Goal: Task Accomplishment & Management: Use online tool/utility

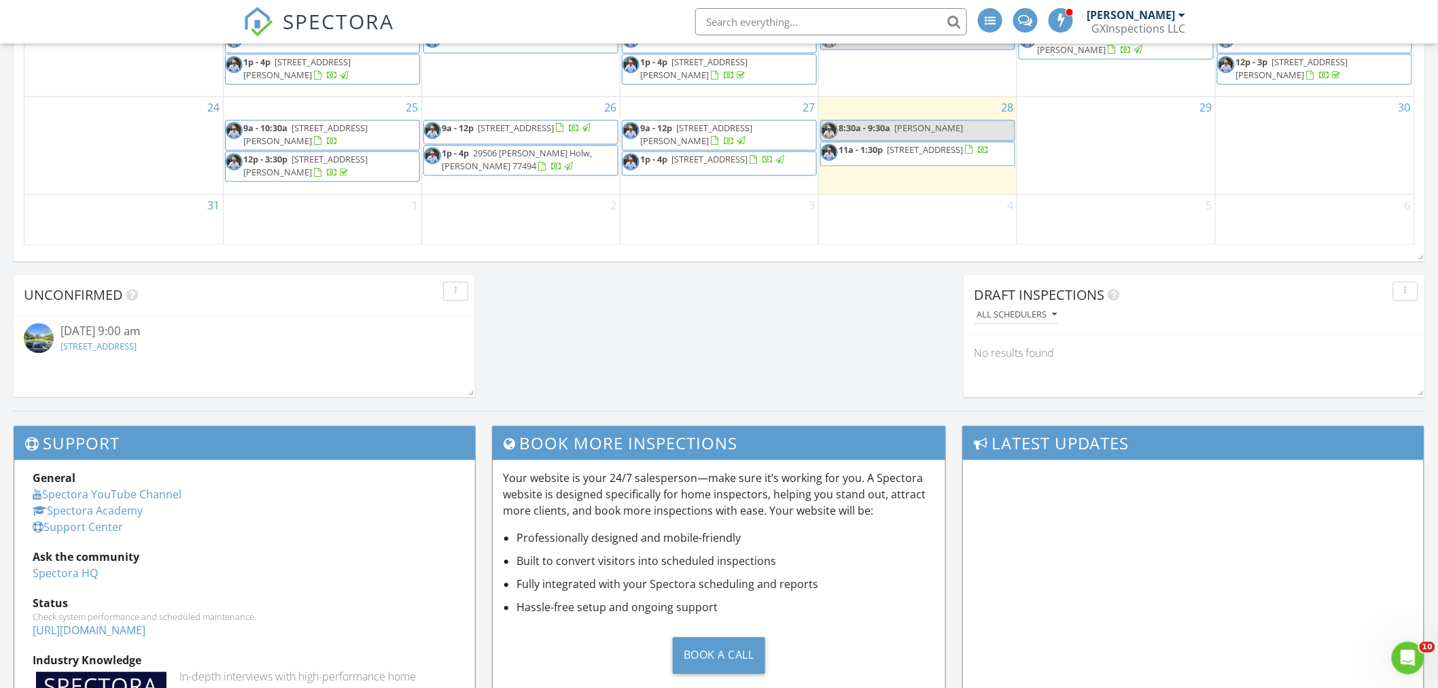
scroll to position [901, 0]
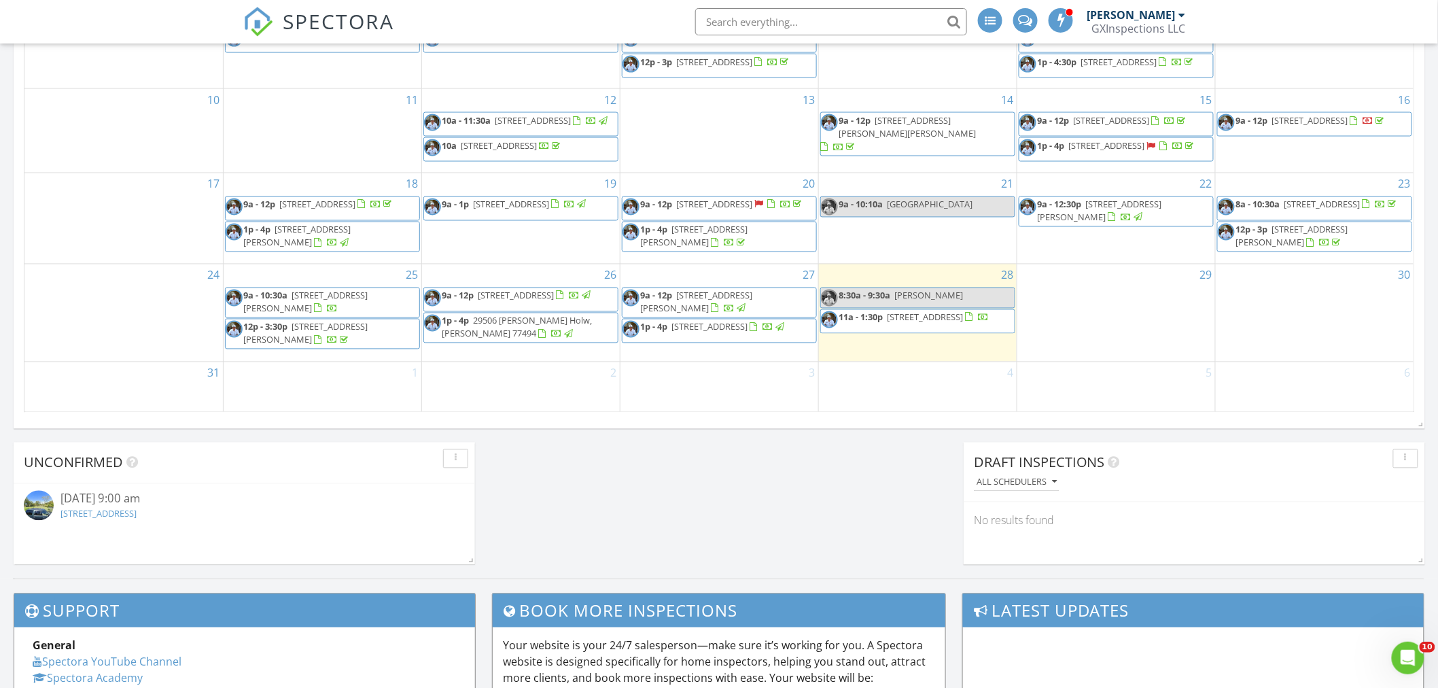
click at [936, 323] on span "1821 Tuam St, Houston 77004" at bounding box center [925, 317] width 76 height 12
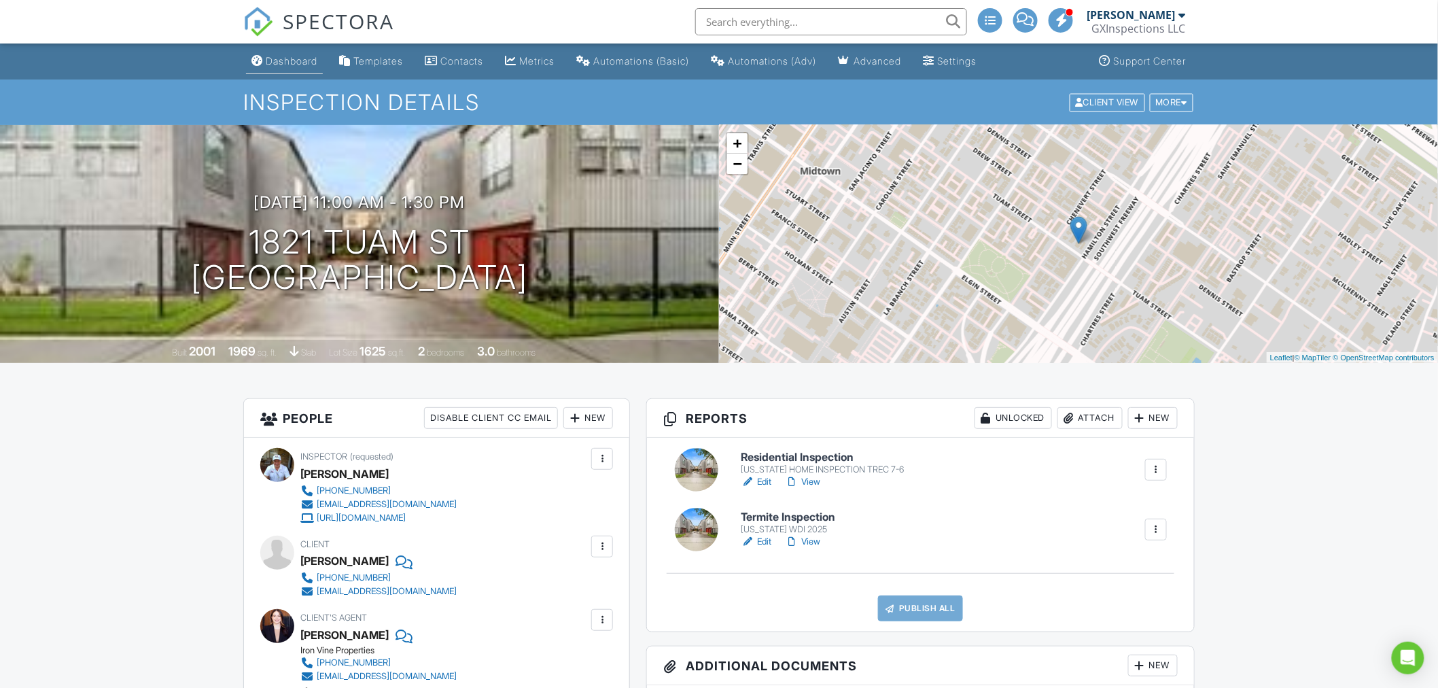
click at [304, 59] on div "Dashboard" at bounding box center [292, 61] width 52 height 12
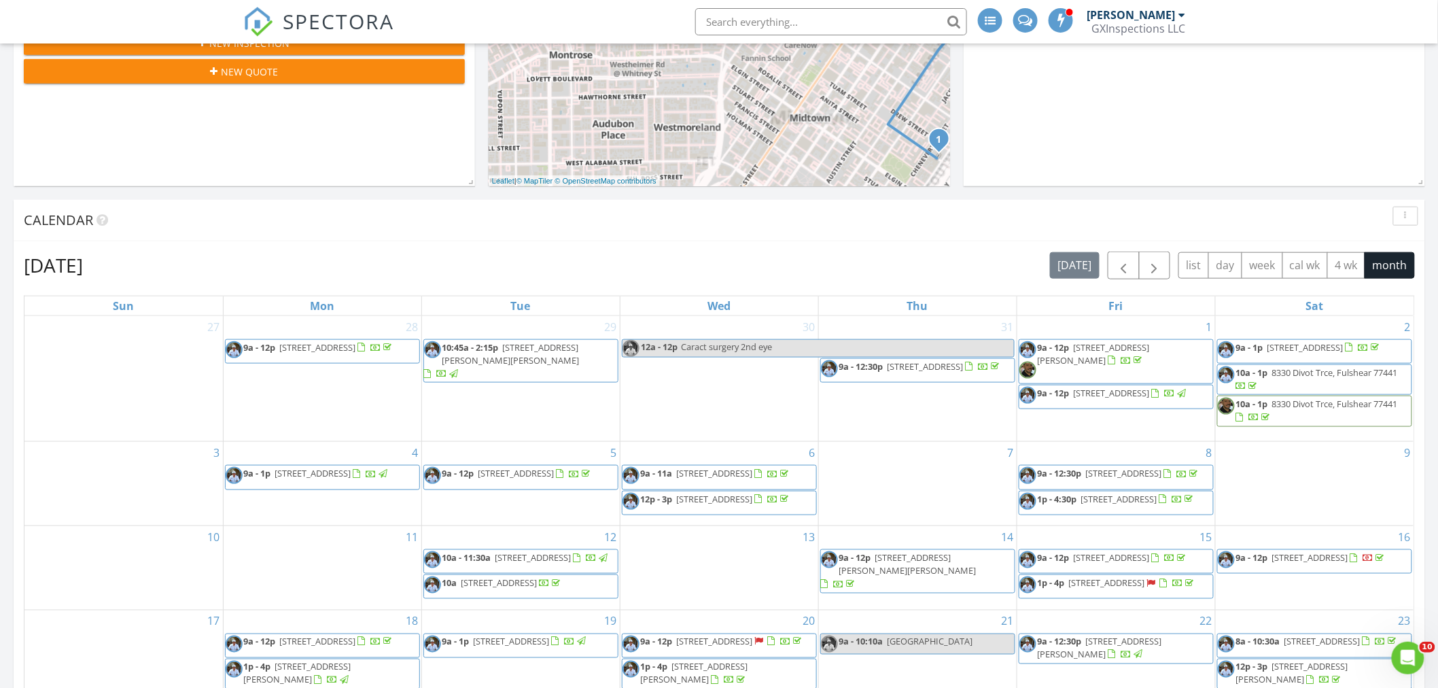
scroll to position [704, 0]
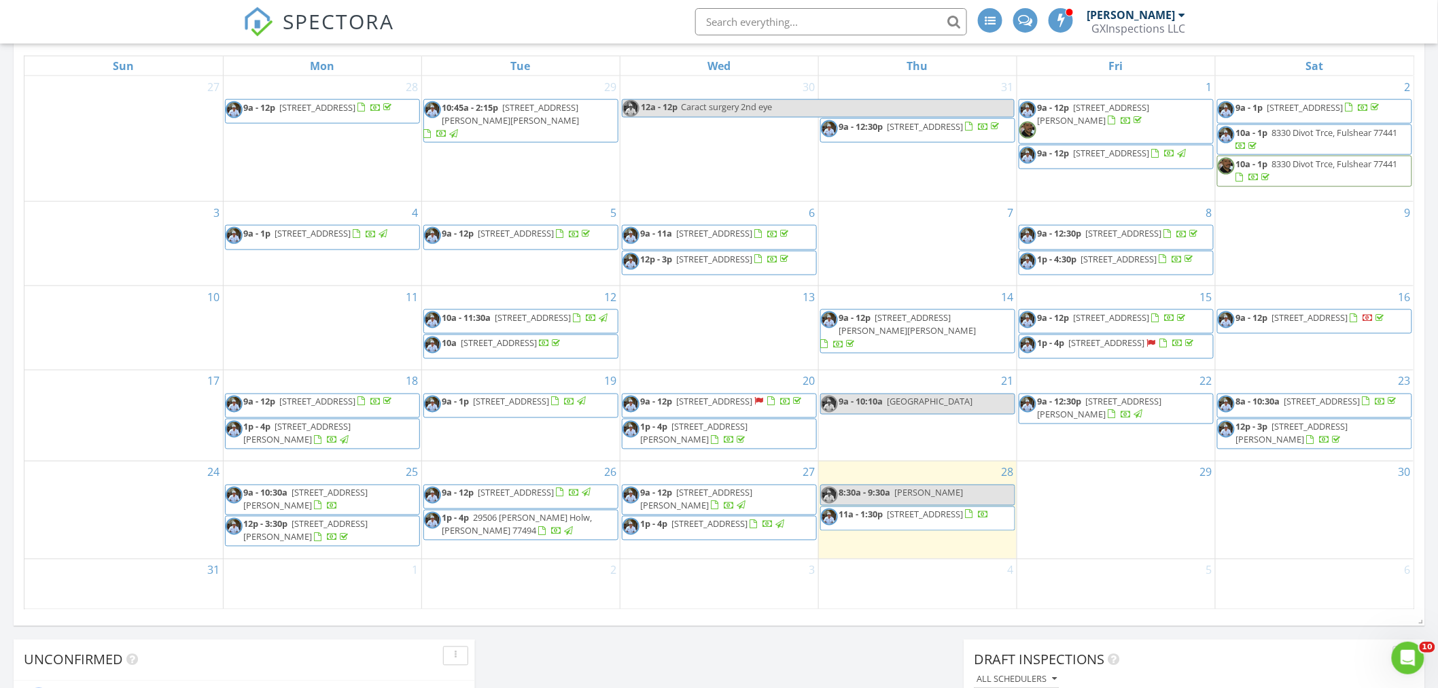
click at [703, 505] on span "646 Lester St, Houston 77007" at bounding box center [697, 498] width 112 height 25
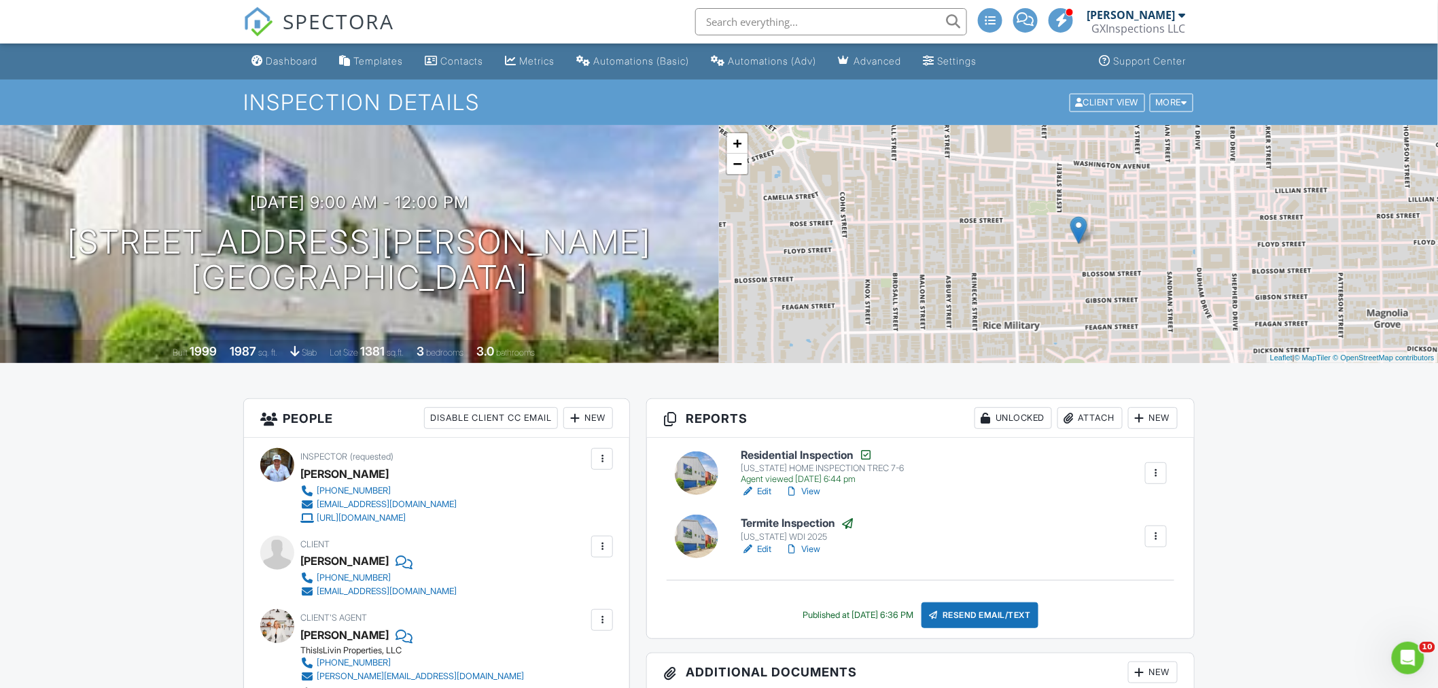
click at [764, 491] on link "Edit" at bounding box center [756, 491] width 31 height 14
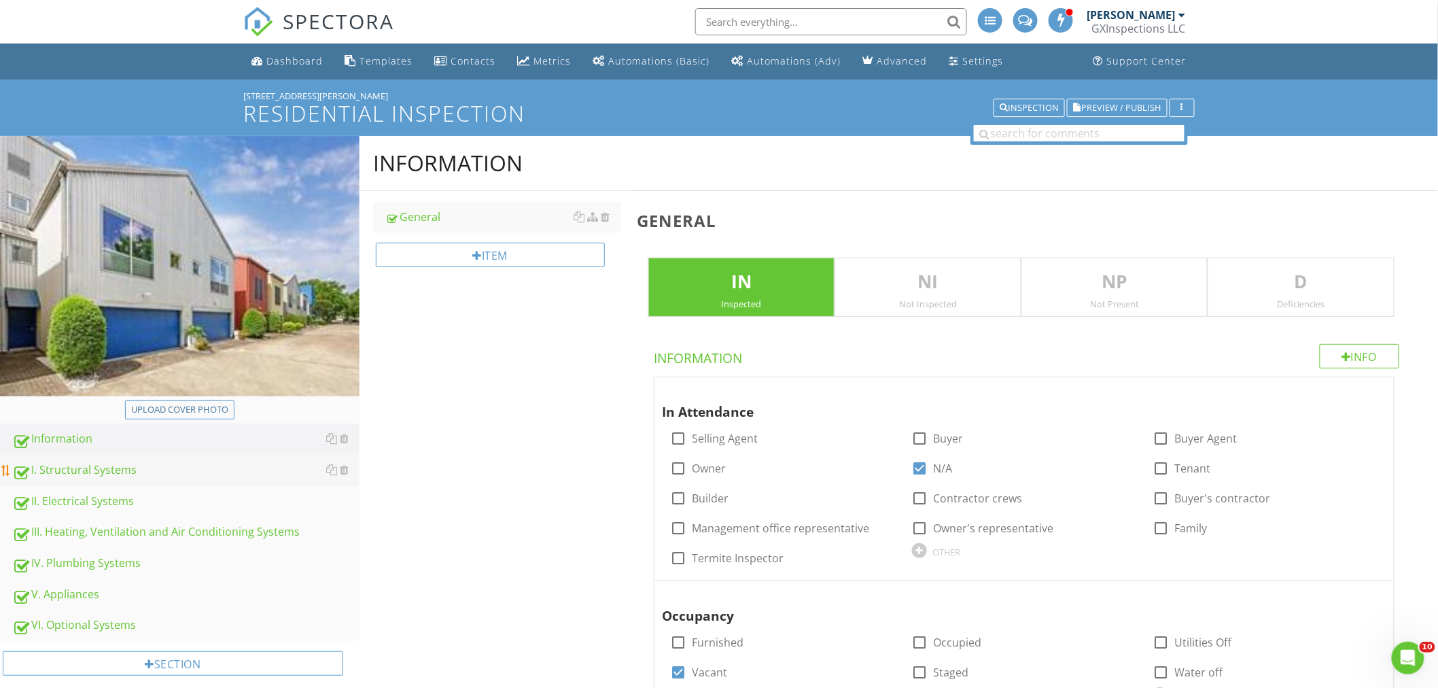
click at [94, 469] on div "I. Structural Systems" at bounding box center [185, 470] width 347 height 18
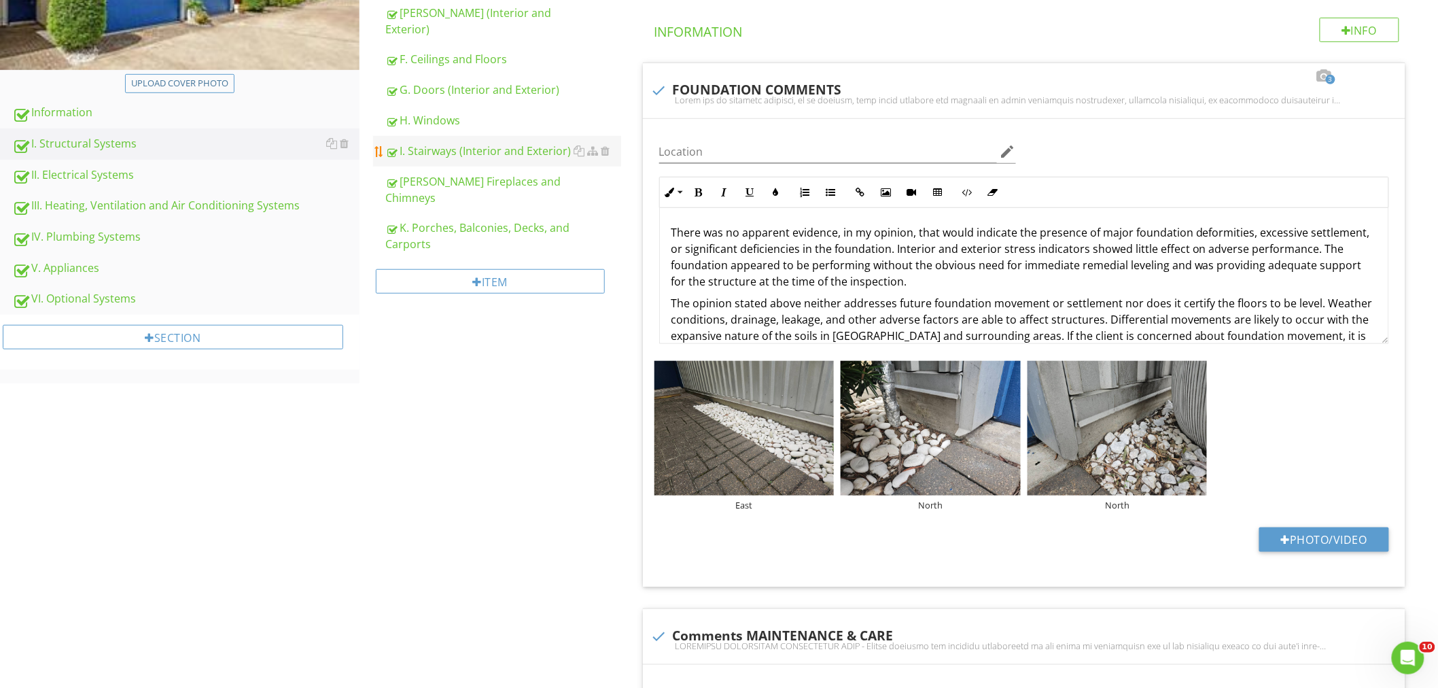
scroll to position [100, 0]
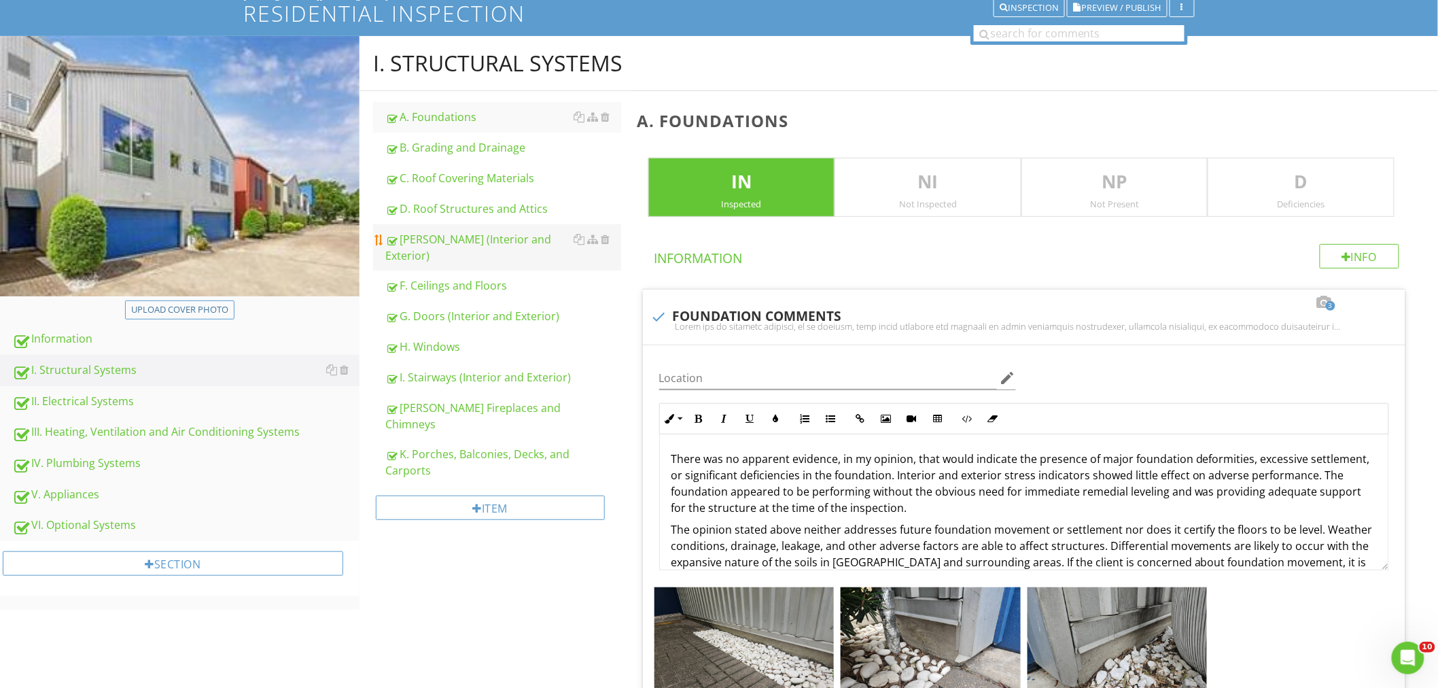
click at [471, 243] on div "E. Walls (Interior and Exterior)" at bounding box center [503, 247] width 236 height 33
type textarea "<p>There was no apparent evidence, in my opinion, that would indicate the prese…"
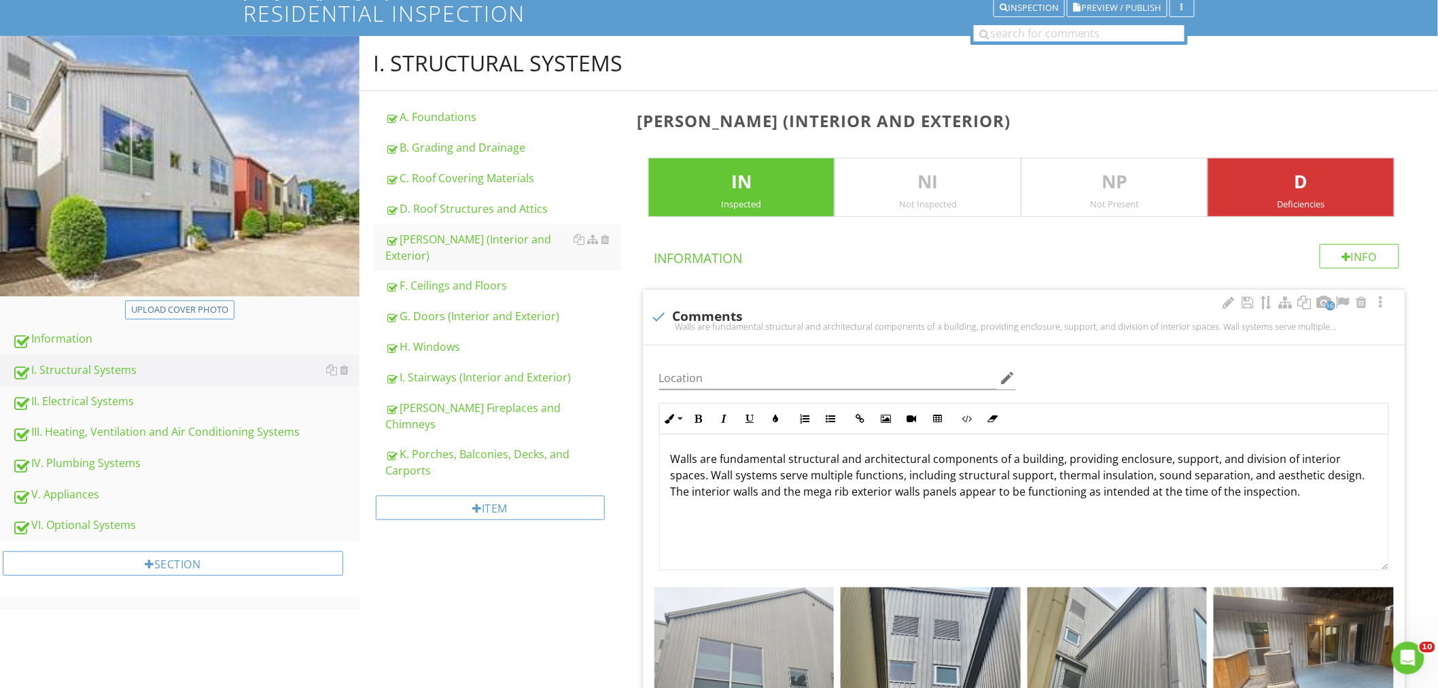
drag, startPoint x: 668, startPoint y: 489, endPoint x: 676, endPoint y: 505, distance: 17.3
click at [668, 499] on div "Walls are fundamental structural and architectural components of a building, pr…" at bounding box center [1024, 502] width 728 height 136
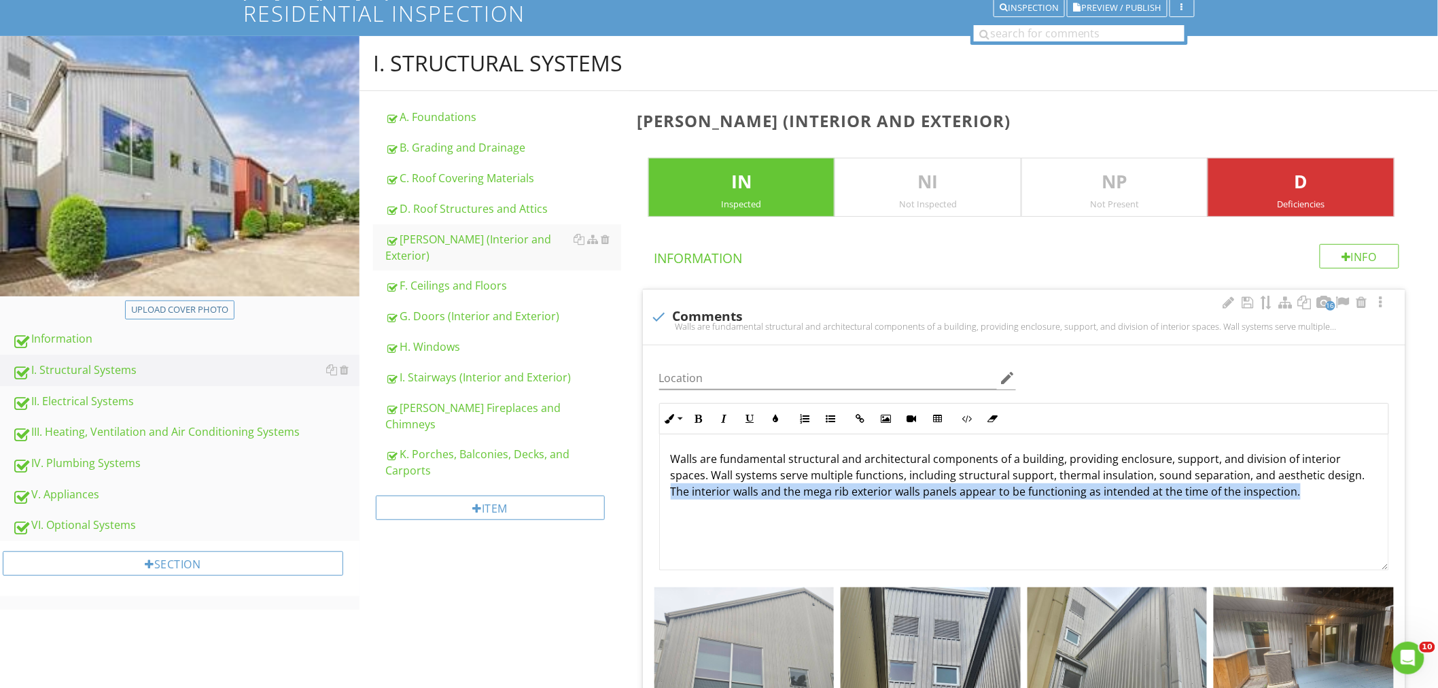
drag, startPoint x: 668, startPoint y: 491, endPoint x: 1289, endPoint y: 499, distance: 620.3
click at [1294, 494] on div "Walls are fundamental structural and architectural components of a building, pr…" at bounding box center [1024, 502] width 728 height 136
copy p "The interior walls and the mega rib exterior walls panels appear to be function…"
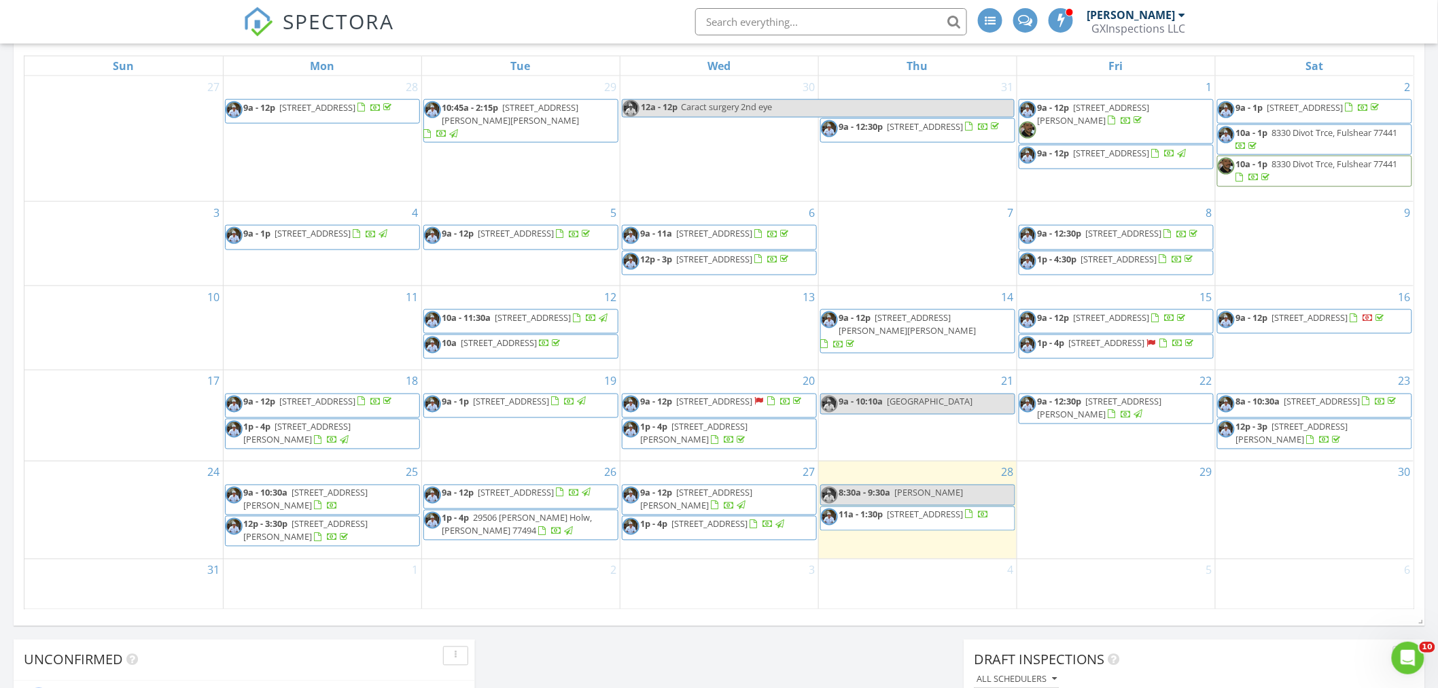
scroll to position [956, 0]
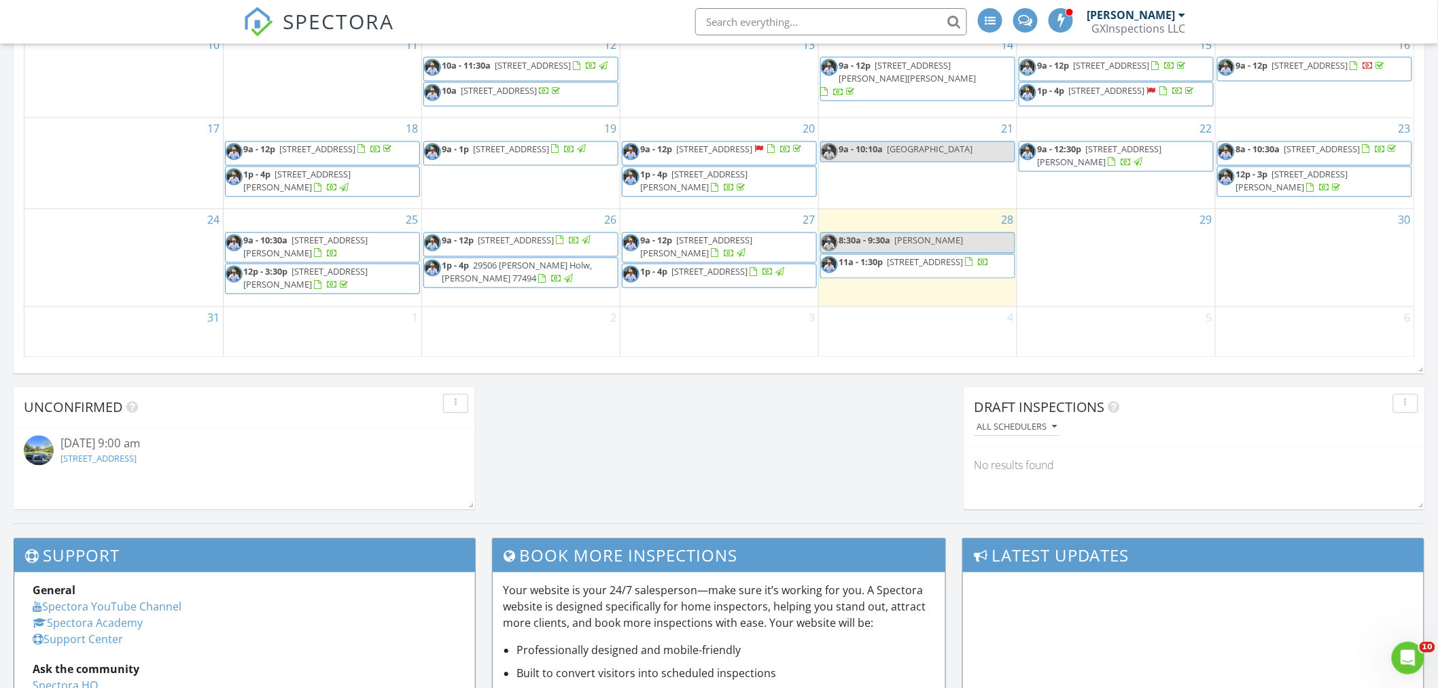
click at [912, 268] on span "1821 Tuam St, Houston 77004" at bounding box center [925, 262] width 76 height 12
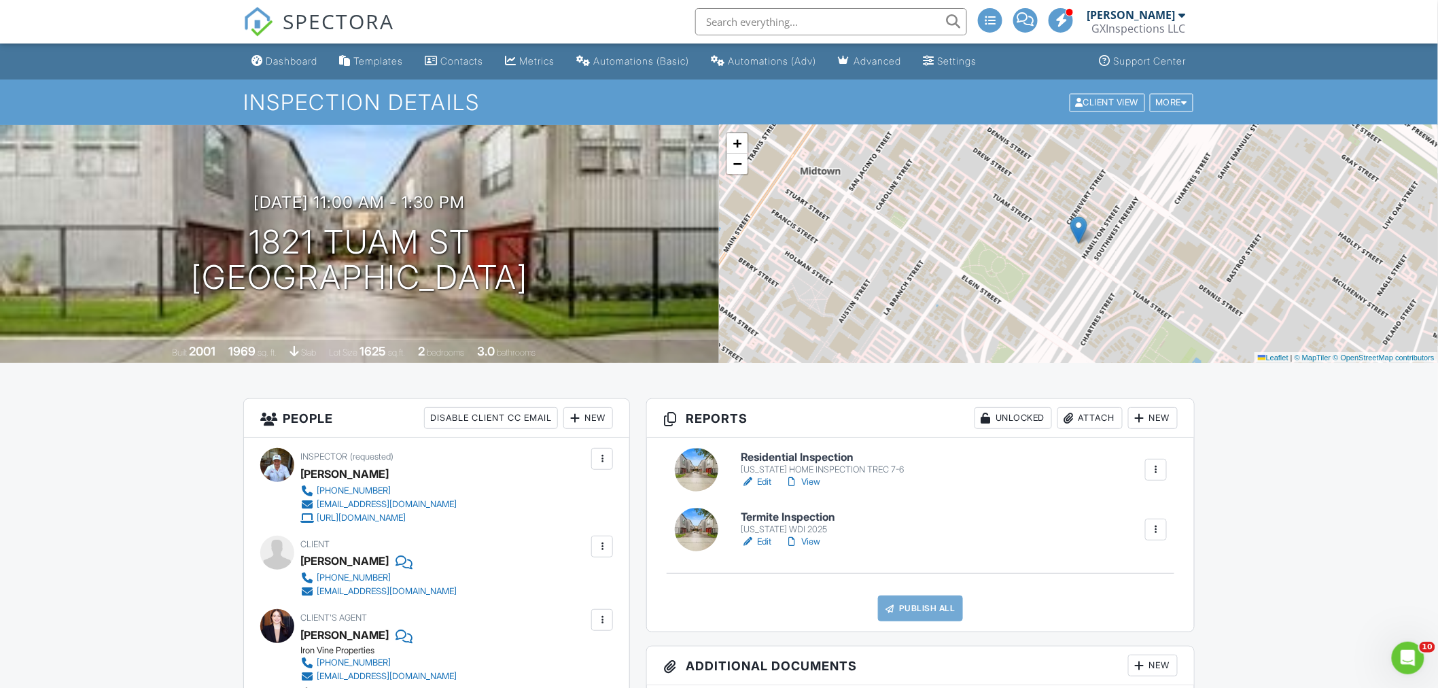
scroll to position [302, 0]
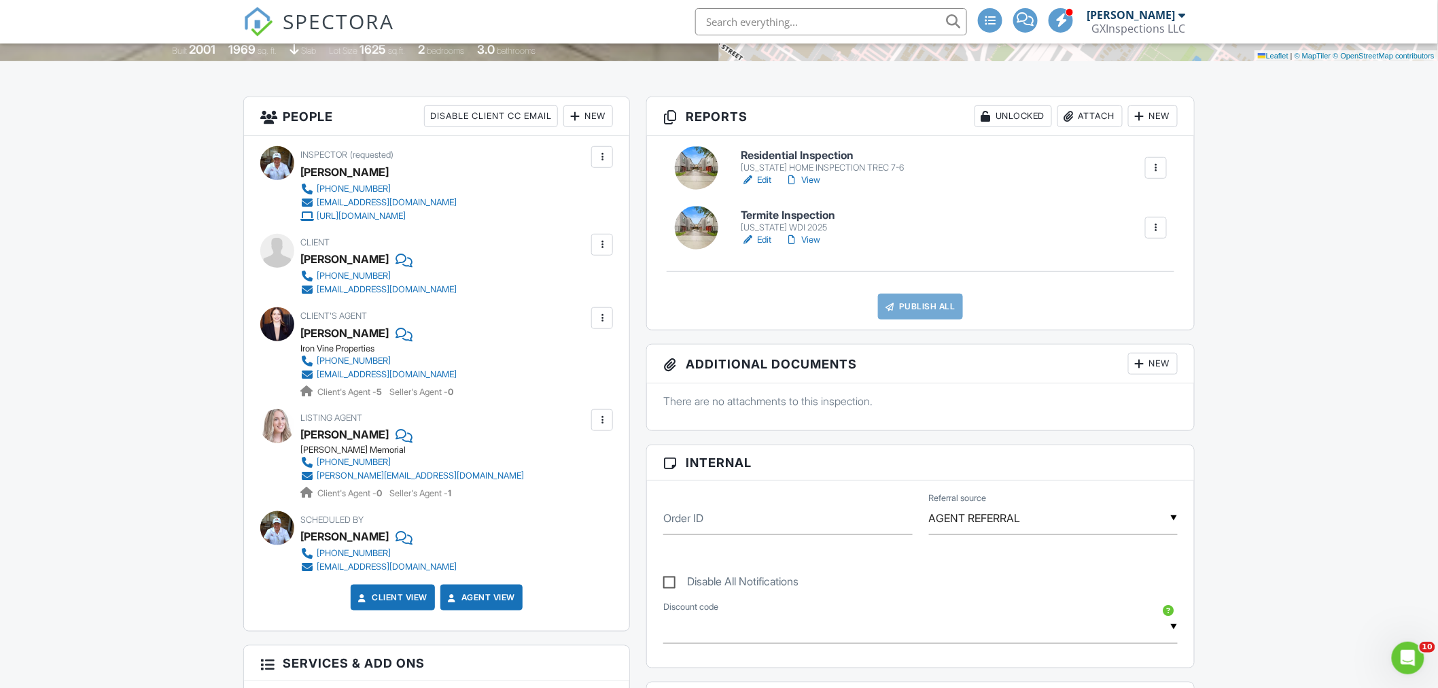
click at [765, 177] on link "Edit" at bounding box center [756, 180] width 31 height 14
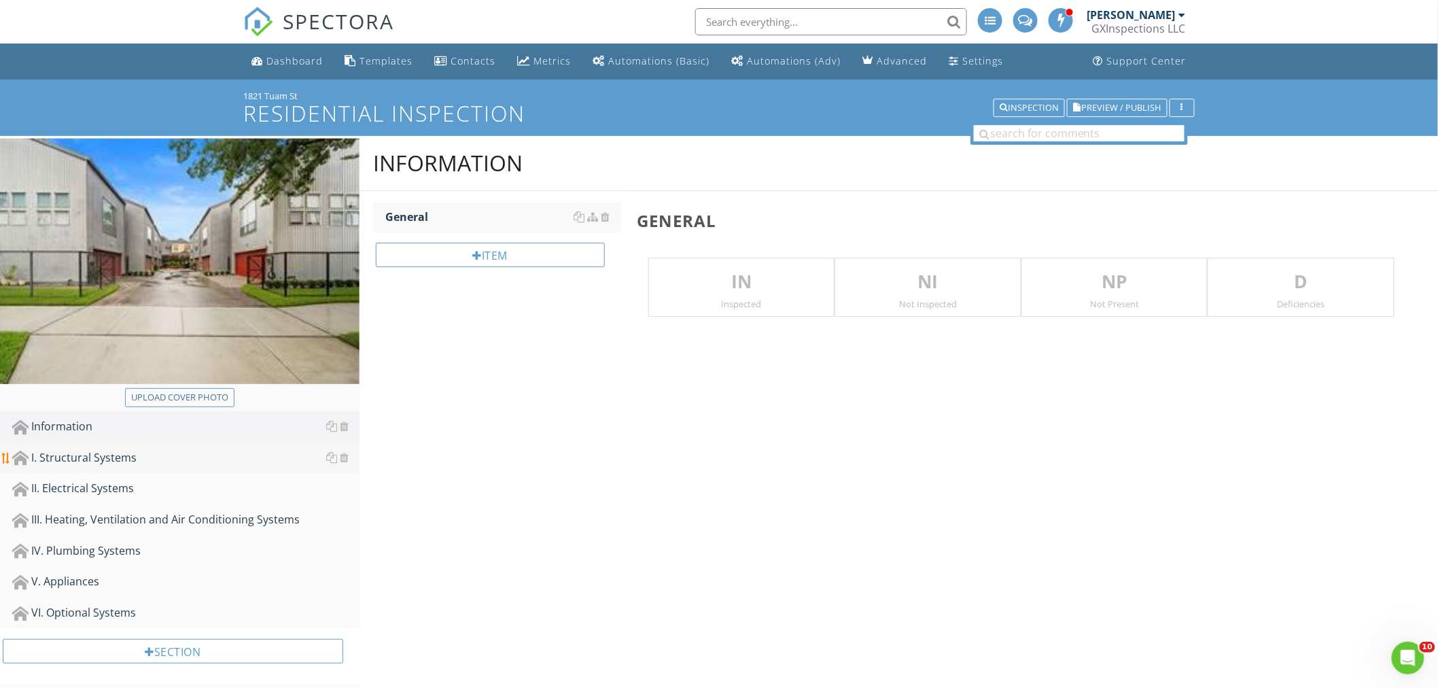
click at [73, 453] on div "I. Structural Systems" at bounding box center [185, 458] width 347 height 18
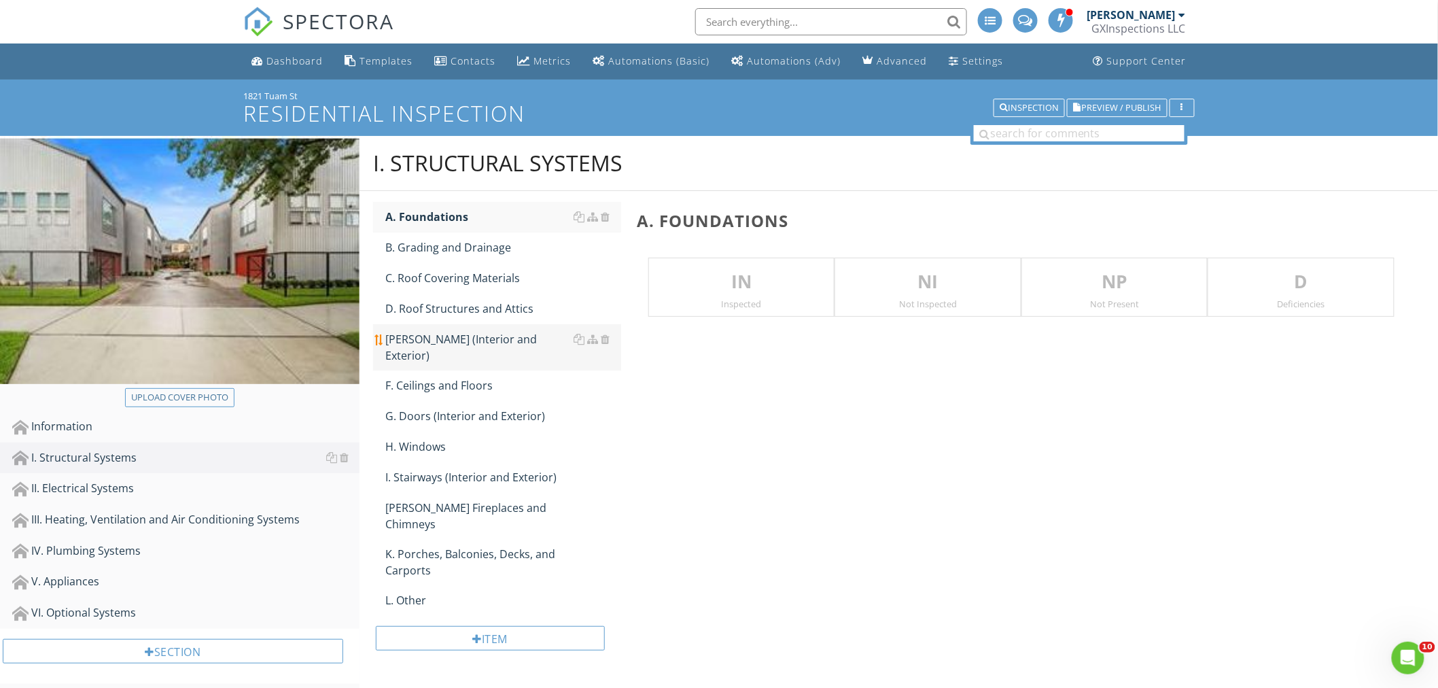
click at [431, 342] on div "E. Walls (Interior and Exterior)" at bounding box center [503, 347] width 236 height 33
click at [743, 283] on p "IN" at bounding box center [741, 281] width 185 height 27
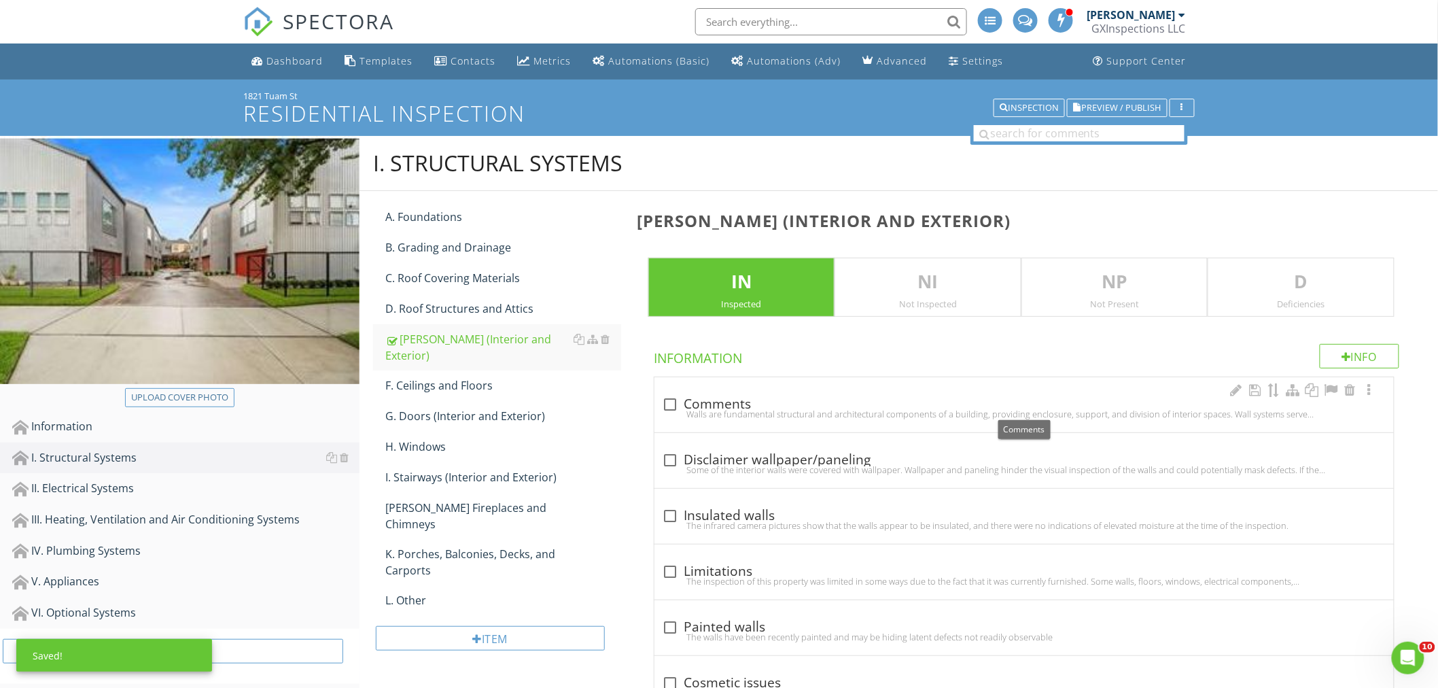
click at [673, 404] on div at bounding box center [670, 404] width 23 height 23
checkbox input "true"
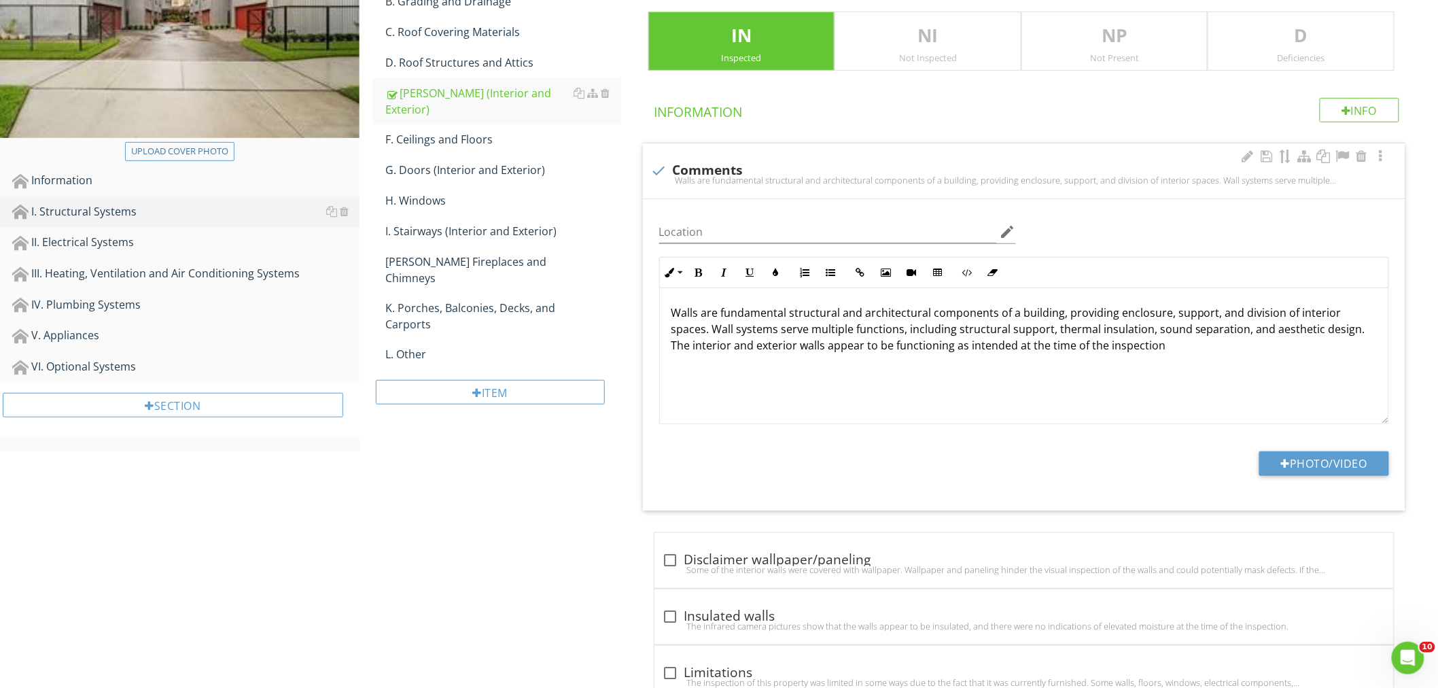
scroll to position [251, 0]
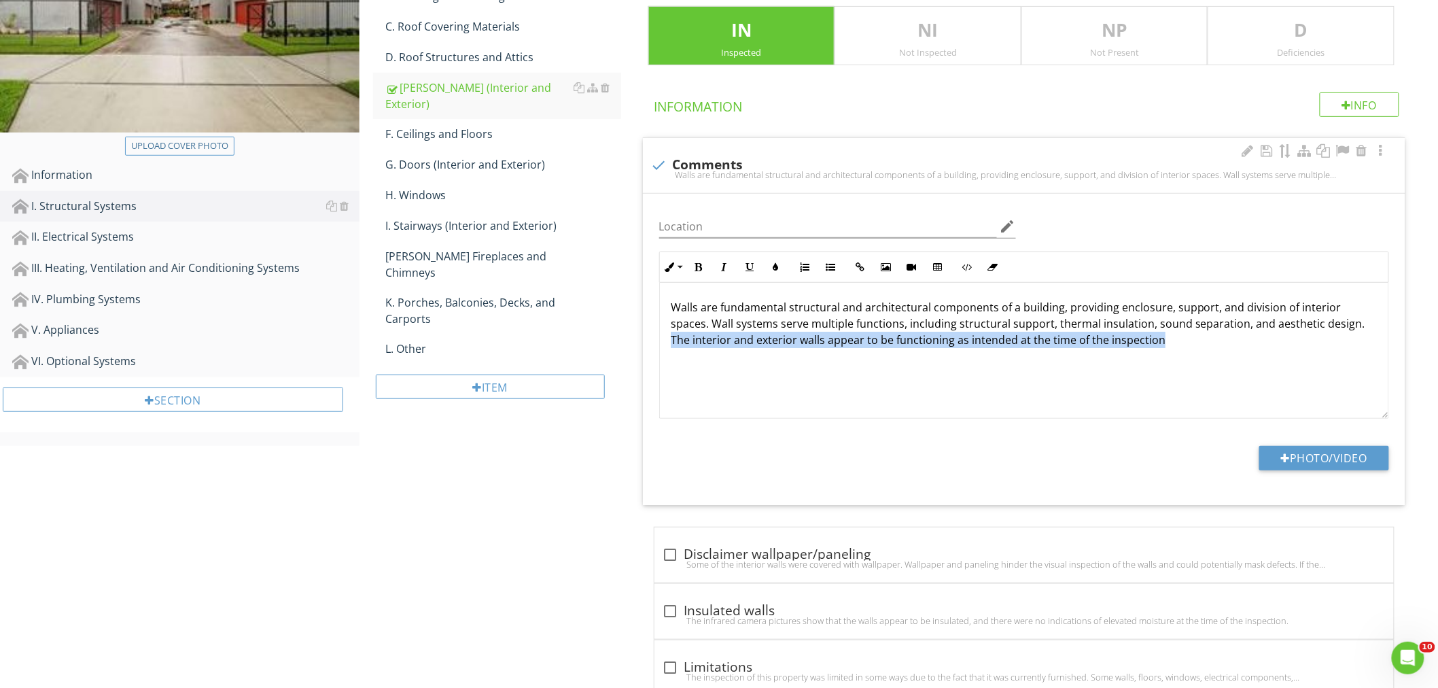
drag, startPoint x: 1162, startPoint y: 342, endPoint x: 656, endPoint y: 362, distance: 506.5
click at [656, 362] on div "Inline Style XLarge Large Normal Small Light Small/Light Bold Italic Underline …" at bounding box center [1024, 334] width 746 height 167
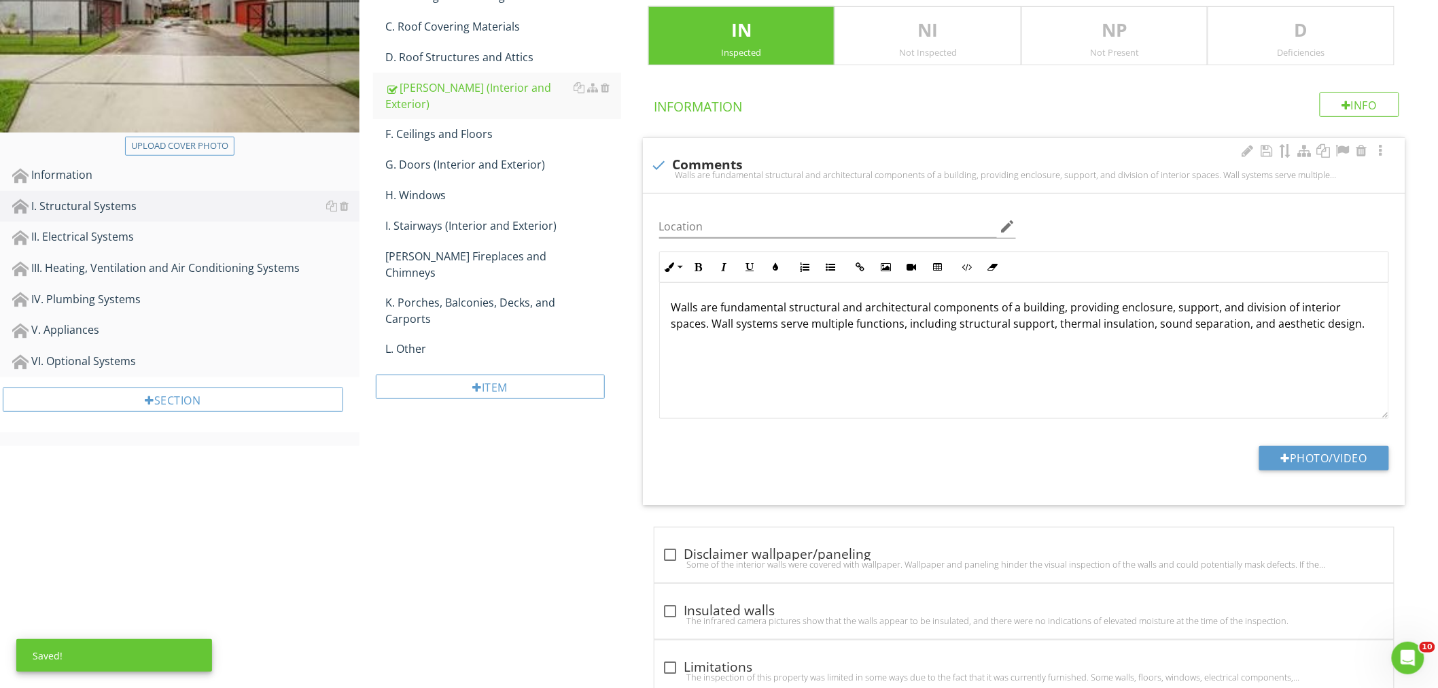
drag, startPoint x: 674, startPoint y: 341, endPoint x: 978, endPoint y: 356, distance: 304.7
click at [978, 354] on div "Walls are fundamental structural and architectural components of a building, pr…" at bounding box center [1024, 351] width 728 height 136
click at [1355, 324] on p "Walls are fundamental structural and architectural components of a building, pr…" at bounding box center [1024, 315] width 707 height 33
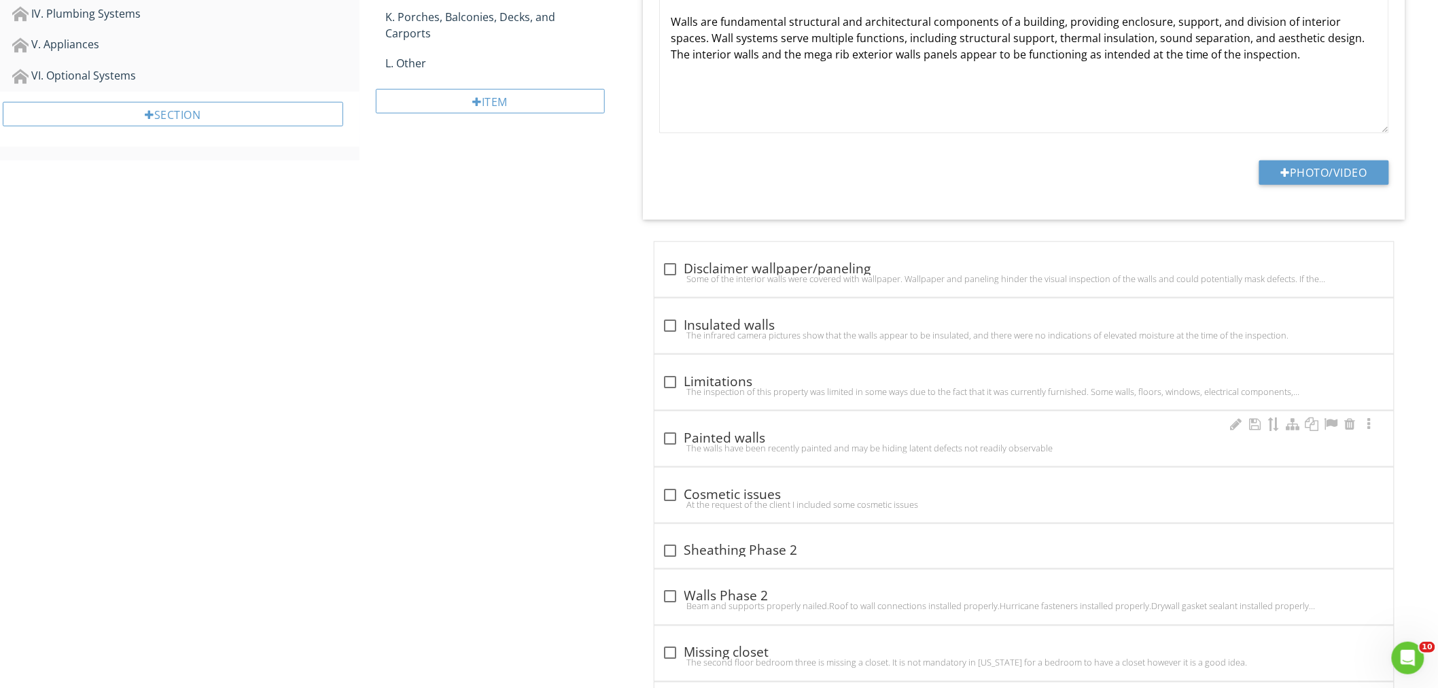
scroll to position [553, 0]
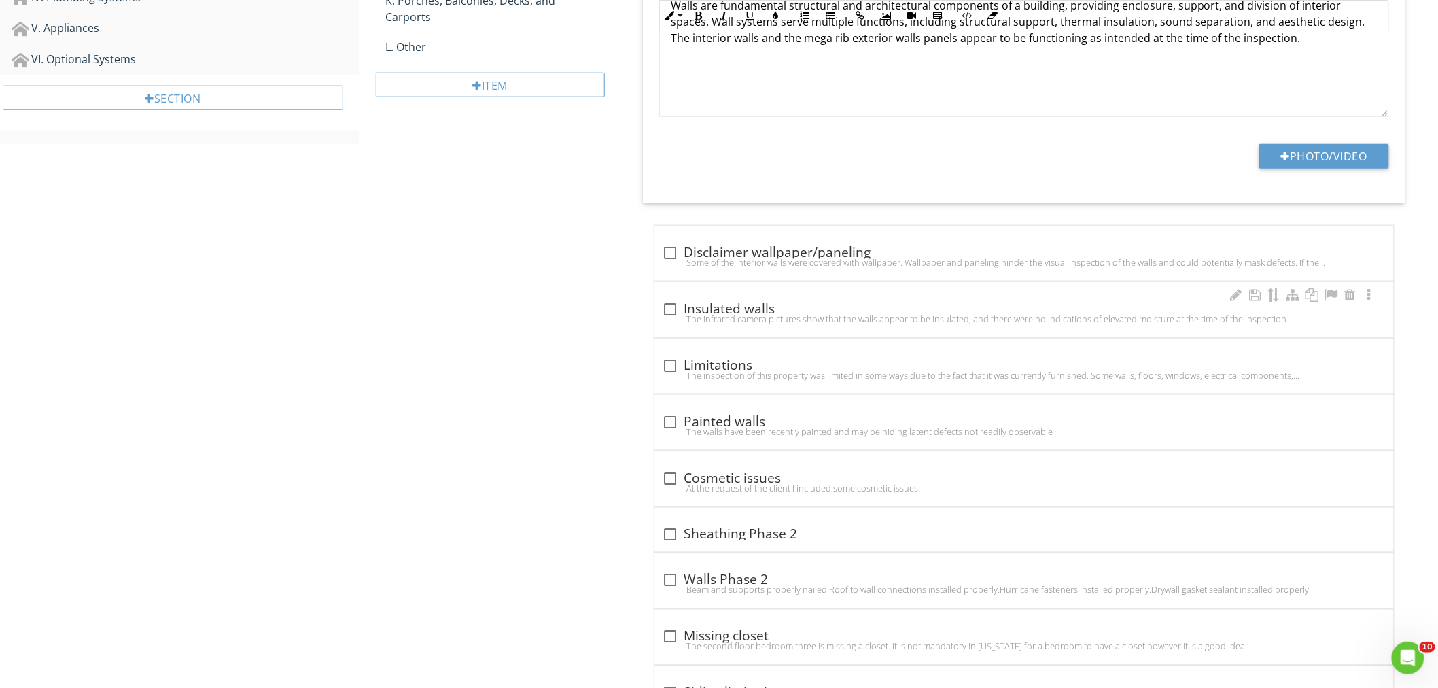
click at [670, 307] on div at bounding box center [670, 309] width 23 height 23
checkbox input "true"
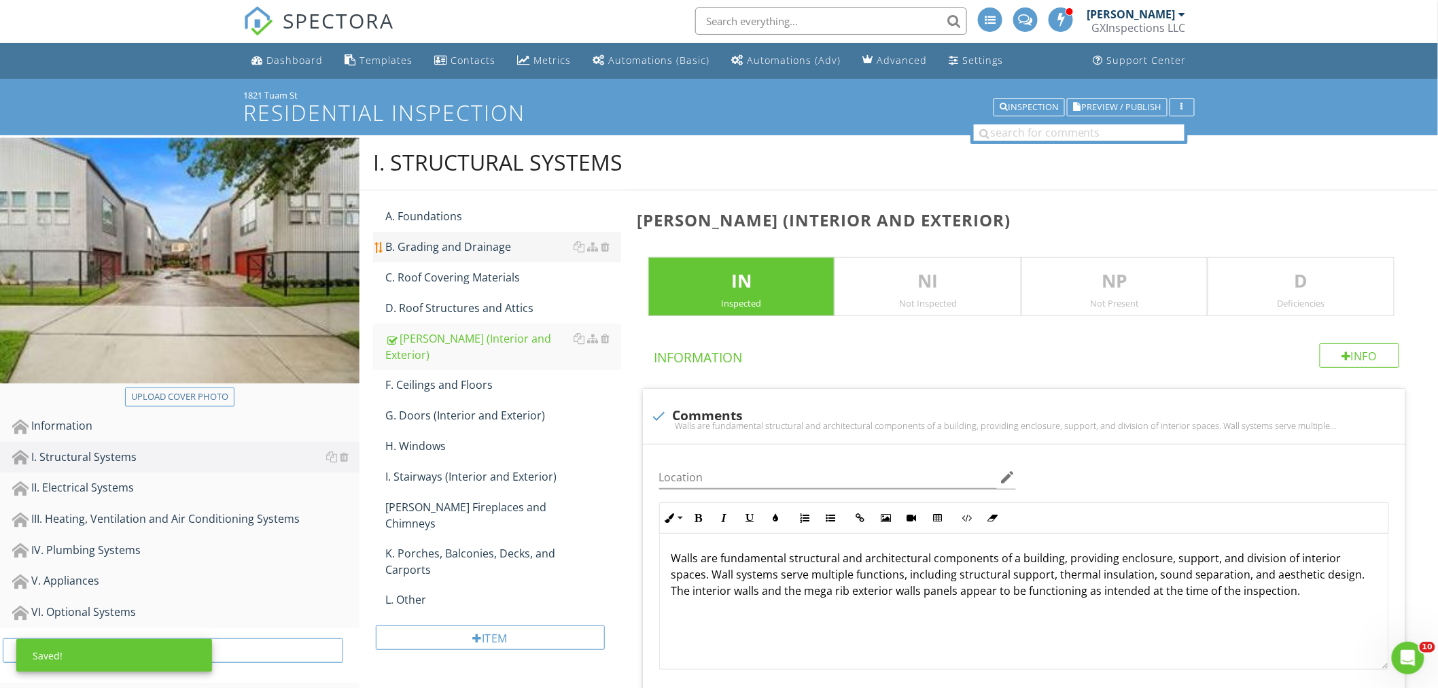
scroll to position [0, 0]
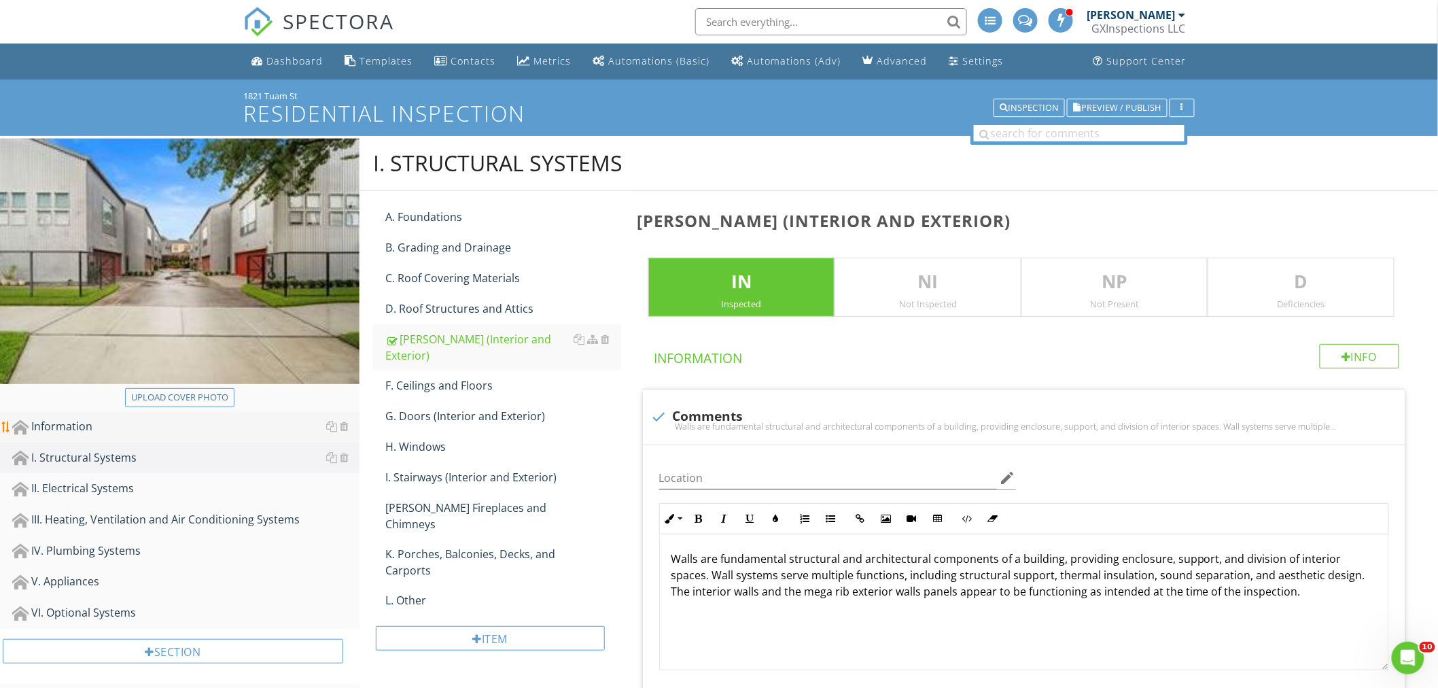
click at [90, 423] on div "Information" at bounding box center [185, 427] width 347 height 18
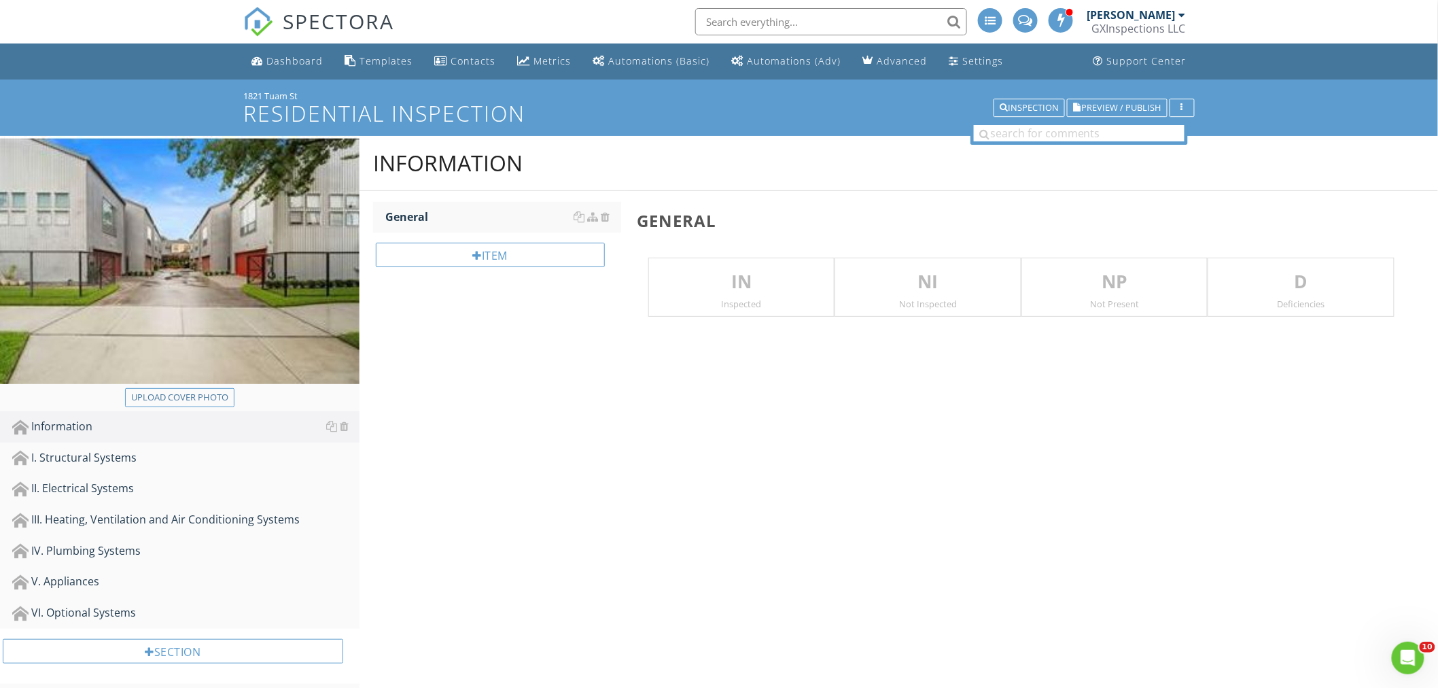
click at [742, 289] on p "IN" at bounding box center [741, 281] width 185 height 27
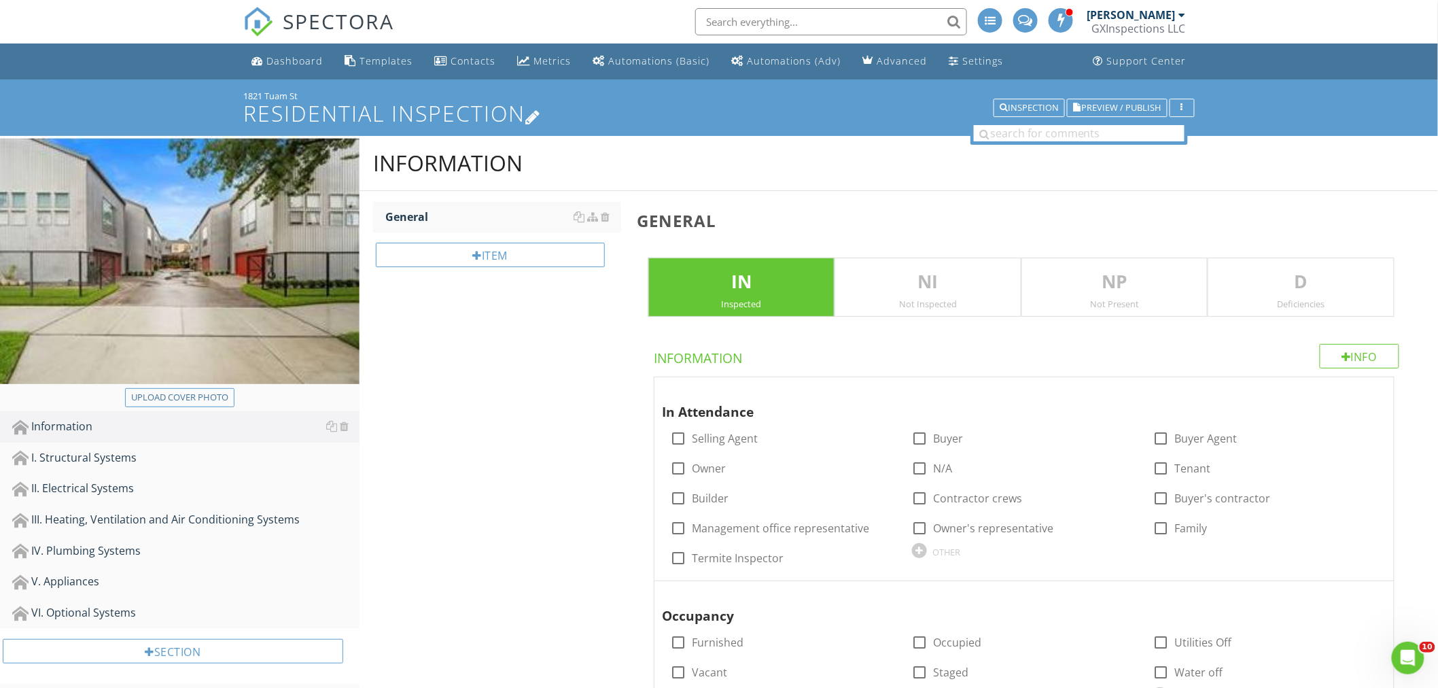
drag, startPoint x: 302, startPoint y: 92, endPoint x: 243, endPoint y: 99, distance: 58.7
click at [243, 99] on div "1821 Tuam St Residential Inspection Inspection Preview / Publish" at bounding box center [718, 107] width 951 height 35
click at [304, 97] on div "1821 Tuam St" at bounding box center [718, 95] width 951 height 11
drag, startPoint x: 239, startPoint y: 89, endPoint x: 300, endPoint y: 97, distance: 61.0
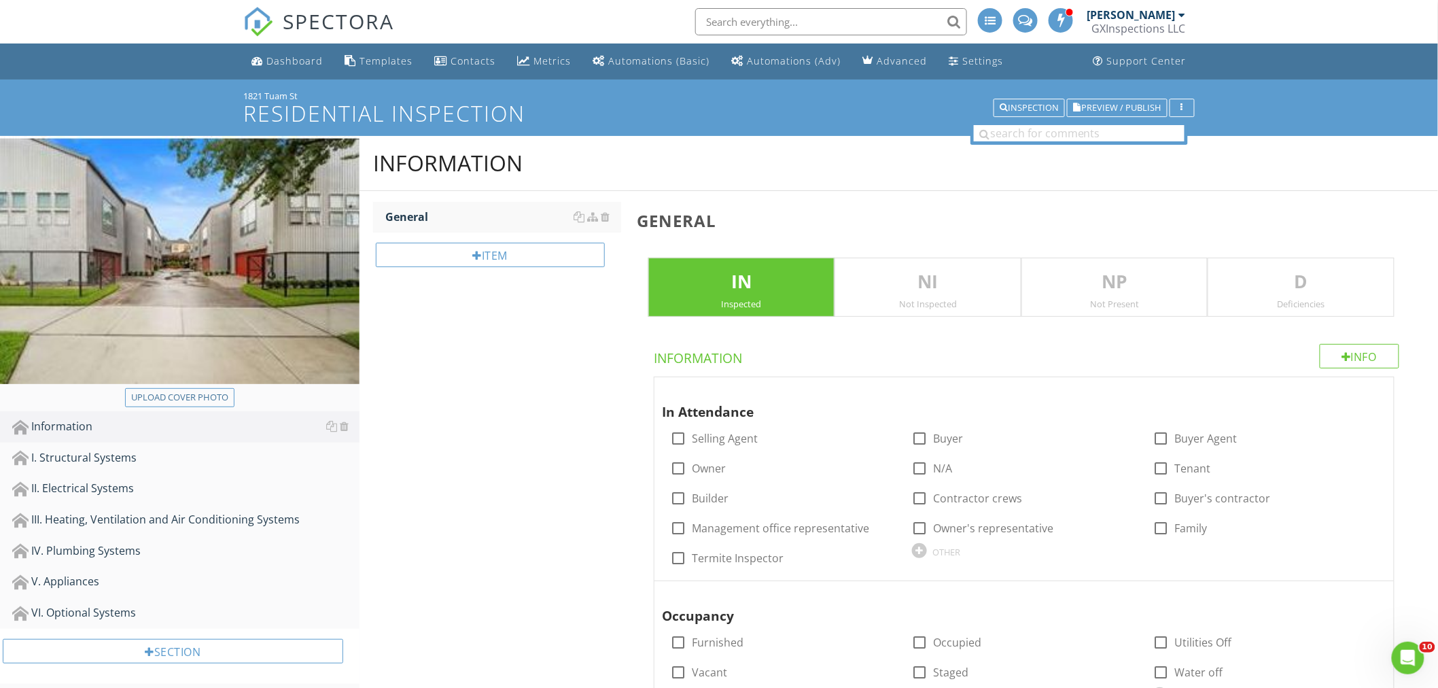
click at [300, 97] on div "1821 Tuam St Residential Inspection Inspection Preview / Publish" at bounding box center [719, 107] width 1438 height 56
copy div "1821 Tuam St"
click at [65, 424] on div "Information" at bounding box center [185, 427] width 347 height 18
click at [915, 465] on div at bounding box center [919, 468] width 23 height 23
checkbox input "true"
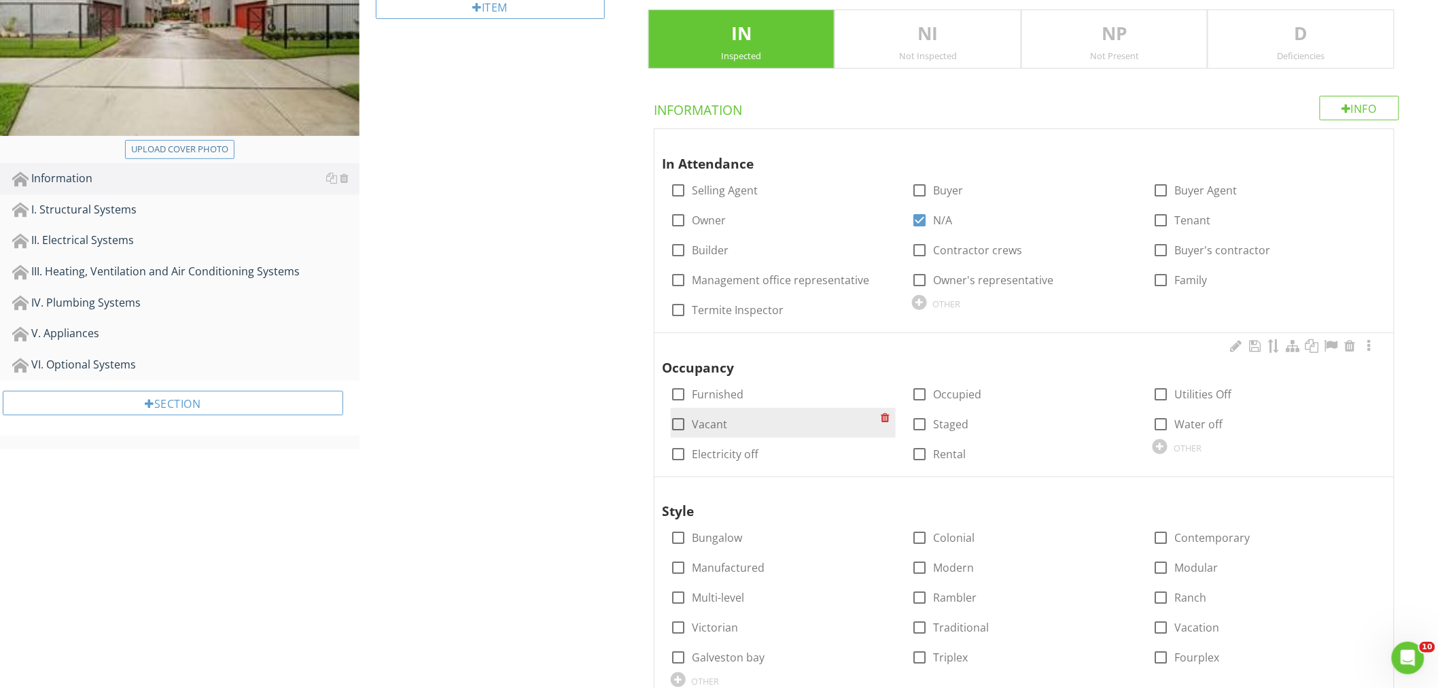
scroll to position [251, 0]
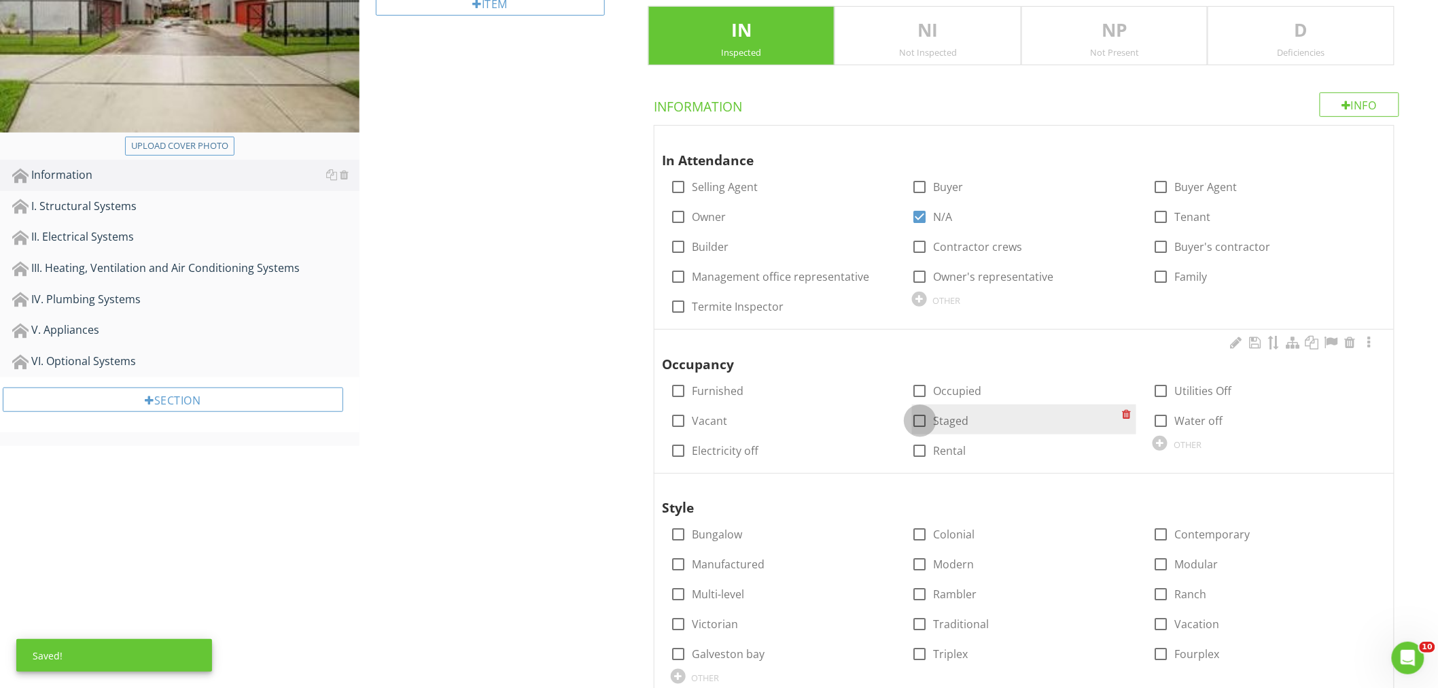
click at [917, 419] on div at bounding box center [919, 420] width 23 height 23
checkbox input "true"
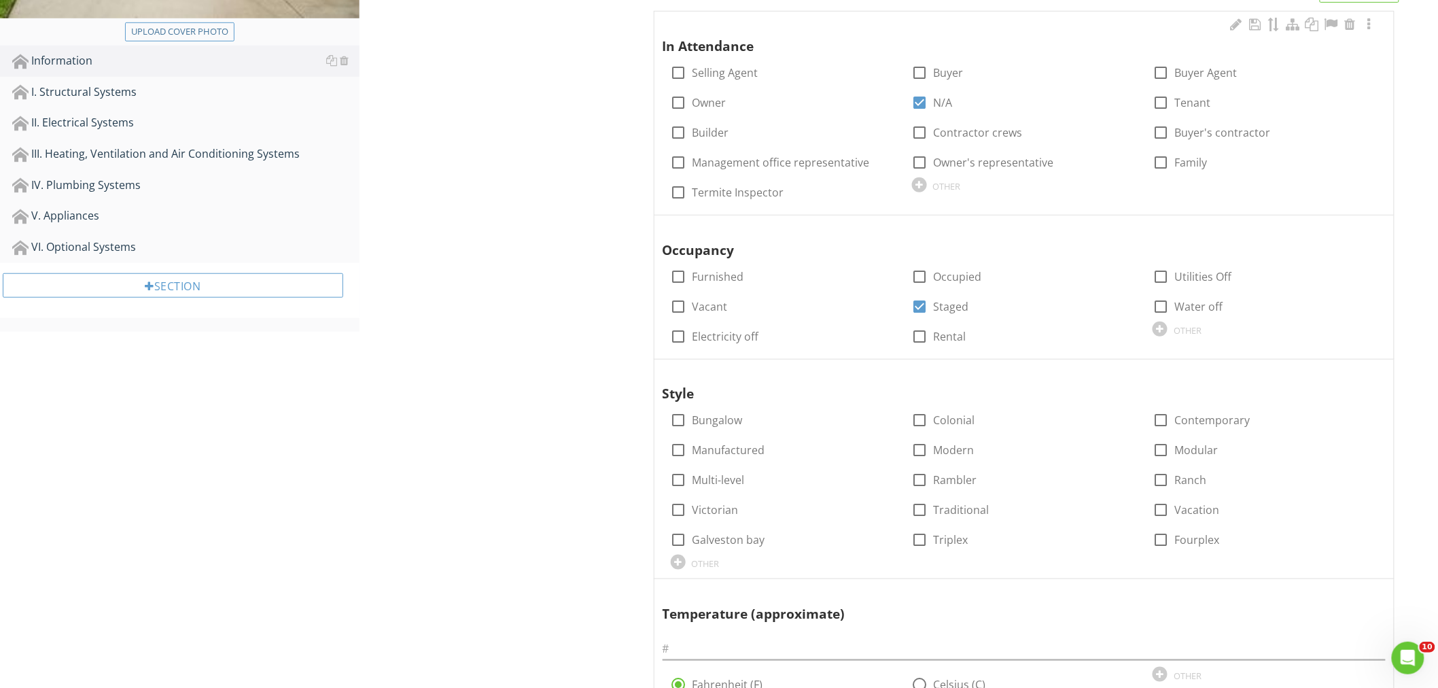
scroll to position [302, 0]
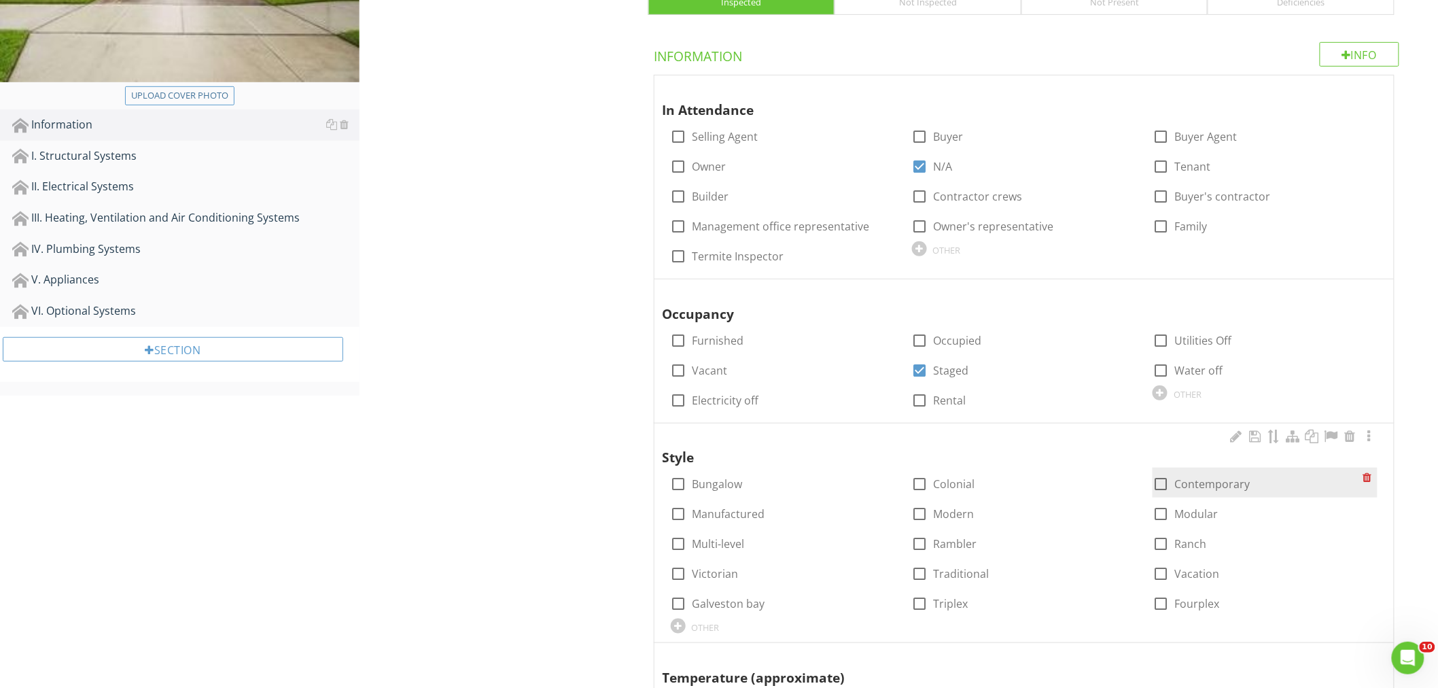
click at [1157, 478] on div at bounding box center [1160, 483] width 23 height 23
checkbox input "true"
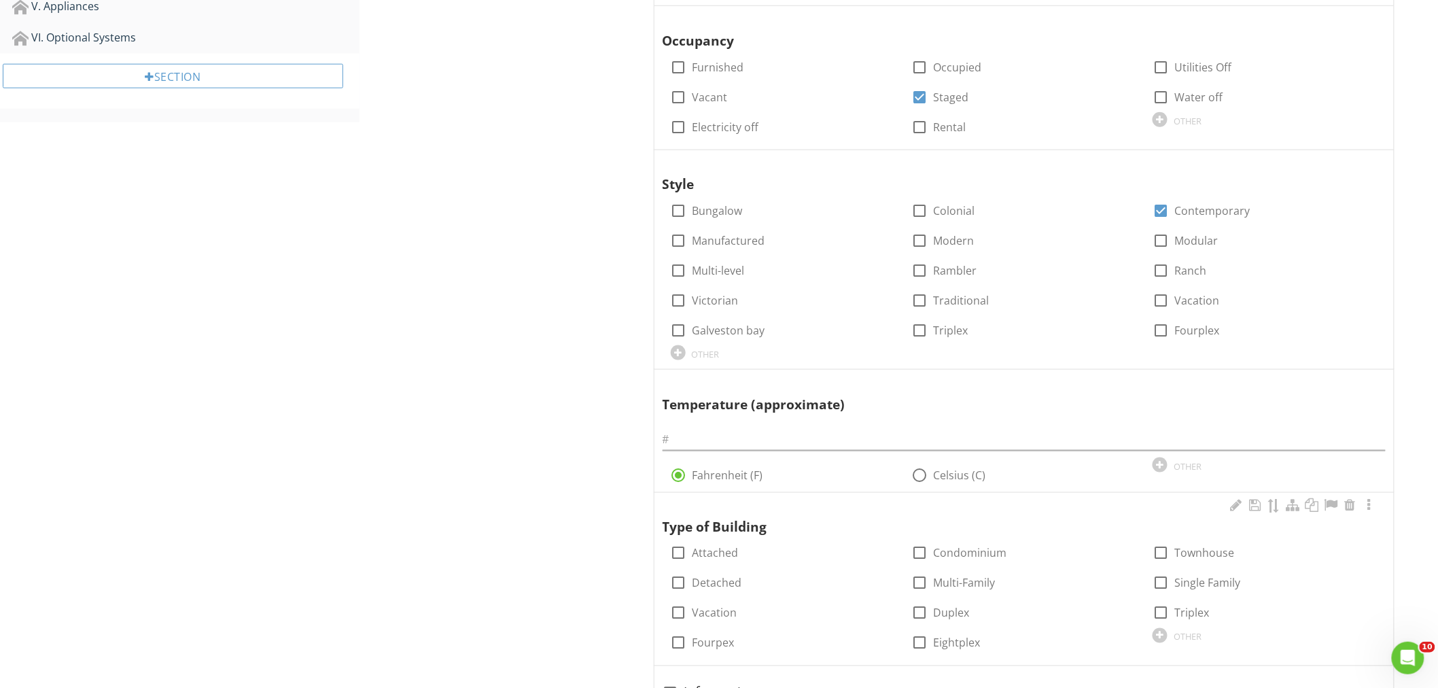
scroll to position [603, 0]
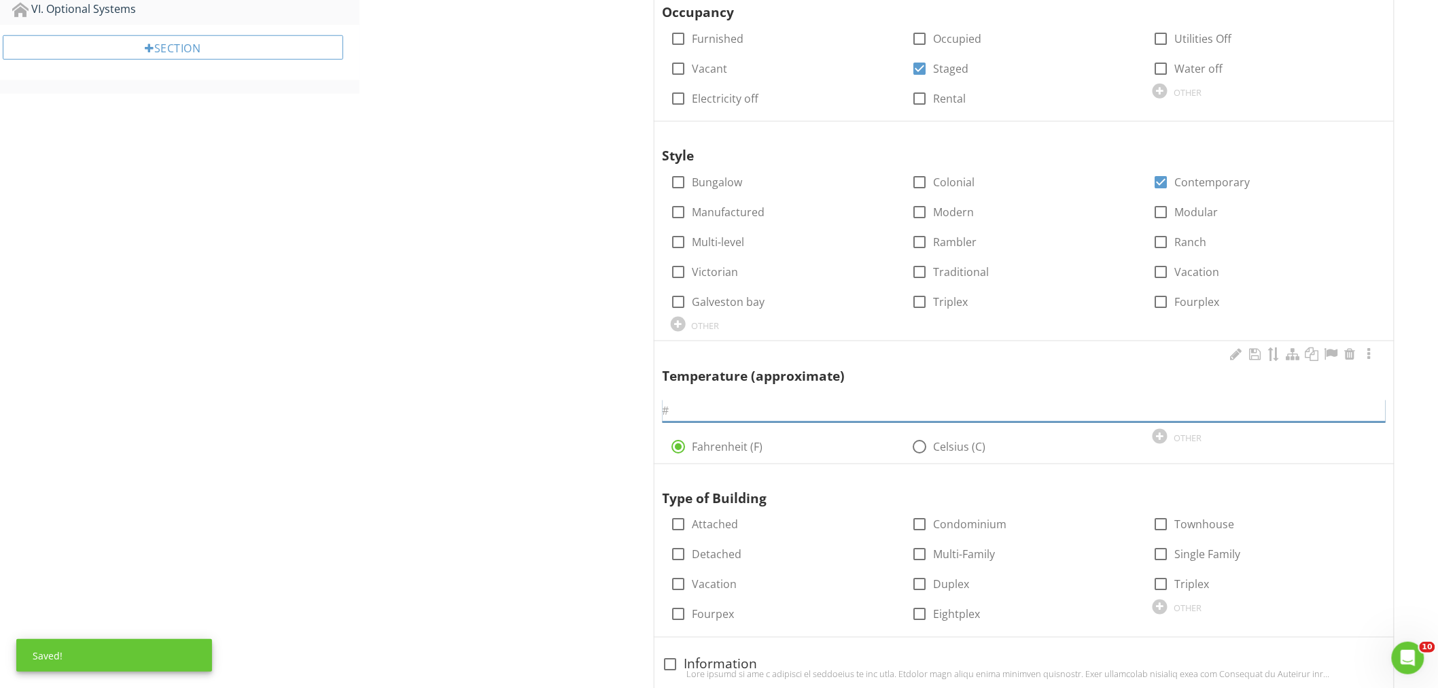
click at [695, 414] on input "text" at bounding box center [1023, 410] width 723 height 22
type input "80"
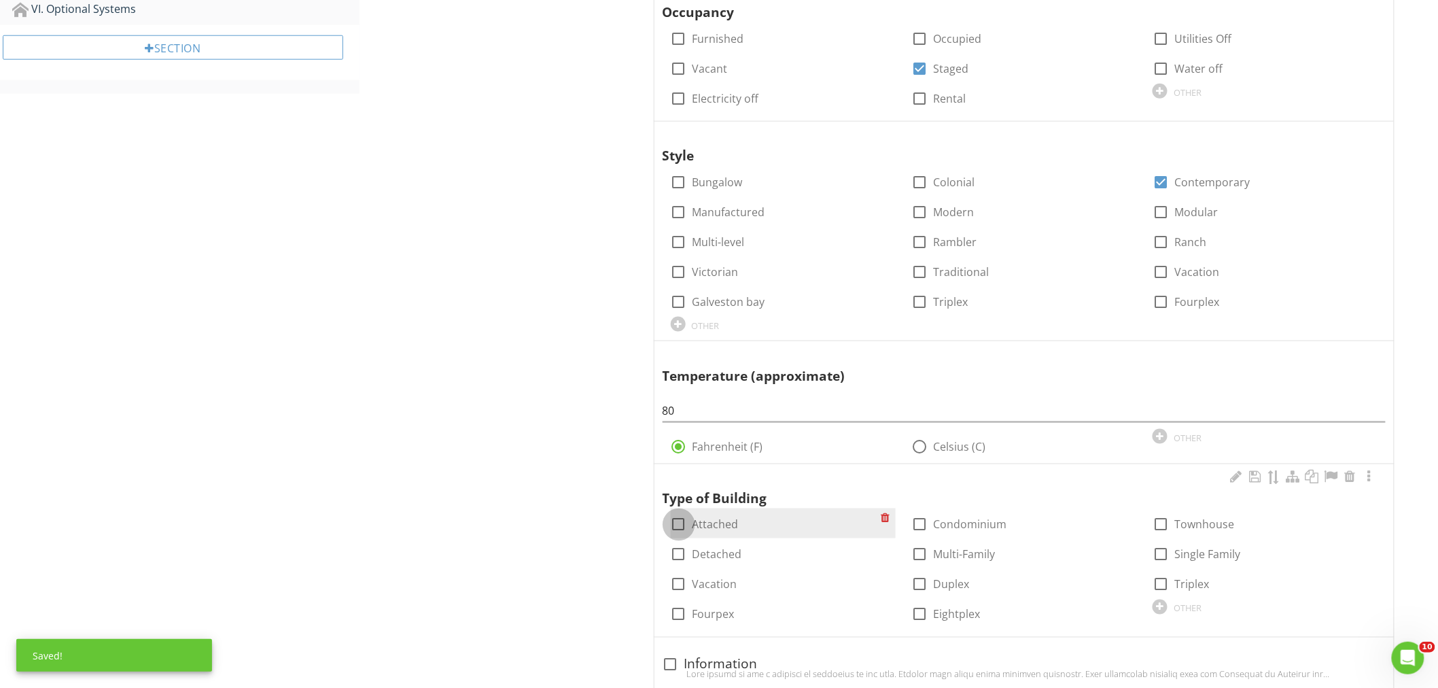
click at [681, 518] on div at bounding box center [678, 524] width 23 height 23
checkbox input "true"
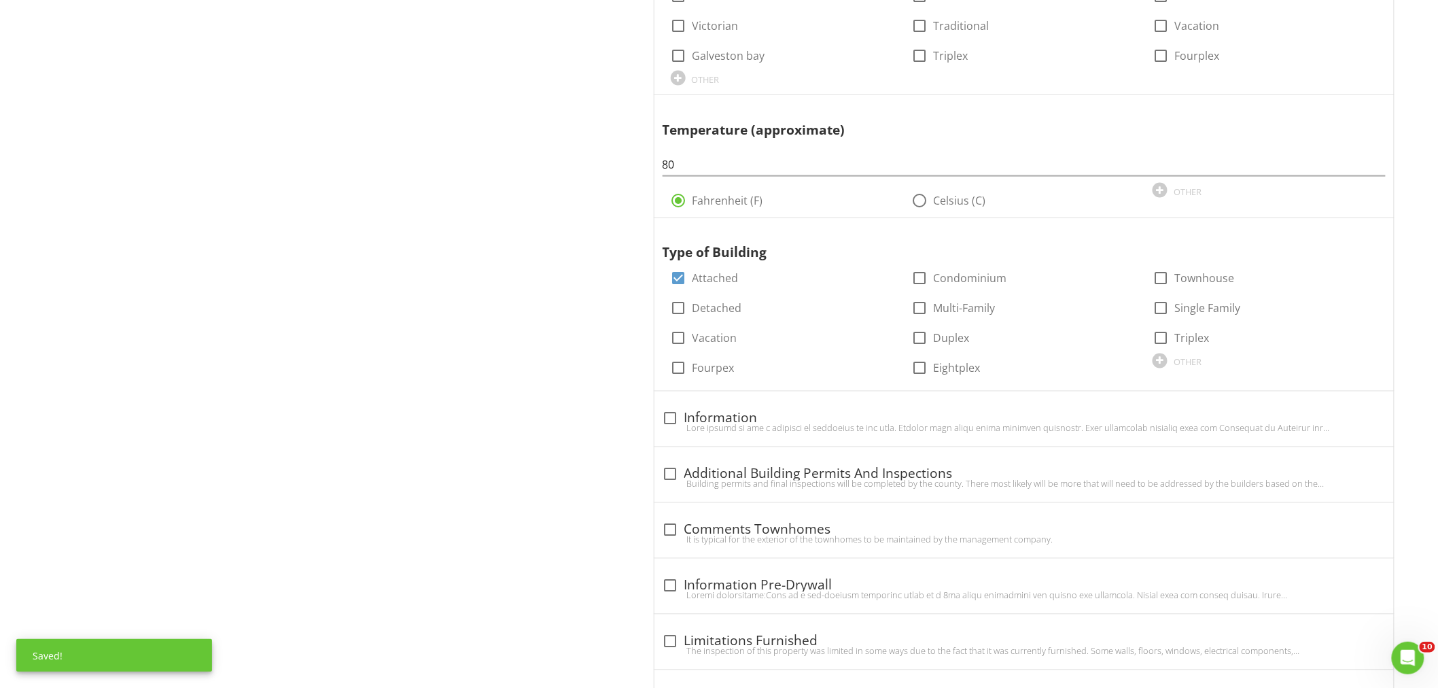
scroll to position [855, 0]
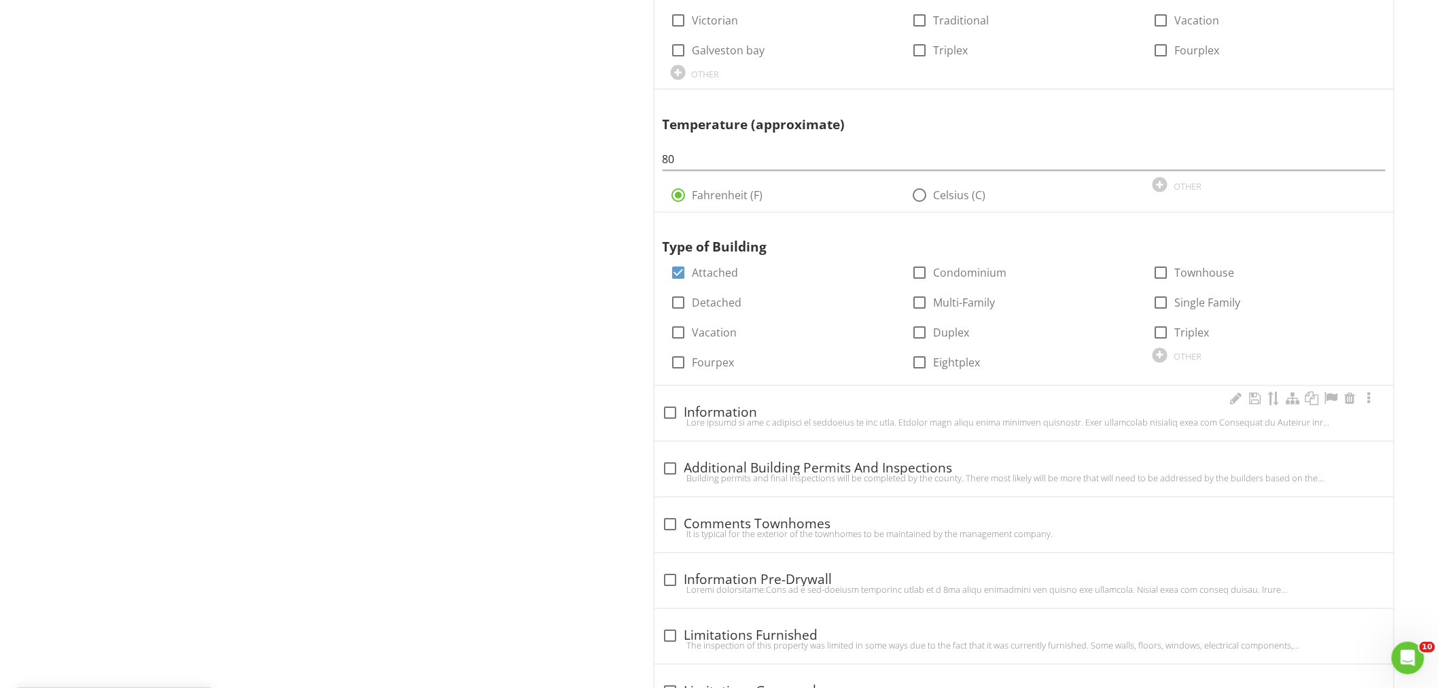
click at [669, 411] on div at bounding box center [670, 413] width 23 height 23
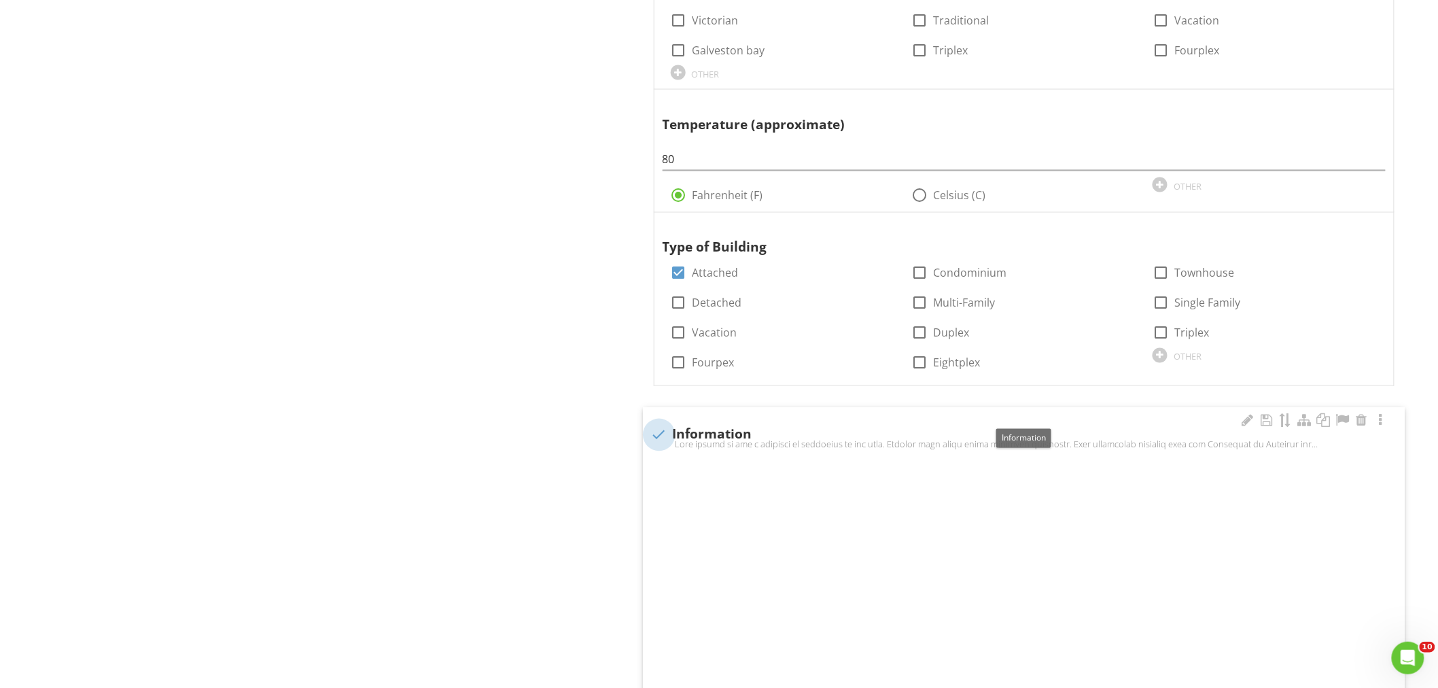
checkbox input "true"
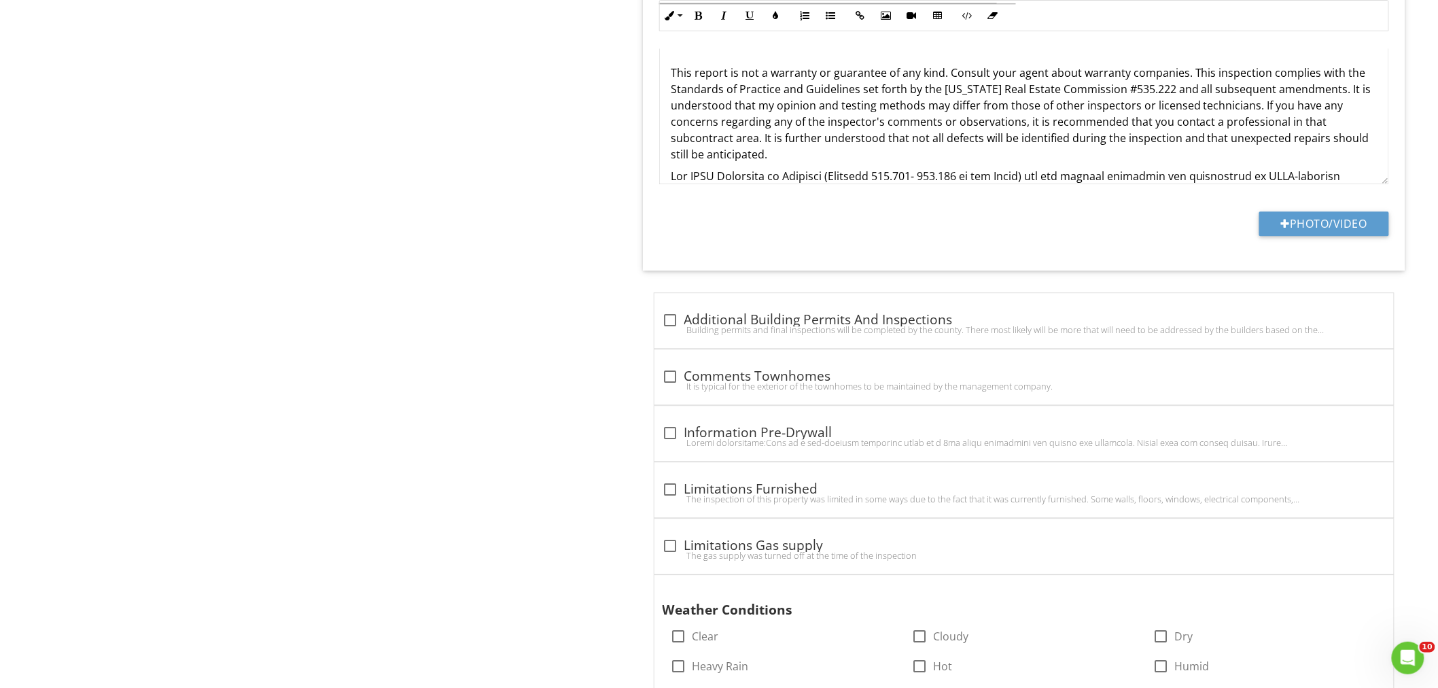
scroll to position [1660, 0]
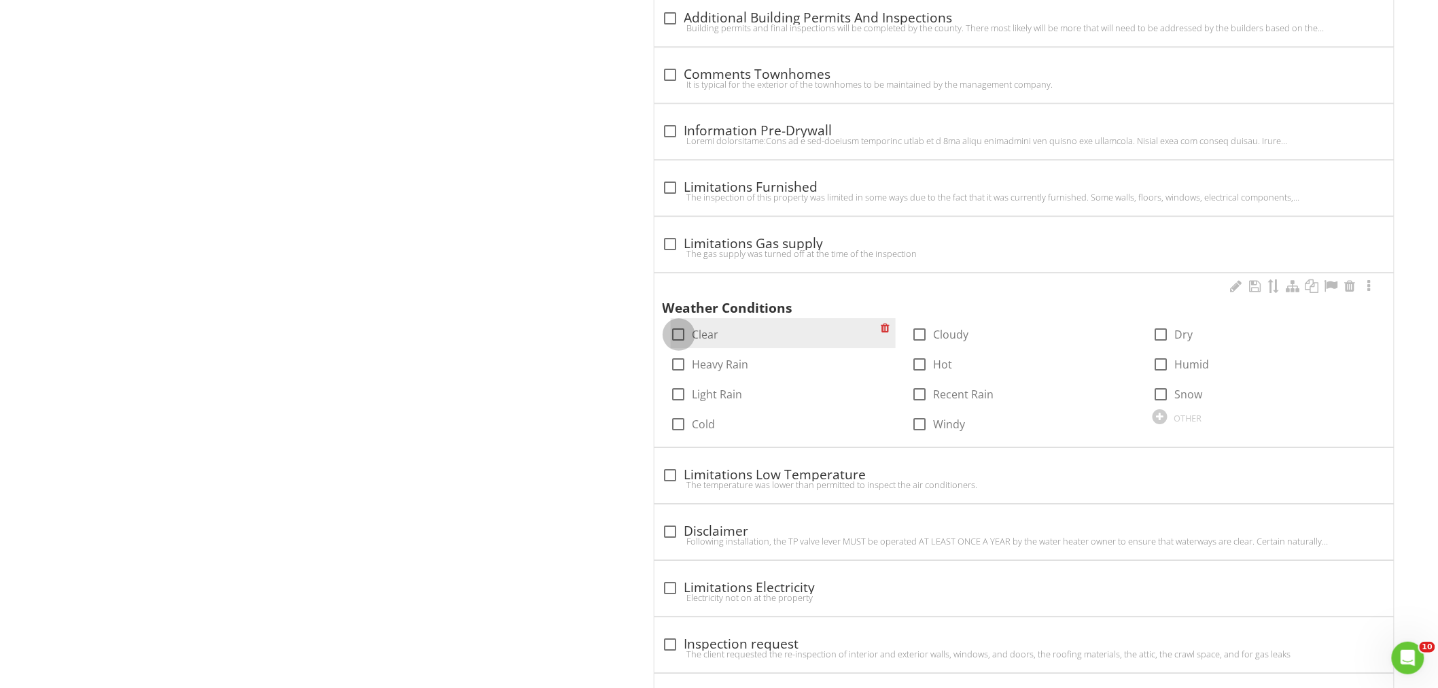
click at [683, 330] on div at bounding box center [678, 334] width 23 height 23
checkbox input "true"
click at [666, 529] on div at bounding box center [670, 531] width 23 height 23
checkbox input "true"
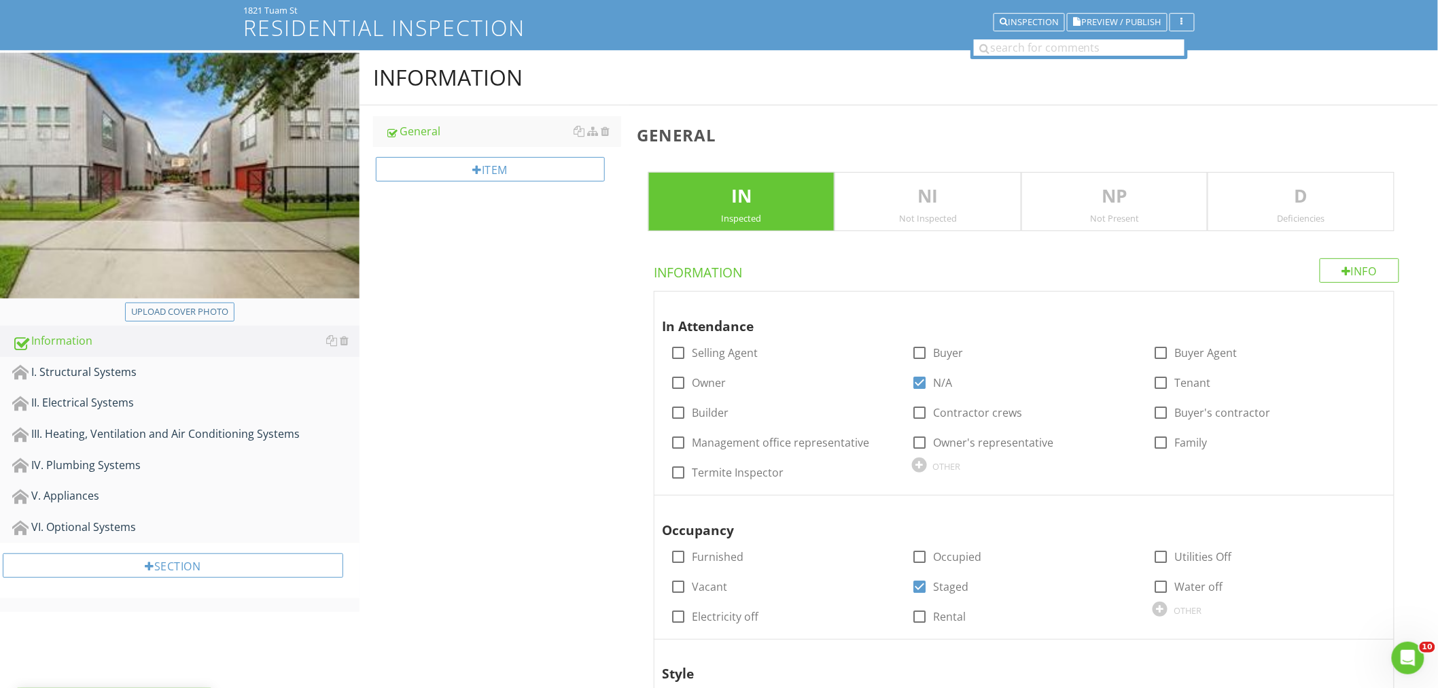
scroll to position [0, 0]
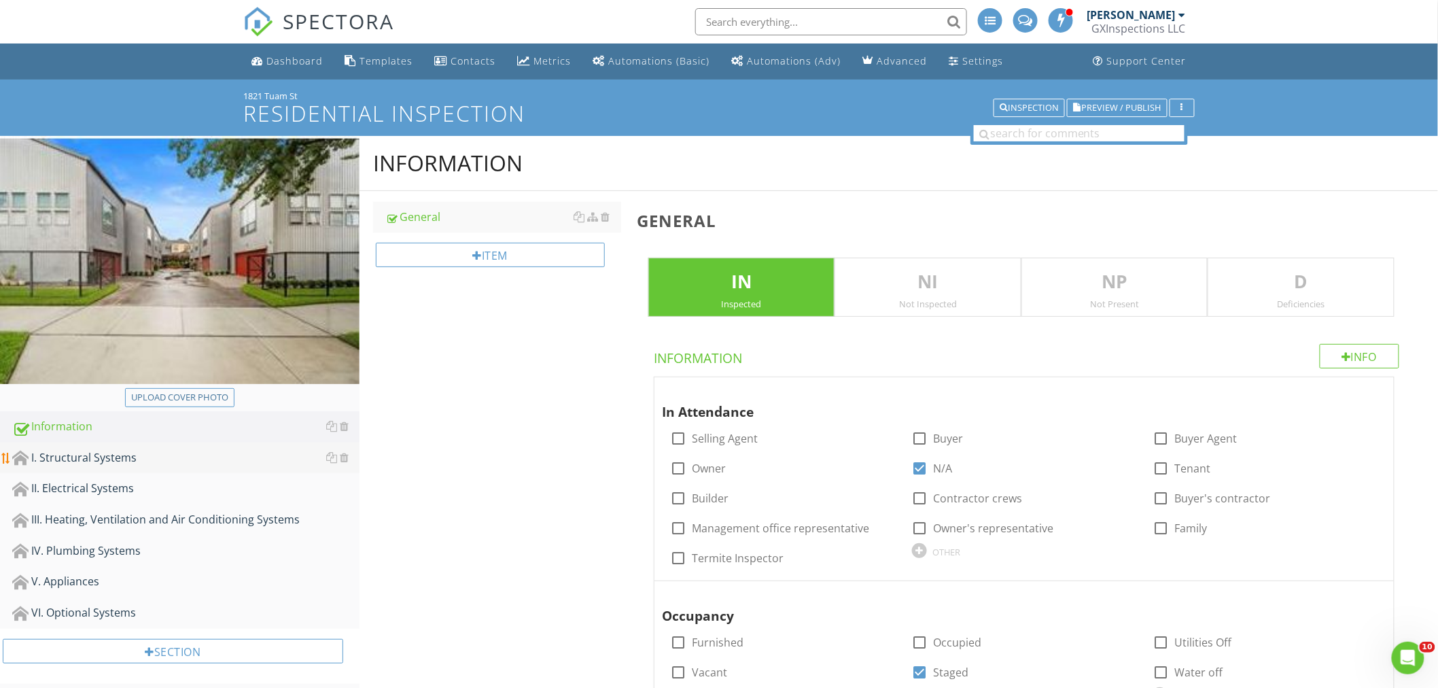
click at [105, 455] on div "I. Structural Systems" at bounding box center [185, 458] width 347 height 18
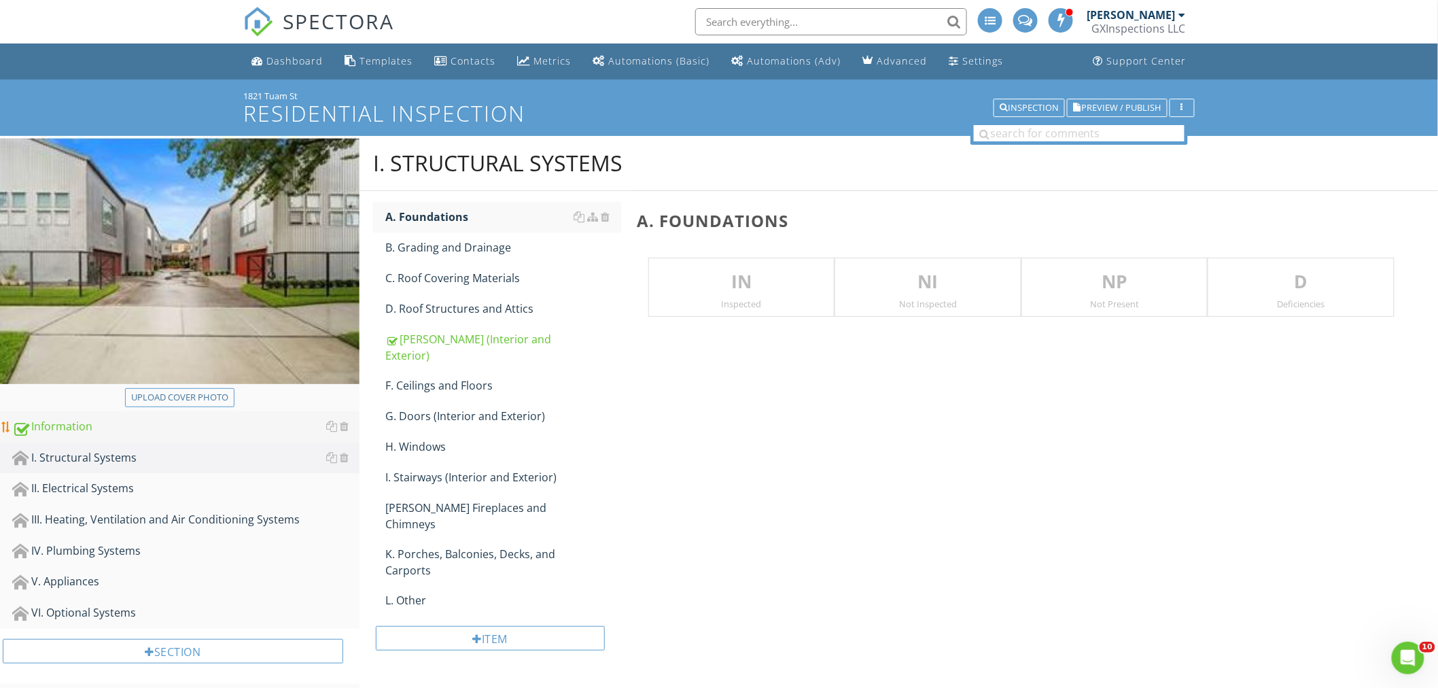
click at [78, 424] on div "Information" at bounding box center [185, 427] width 347 height 18
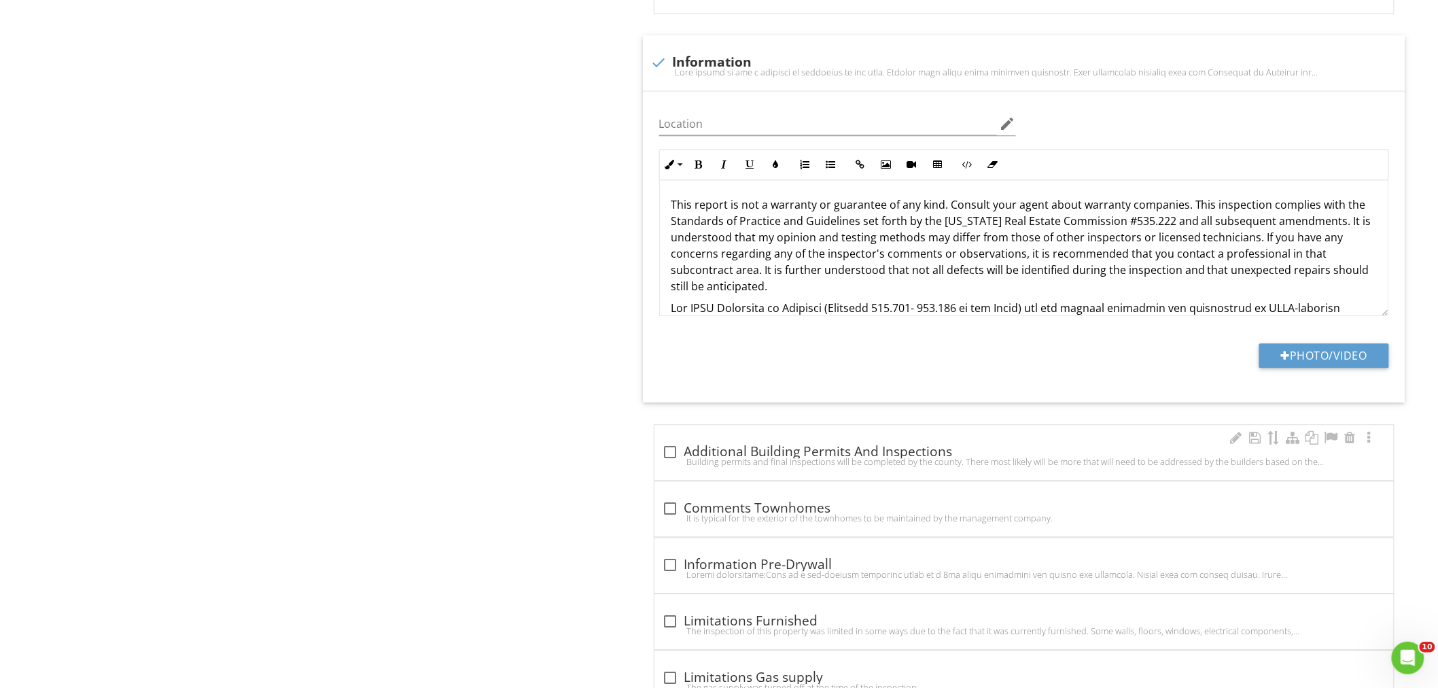
scroll to position [1409, 0]
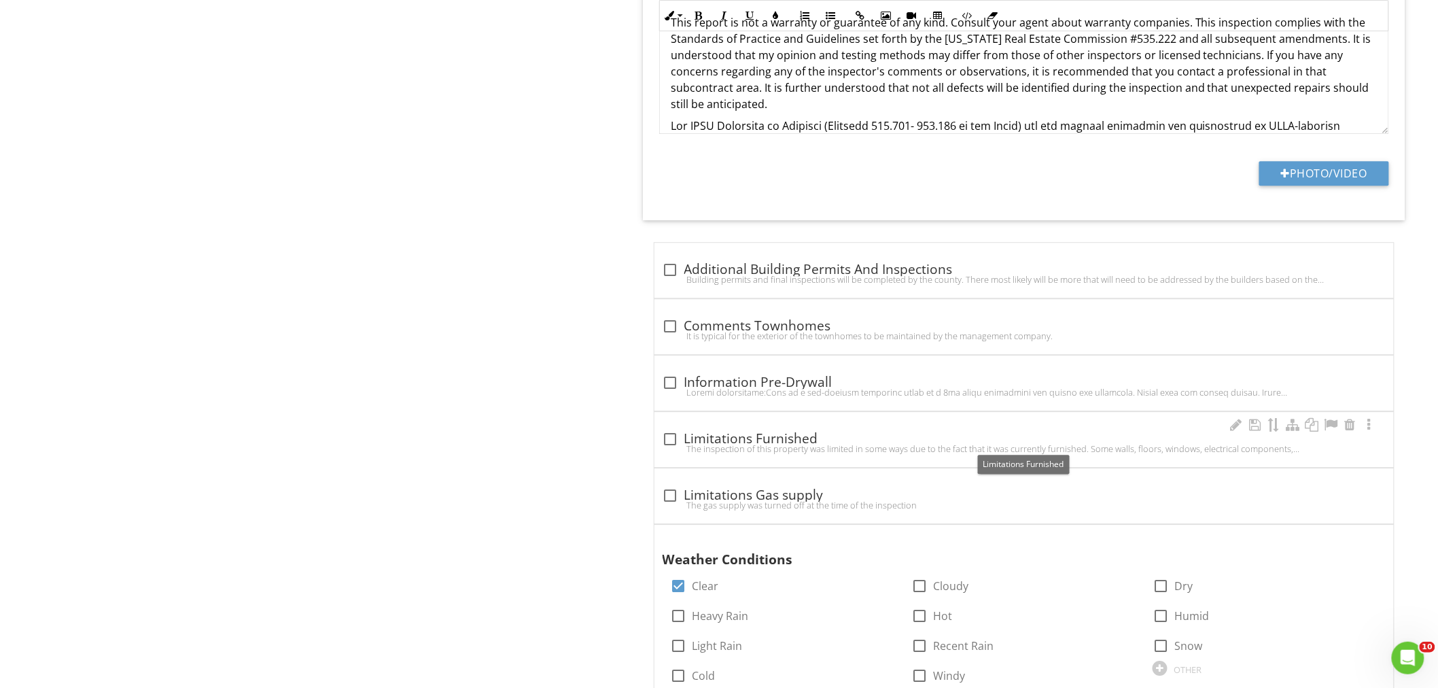
click at [671, 436] on div at bounding box center [670, 438] width 23 height 23
checkbox input "true"
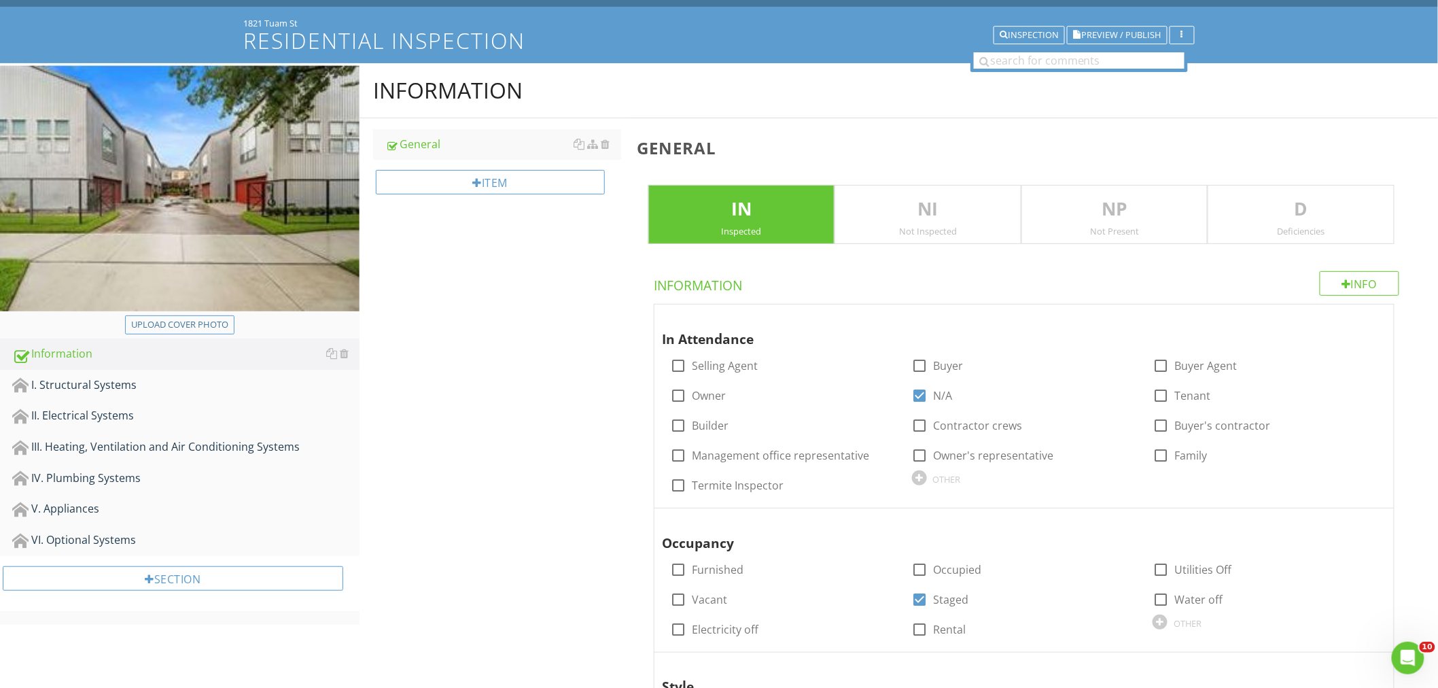
scroll to position [0, 0]
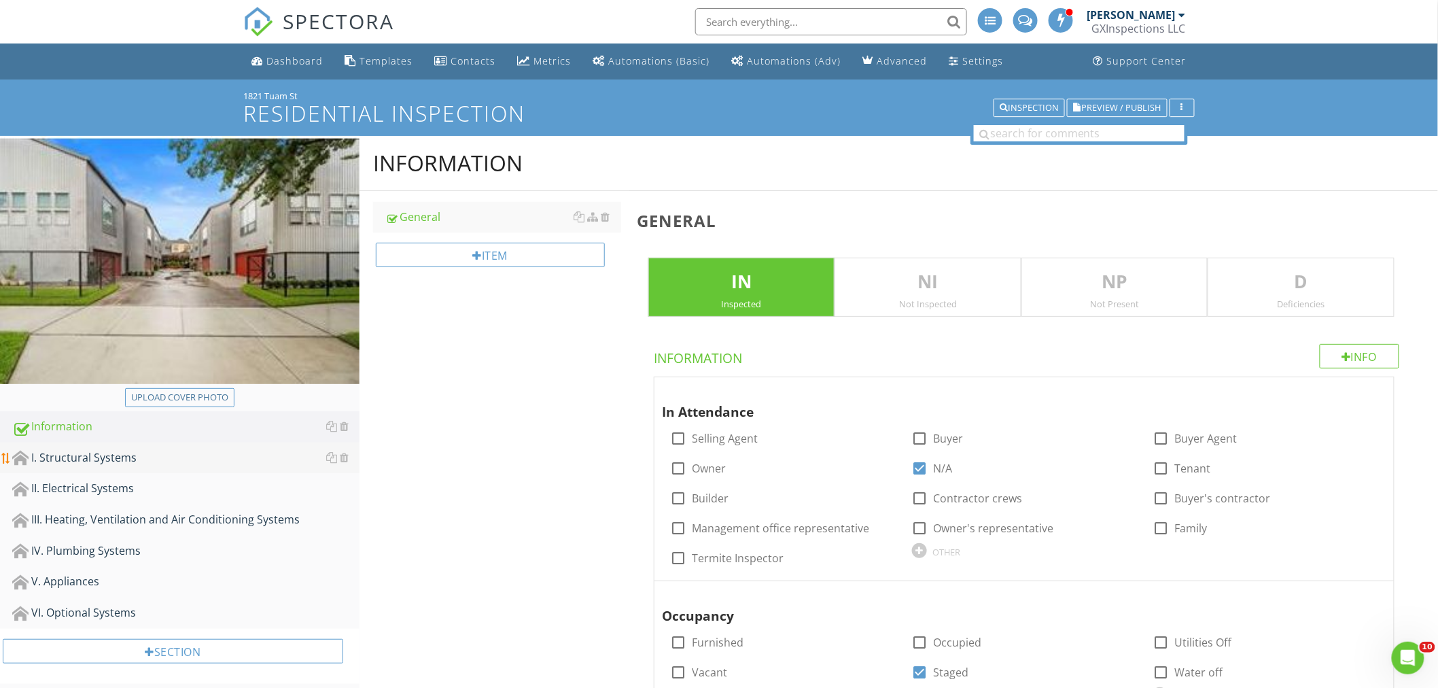
click at [100, 457] on div "I. Structural Systems" at bounding box center [185, 458] width 347 height 18
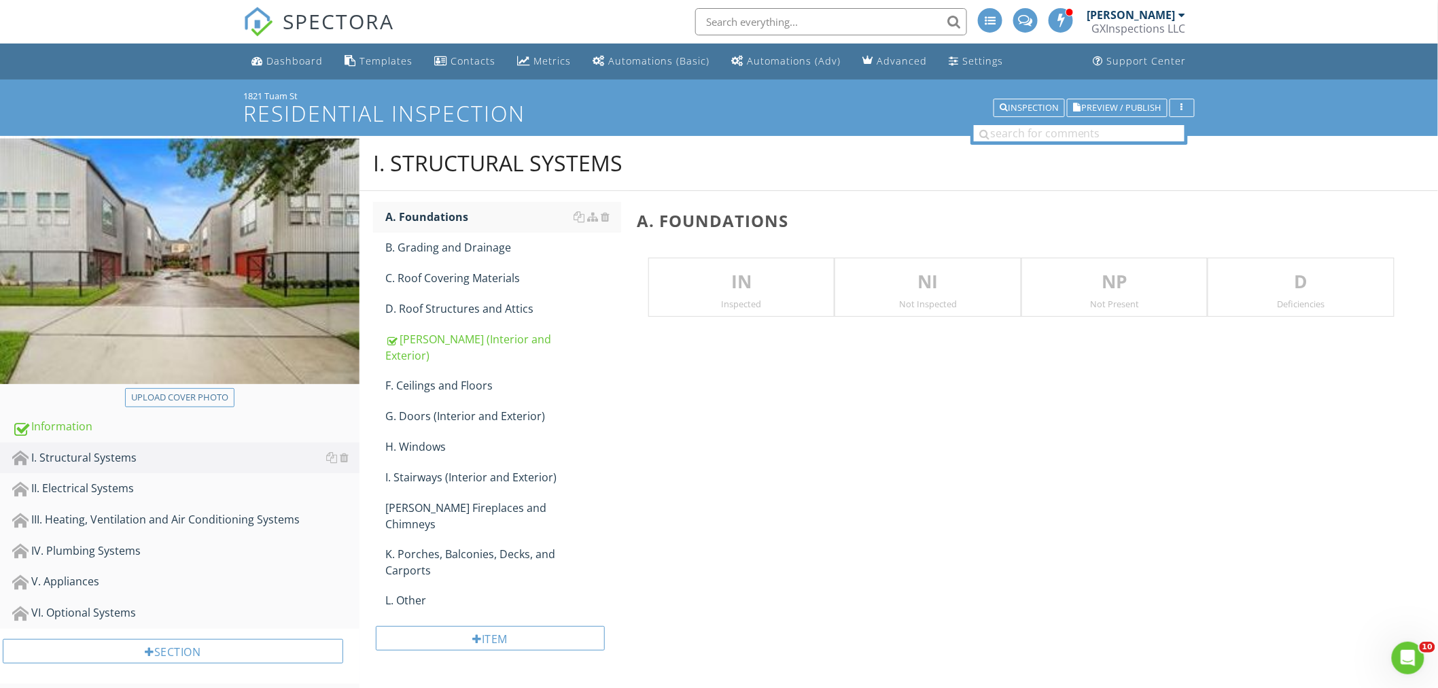
click at [752, 283] on p "IN" at bounding box center [741, 281] width 185 height 27
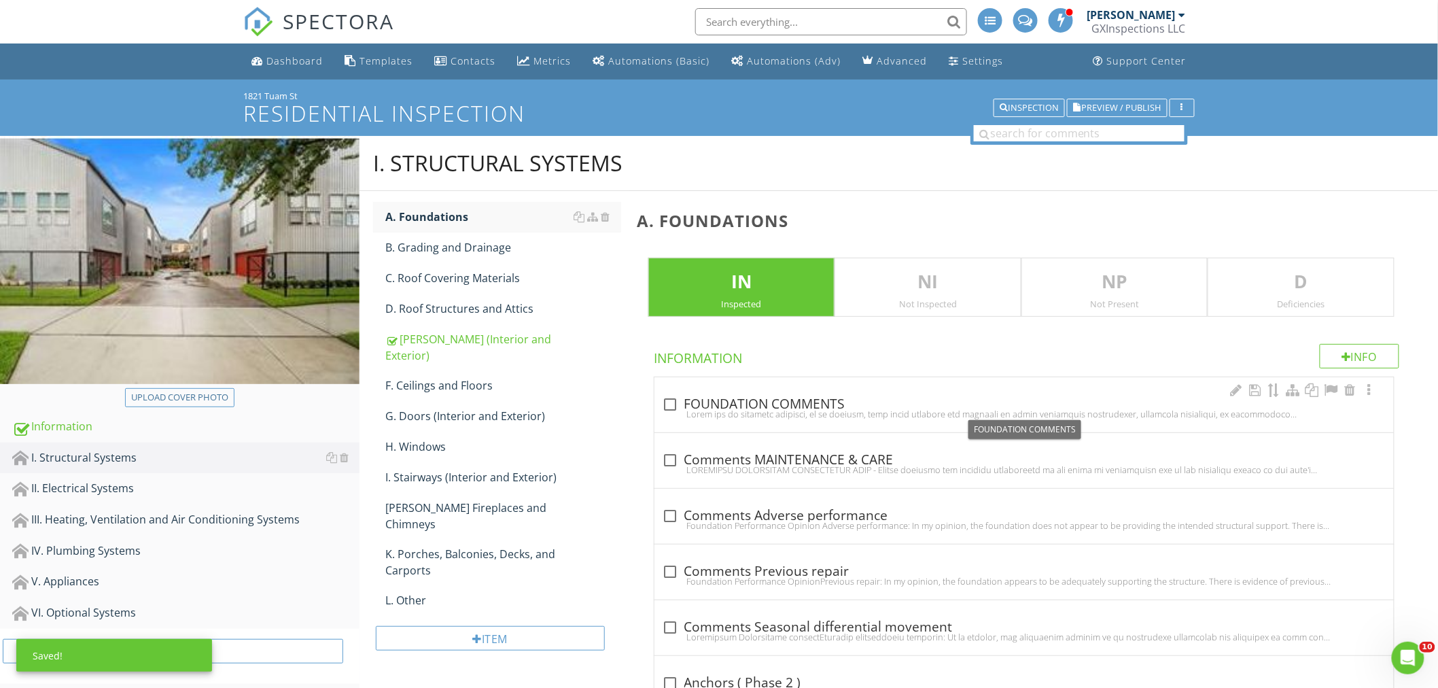
click at [673, 406] on div at bounding box center [670, 404] width 23 height 23
checkbox input "true"
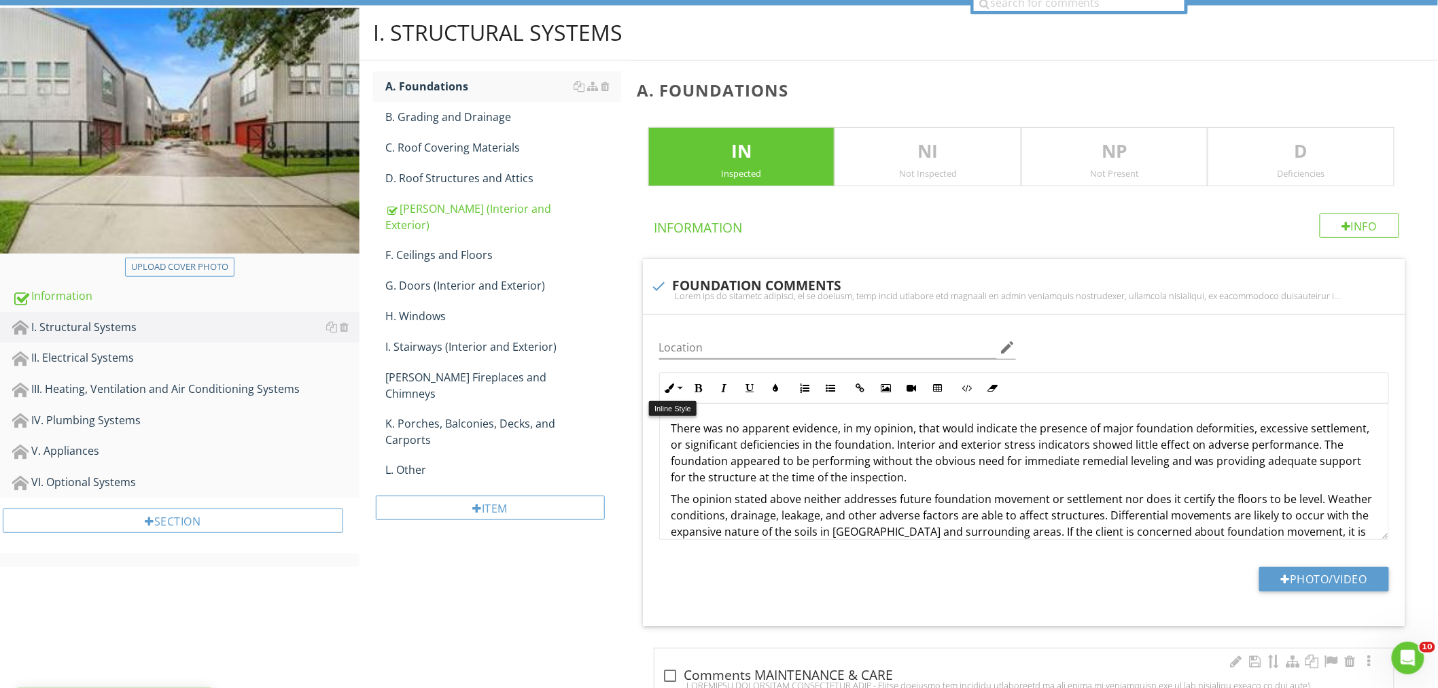
scroll to position [302, 0]
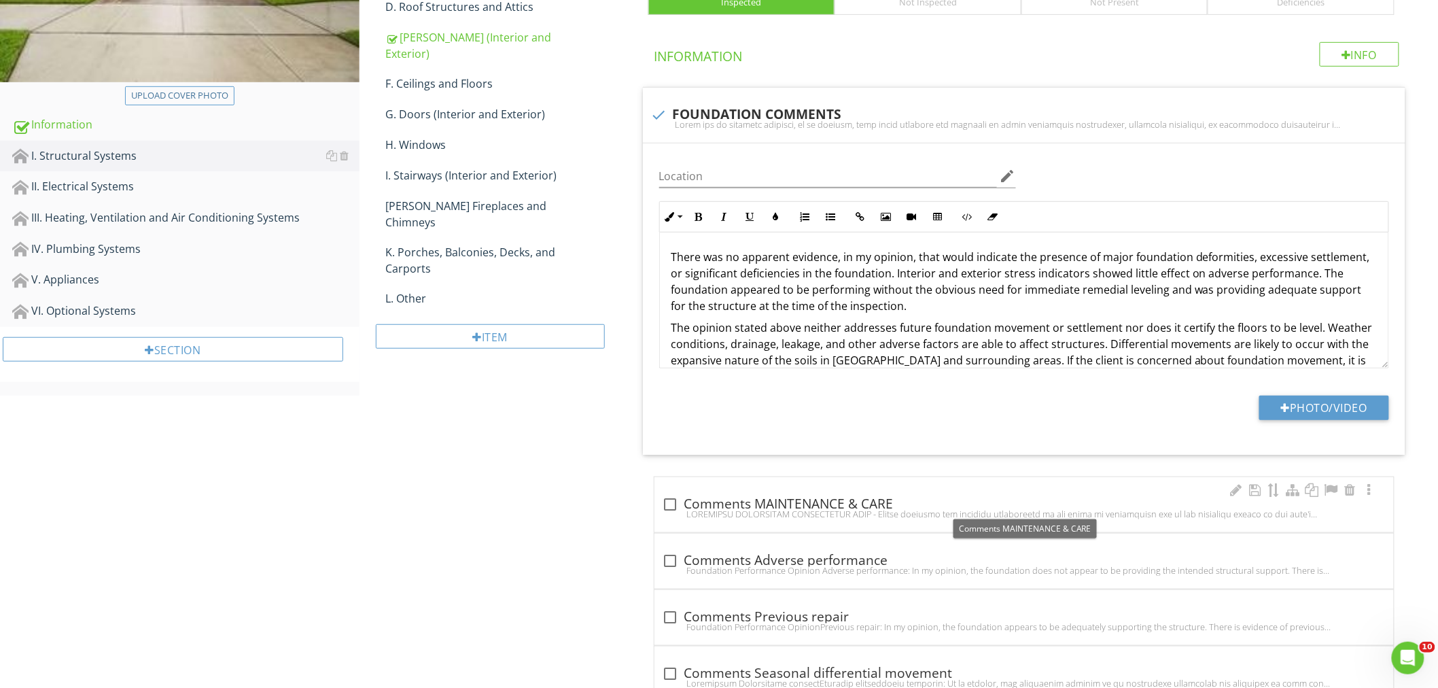
click at [671, 500] on div at bounding box center [670, 504] width 23 height 23
checkbox input "true"
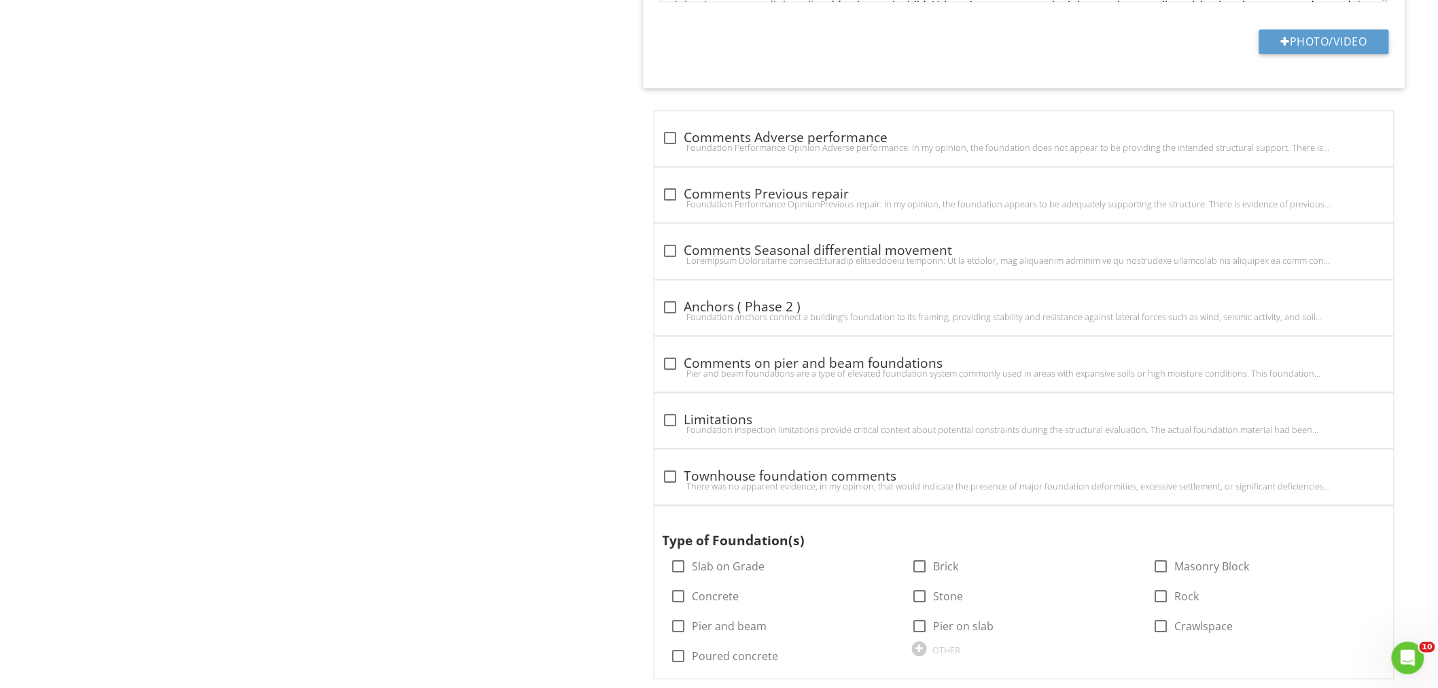
scroll to position [1084, 0]
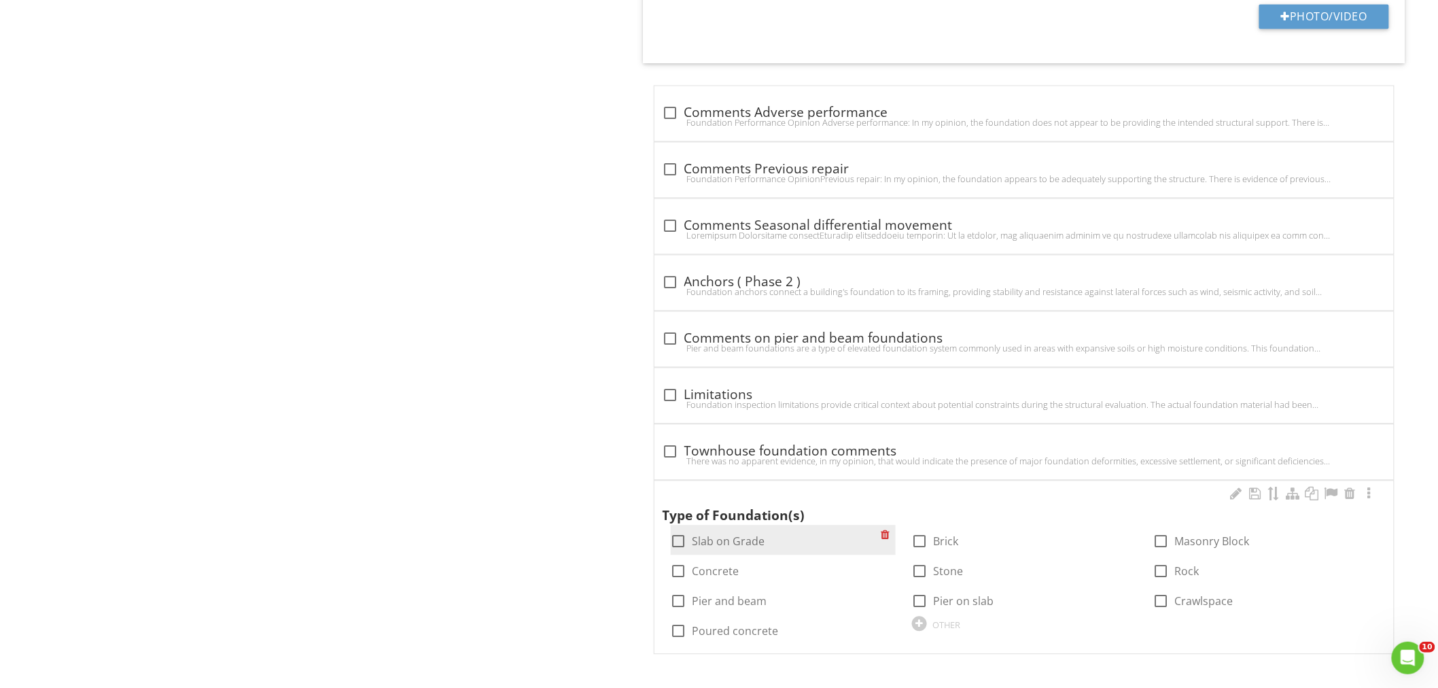
click at [681, 543] on div at bounding box center [678, 540] width 23 height 23
checkbox input "true"
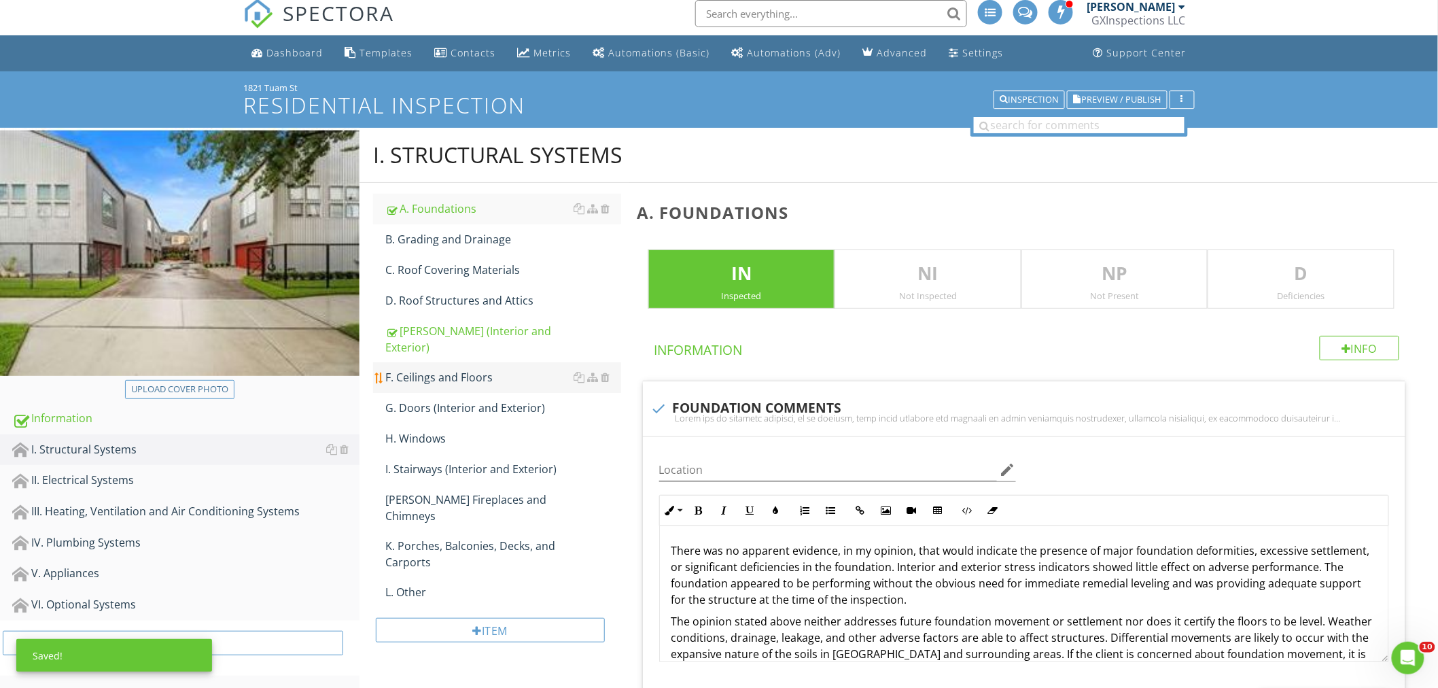
scroll to position [0, 0]
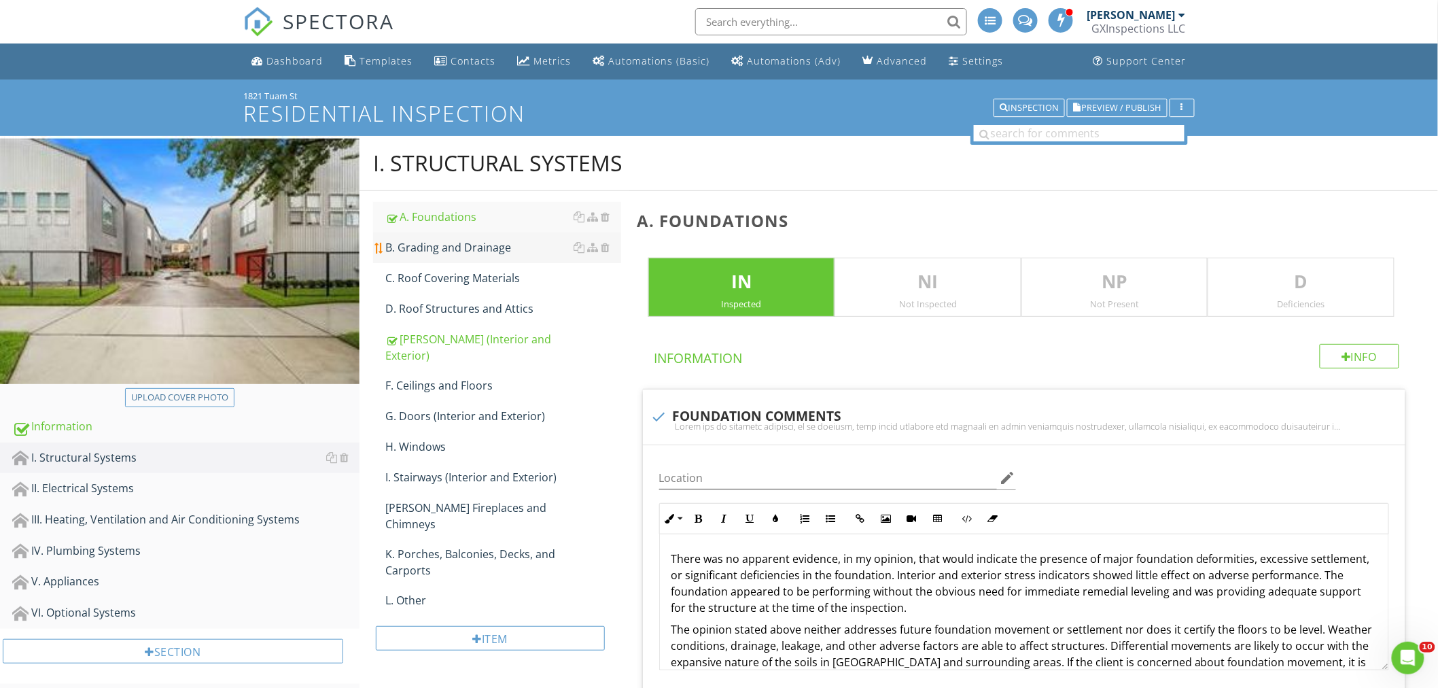
click at [425, 247] on div "B. Grading and Drainage" at bounding box center [503, 247] width 236 height 16
type textarea "<p>There was no apparent evidence, in my opinion, that would indicate the prese…"
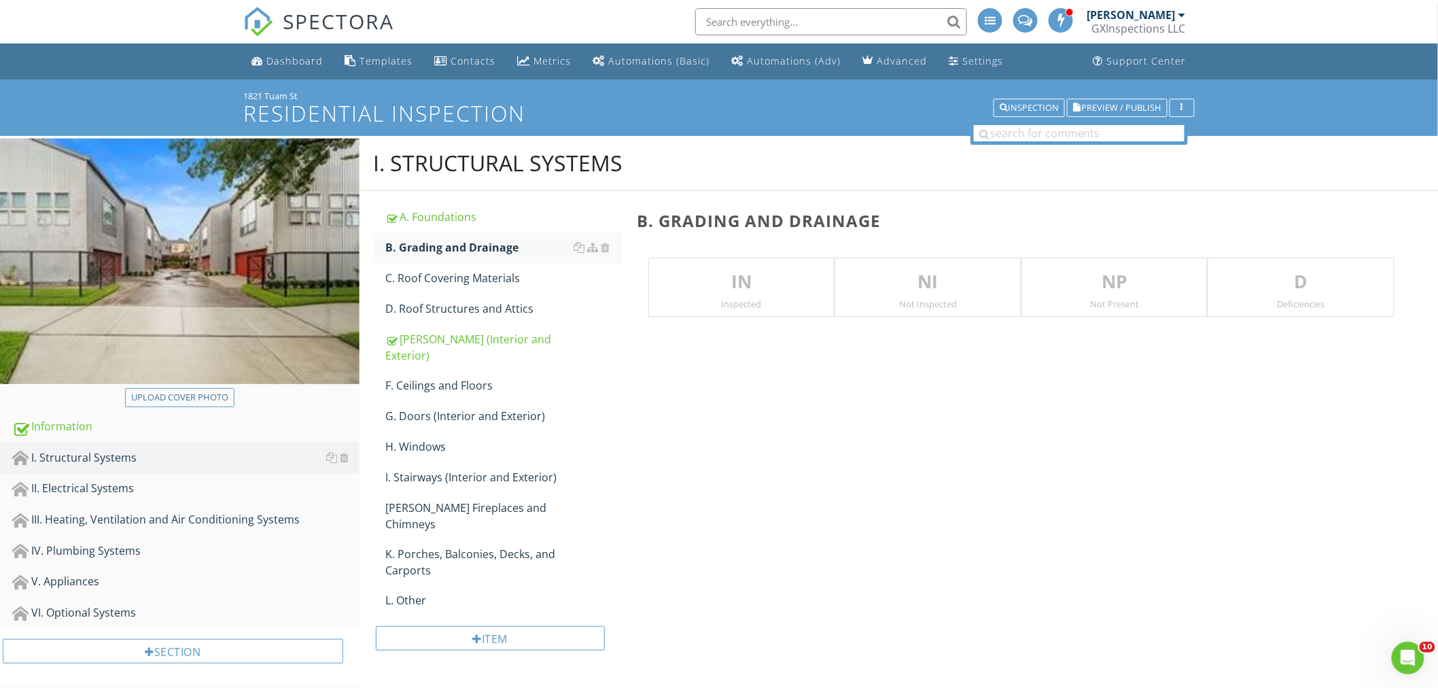
drag, startPoint x: 724, startPoint y: 294, endPoint x: 724, endPoint y: 304, distance: 9.5
click at [724, 296] on div "IN Inspected" at bounding box center [741, 287] width 187 height 60
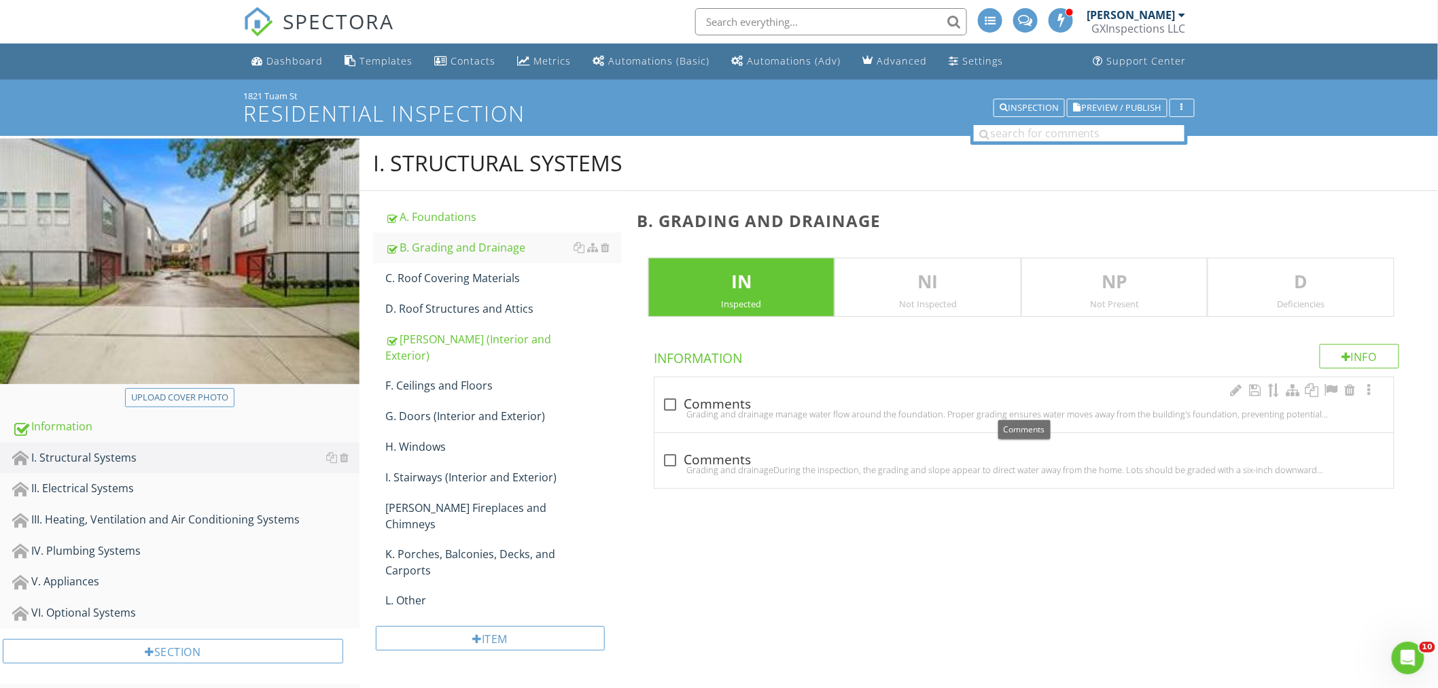
click at [671, 398] on div at bounding box center [670, 404] width 23 height 23
checkbox input "true"
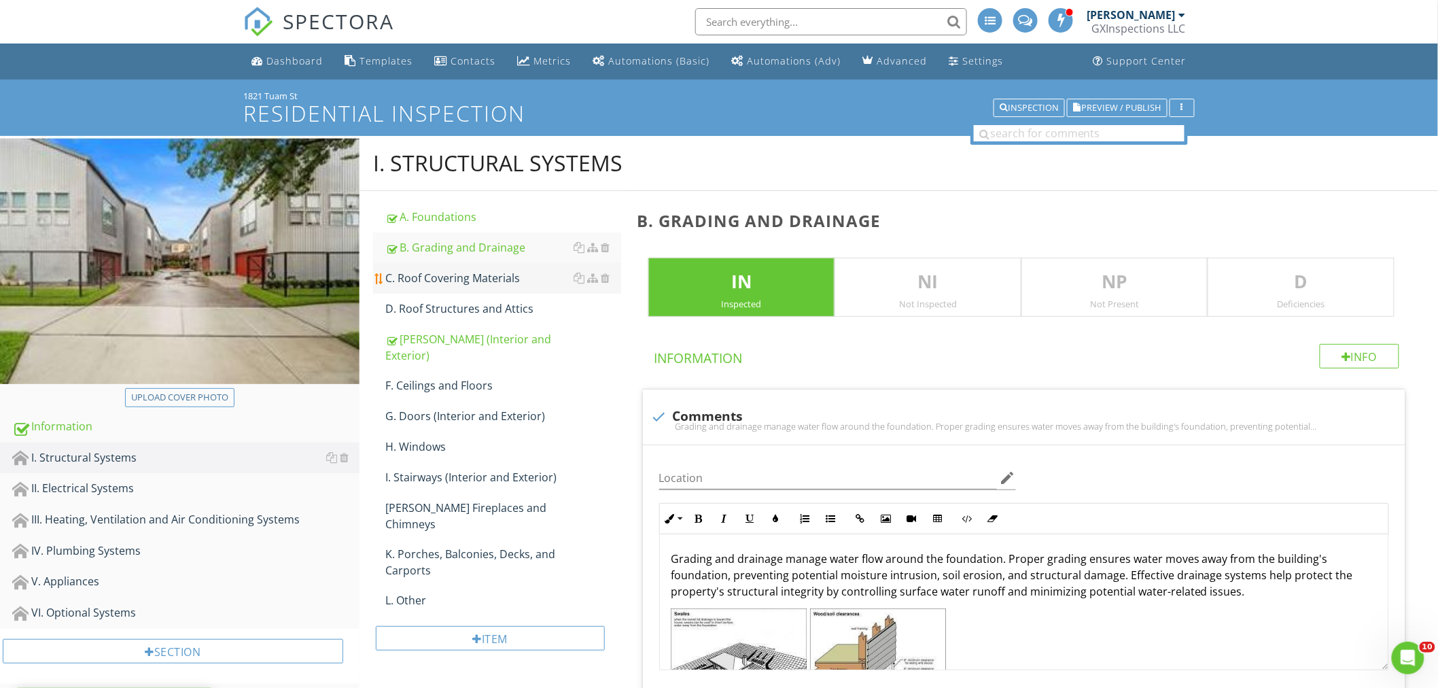
click at [458, 279] on div "C. Roof Covering Materials" at bounding box center [503, 278] width 236 height 16
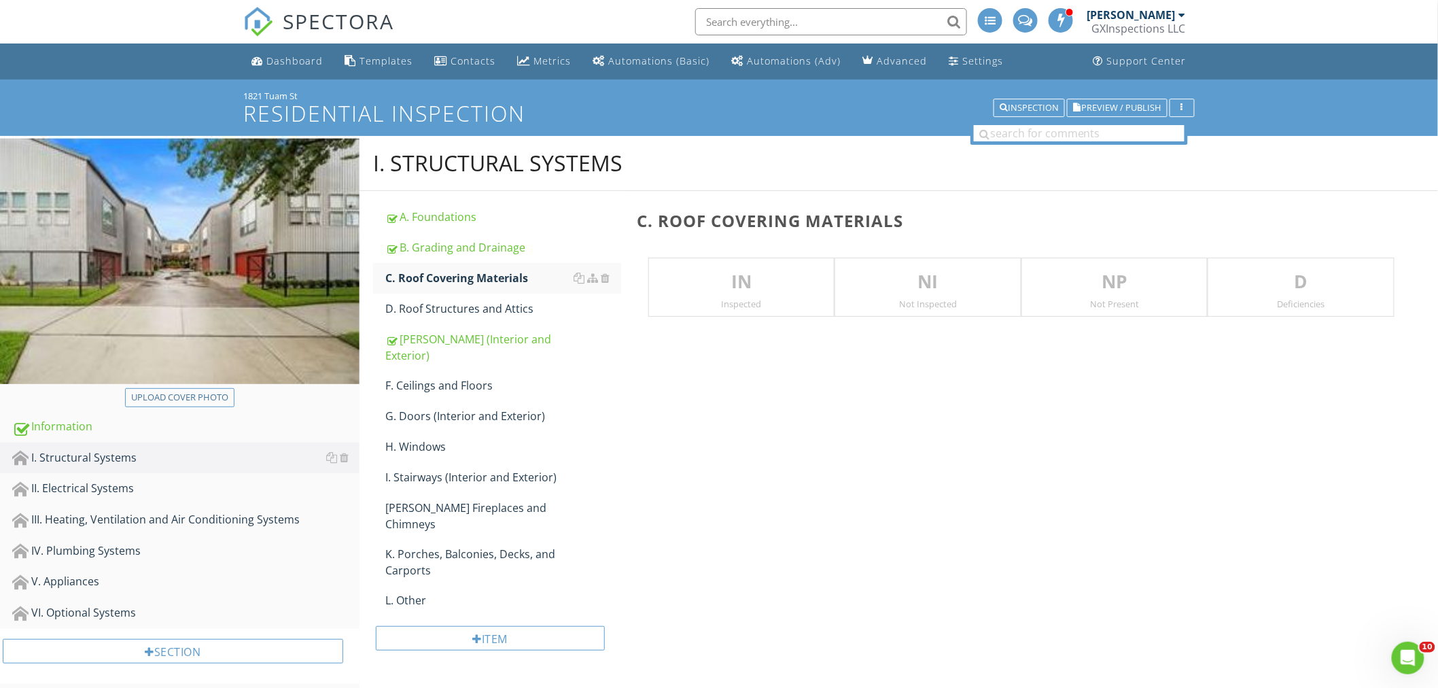
click at [751, 287] on p "IN" at bounding box center [741, 281] width 185 height 27
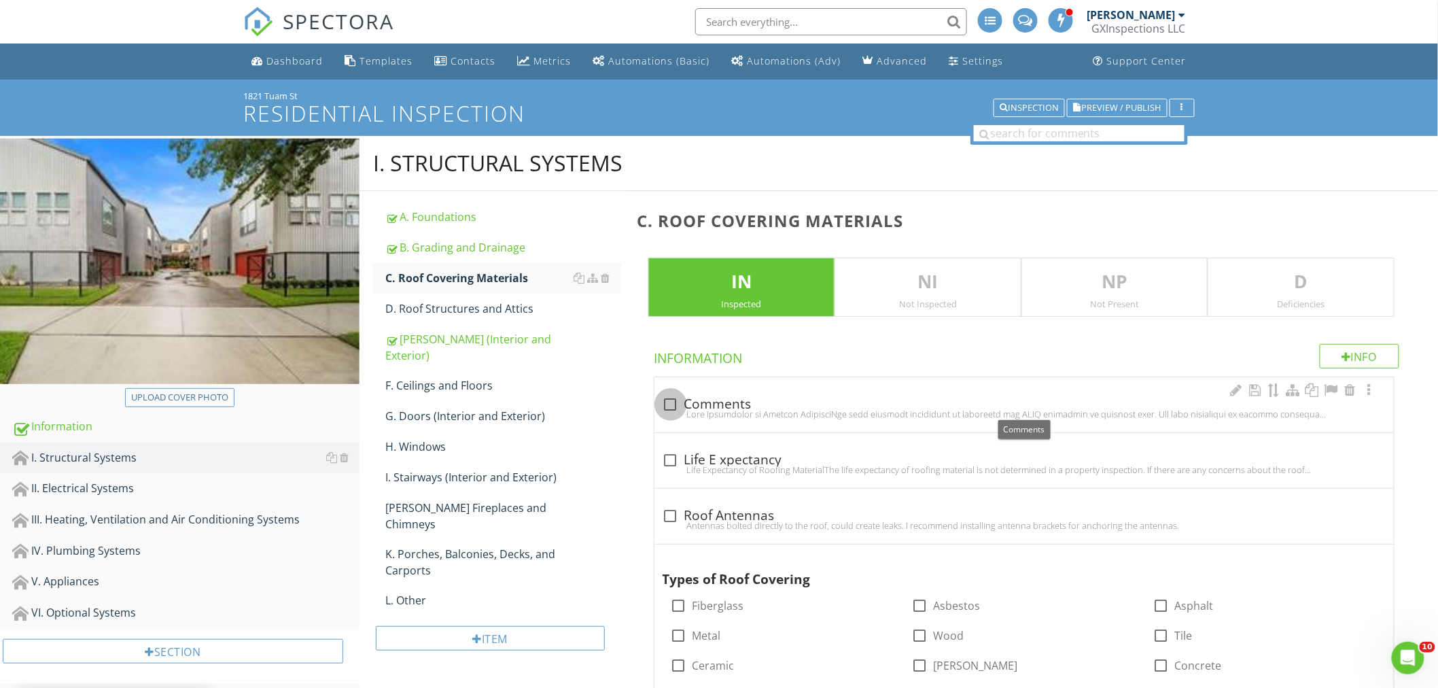
click at [670, 404] on div at bounding box center [670, 404] width 23 height 23
checkbox input "true"
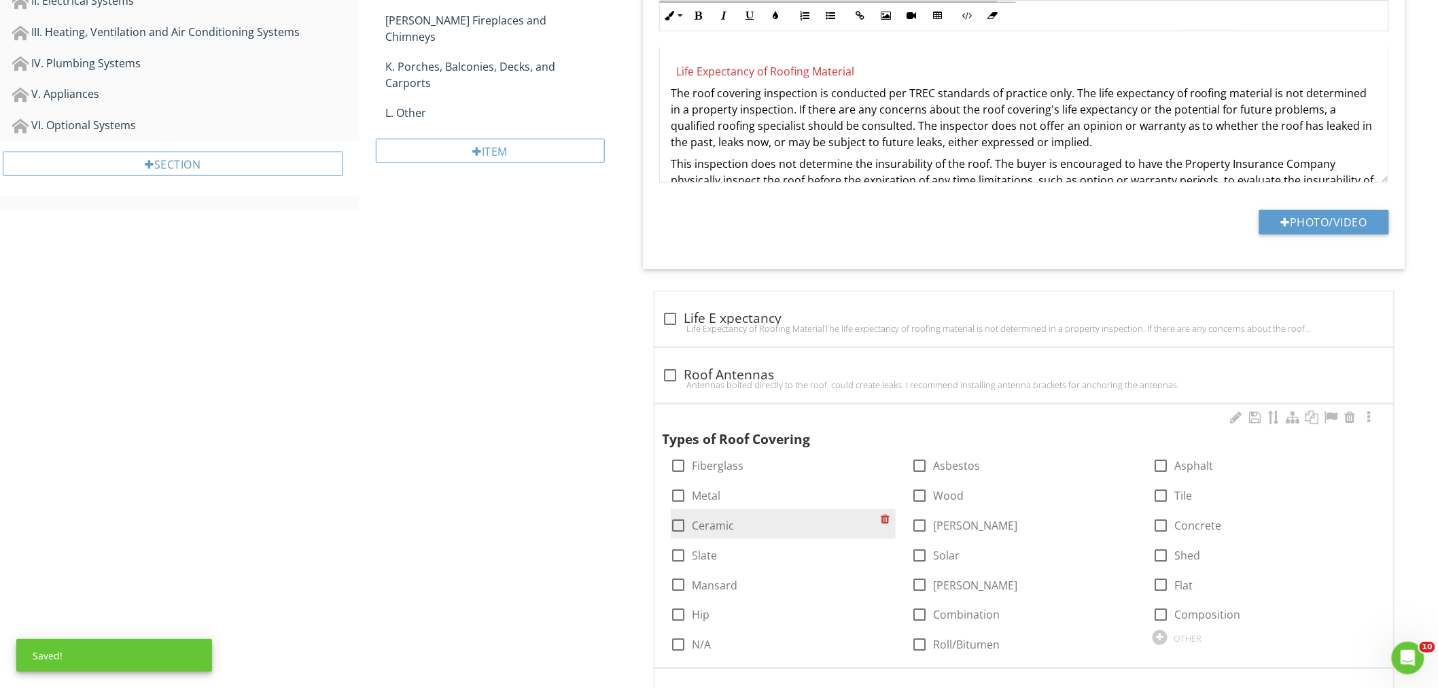
scroll to position [503, 0]
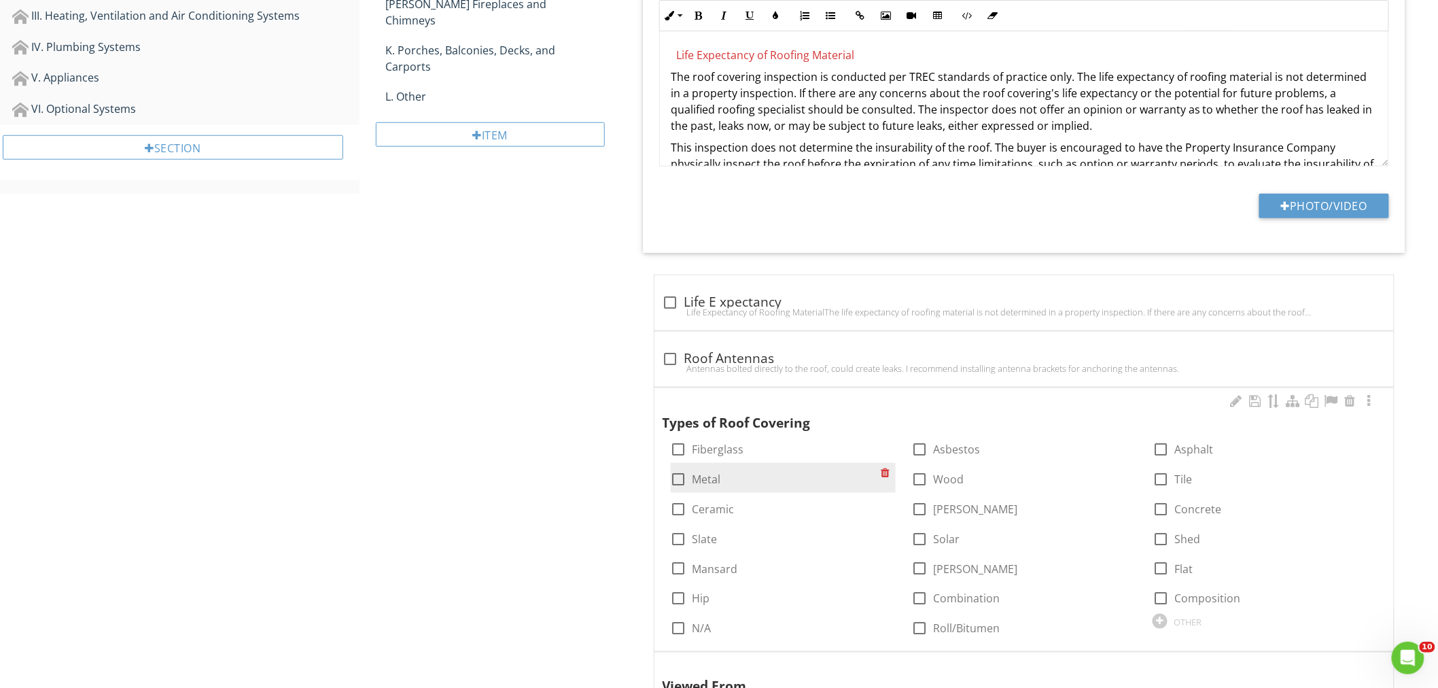
click at [677, 483] on div at bounding box center [678, 478] width 23 height 23
checkbox input "true"
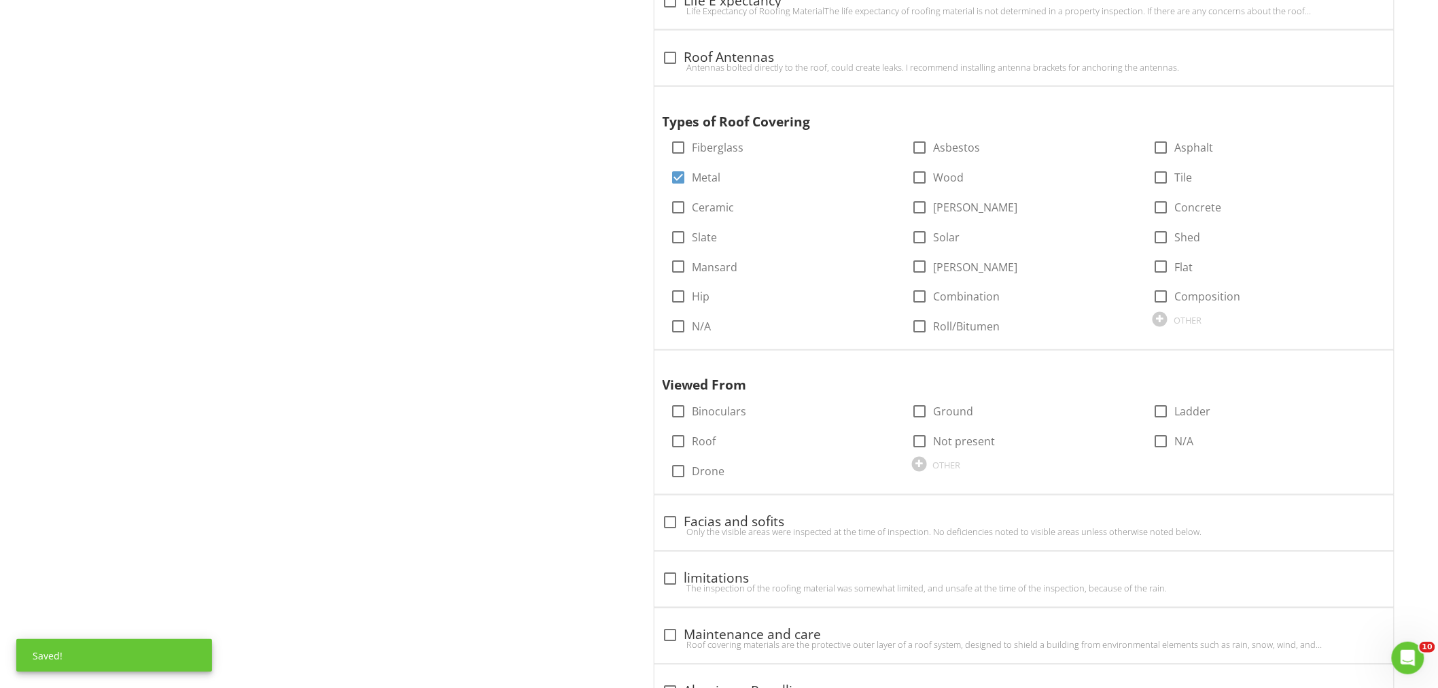
scroll to position [805, 0]
click at [681, 443] on div at bounding box center [678, 440] width 23 height 23
checkbox input "true"
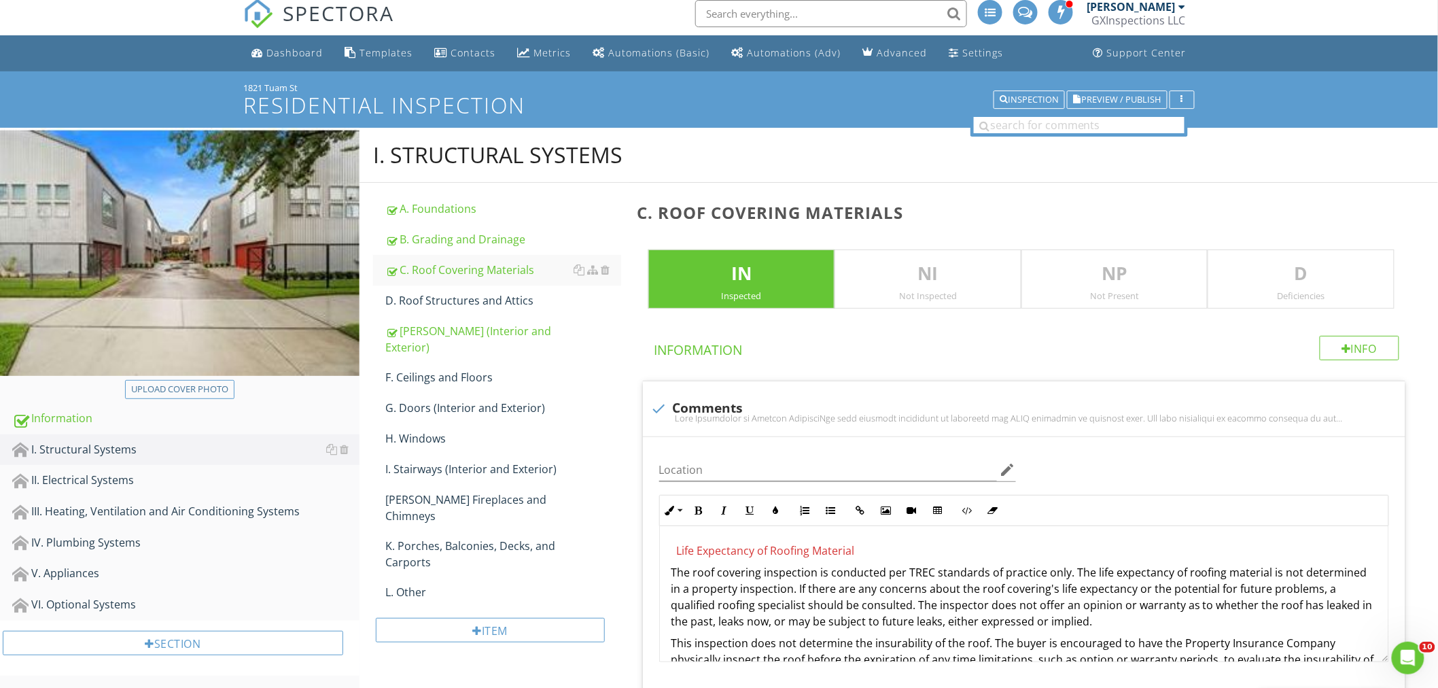
scroll to position [0, 0]
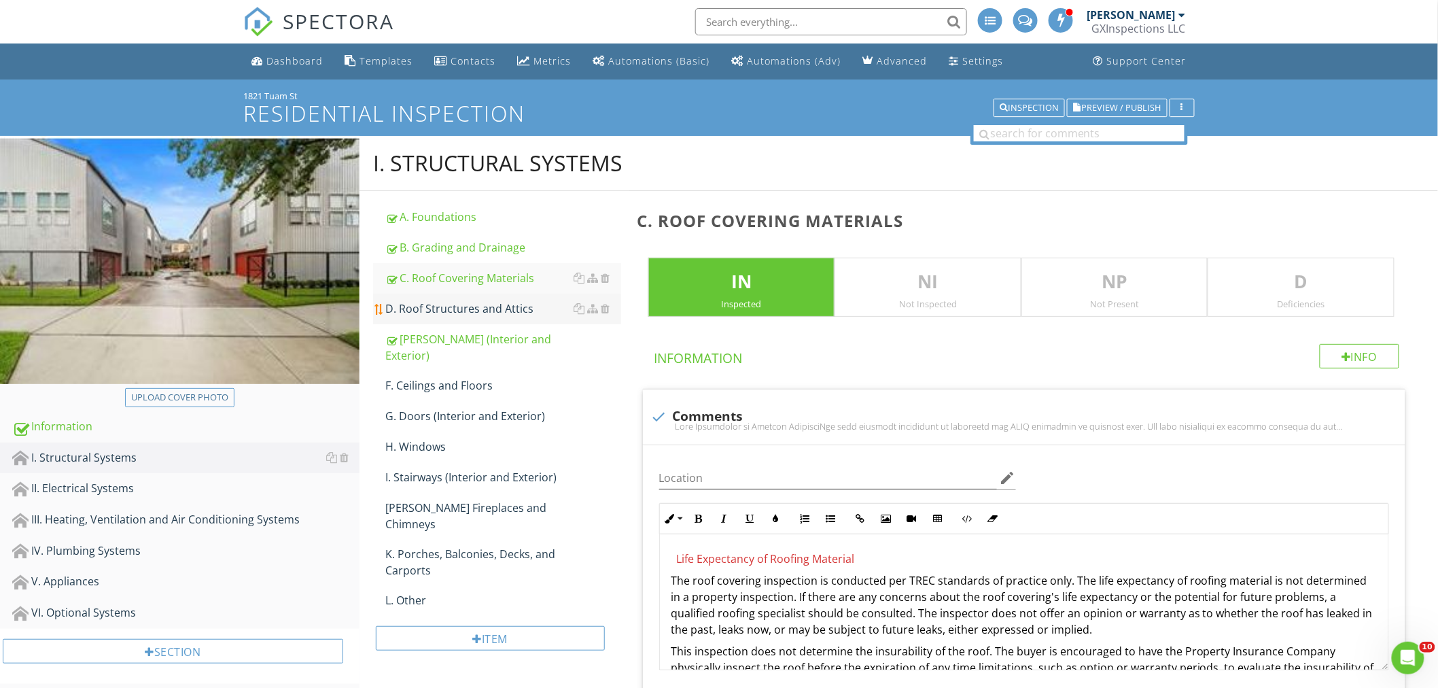
click at [479, 303] on div "D. Roof Structures and Attics" at bounding box center [503, 308] width 236 height 16
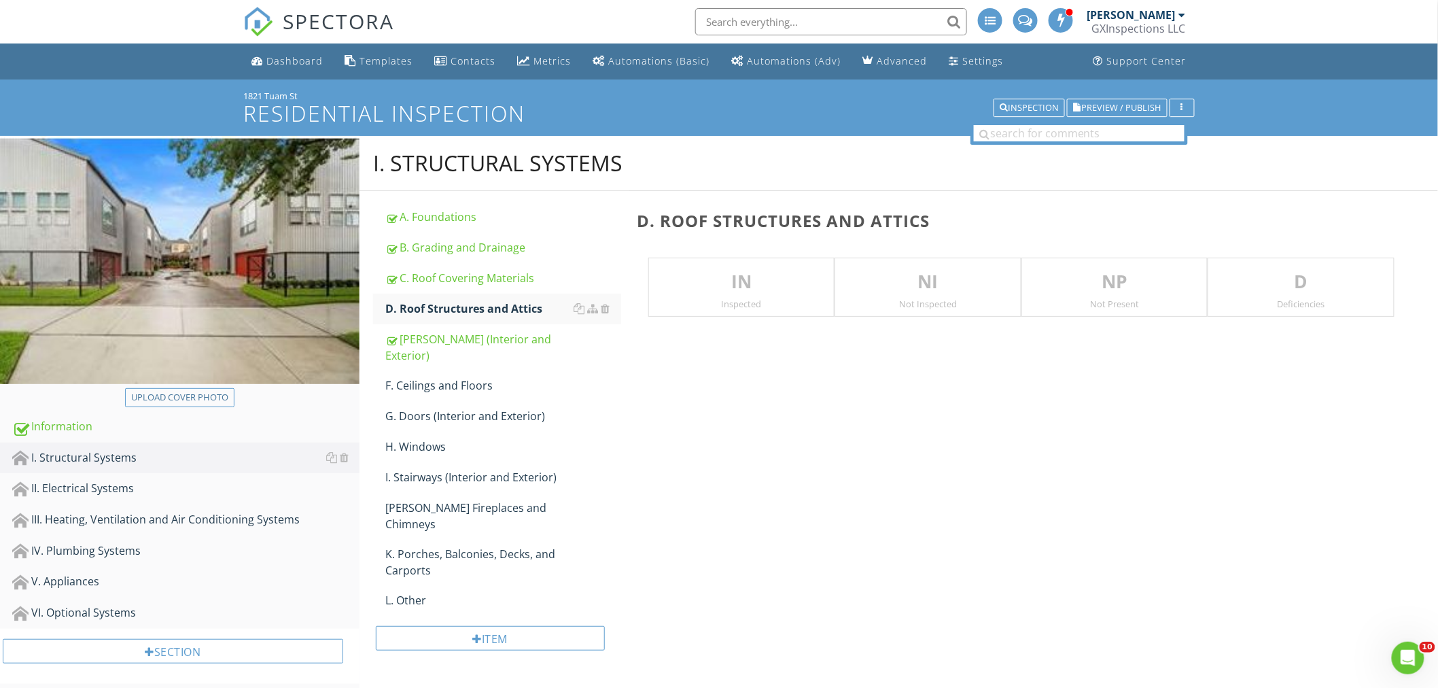
click at [738, 280] on p "IN" at bounding box center [741, 281] width 185 height 27
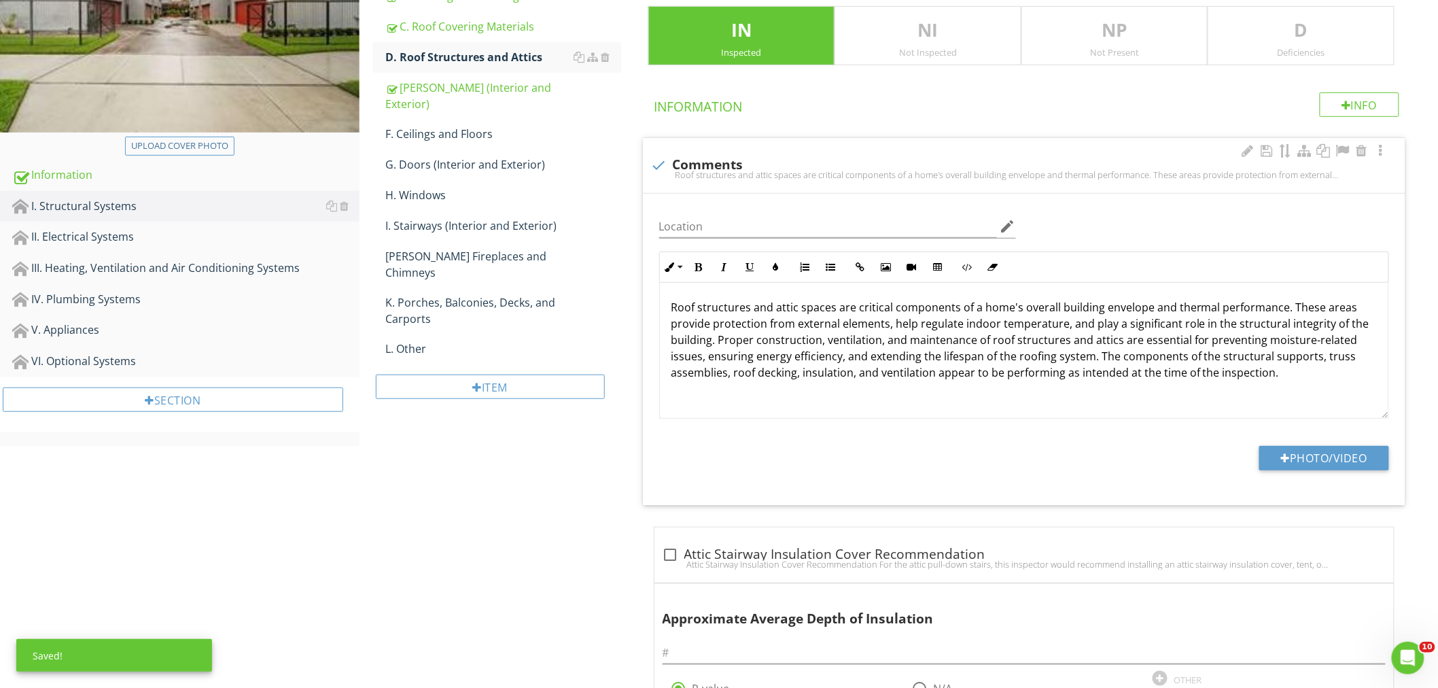
scroll to position [503, 0]
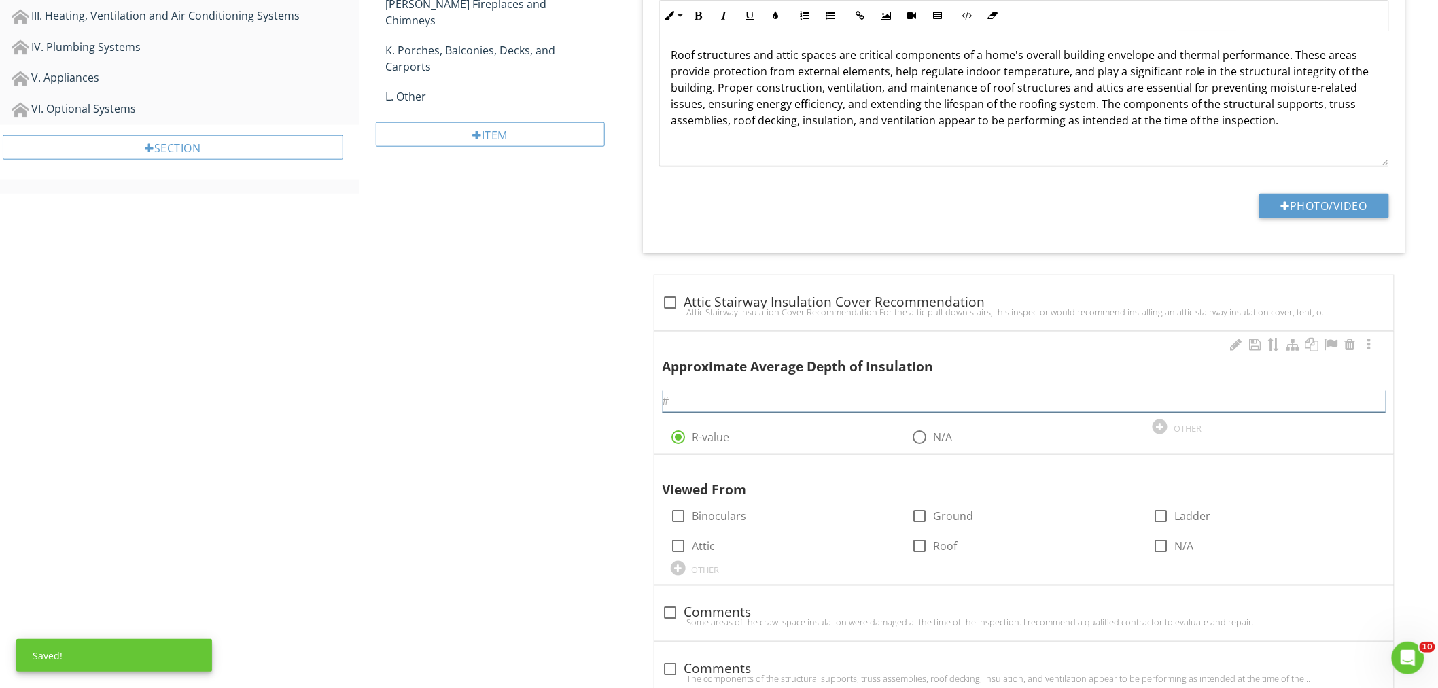
click at [690, 402] on input "text" at bounding box center [1023, 401] width 723 height 22
type input "30"
click at [675, 547] on div at bounding box center [678, 545] width 23 height 23
checkbox input "true"
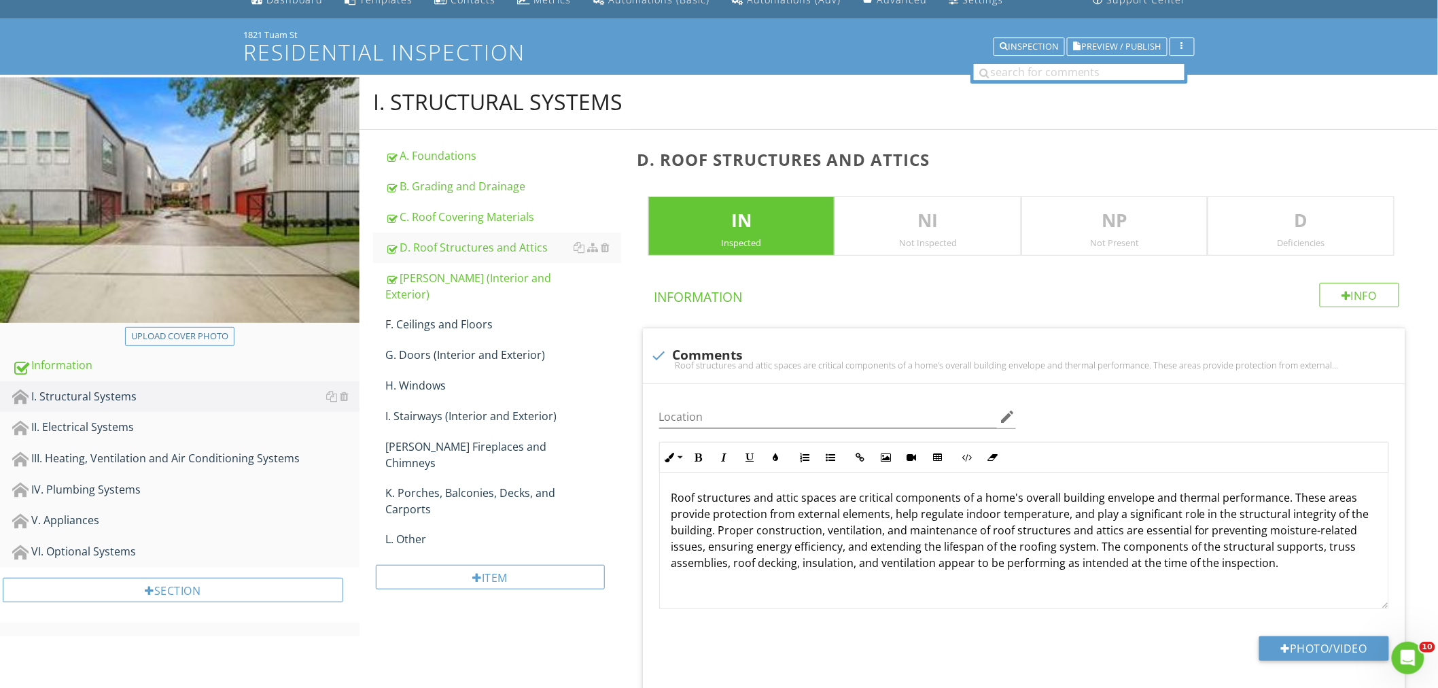
scroll to position [0, 0]
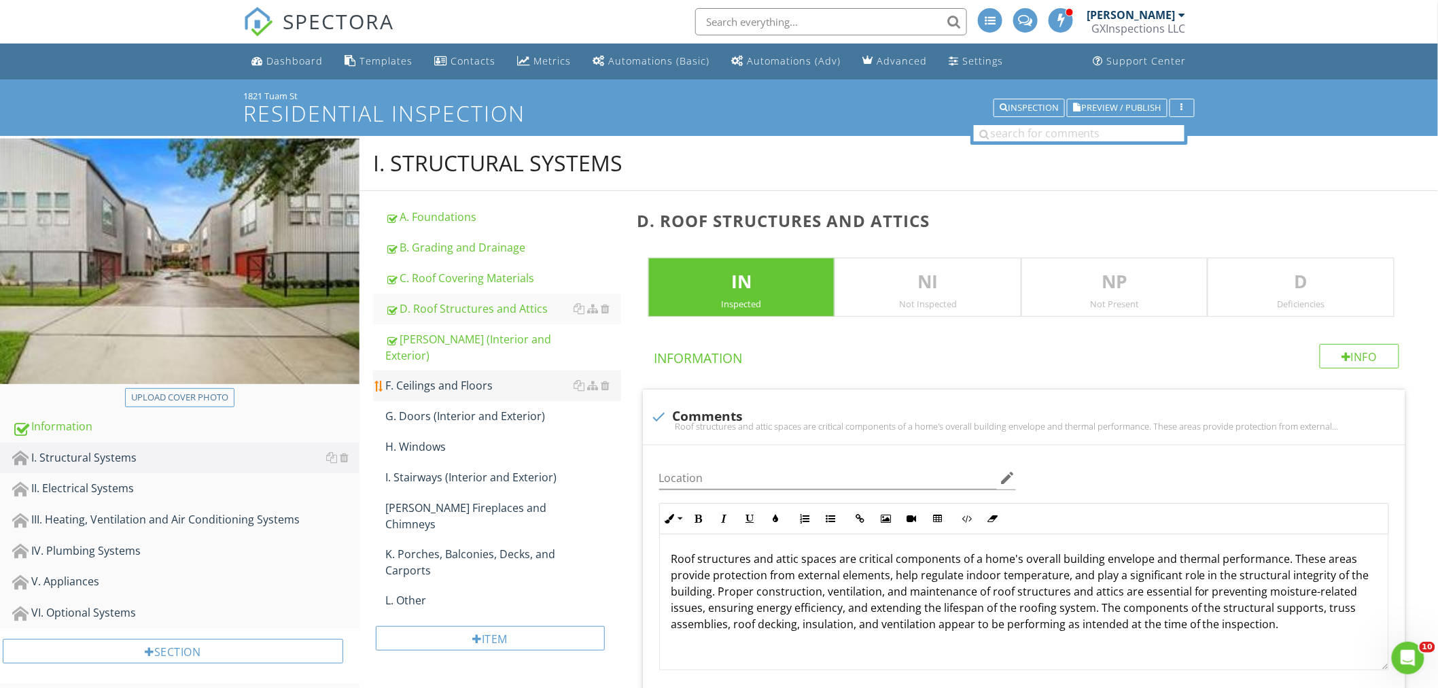
click at [451, 377] on div "F. Ceilings and Floors" at bounding box center [503, 385] width 236 height 16
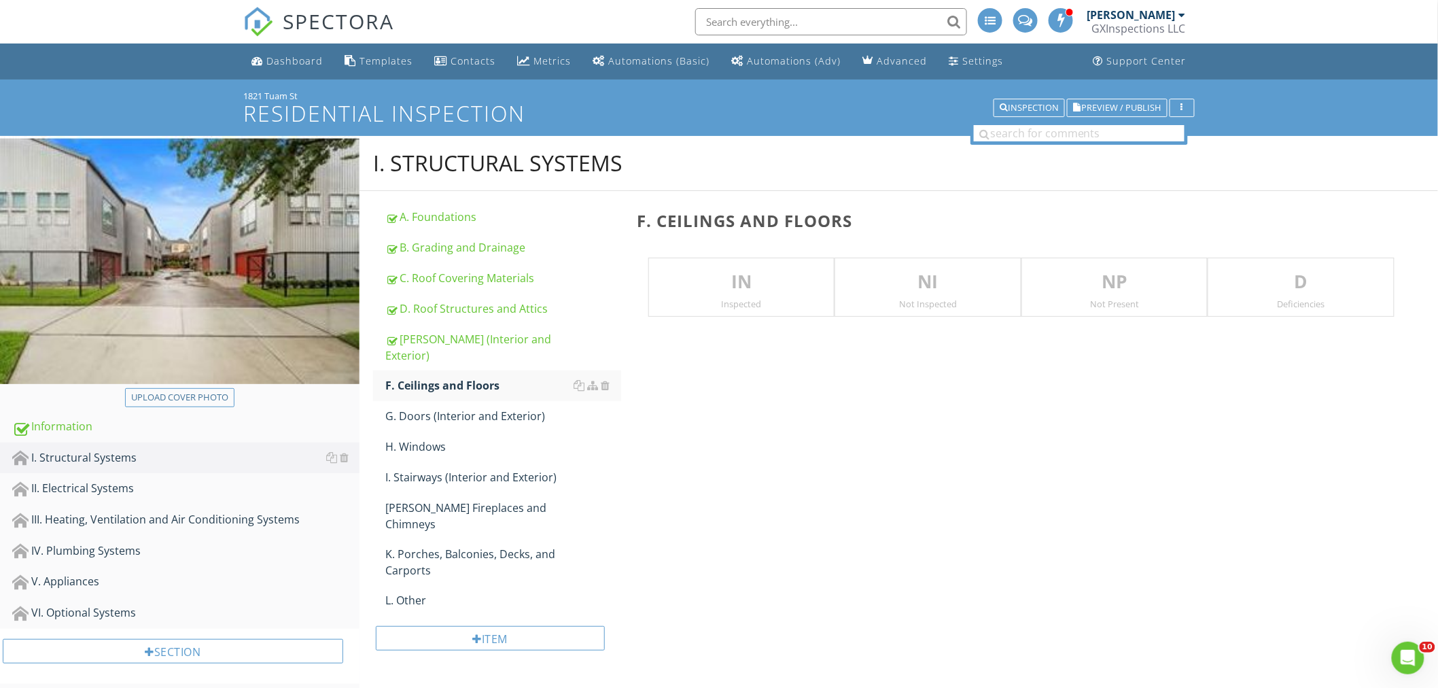
click at [744, 279] on p "IN" at bounding box center [741, 281] width 185 height 27
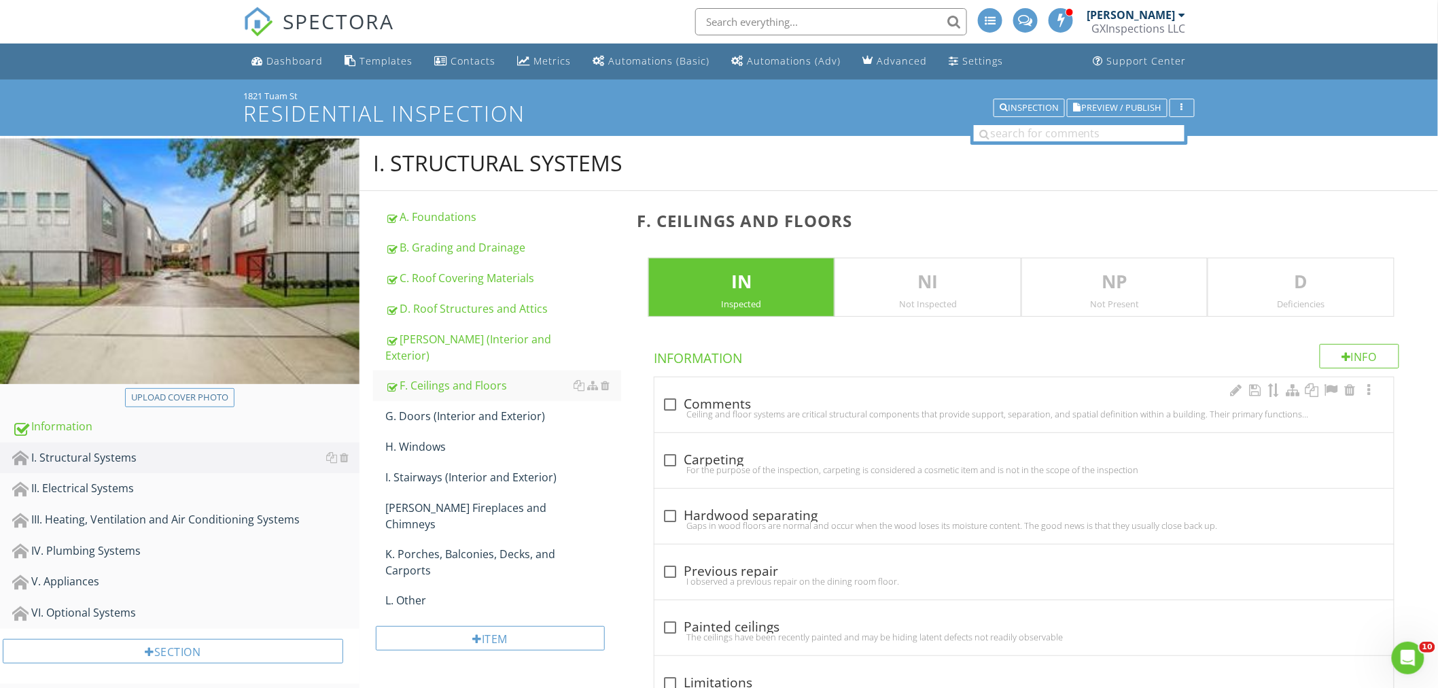
drag, startPoint x: 671, startPoint y: 399, endPoint x: 671, endPoint y: 408, distance: 8.2
click at [671, 401] on div at bounding box center [670, 404] width 23 height 23
checkbox input "true"
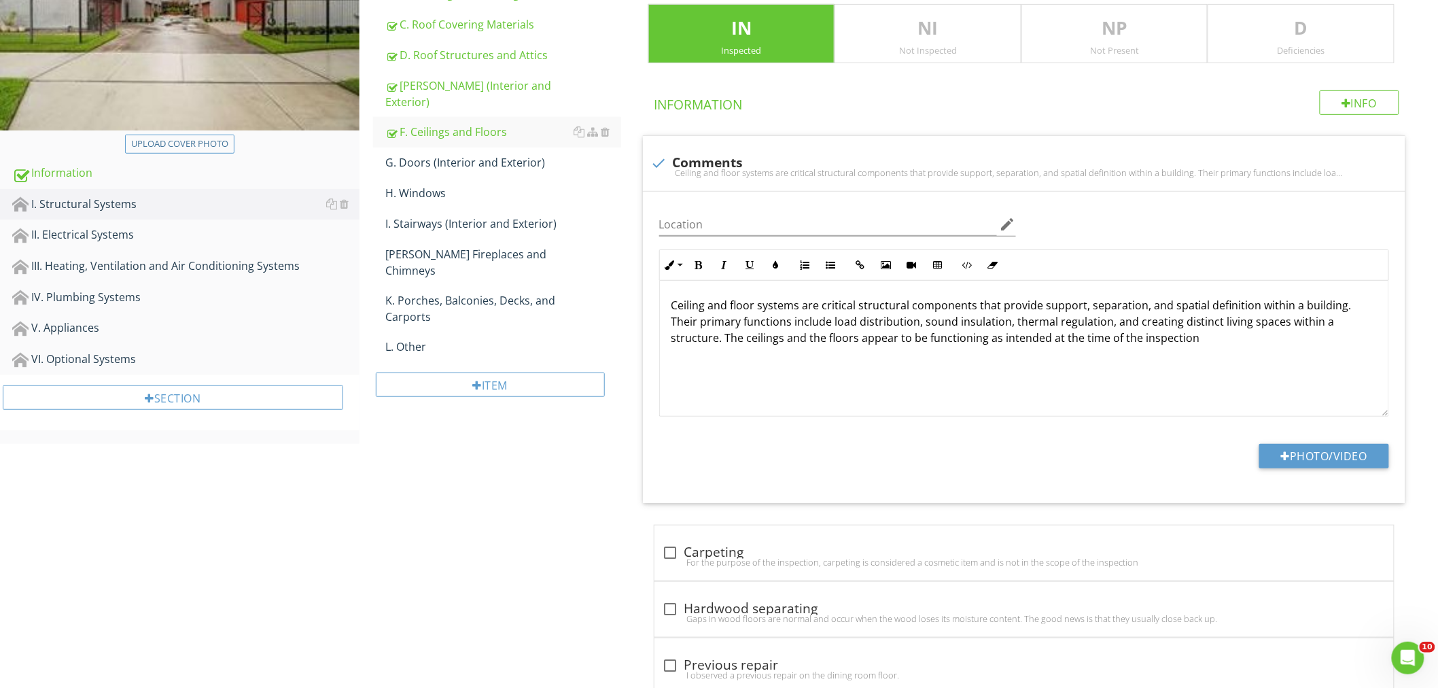
scroll to position [224, 0]
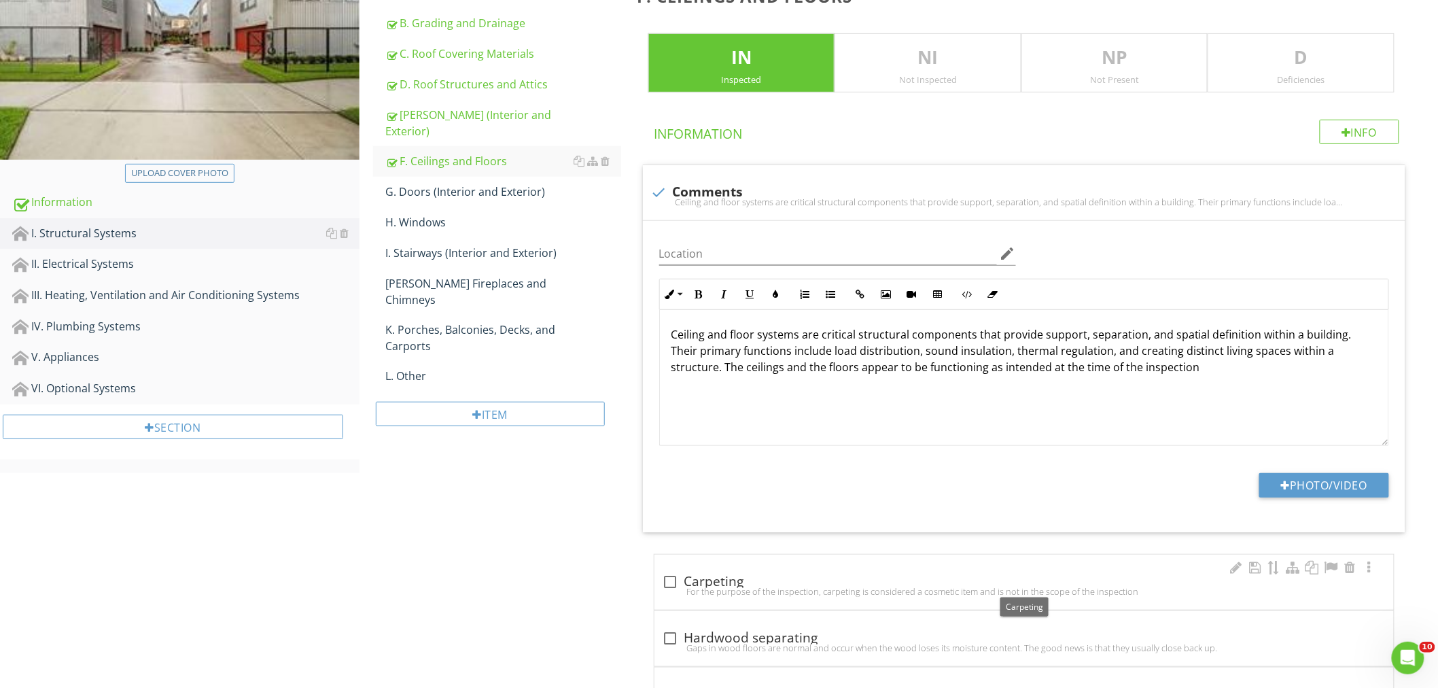
click at [673, 580] on div at bounding box center [670, 581] width 23 height 23
checkbox input "true"
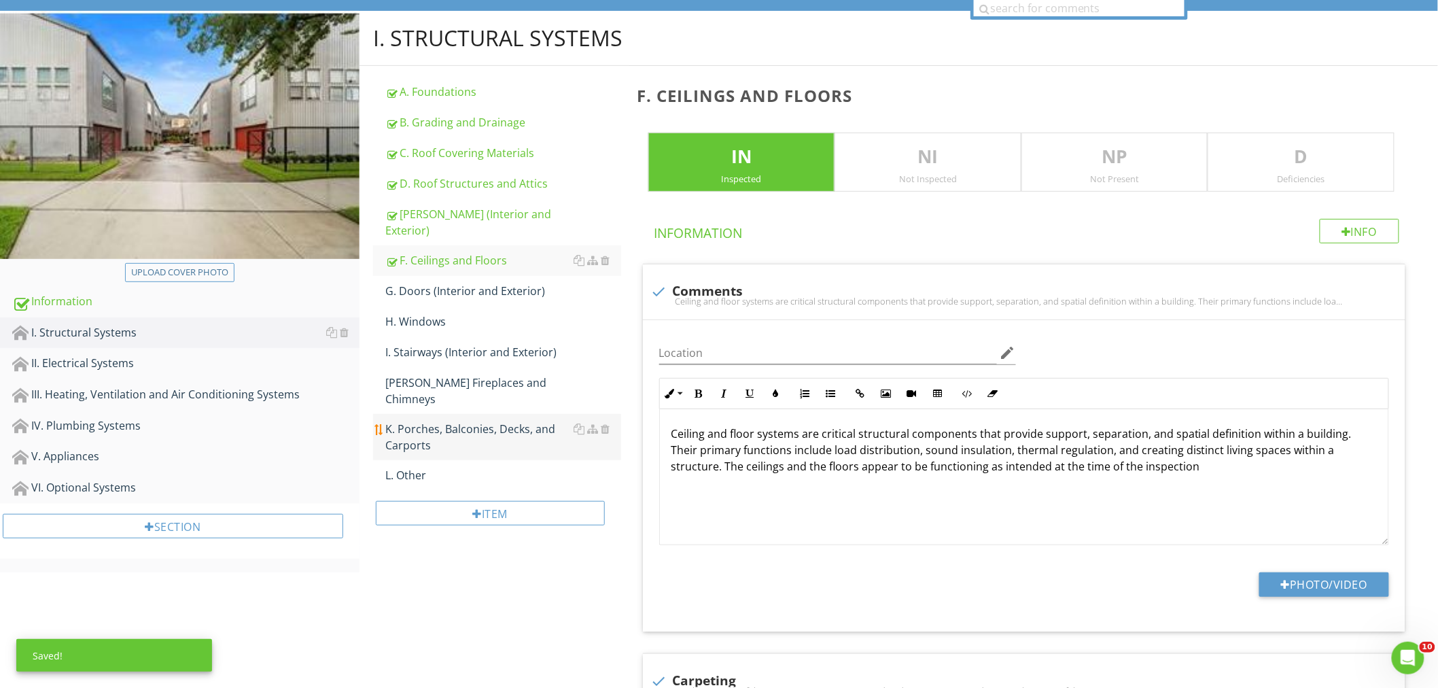
scroll to position [124, 0]
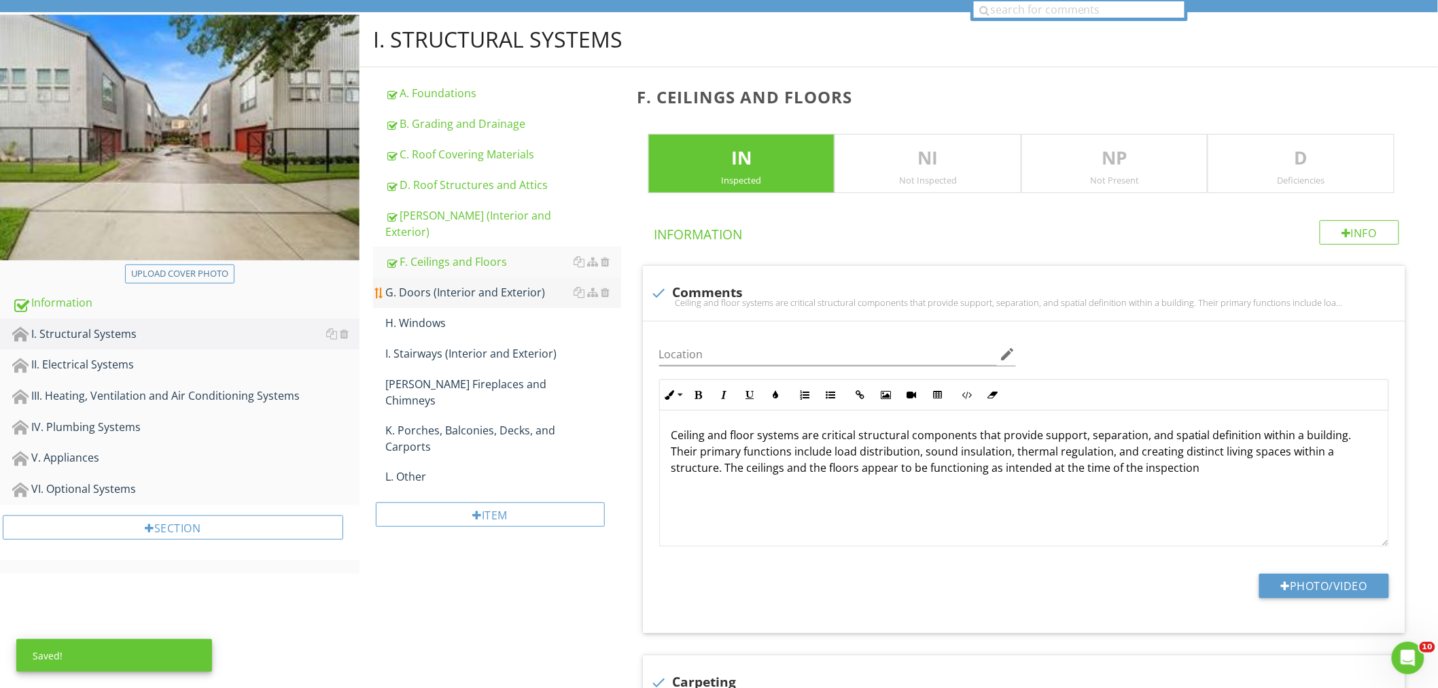
click at [460, 284] on div "G. Doors (Interior and Exterior)" at bounding box center [503, 292] width 236 height 16
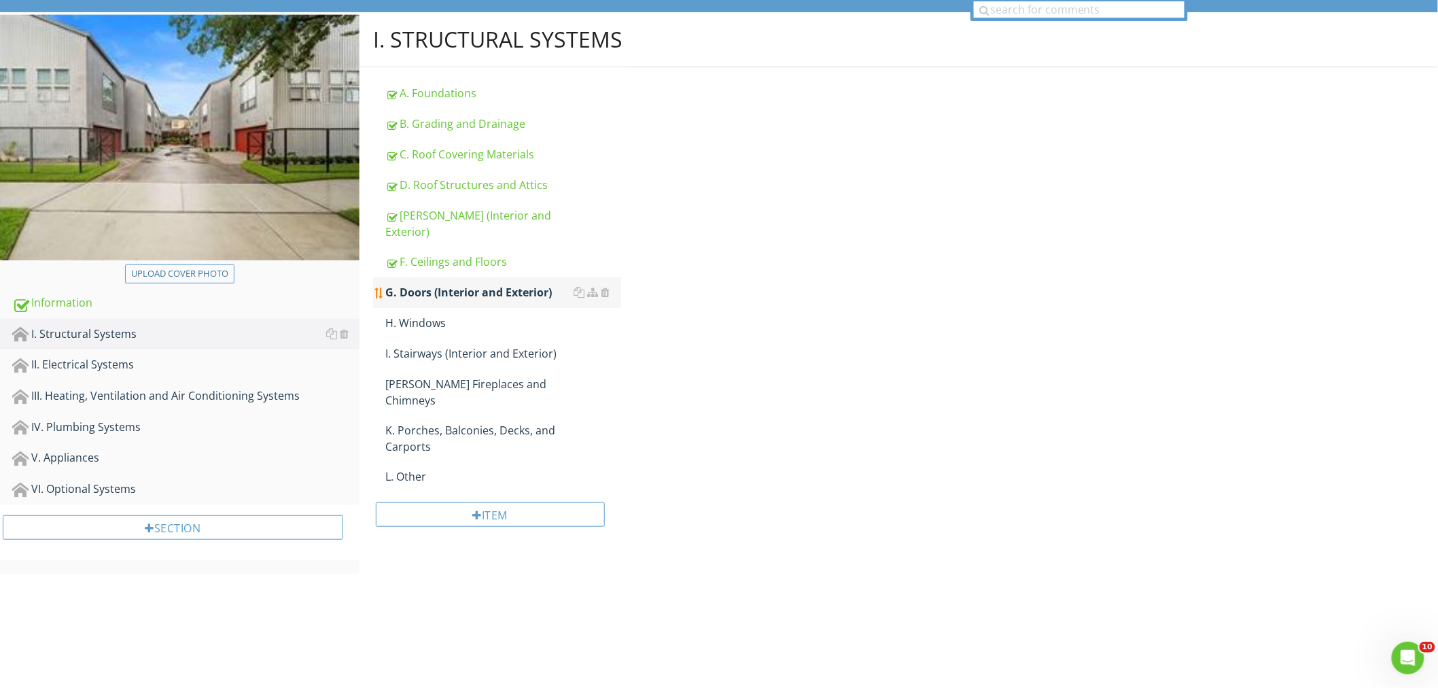
scroll to position [79, 0]
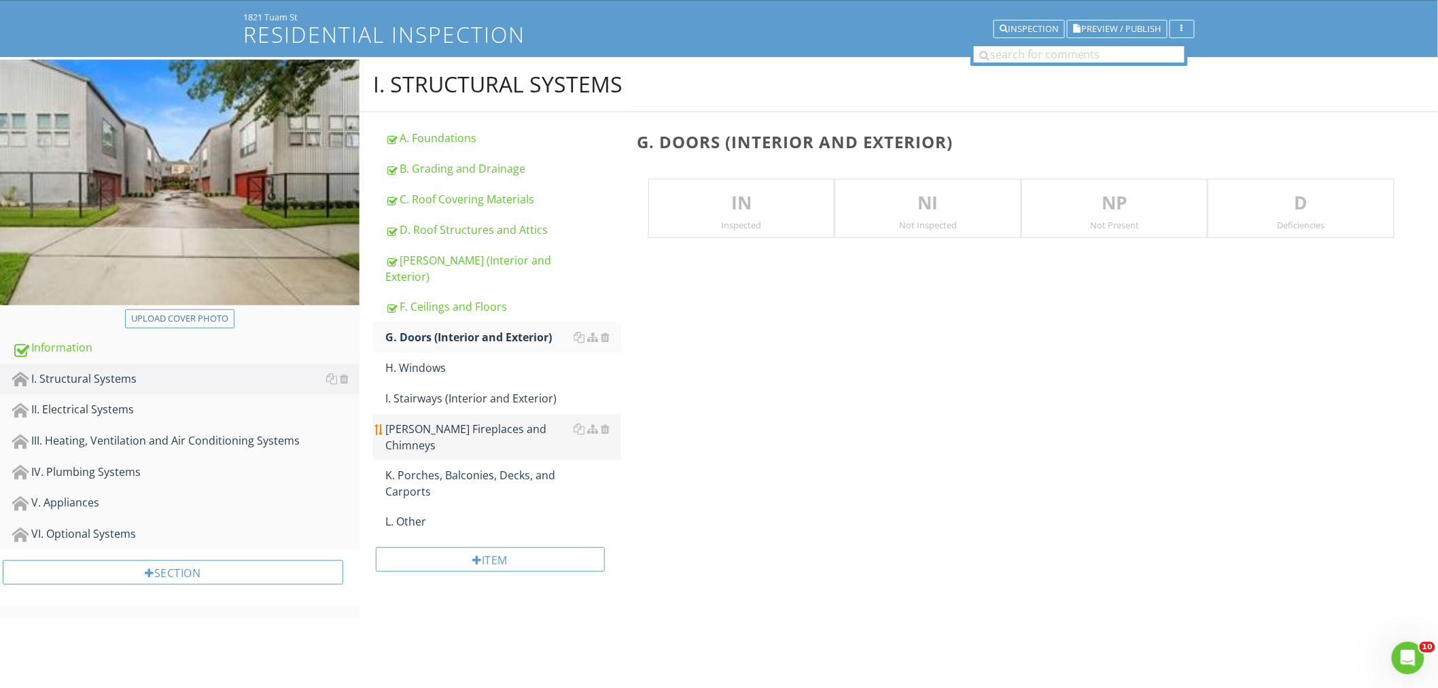
click at [433, 421] on div "[PERSON_NAME] Fireplaces and Chimneys" at bounding box center [503, 437] width 236 height 33
click at [1077, 204] on p "NP" at bounding box center [1114, 203] width 185 height 27
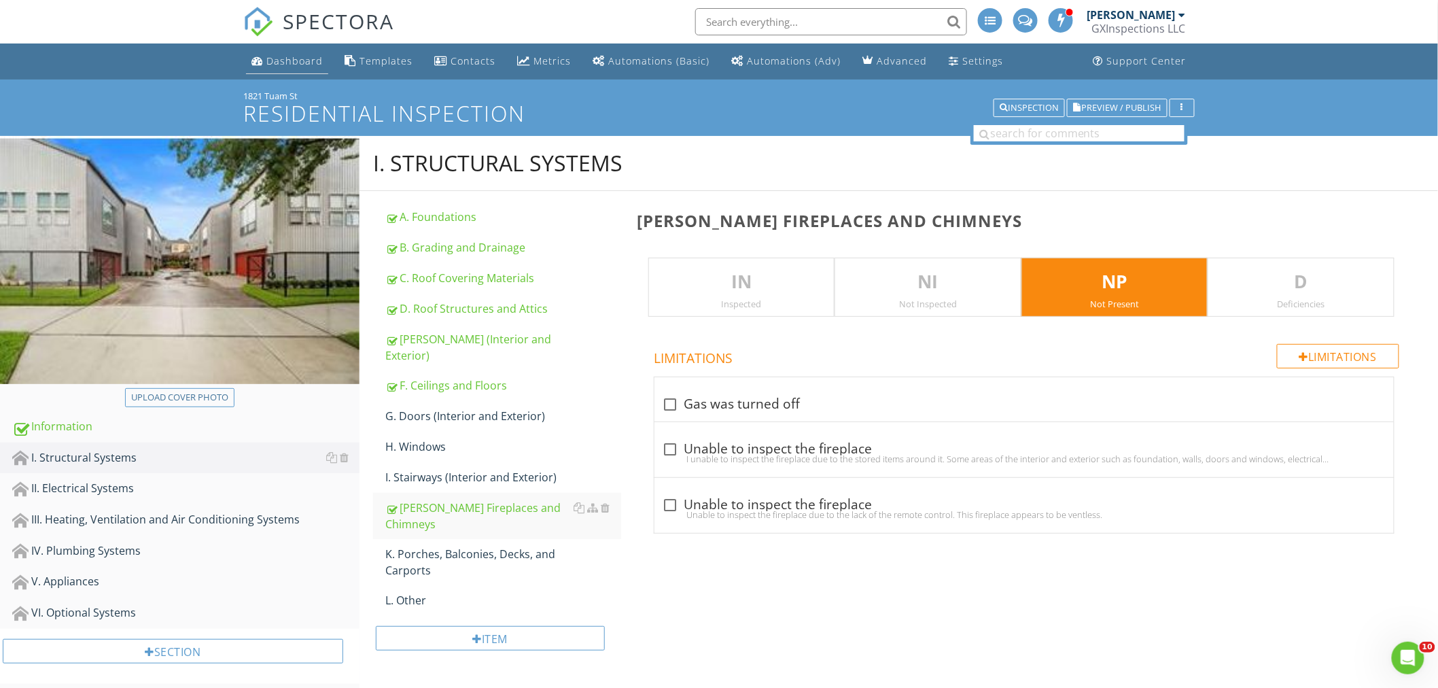
click at [289, 62] on div "Dashboard" at bounding box center [294, 60] width 56 height 13
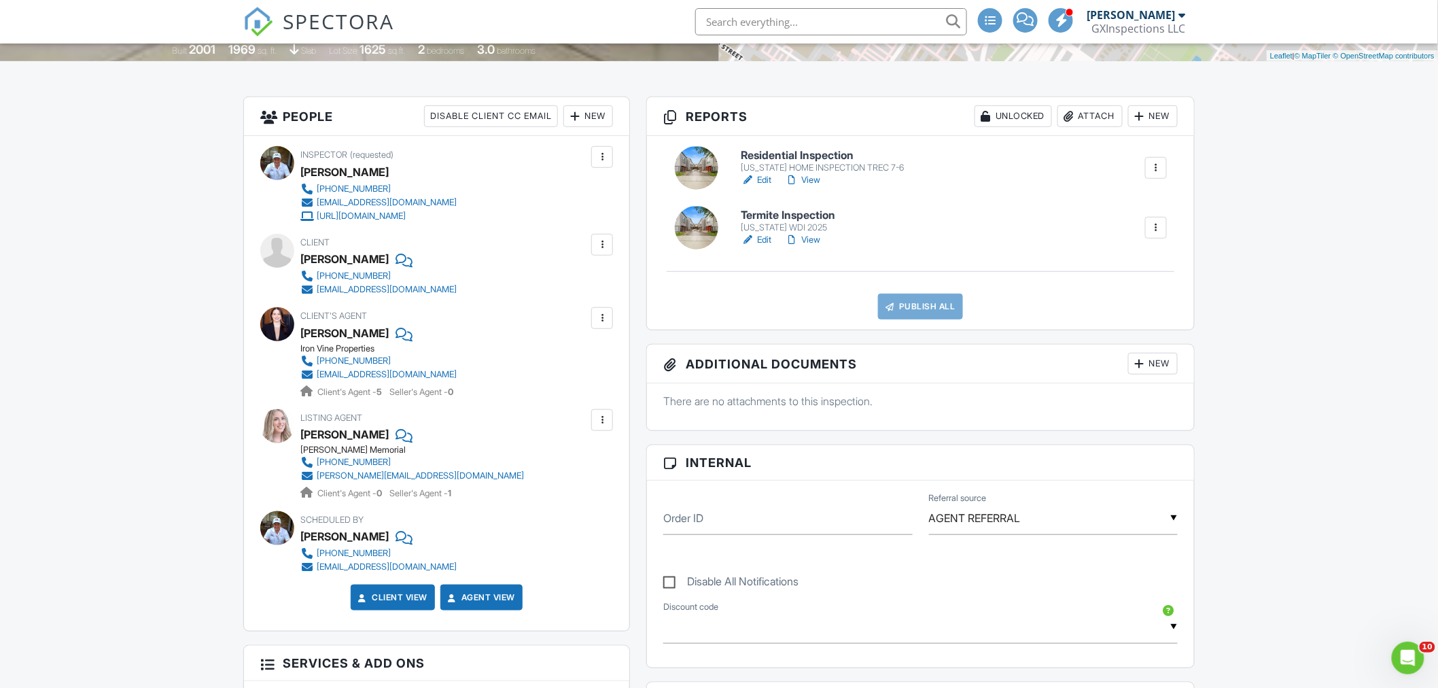
click at [277, 329] on div at bounding box center [277, 324] width 34 height 34
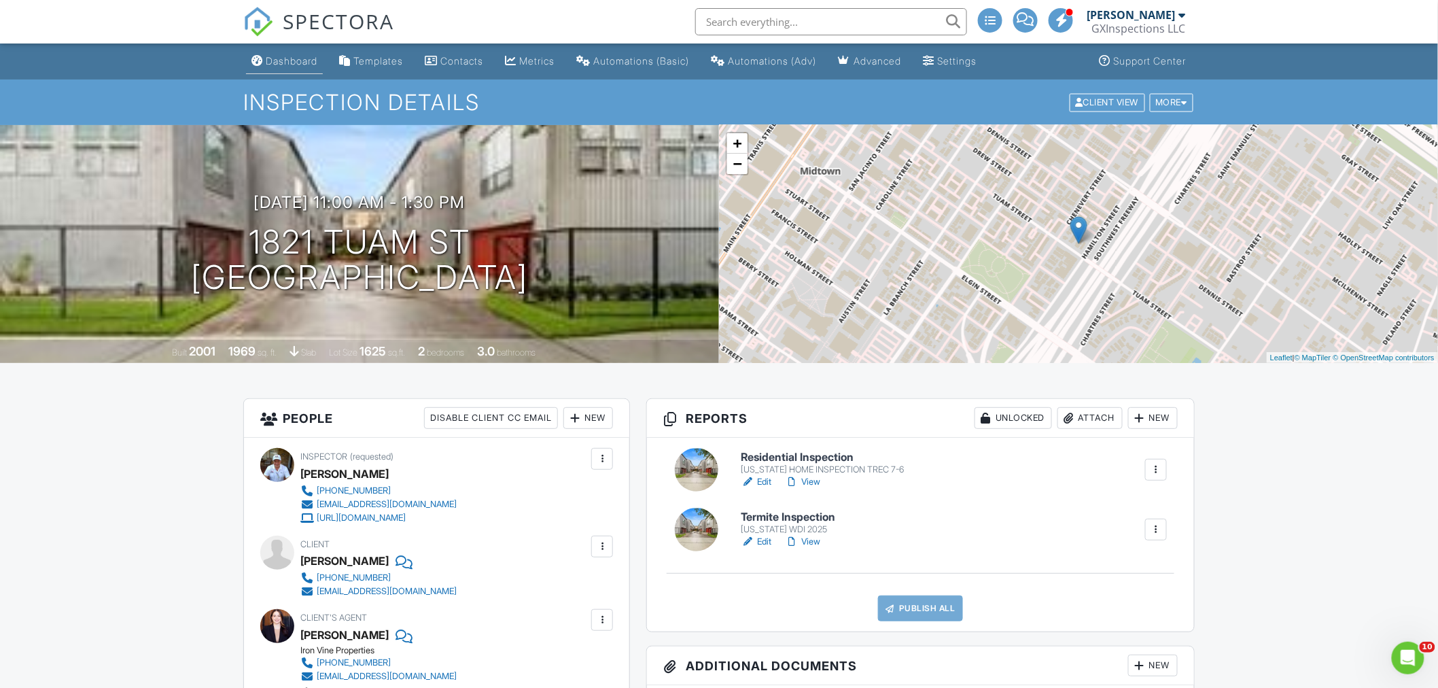
click at [295, 63] on div "Dashboard" at bounding box center [292, 61] width 52 height 12
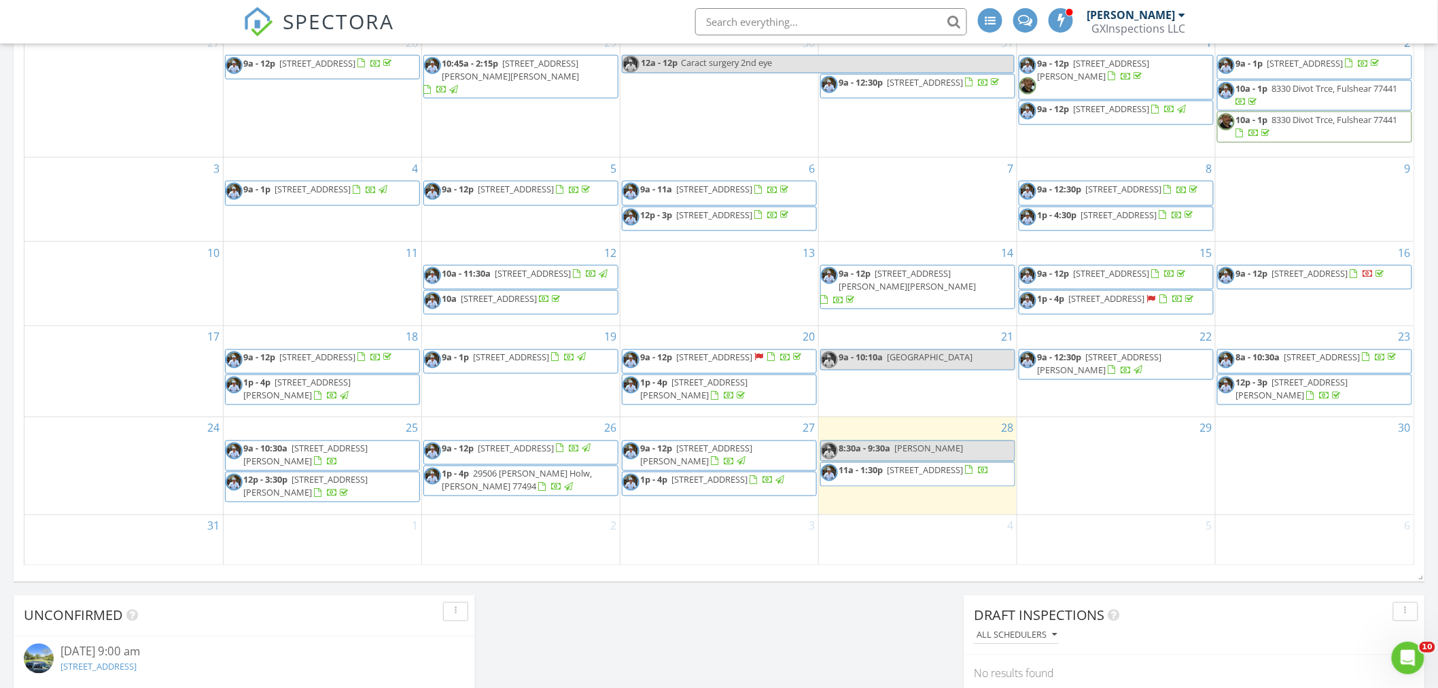
scroll to position [906, 0]
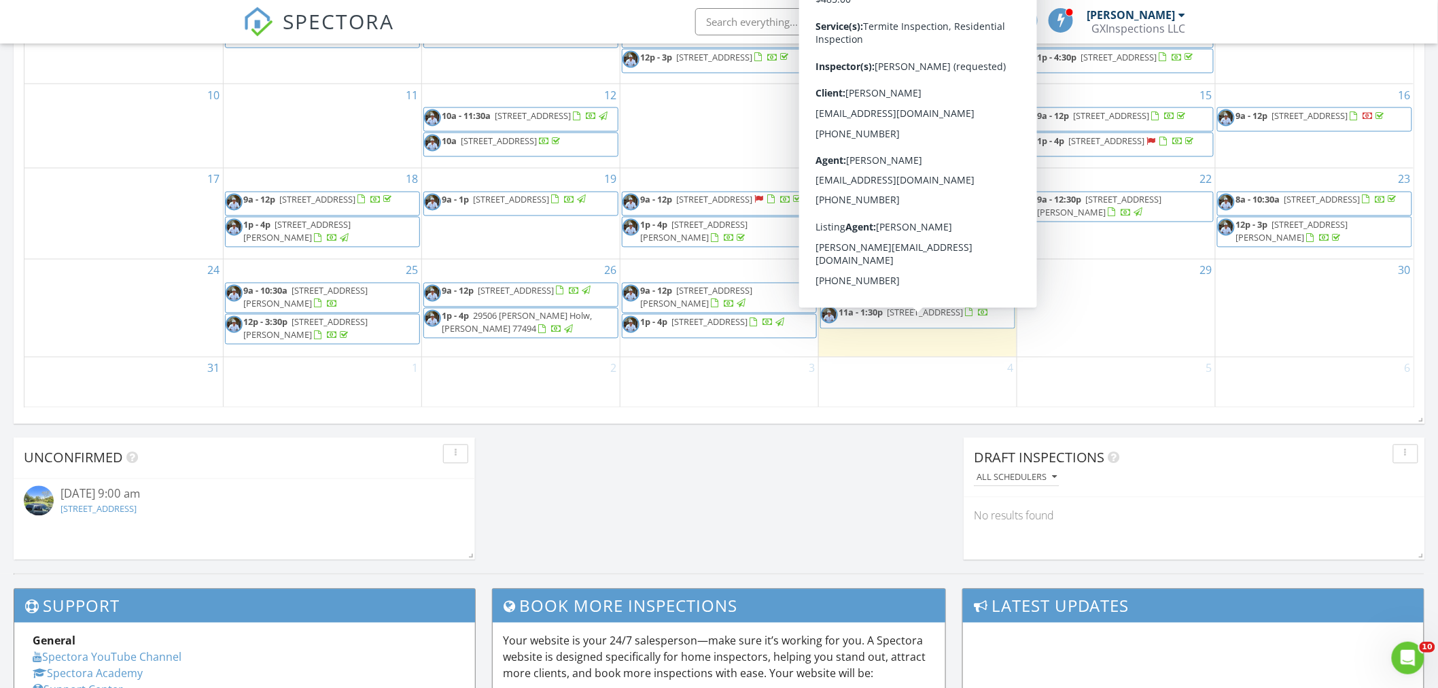
click at [913, 319] on span "1821 Tuam St, Houston 77004" at bounding box center [925, 312] width 76 height 12
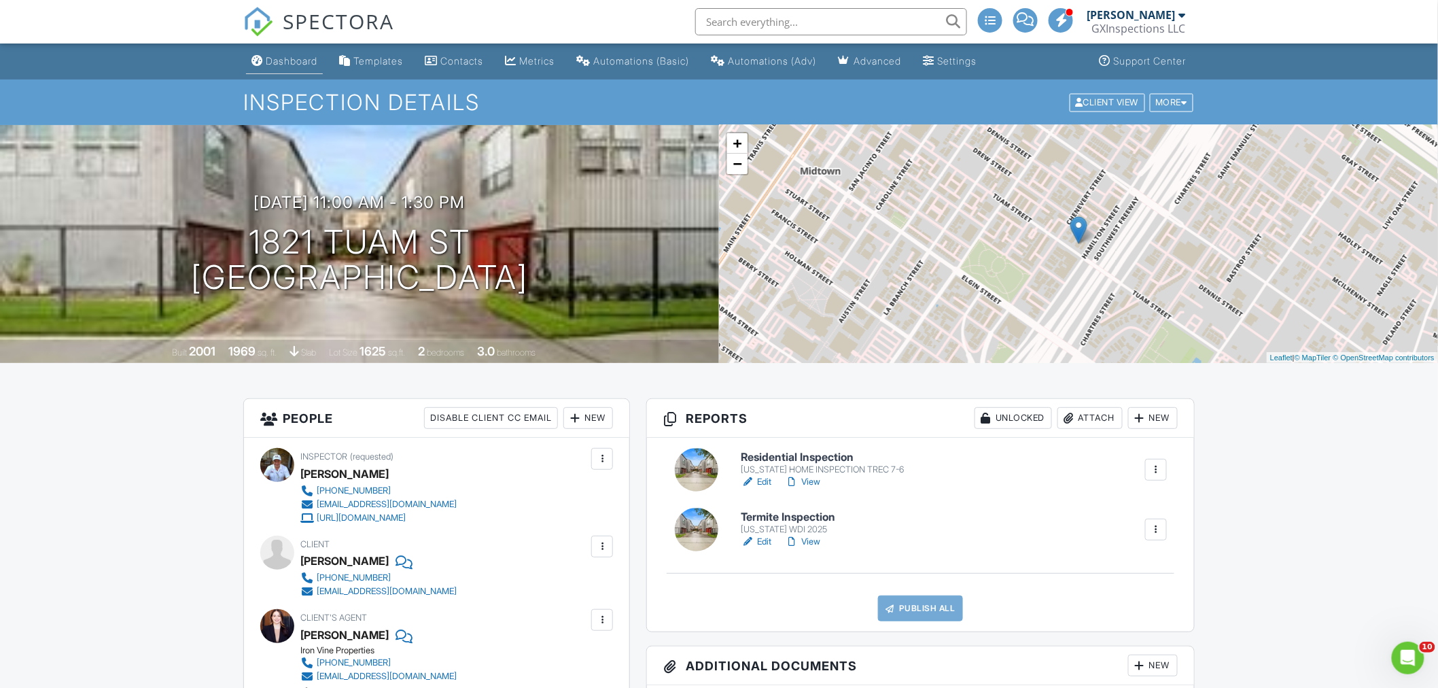
click at [306, 59] on div "Dashboard" at bounding box center [292, 61] width 52 height 12
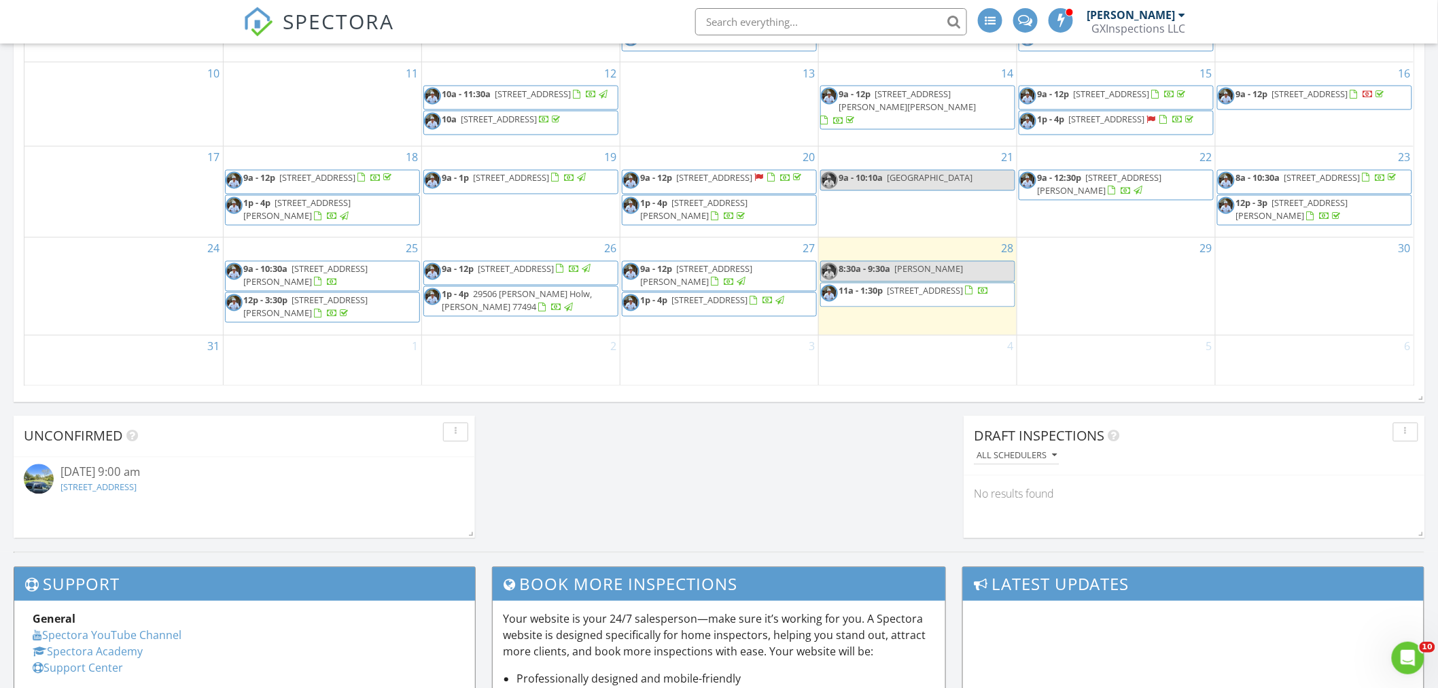
scroll to position [956, 0]
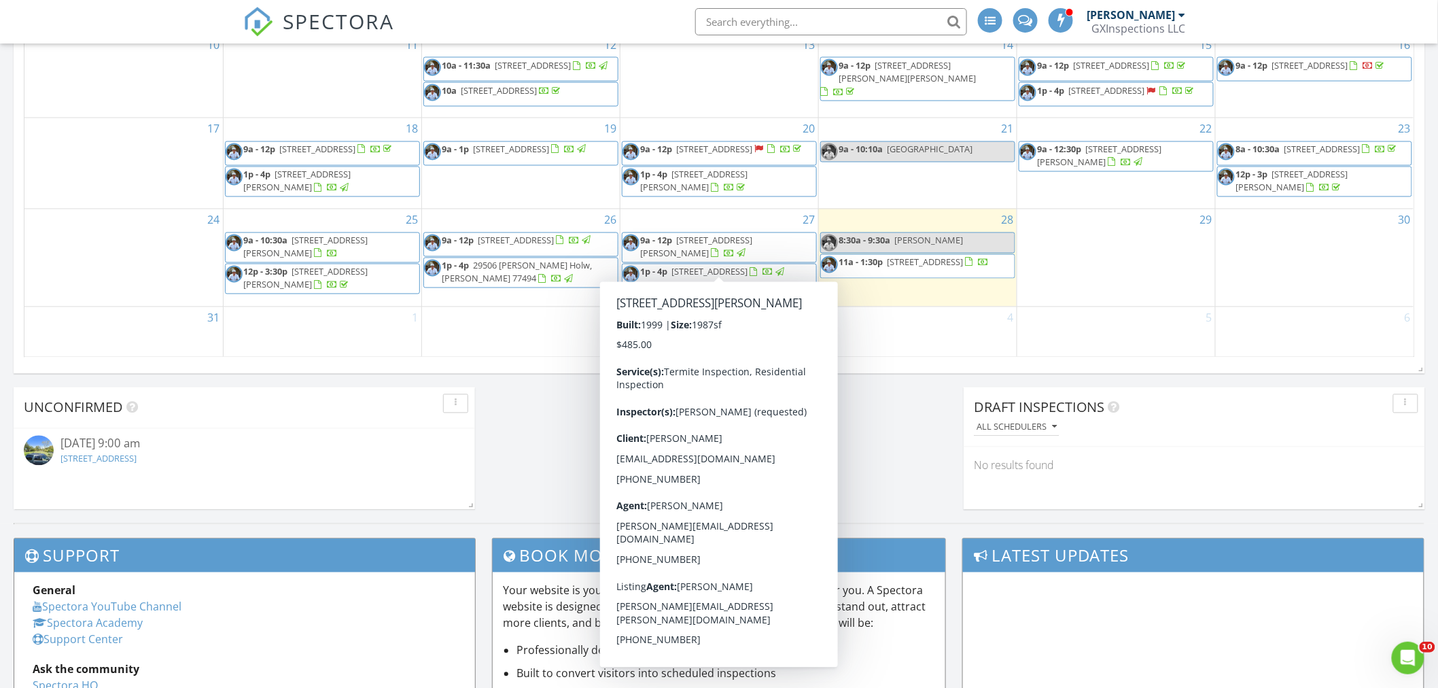
click at [704, 253] on span "646 Lester St, Houston 77007" at bounding box center [697, 246] width 112 height 25
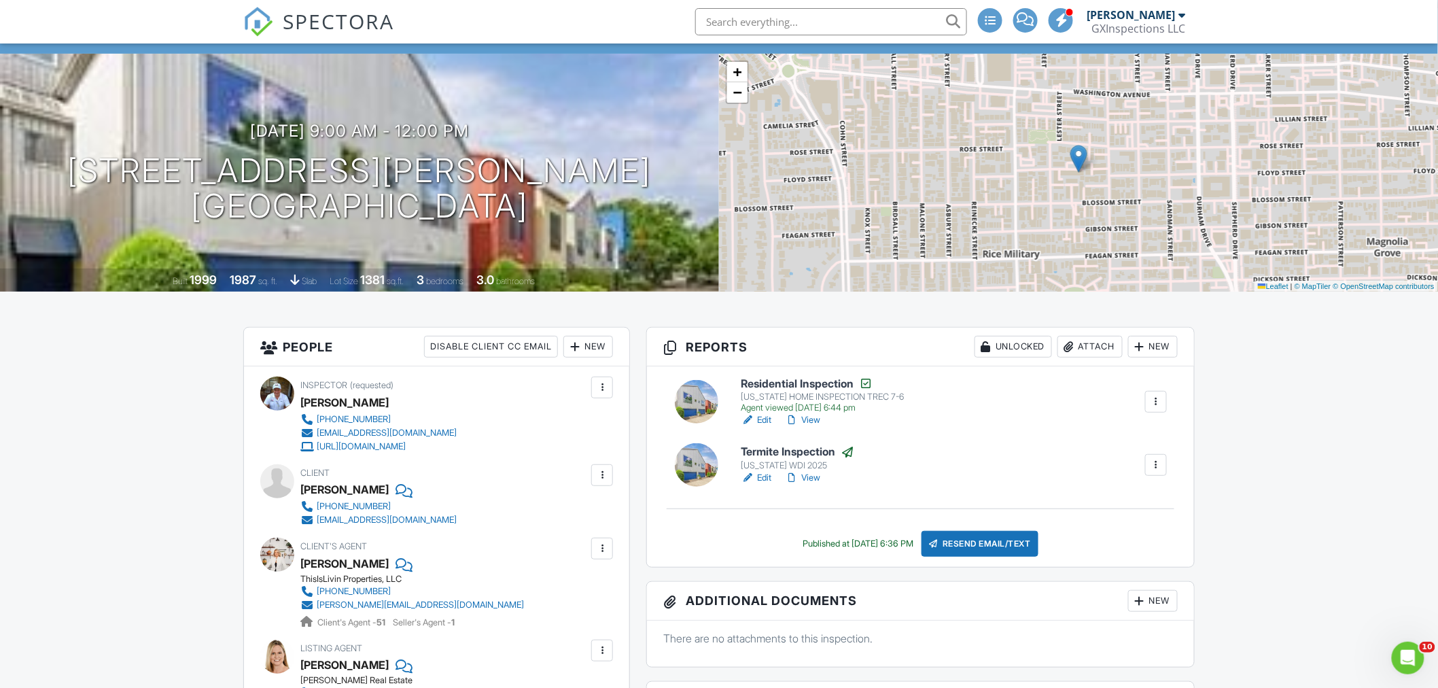
scroll to position [50, 0]
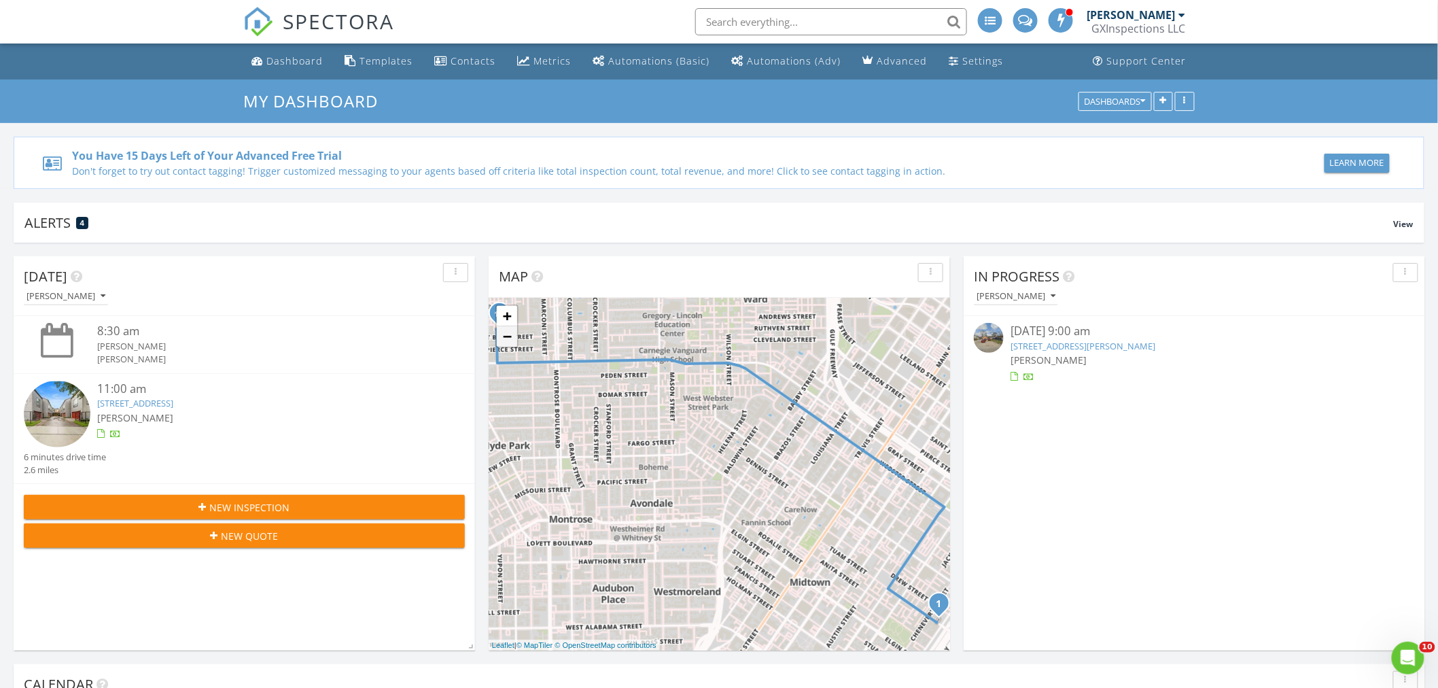
click at [511, 338] on link "−" at bounding box center [507, 336] width 20 height 20
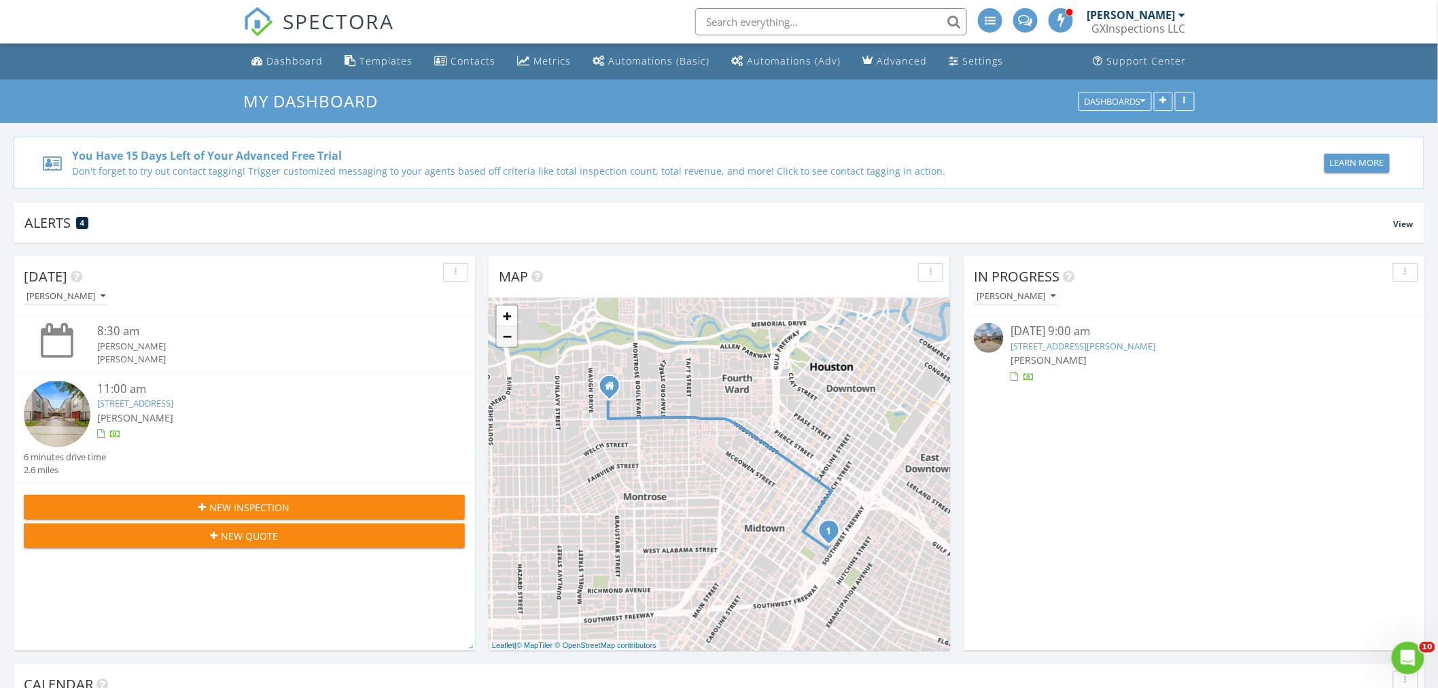
click at [511, 338] on link "−" at bounding box center [507, 336] width 20 height 20
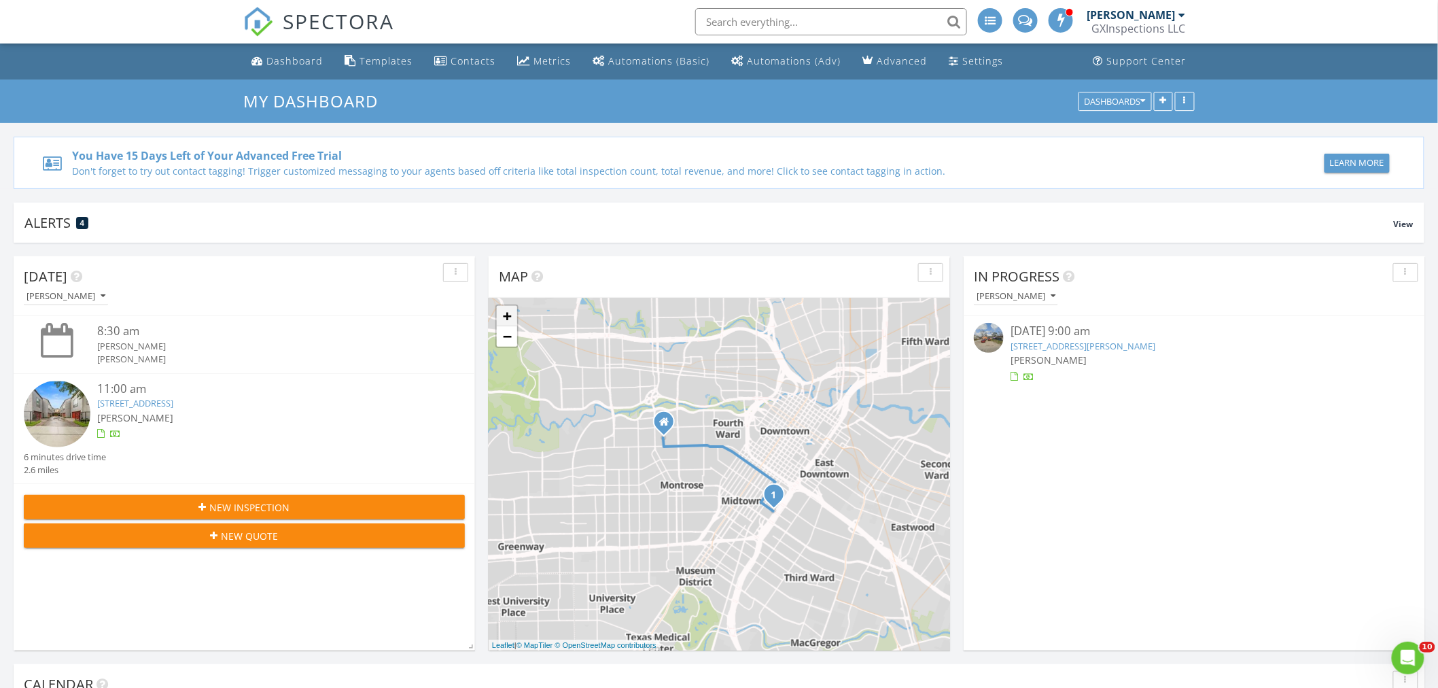
click at [507, 314] on link "+" at bounding box center [507, 316] width 20 height 20
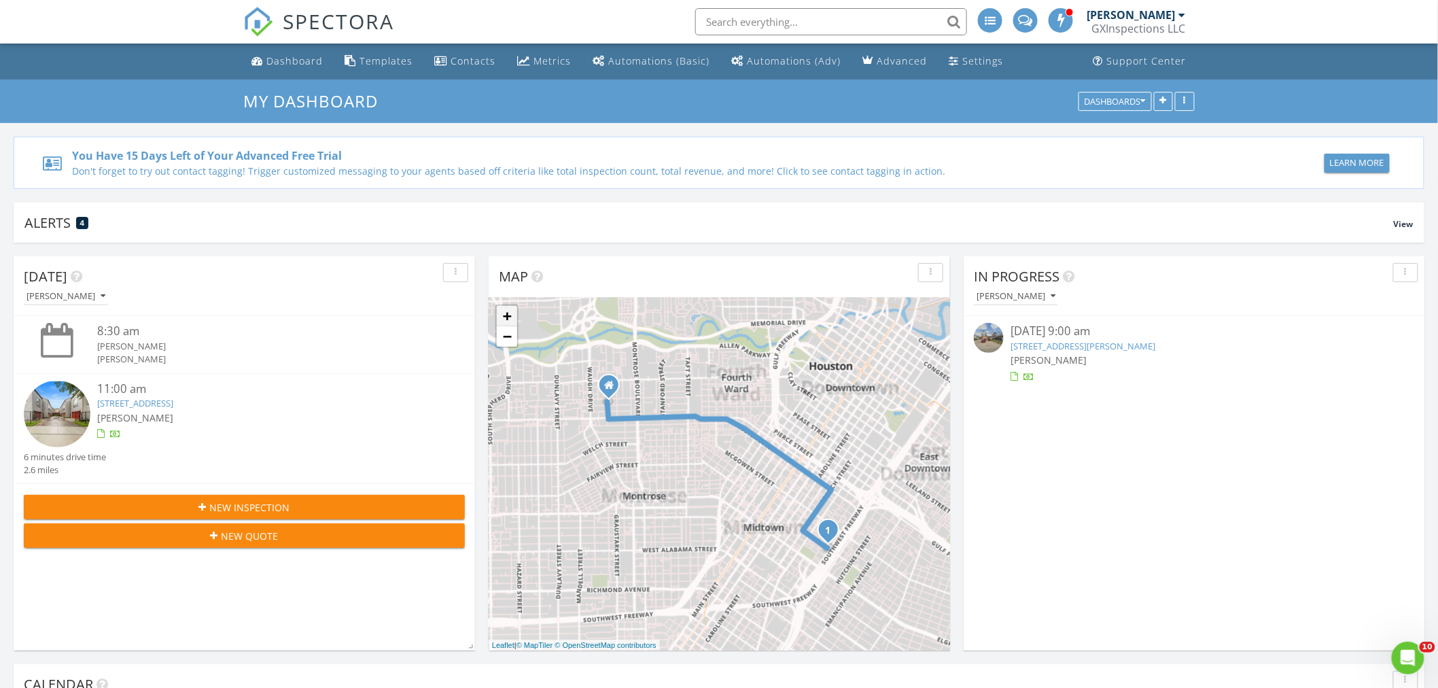
click at [507, 314] on link "+" at bounding box center [507, 316] width 20 height 20
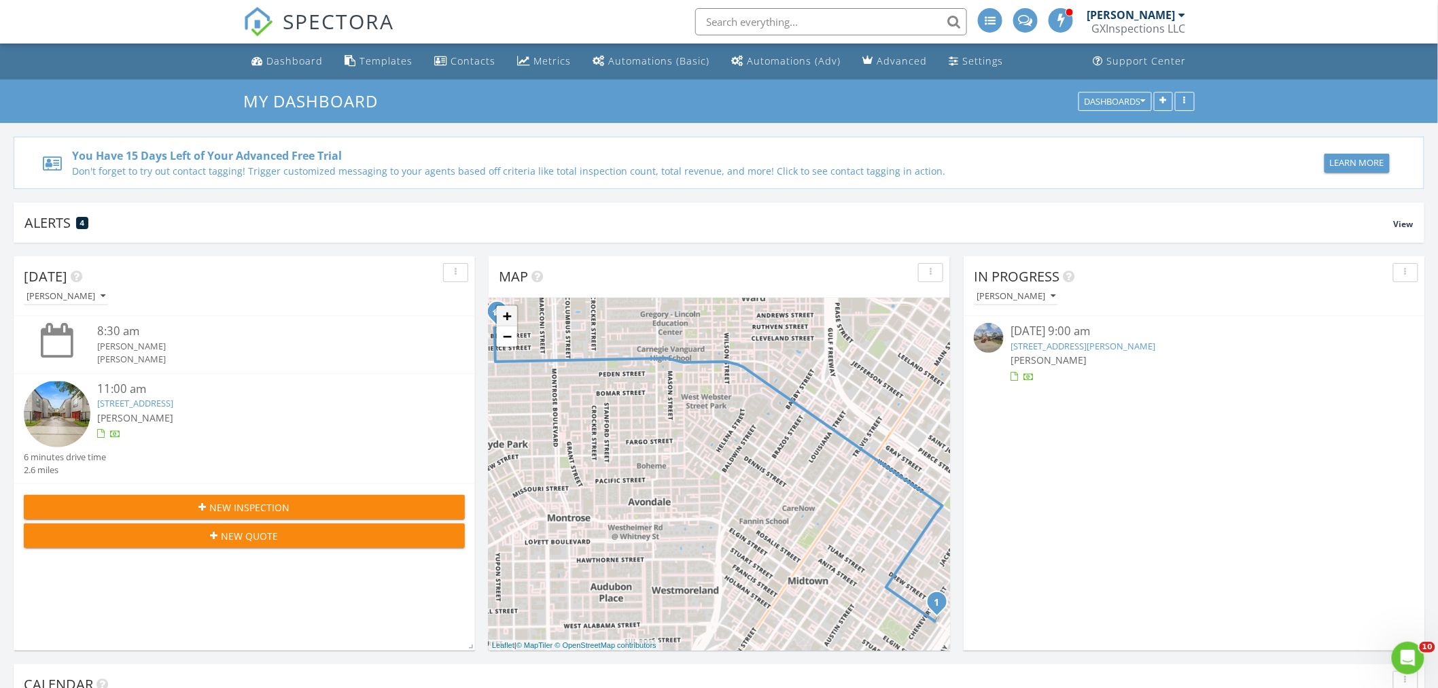
click at [507, 307] on link "+" at bounding box center [507, 316] width 20 height 20
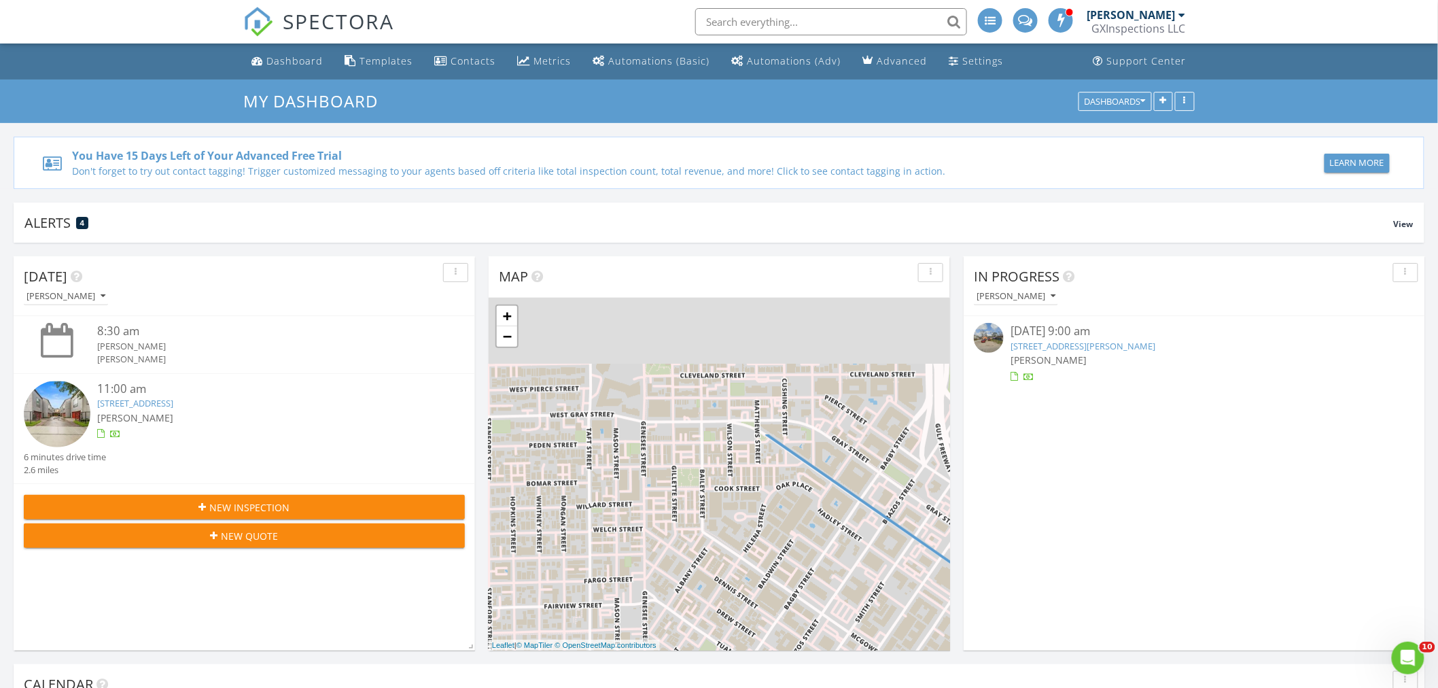
drag, startPoint x: 710, startPoint y: 388, endPoint x: 709, endPoint y: 592, distance: 204.5
click at [707, 590] on div "1 + − West Gray Street, Webster Street 4.2 km, 6 min Head south on Hazel Street…" at bounding box center [718, 474] width 461 height 353
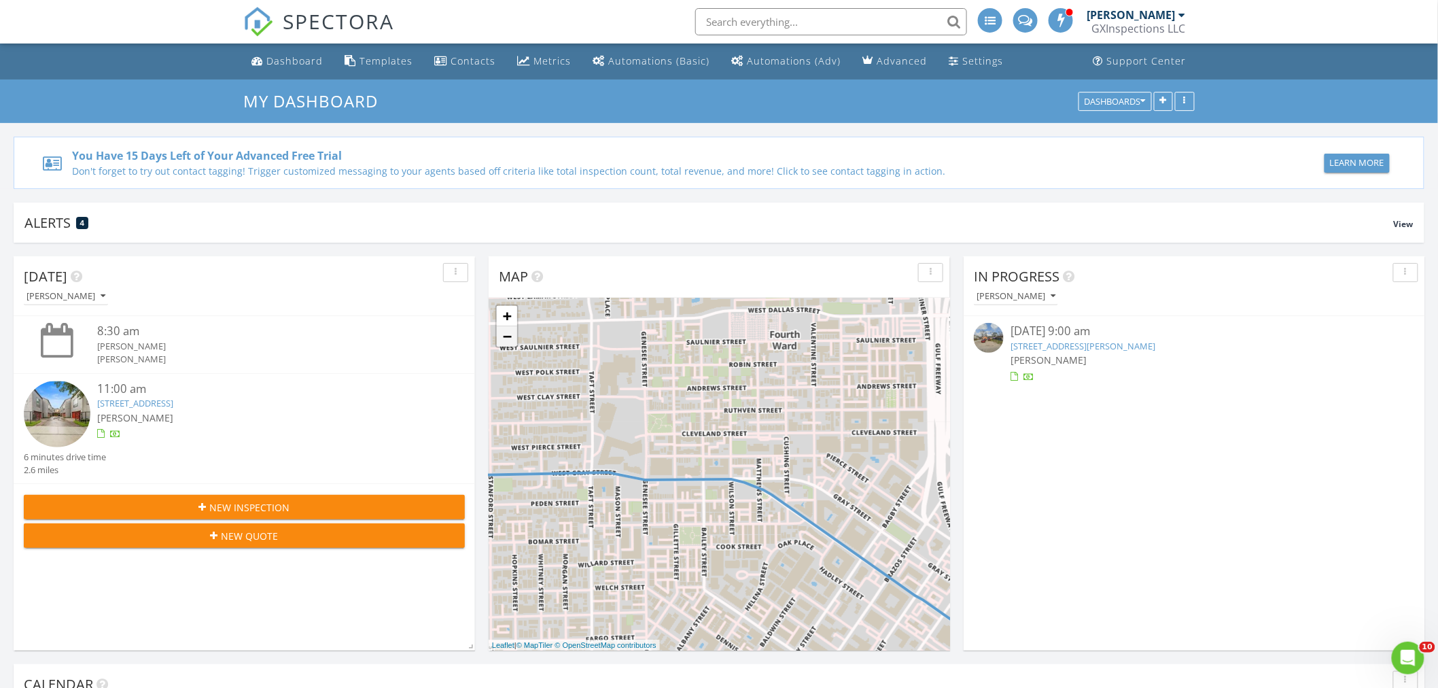
click at [504, 336] on link "−" at bounding box center [507, 336] width 20 height 20
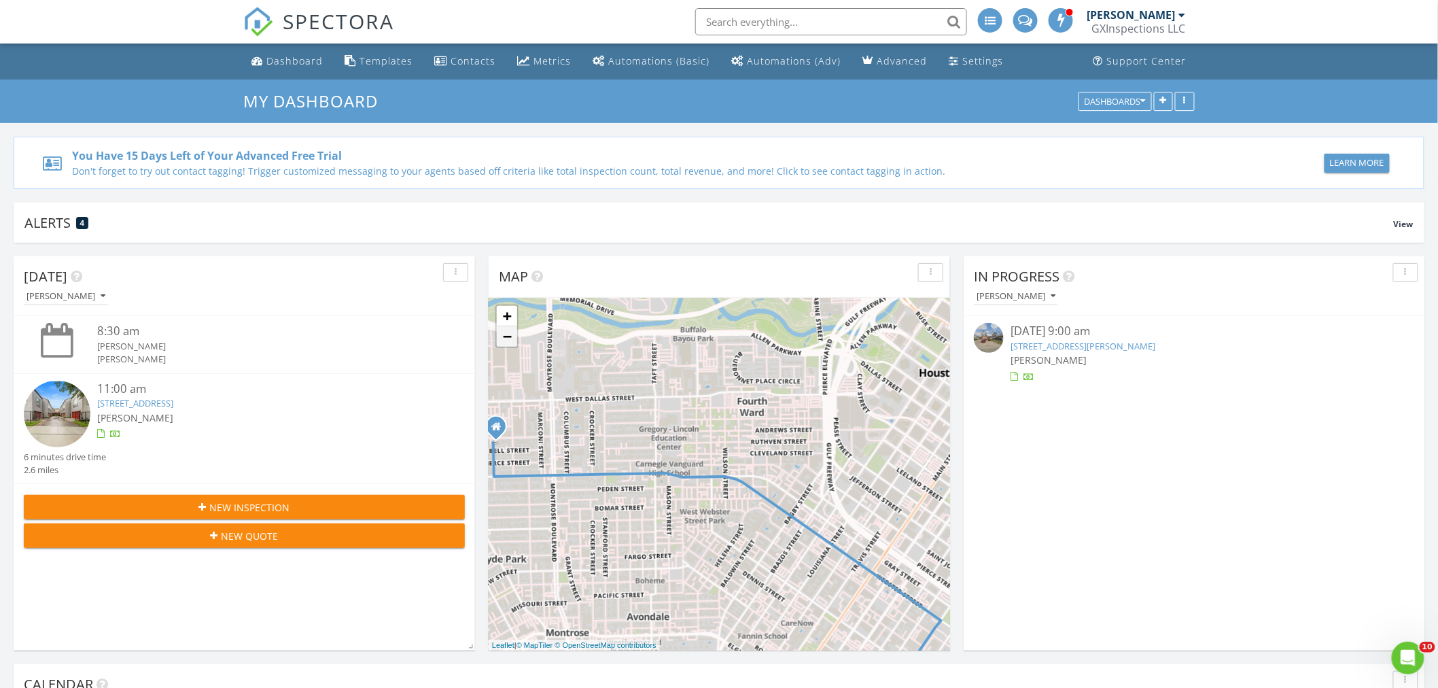
click at [504, 336] on link "−" at bounding box center [507, 336] width 20 height 20
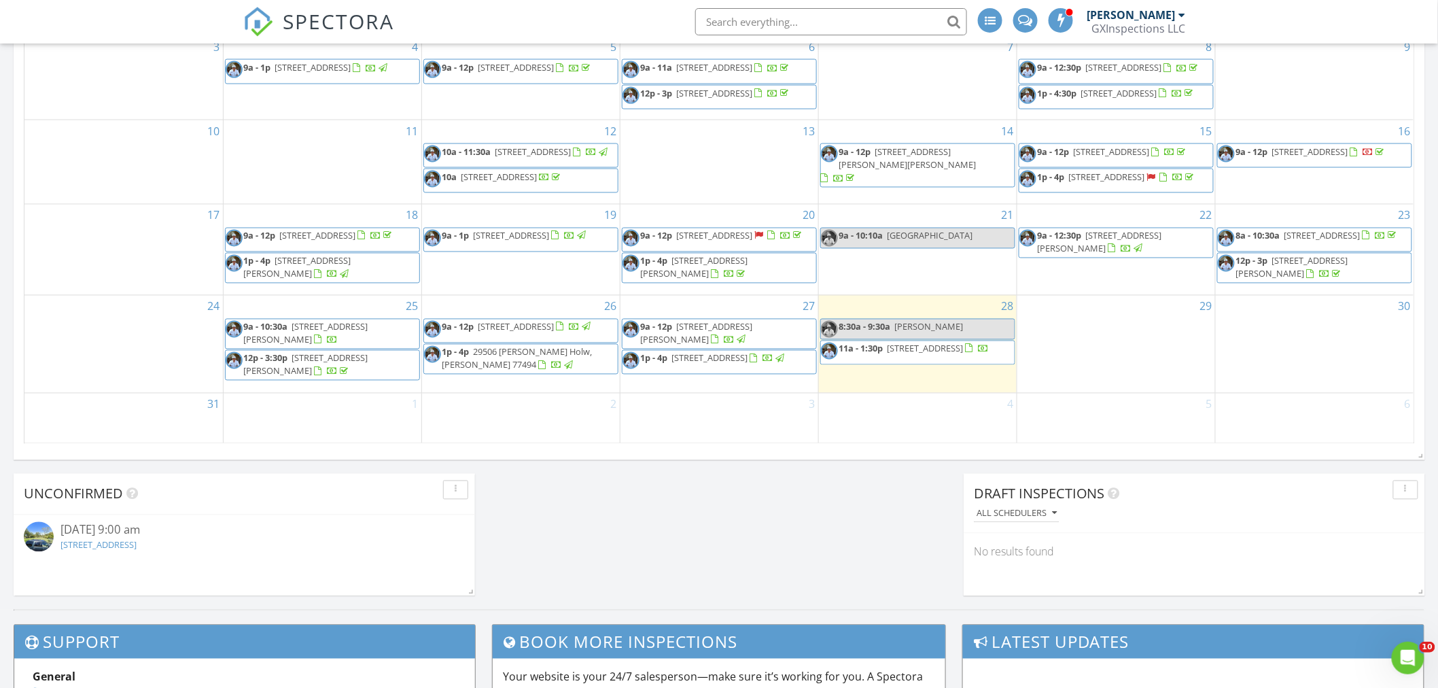
scroll to position [885, 0]
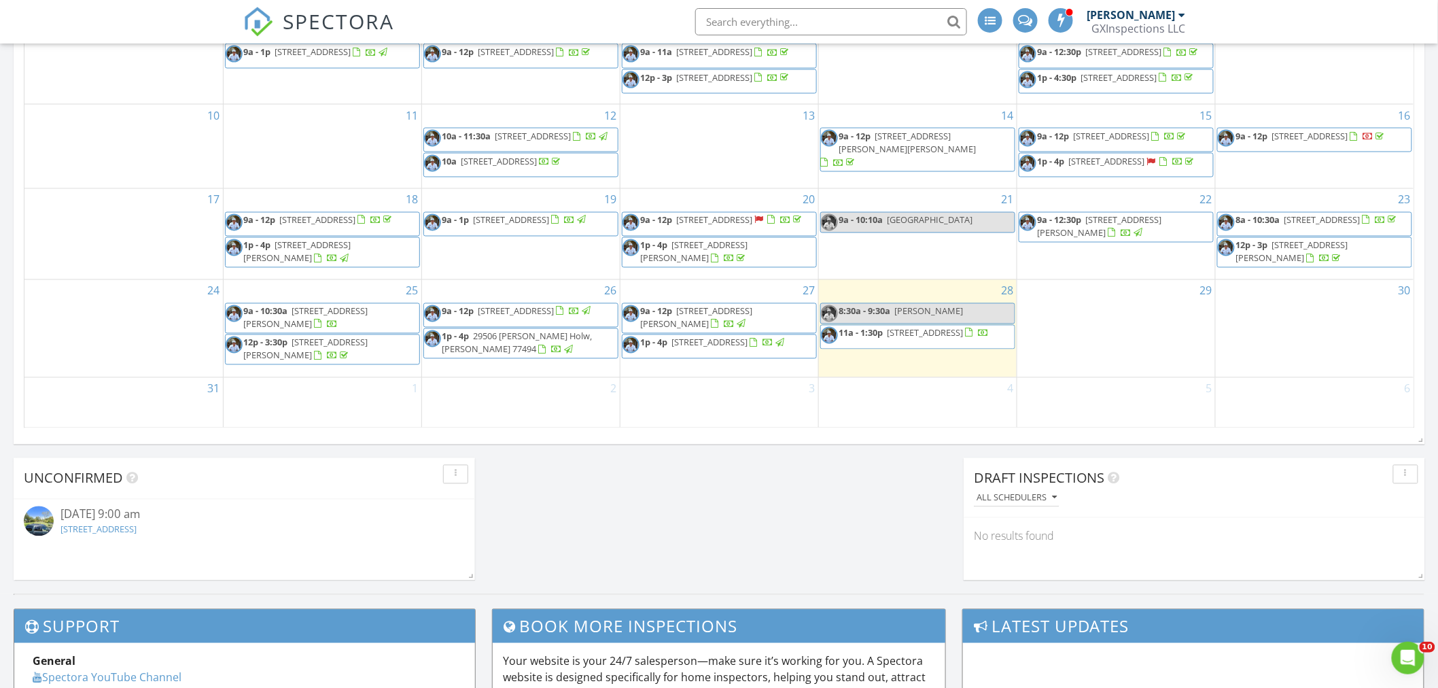
click at [893, 347] on span "11a - 1:30p 1821 Tuam St, Houston 77004" at bounding box center [905, 337] width 168 height 20
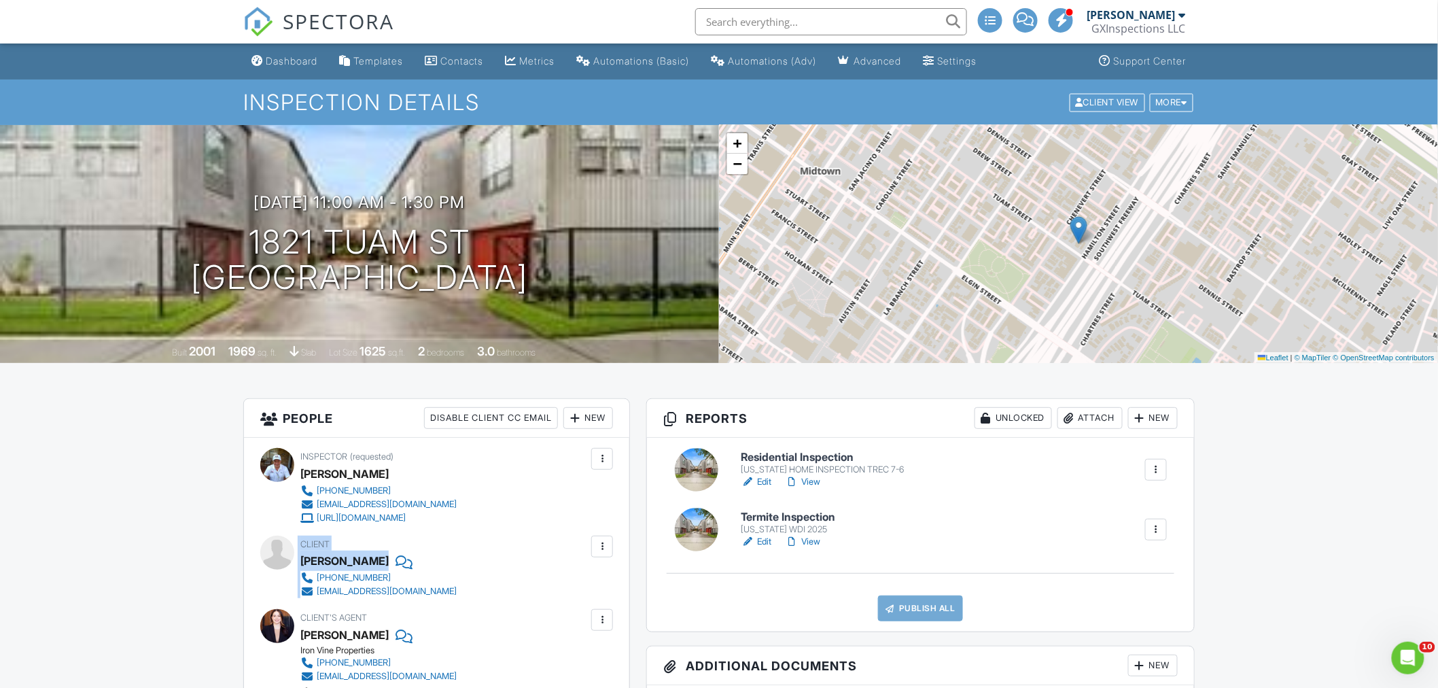
drag, startPoint x: 299, startPoint y: 557, endPoint x: 360, endPoint y: 563, distance: 61.4
click at [368, 566] on div "Client Kevin Young 832-372-0578 ksyoung020@gmail.com" at bounding box center [436, 566] width 353 height 63
copy div "Client Kevin Young"
click at [768, 540] on link "Edit" at bounding box center [756, 542] width 31 height 14
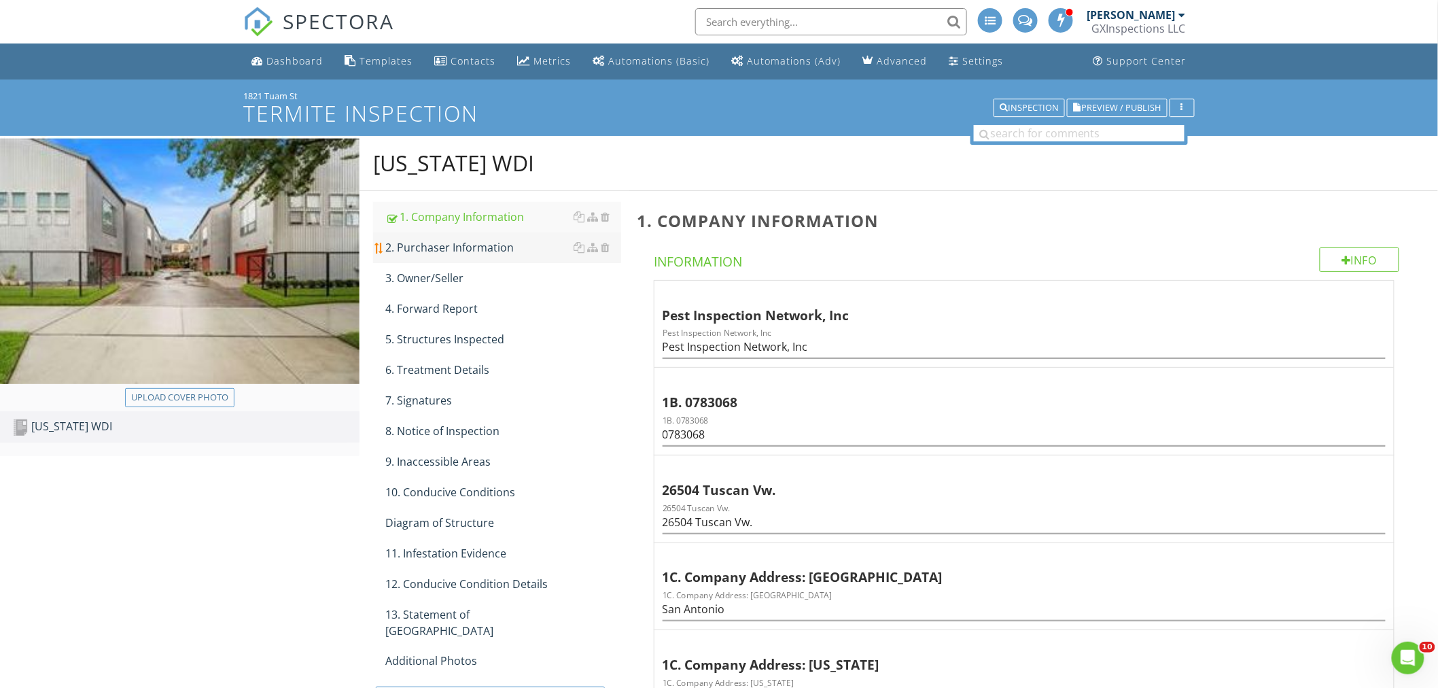
click at [496, 249] on div "2. Purchaser Information" at bounding box center [503, 247] width 236 height 16
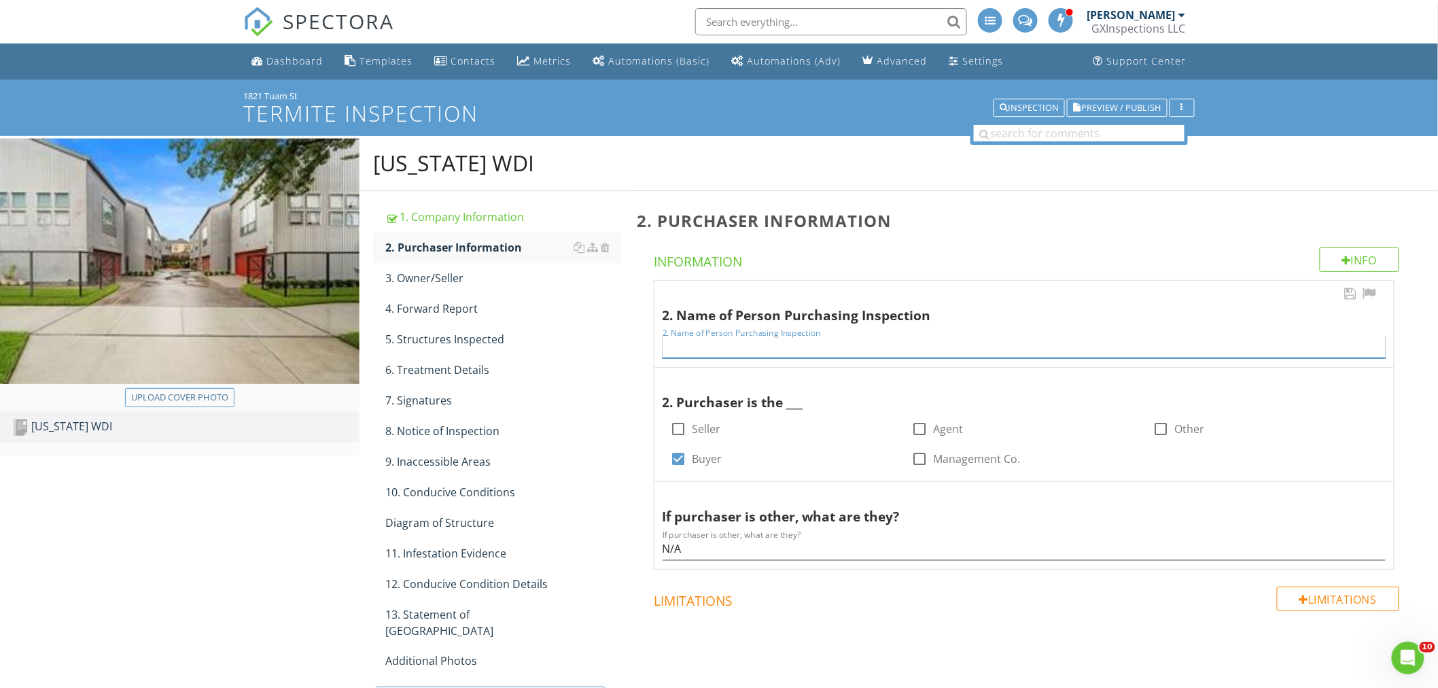
paste input "Client Kevin Young"
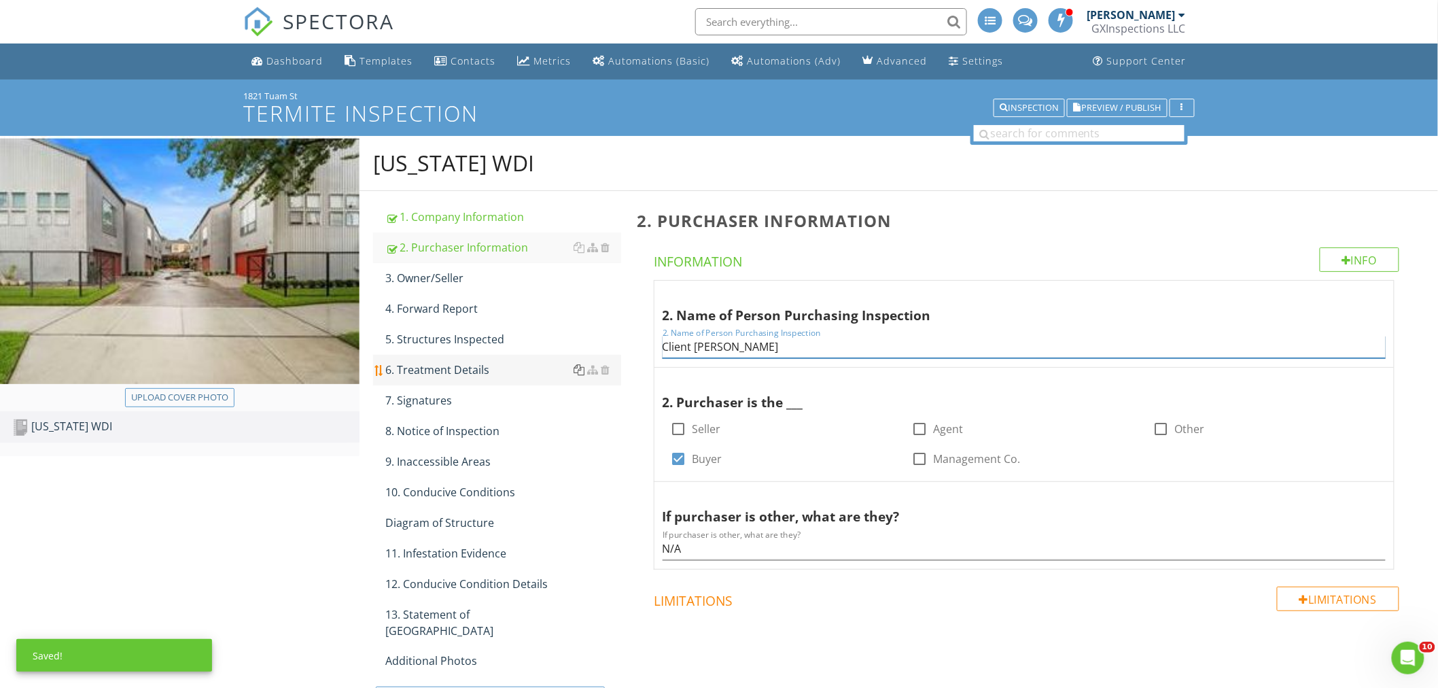
drag, startPoint x: 698, startPoint y: 344, endPoint x: 582, endPoint y: 368, distance: 117.9
click at [635, 338] on div "2. Purchaser Information Info Information 2. Name of Person Purchasing Inspecti…" at bounding box center [1033, 438] width 808 height 495
type input "Kevin Young"
drag, startPoint x: 689, startPoint y: 550, endPoint x: 637, endPoint y: 548, distance: 51.7
click at [637, 548] on span "2. Name of Person Purchasing Inspection 2. Name of Person Purchasing Inspection…" at bounding box center [1026, 424] width 779 height 289
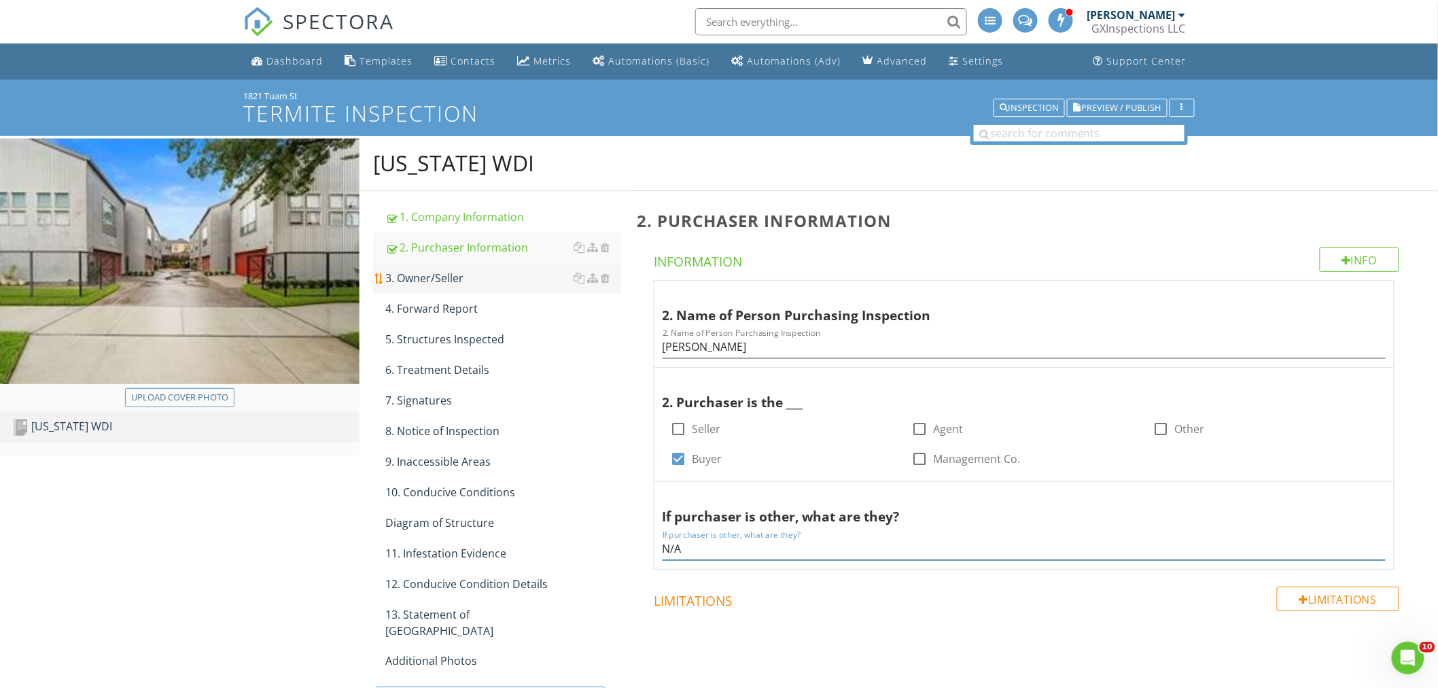
click at [440, 277] on div "3. Owner/Seller" at bounding box center [503, 278] width 236 height 16
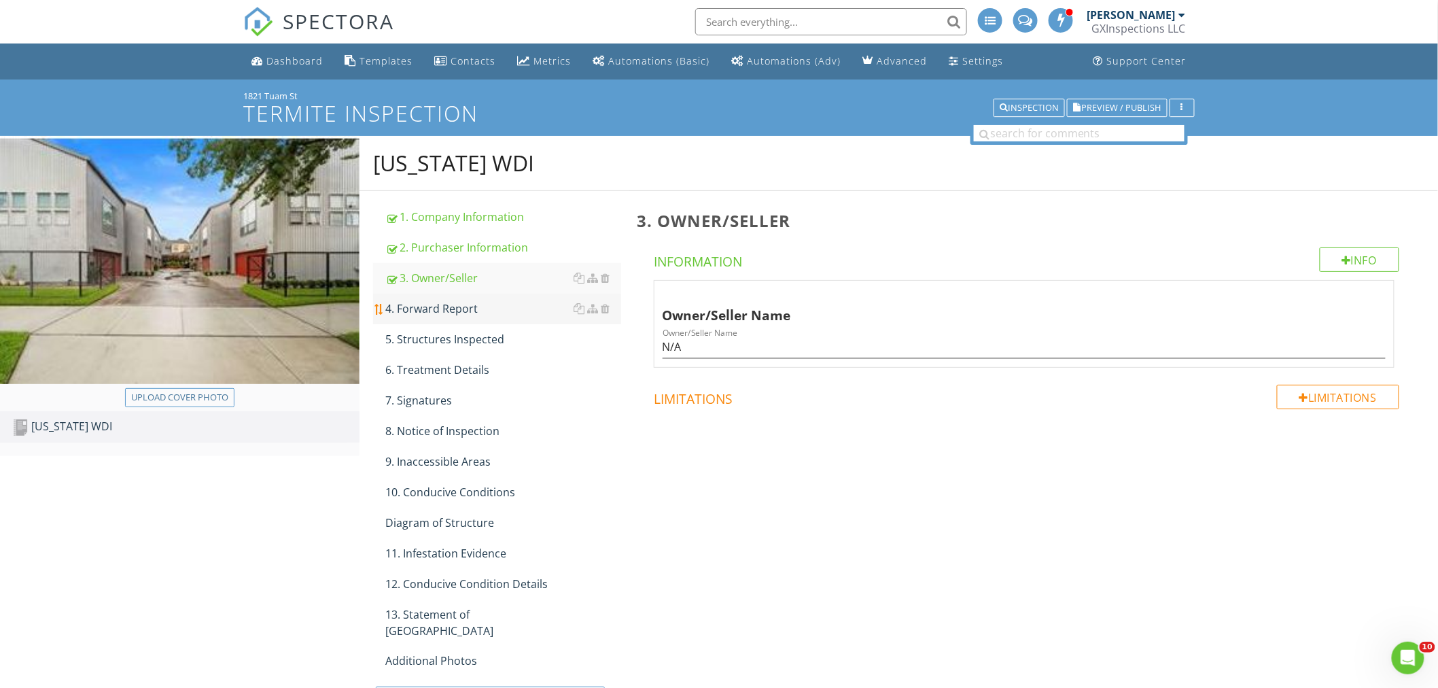
click at [435, 300] on div "4. Forward Report" at bounding box center [503, 308] width 236 height 16
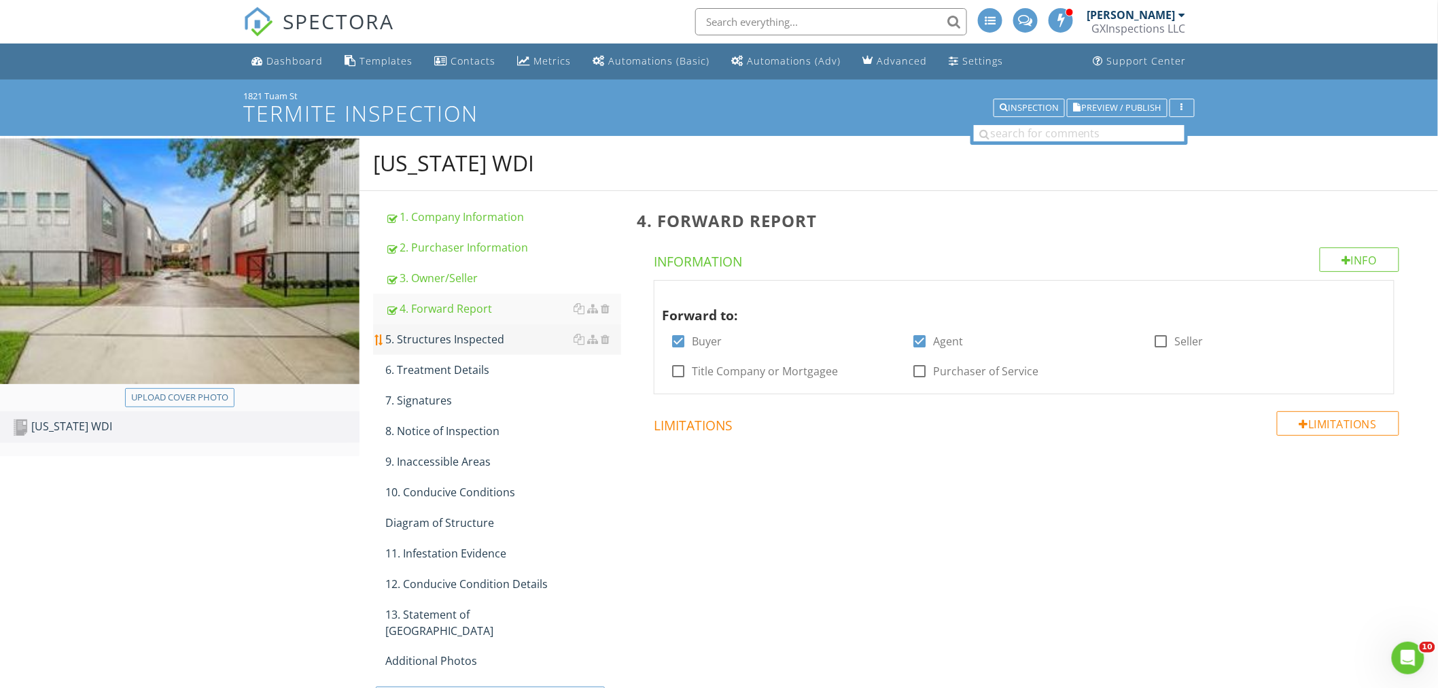
click at [433, 340] on div "5. Structures Inspected" at bounding box center [503, 339] width 236 height 16
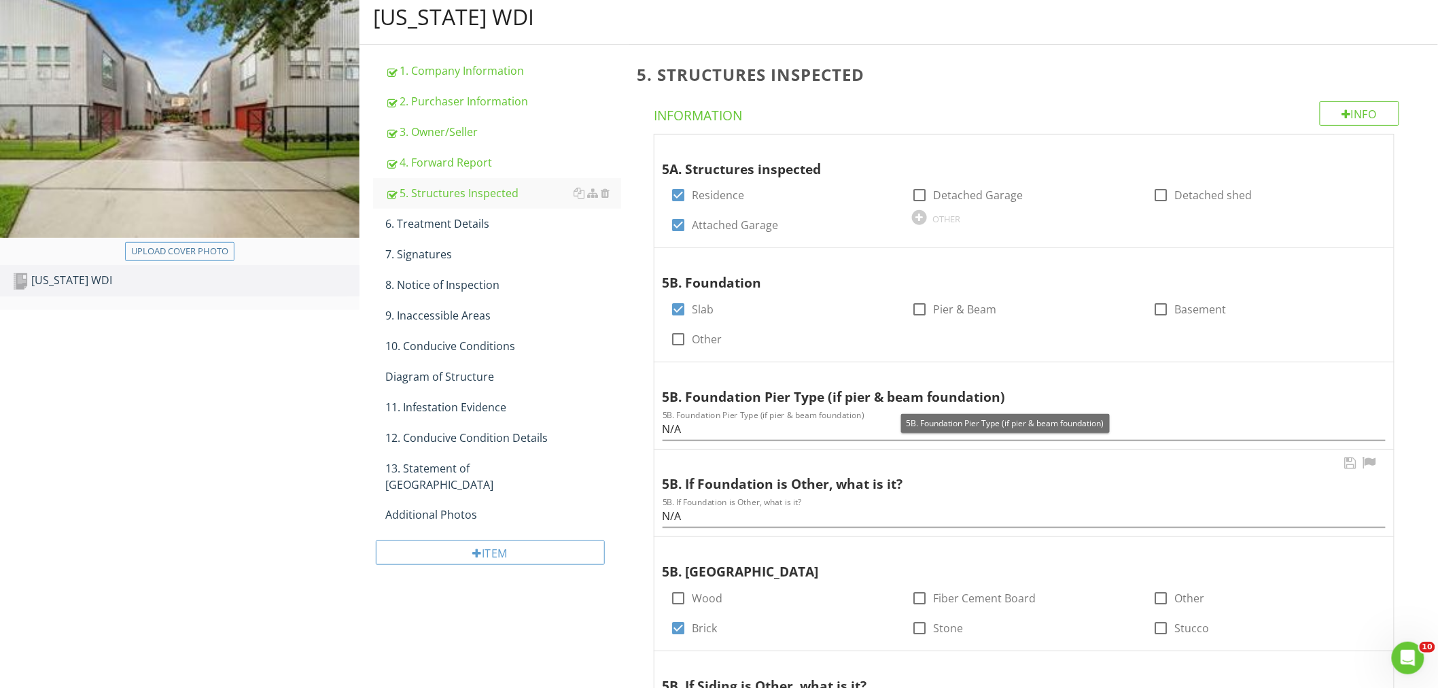
scroll to position [201, 0]
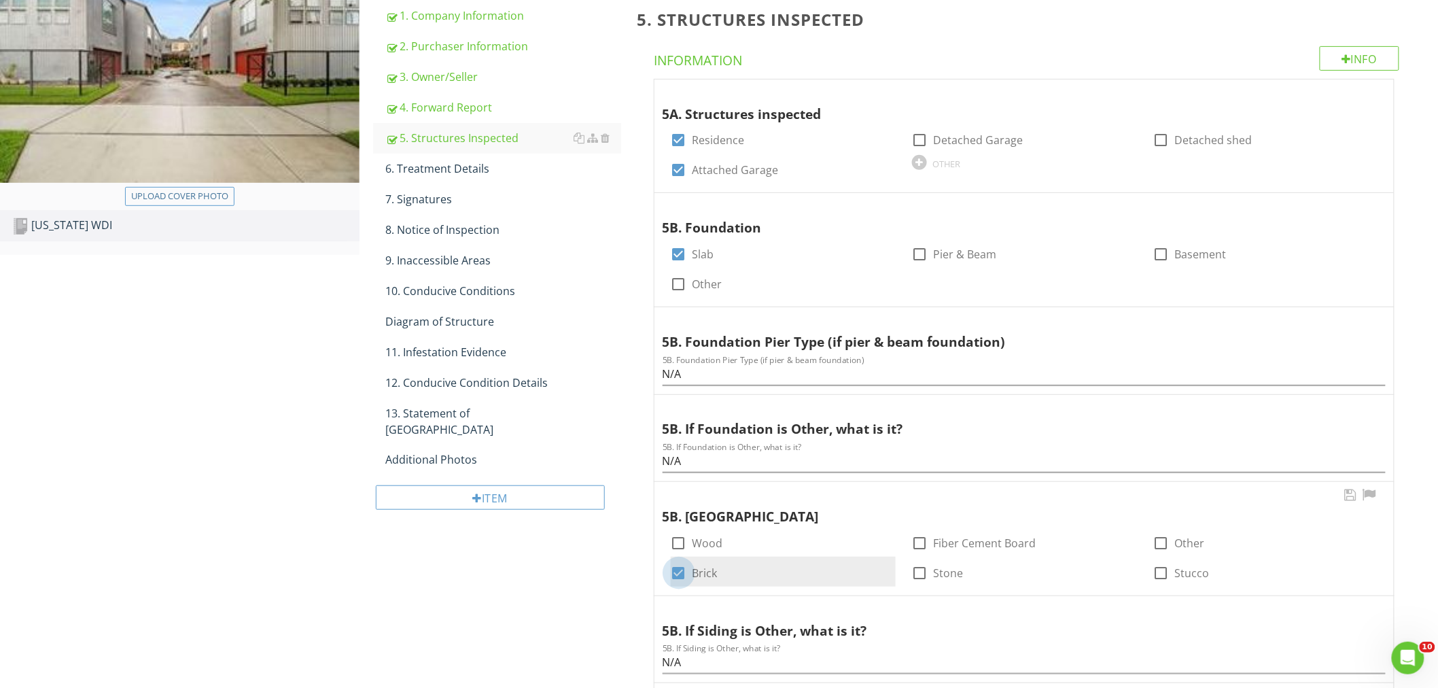
click at [678, 569] on div at bounding box center [678, 572] width 23 height 23
checkbox input "false"
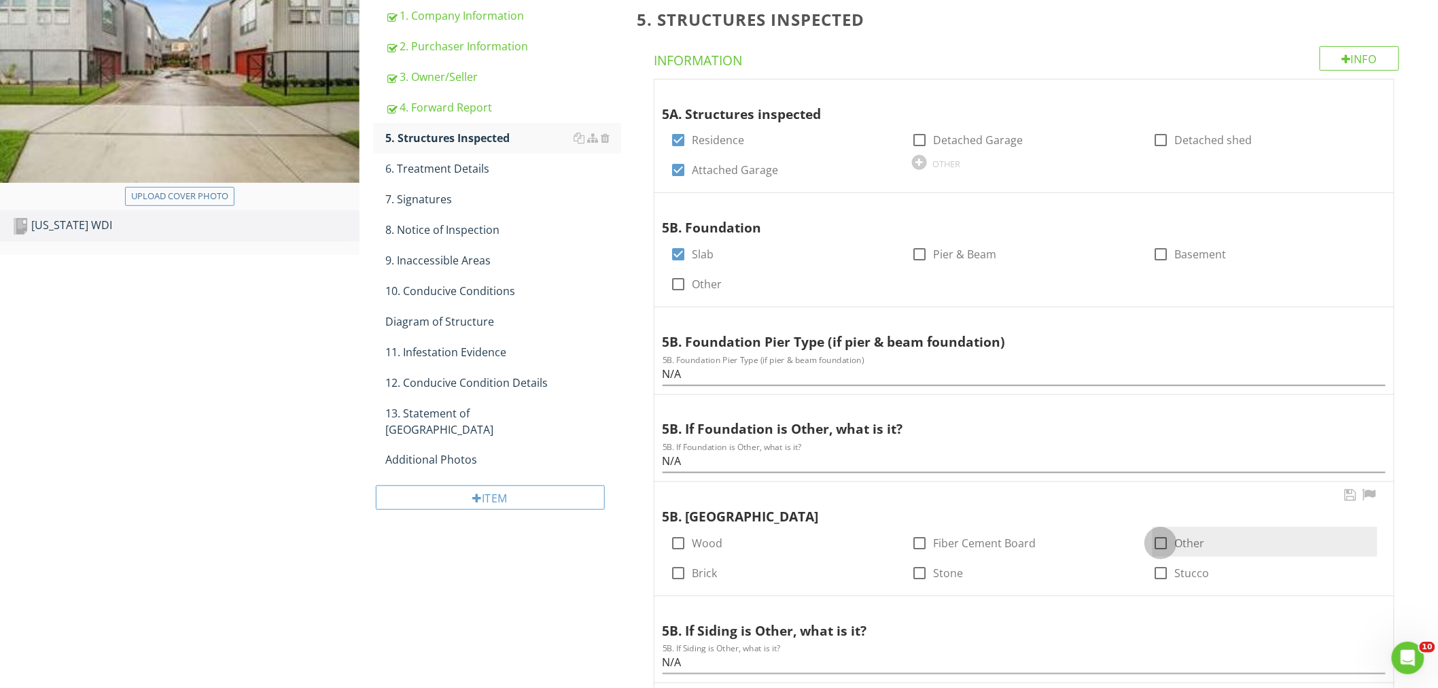
click at [1162, 541] on div at bounding box center [1160, 542] width 23 height 23
checkbox input "true"
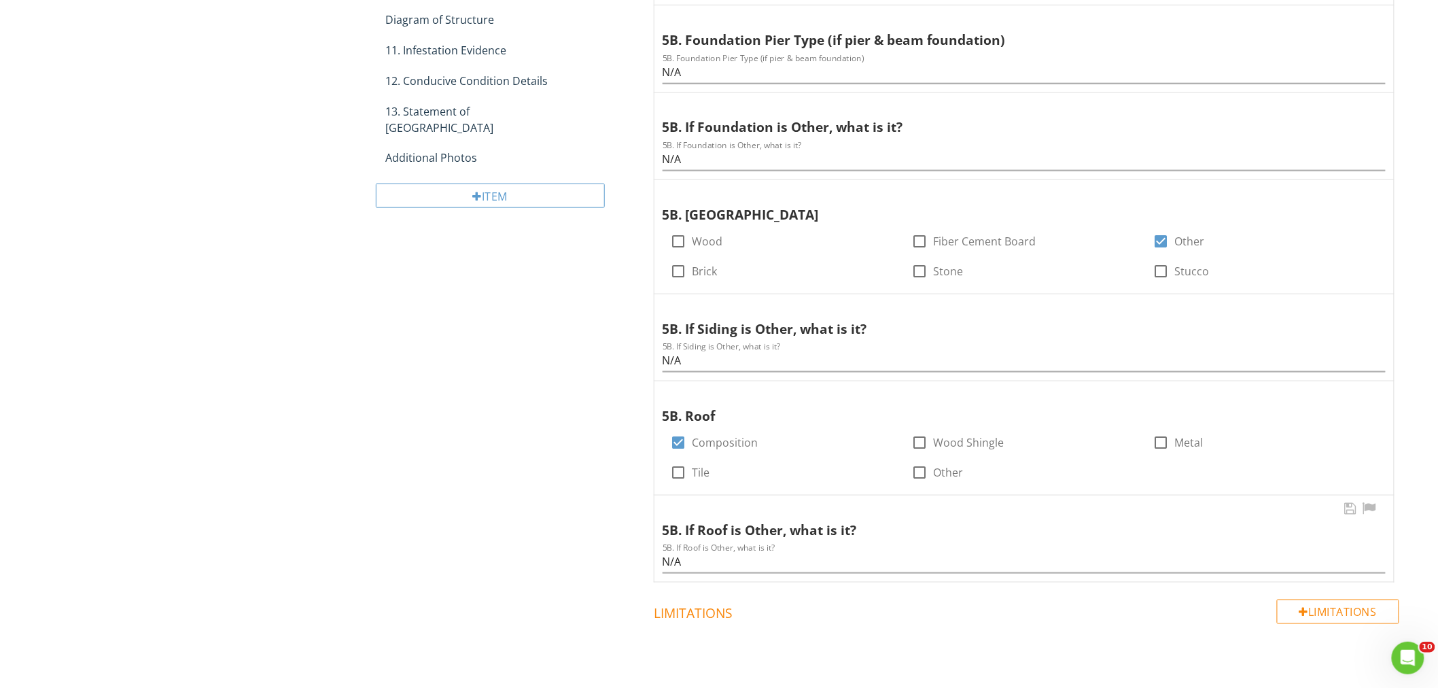
scroll to position [503, 0]
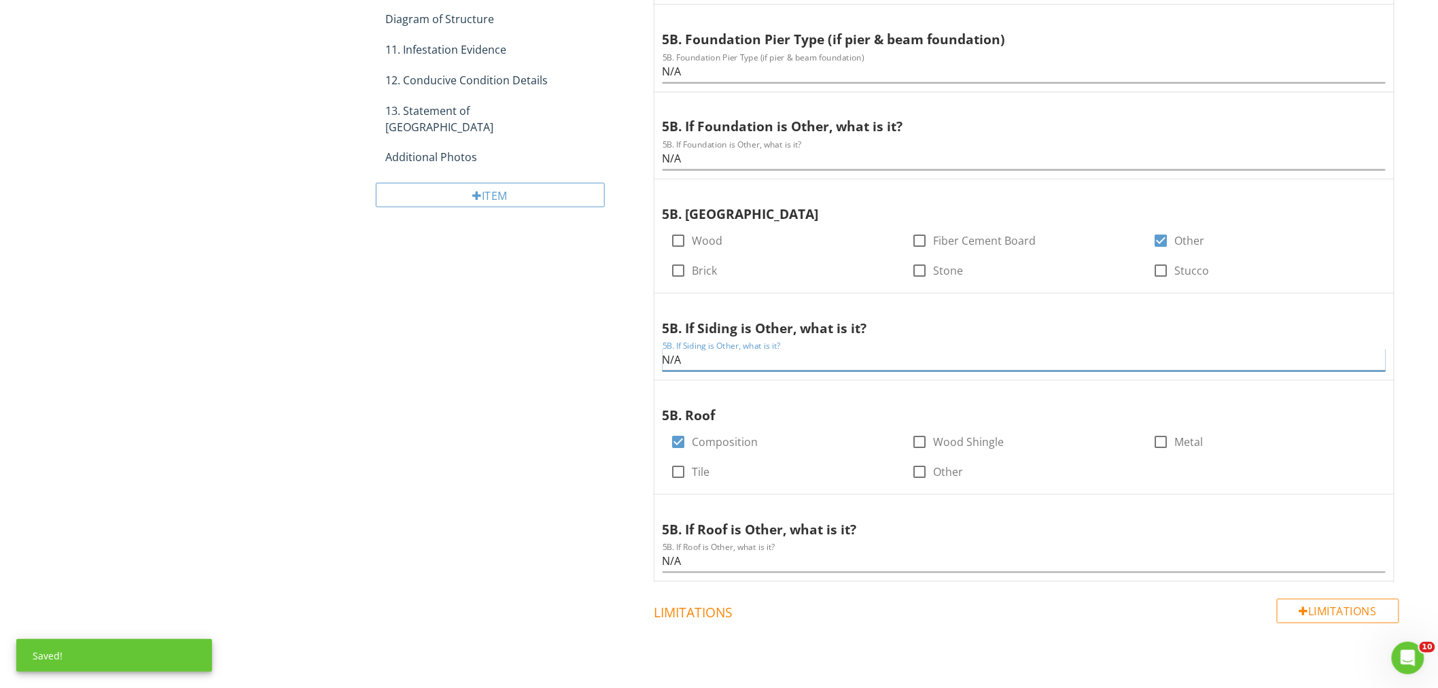
drag, startPoint x: 690, startPoint y: 364, endPoint x: 582, endPoint y: 429, distance: 125.6
click at [649, 358] on span "5A. Structures inspected check_box Residence check_box_outline_blank Detached G…" at bounding box center [1026, 179] width 779 height 806
type input "Metal"
click at [598, 422] on div "Texas WDI 1. Company Information 2. Purchaser Information 3. Owner/Seller 4. Fo…" at bounding box center [898, 182] width 1078 height 1101
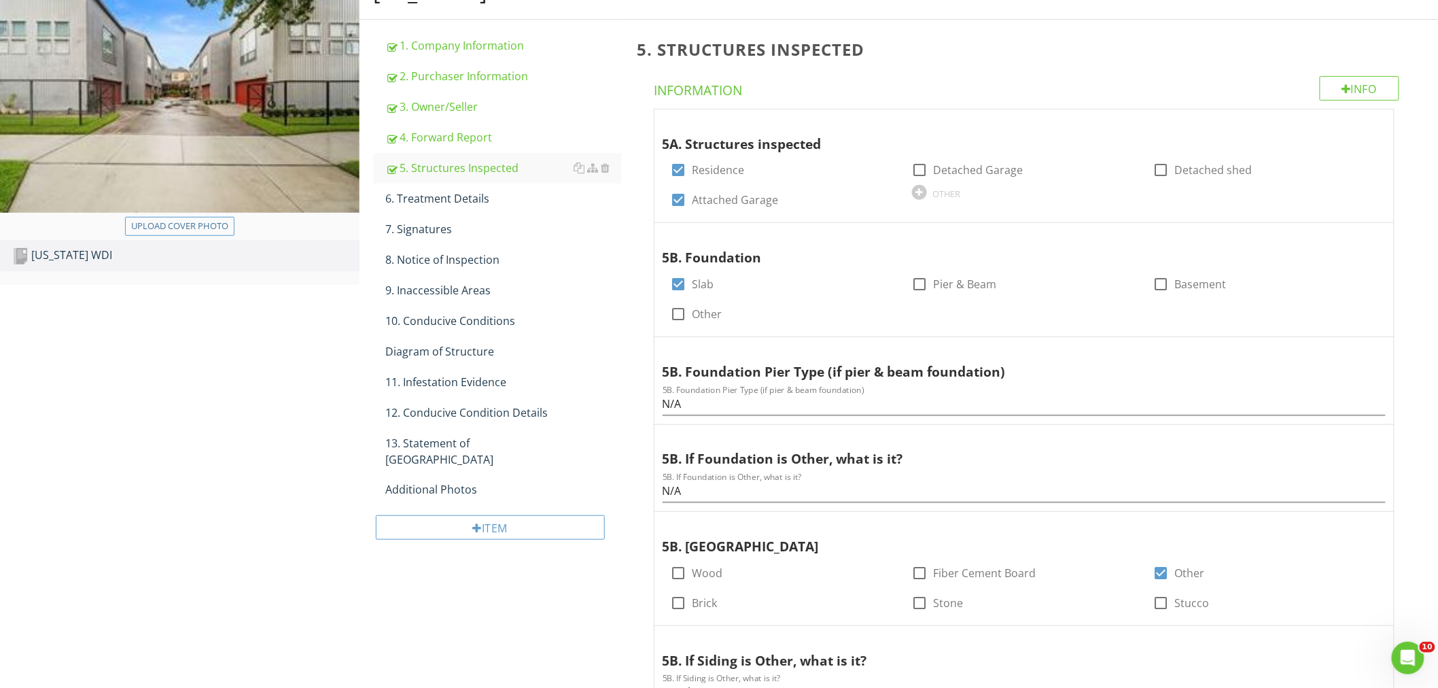
scroll to position [147, 0]
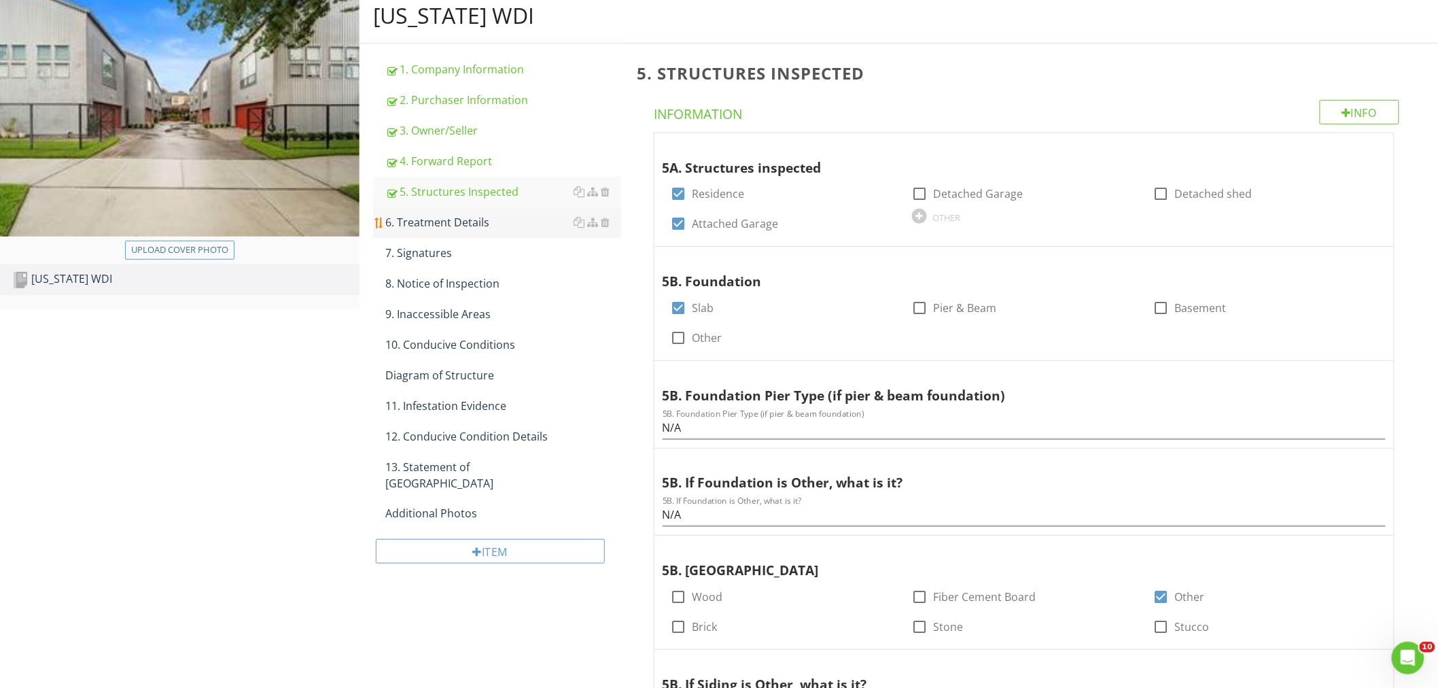
click at [462, 221] on div "6. Treatment Details" at bounding box center [503, 222] width 236 height 16
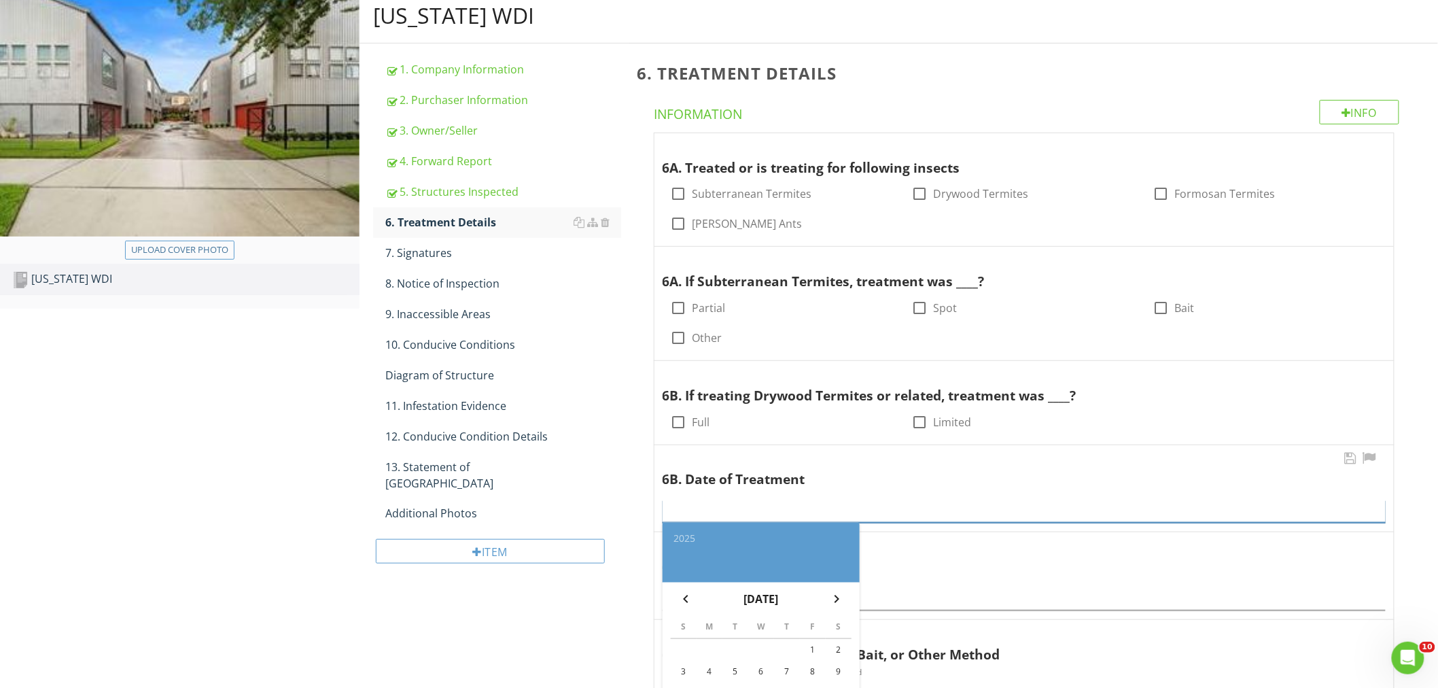
paste input "N/A"
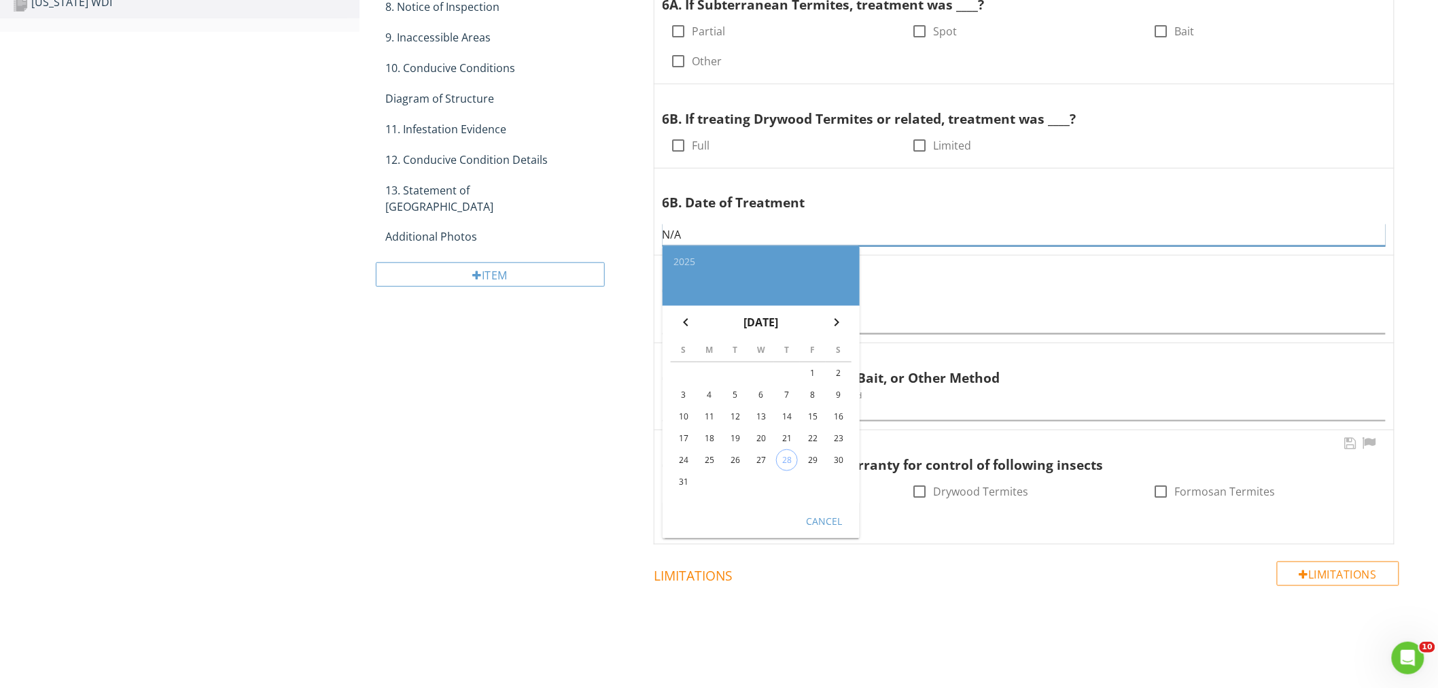
scroll to position [432, 0]
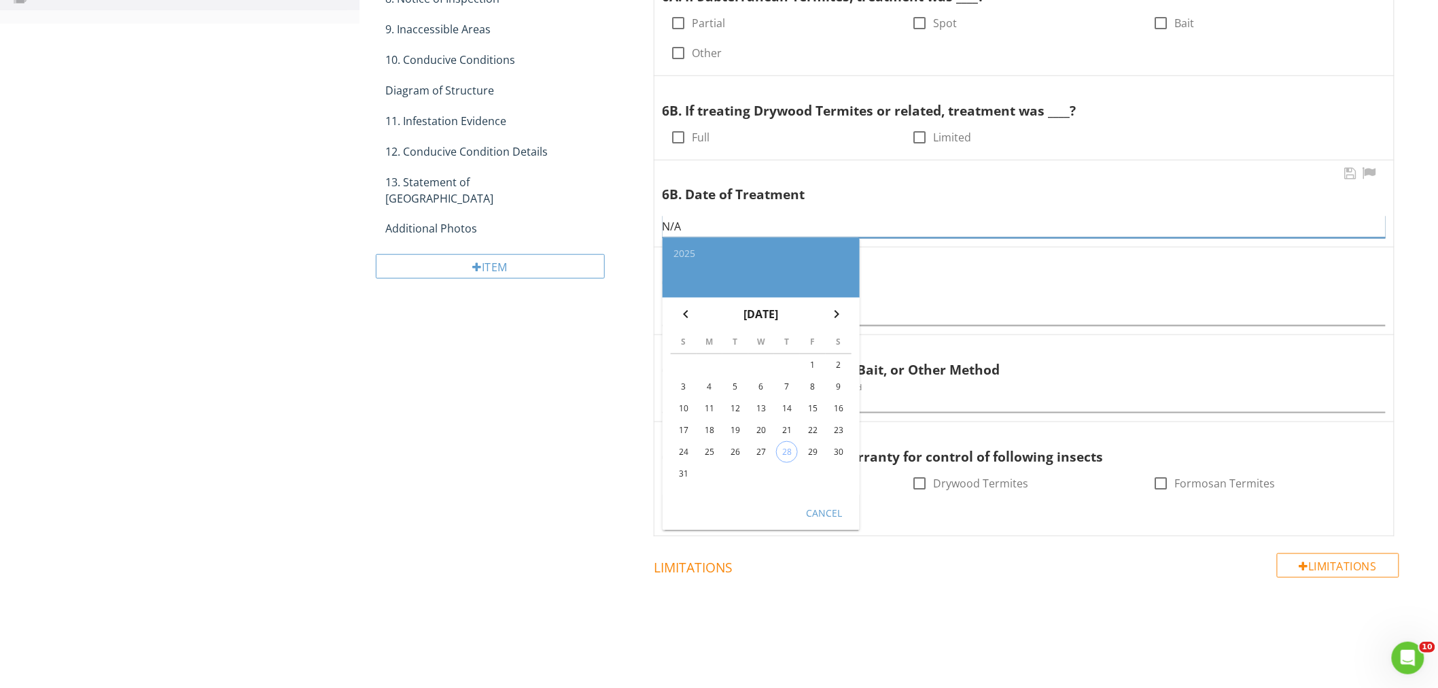
type input "N/A"
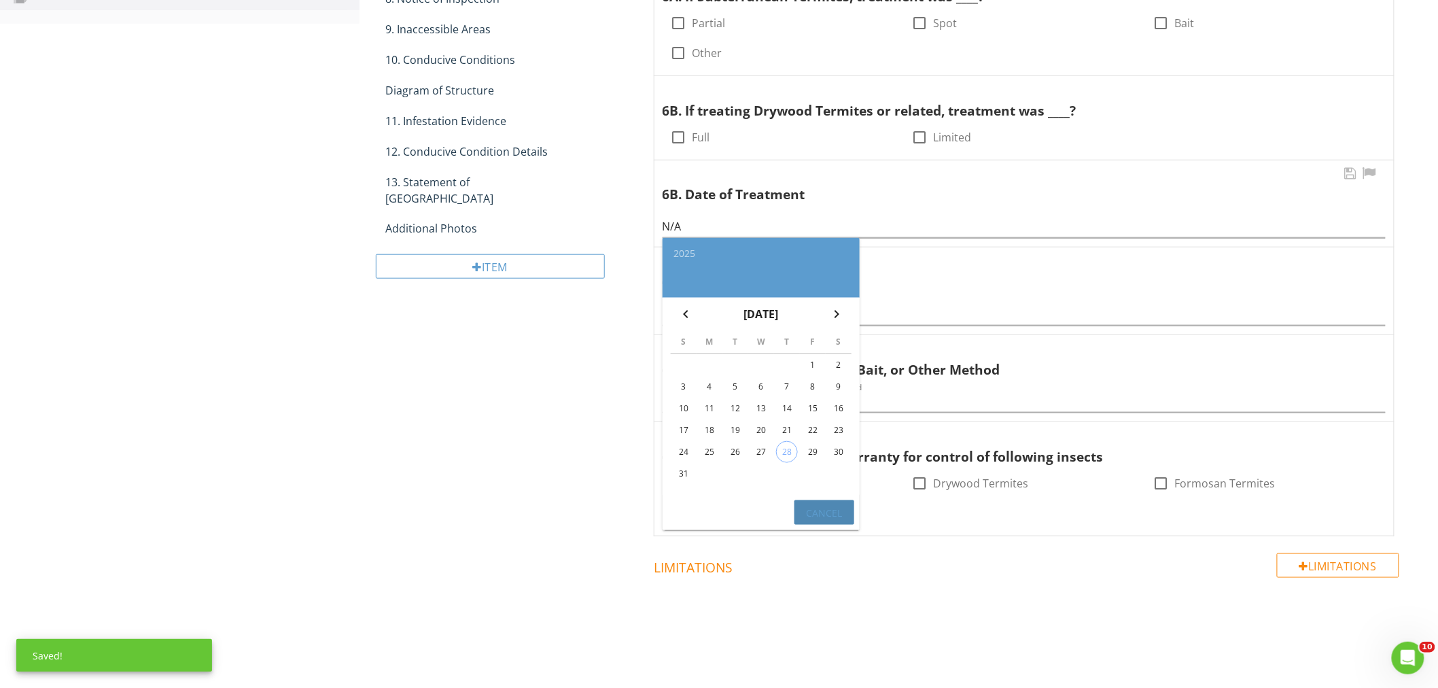
click at [831, 505] on div "Cancel" at bounding box center [824, 512] width 38 height 14
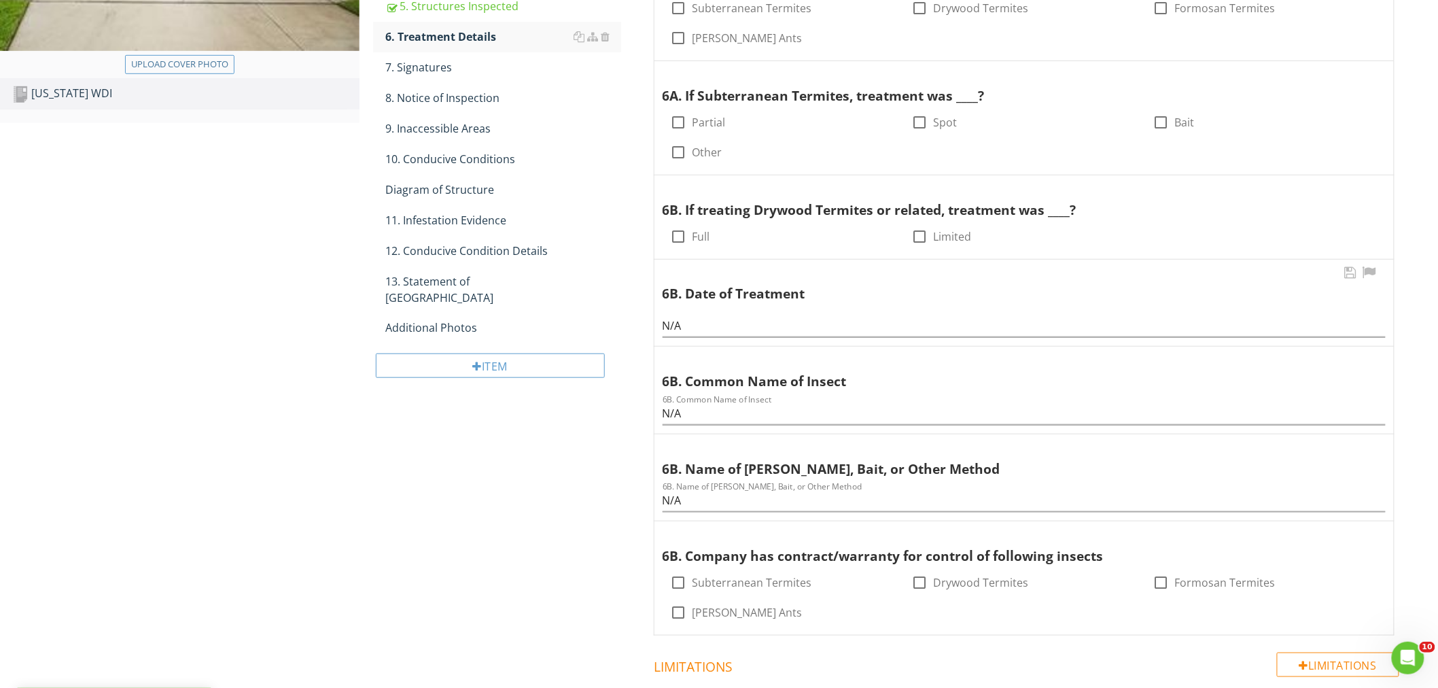
scroll to position [79, 0]
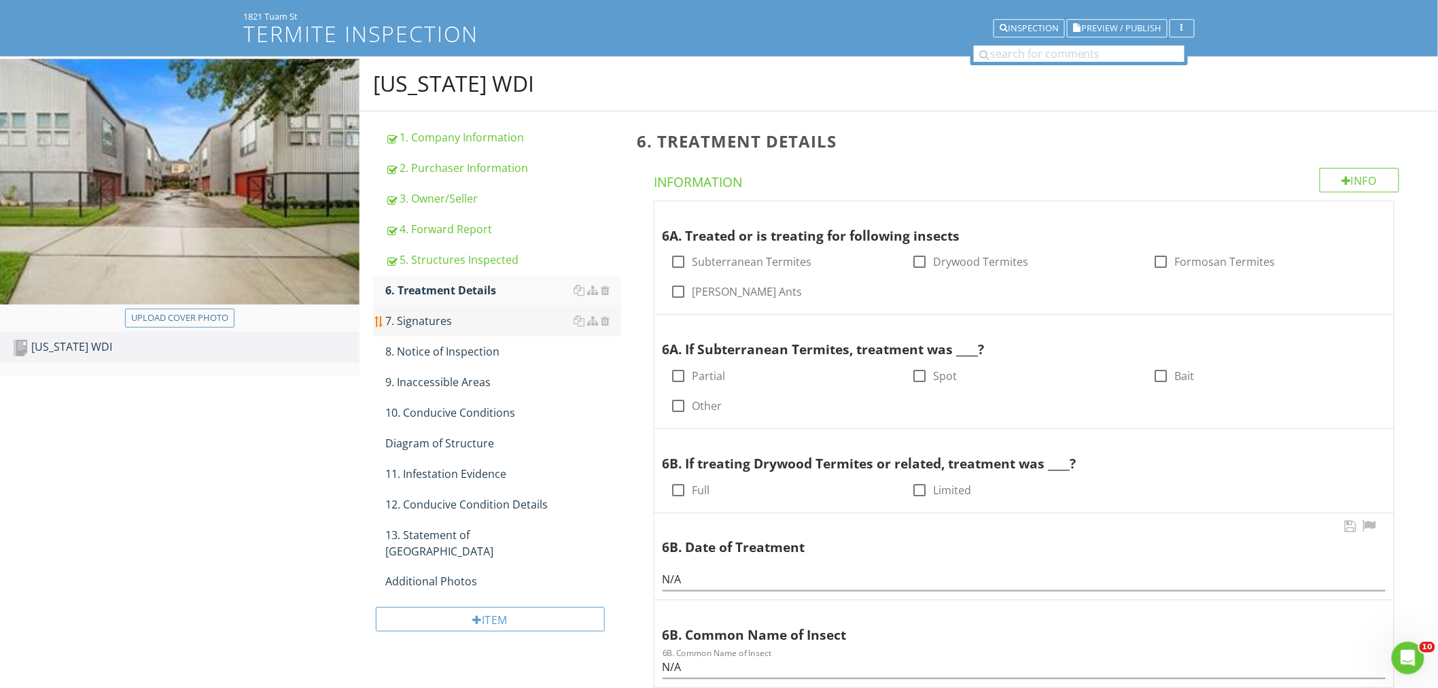
click at [440, 322] on div "7. Signatures" at bounding box center [503, 321] width 236 height 16
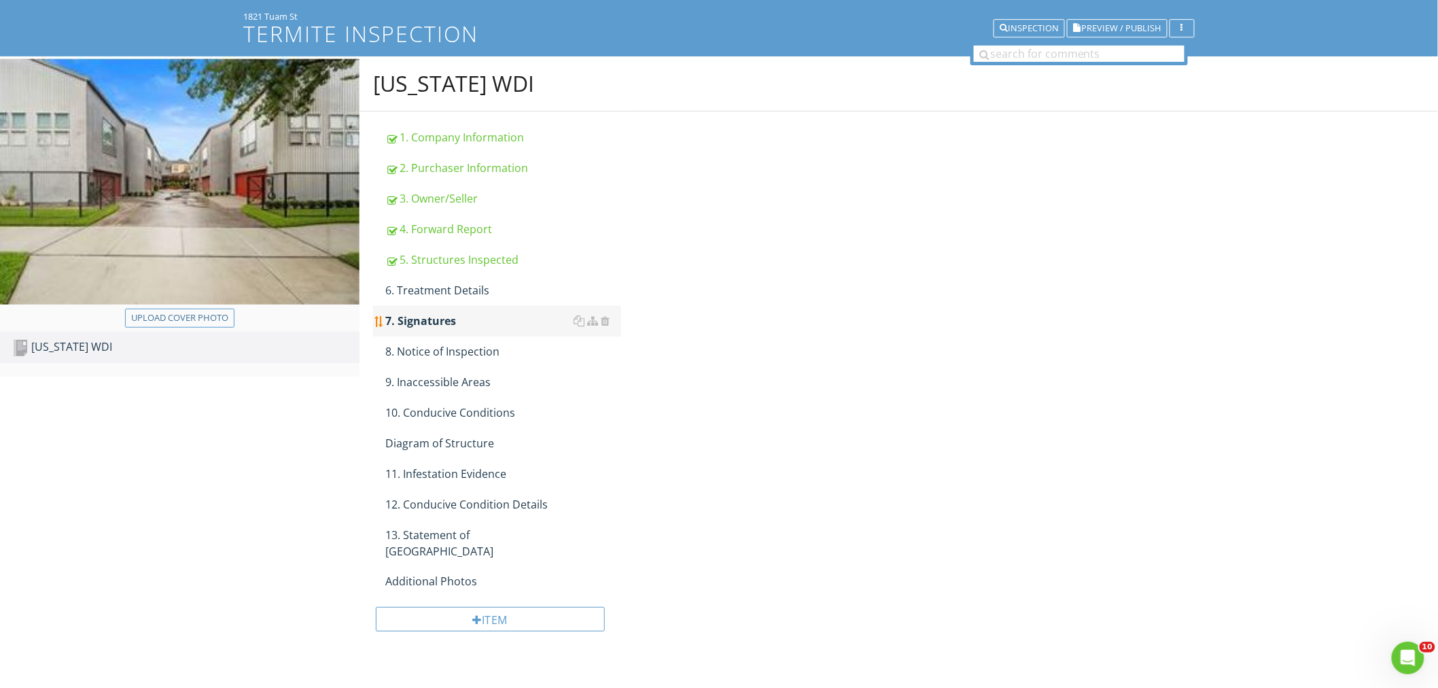
scroll to position [79, 0]
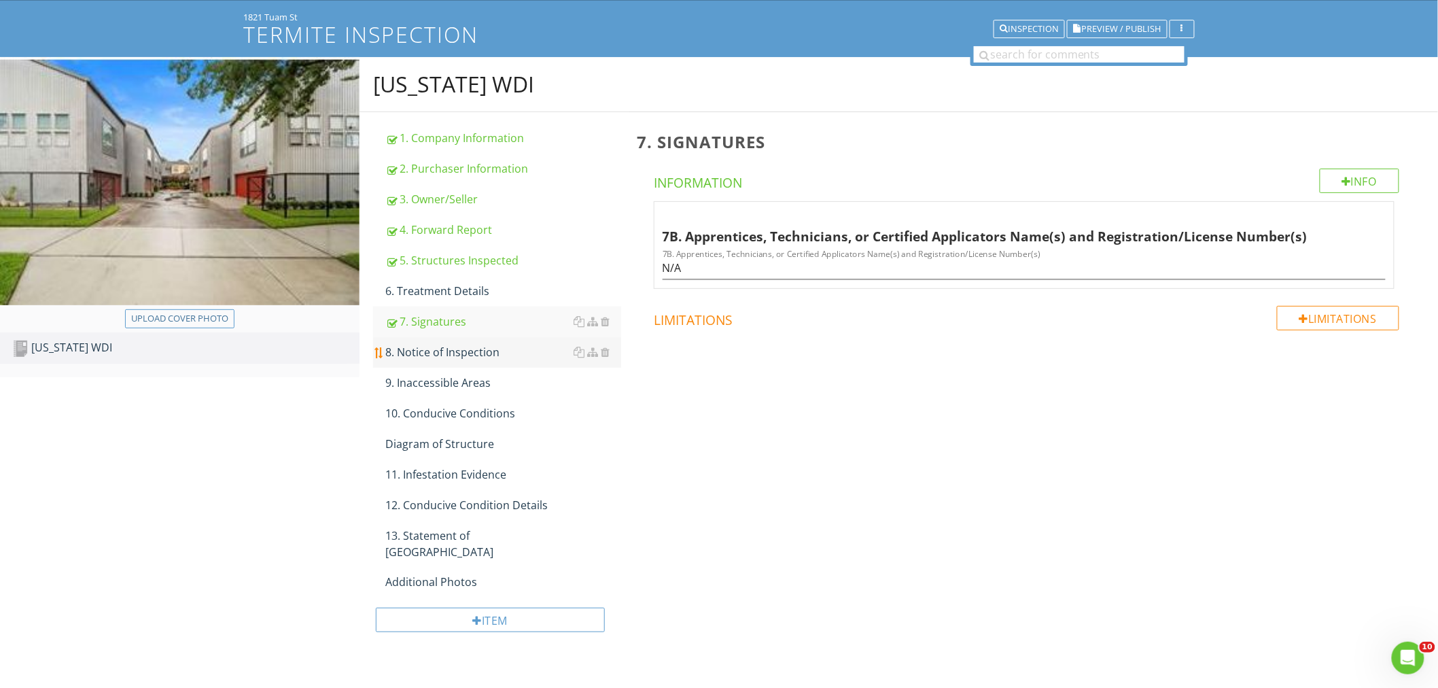
click at [449, 349] on div "8. Notice of Inspection" at bounding box center [503, 352] width 236 height 16
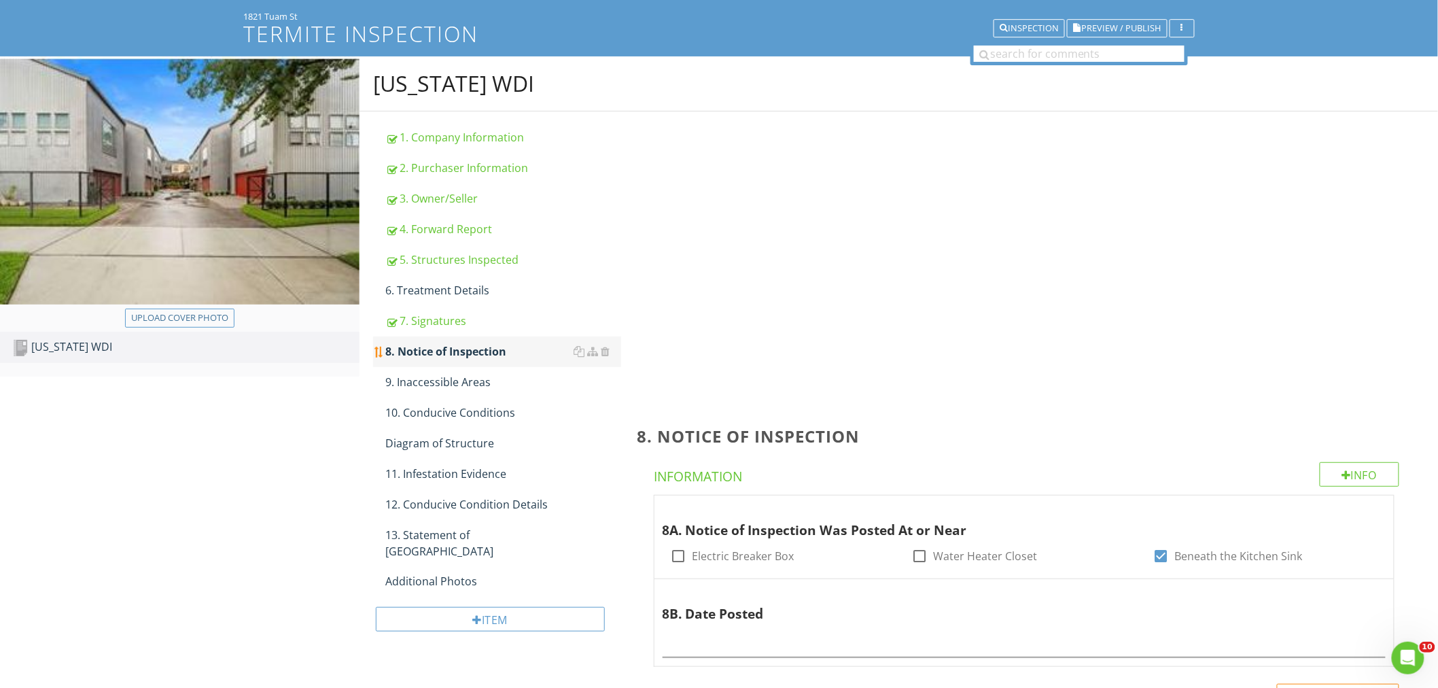
scroll to position [79, 0]
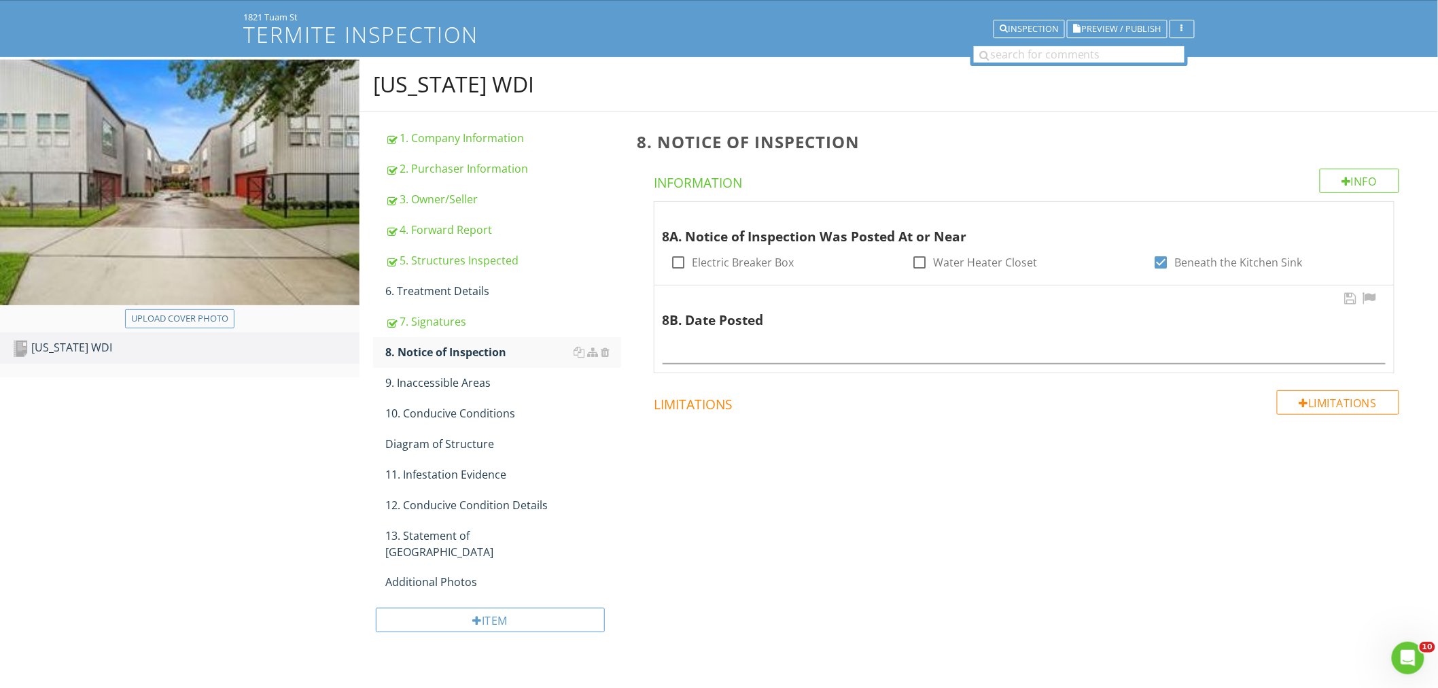
click at [730, 337] on div at bounding box center [1023, 348] width 723 height 31
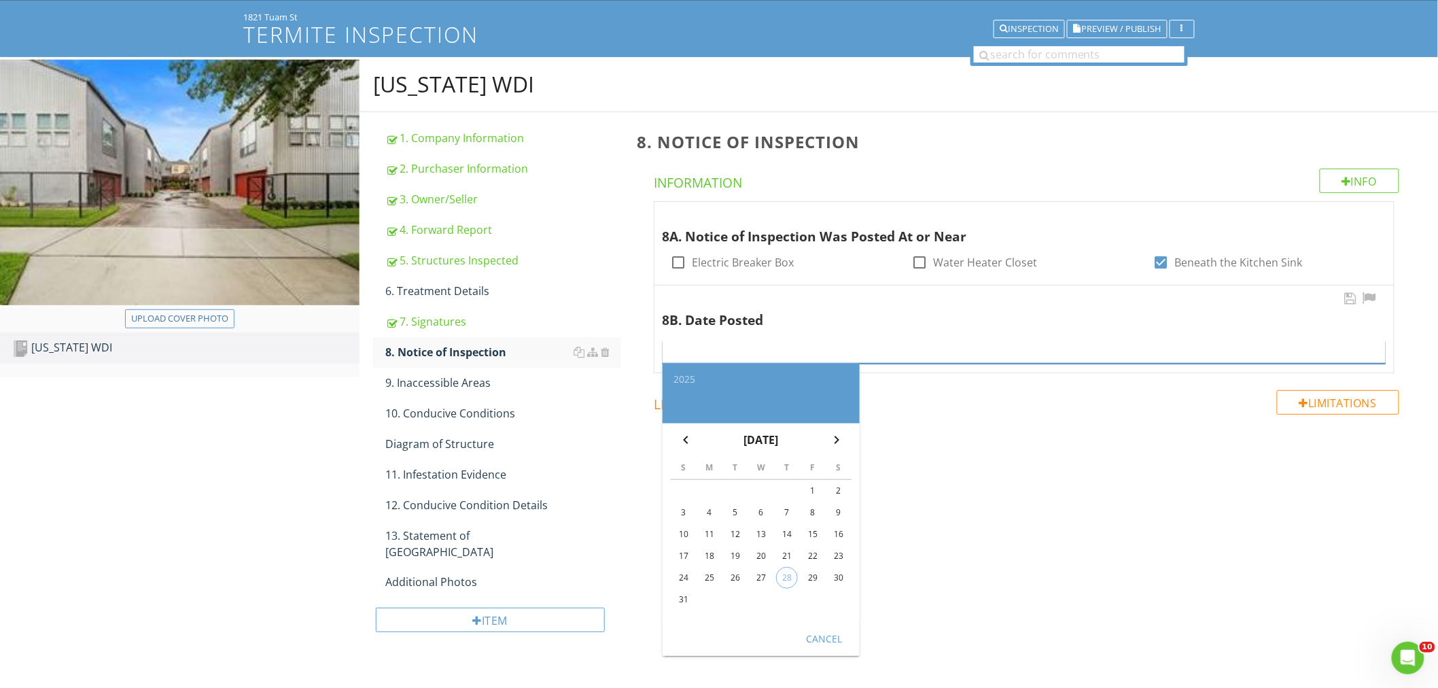
click at [1031, 353] on input "text" at bounding box center [1023, 352] width 723 height 22
click at [787, 580] on div "28" at bounding box center [787, 577] width 20 height 20
type input "2025-08-28"
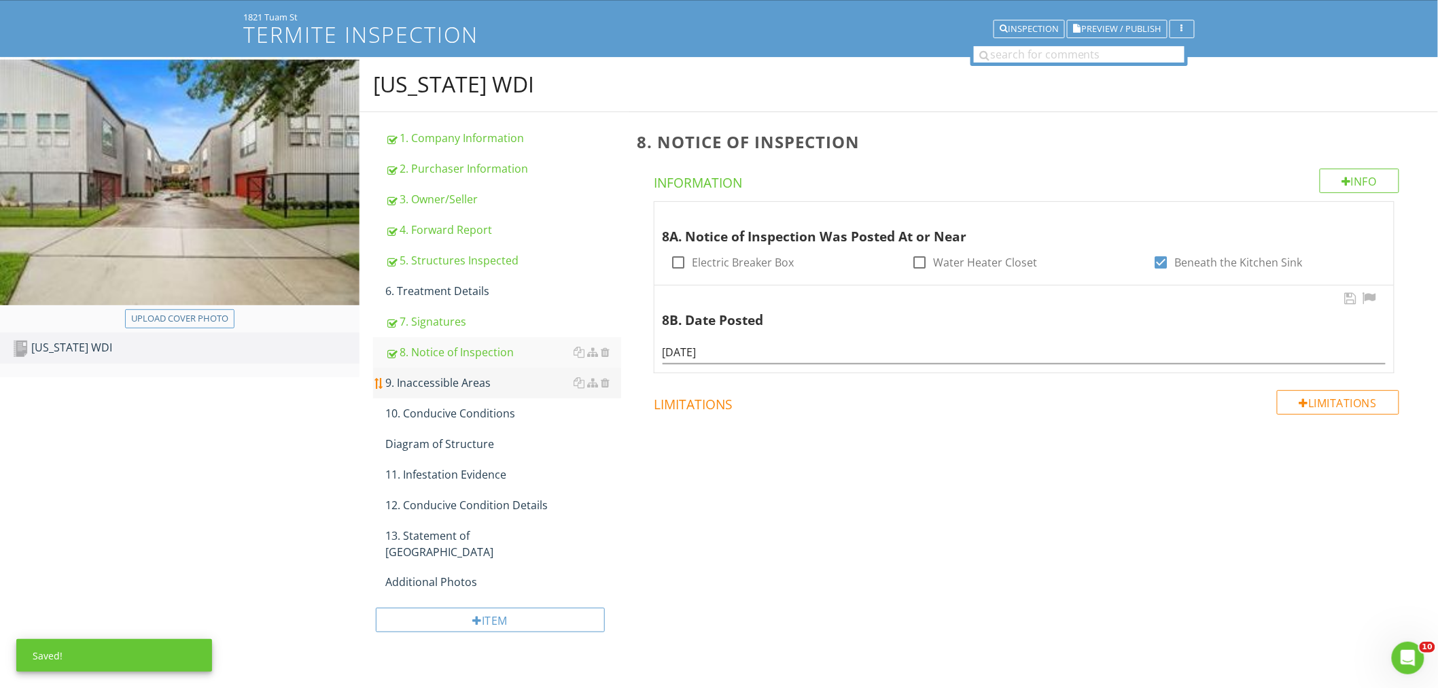
click at [452, 379] on div "9. Inaccessible Areas" at bounding box center [503, 382] width 236 height 16
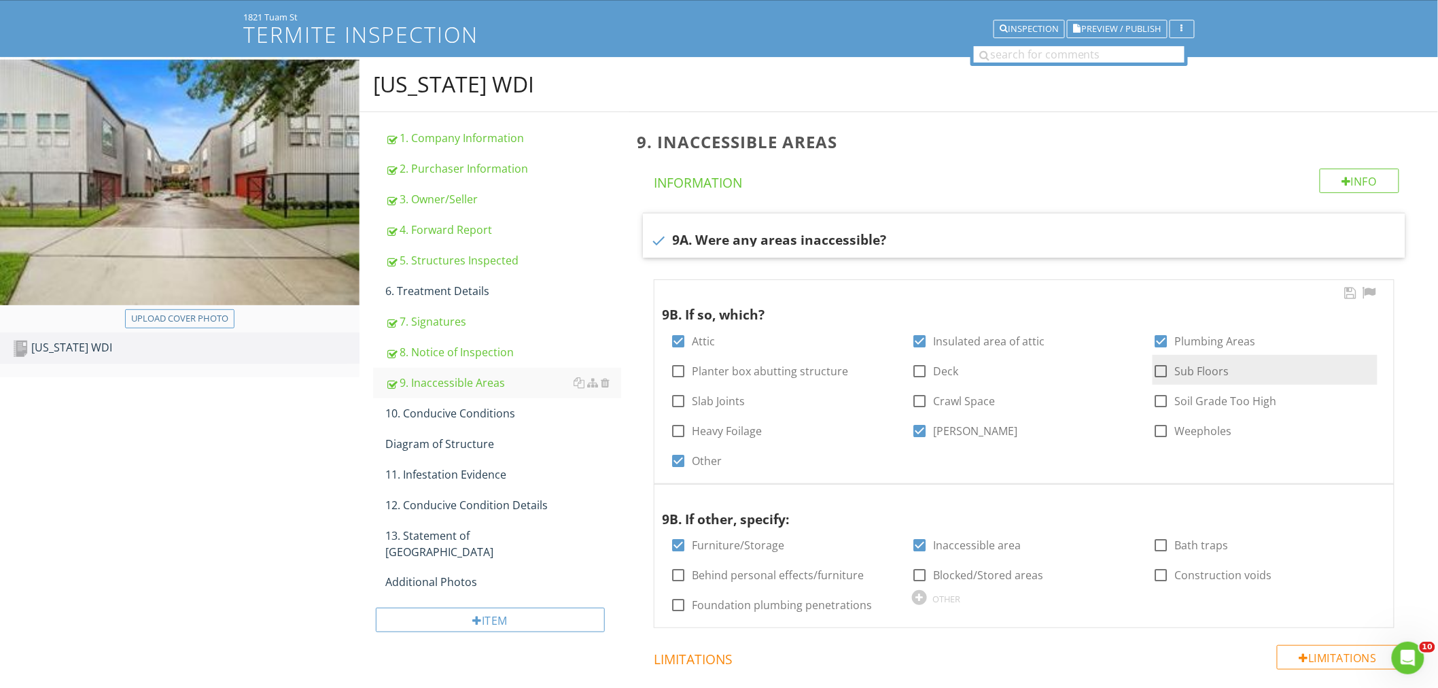
click at [1164, 372] on div at bounding box center [1160, 370] width 23 height 23
checkbox input "true"
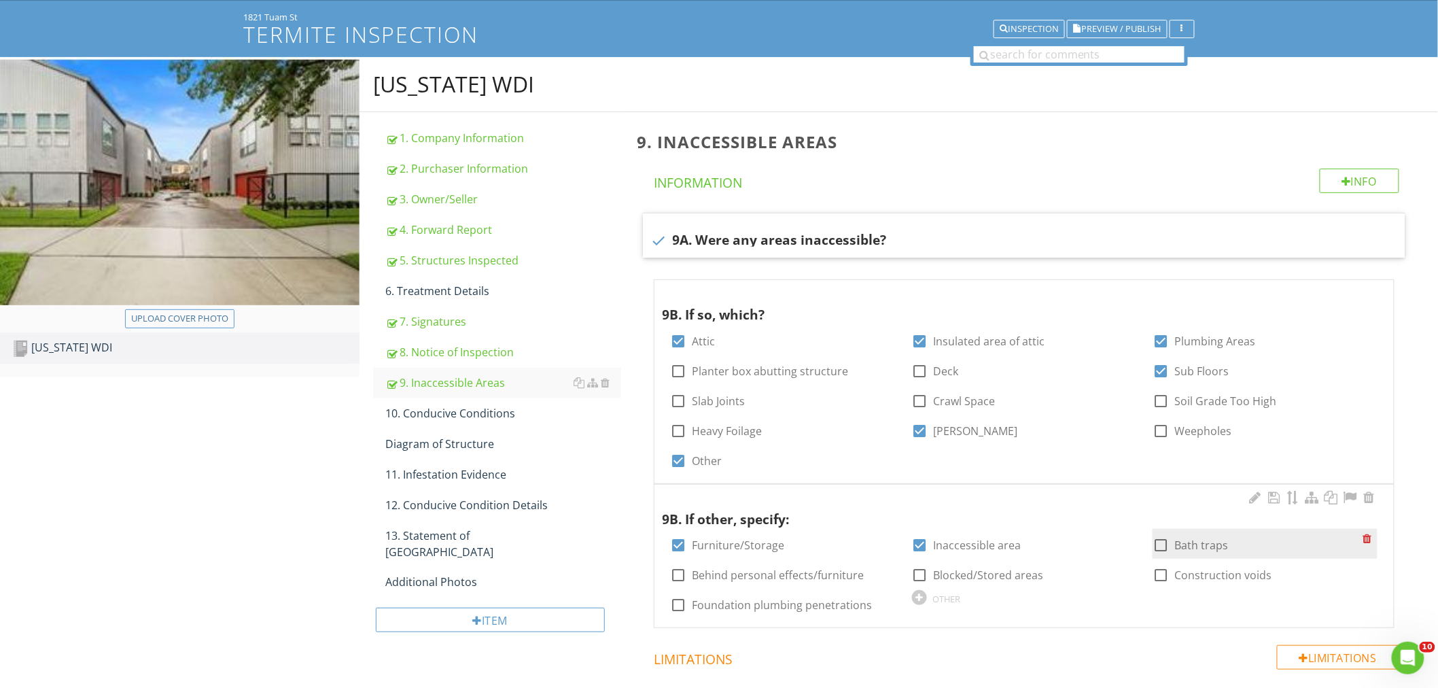
click at [1164, 546] on div at bounding box center [1160, 544] width 23 height 23
checkbox input "true"
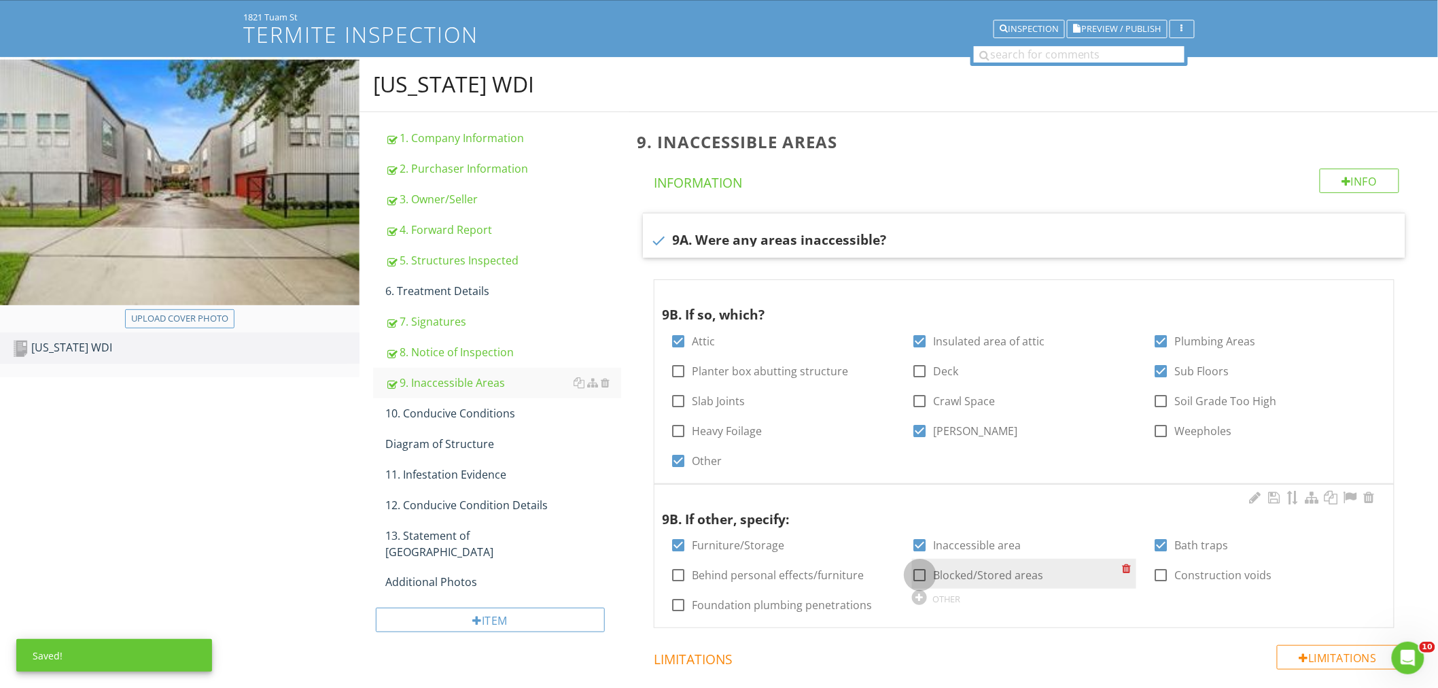
click at [924, 572] on div at bounding box center [919, 574] width 23 height 23
checkbox input "true"
click at [681, 574] on div at bounding box center [678, 574] width 23 height 23
checkbox input "true"
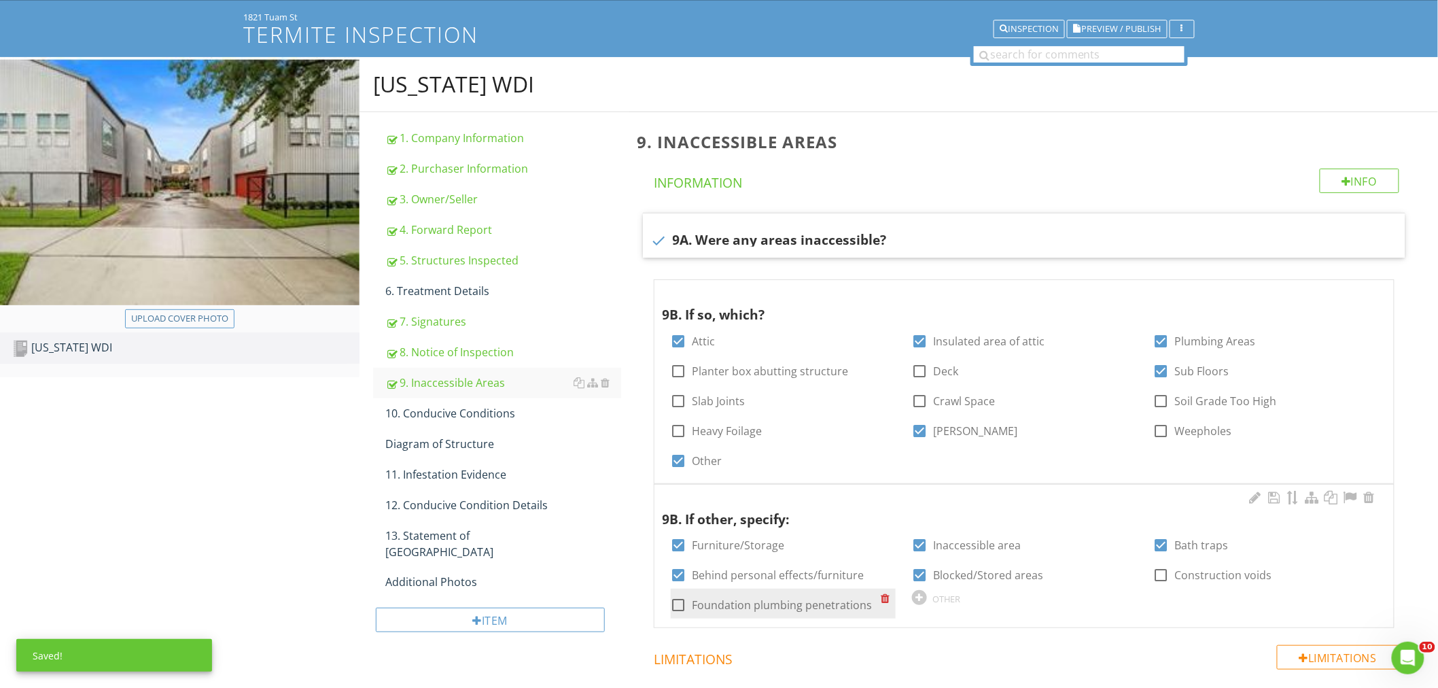
click at [677, 603] on div at bounding box center [678, 604] width 23 height 23
checkbox input "true"
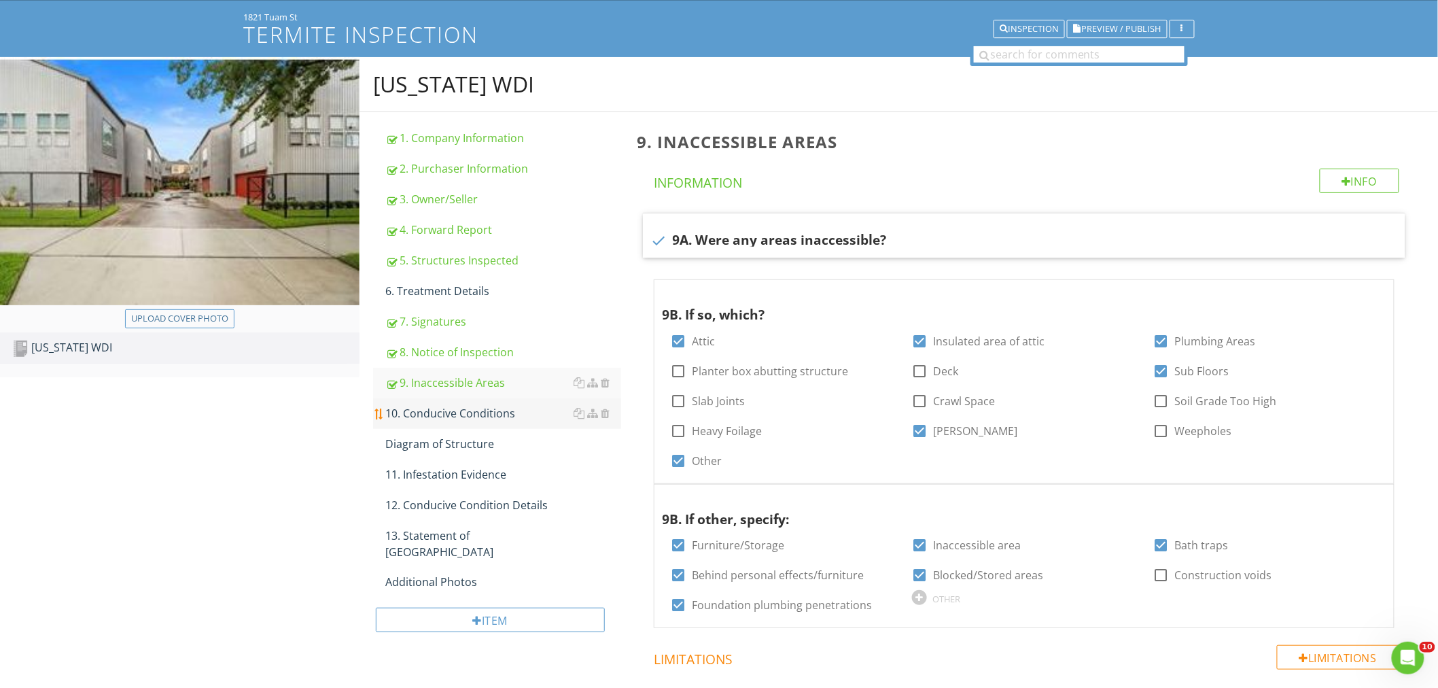
click at [429, 414] on div "10. Conducive Conditions" at bounding box center [503, 413] width 236 height 16
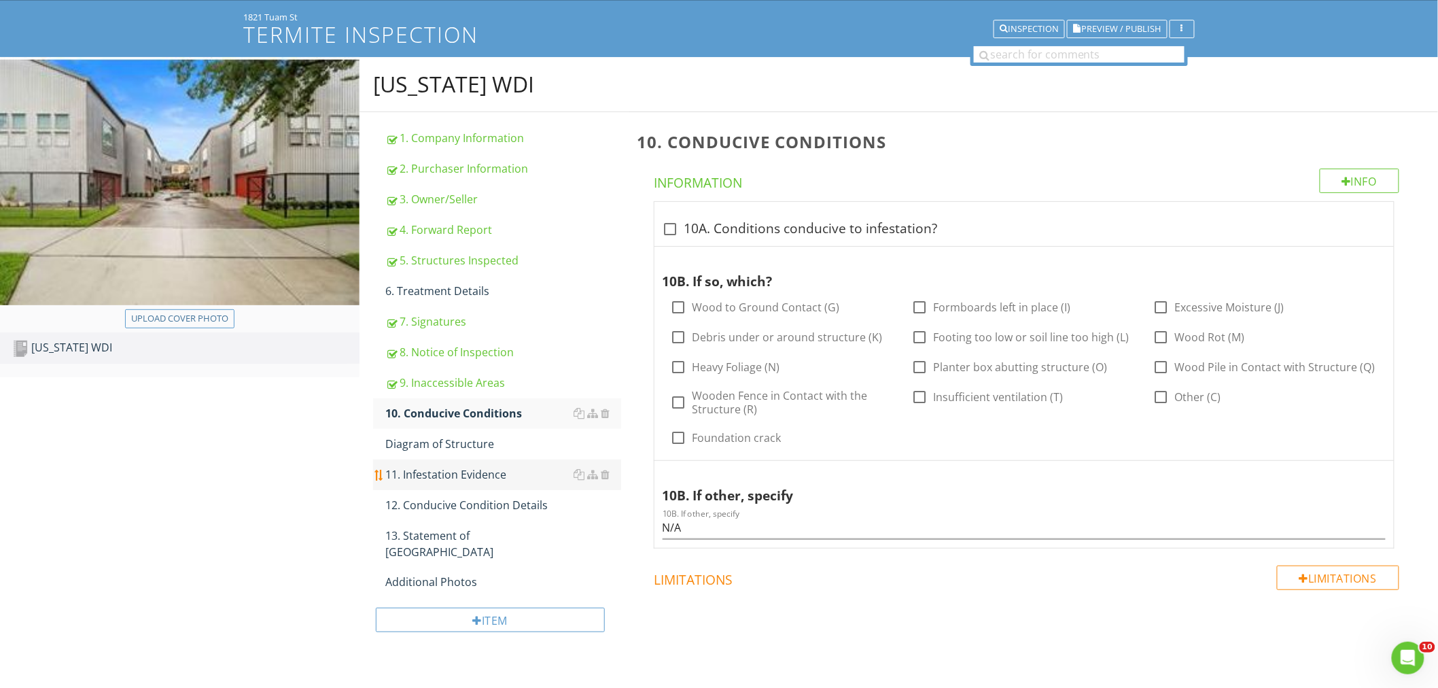
click at [462, 474] on div "11. Infestation Evidence" at bounding box center [503, 474] width 236 height 16
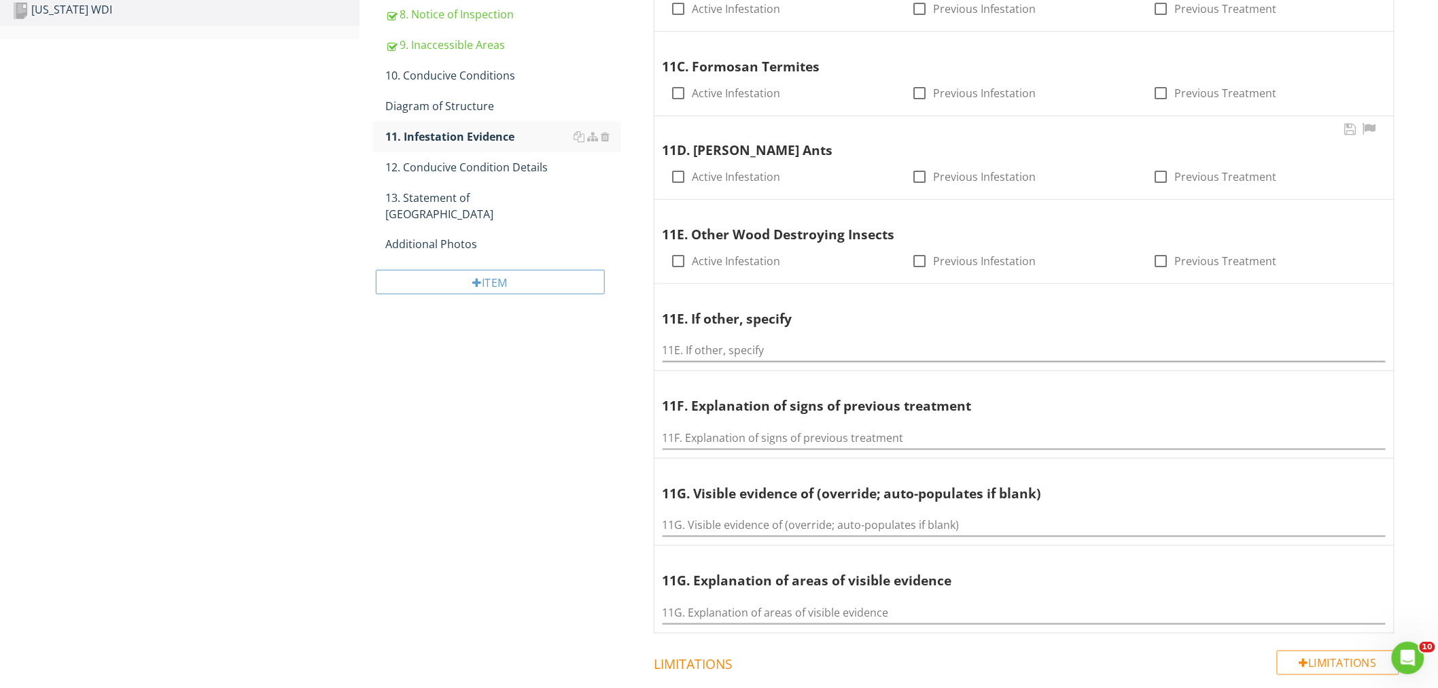
scroll to position [431, 0]
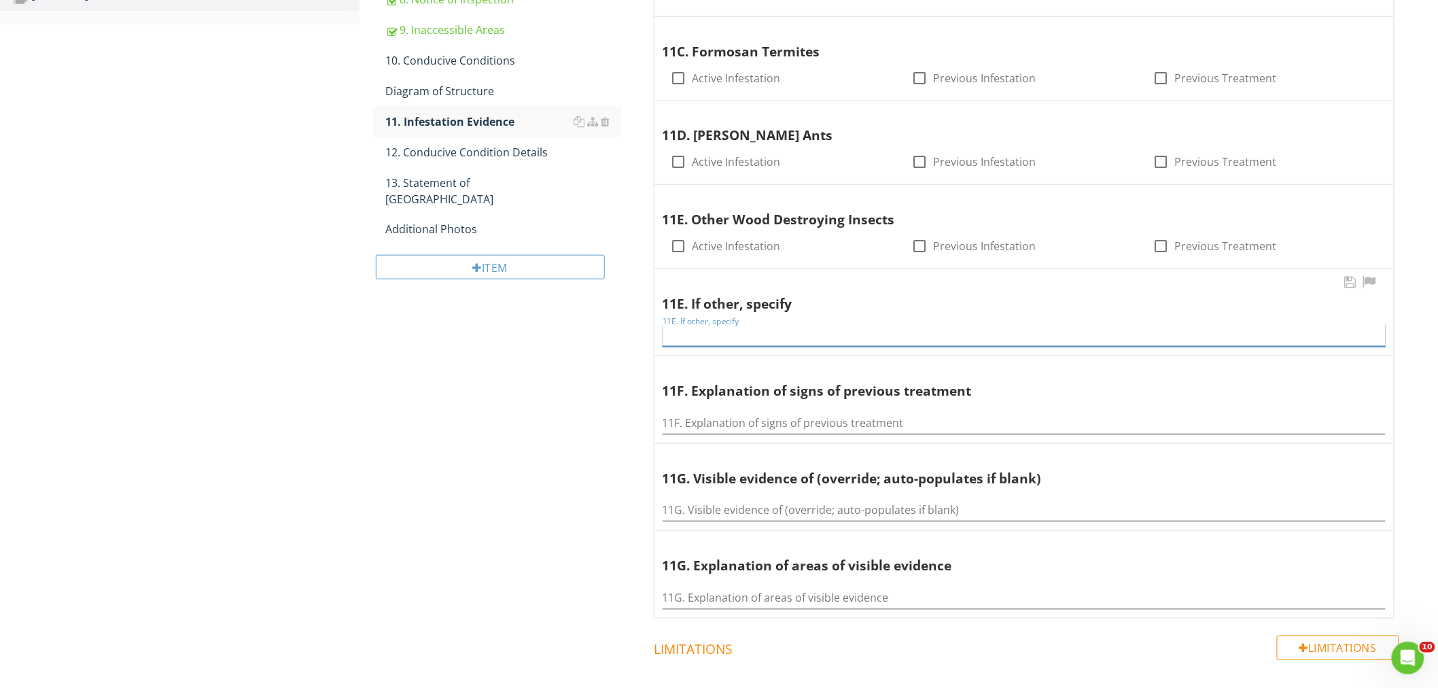
paste input "N/A"
type input "N/A"
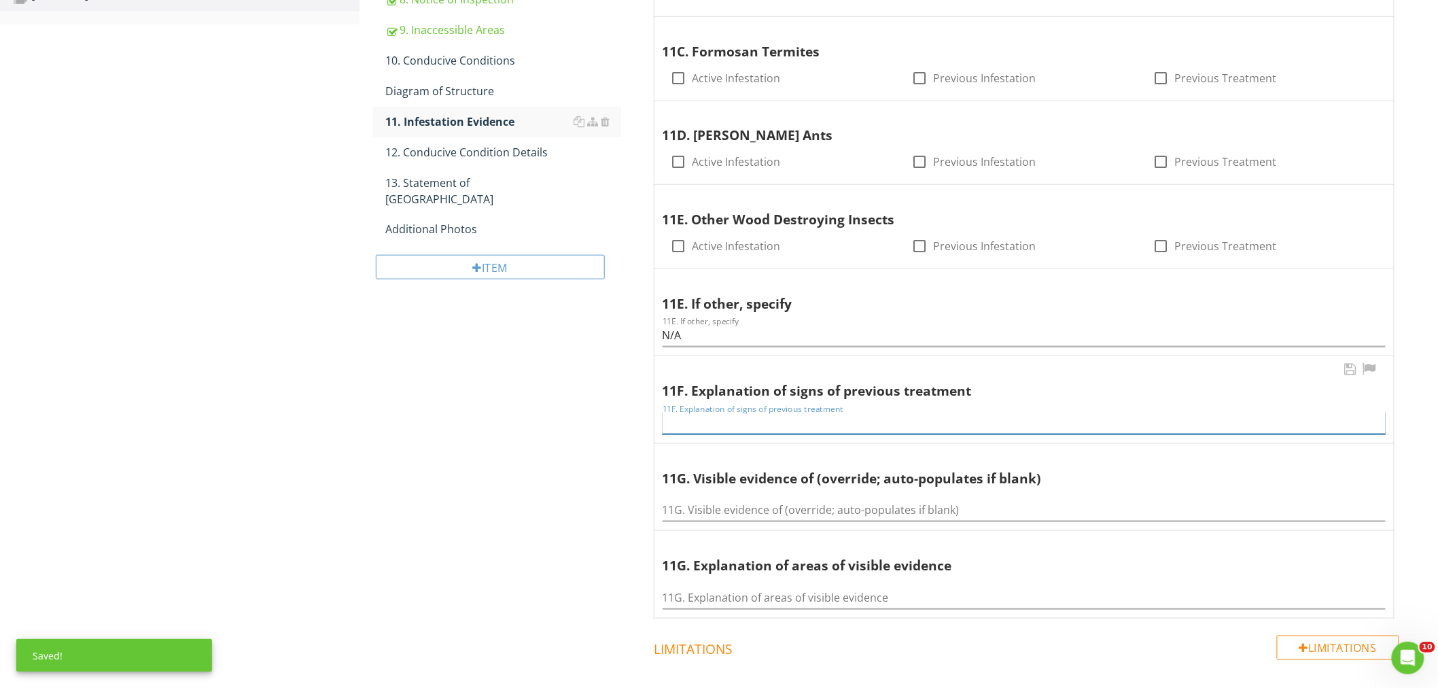
paste input "N/A"
type input "N/A"
paste input "N/A"
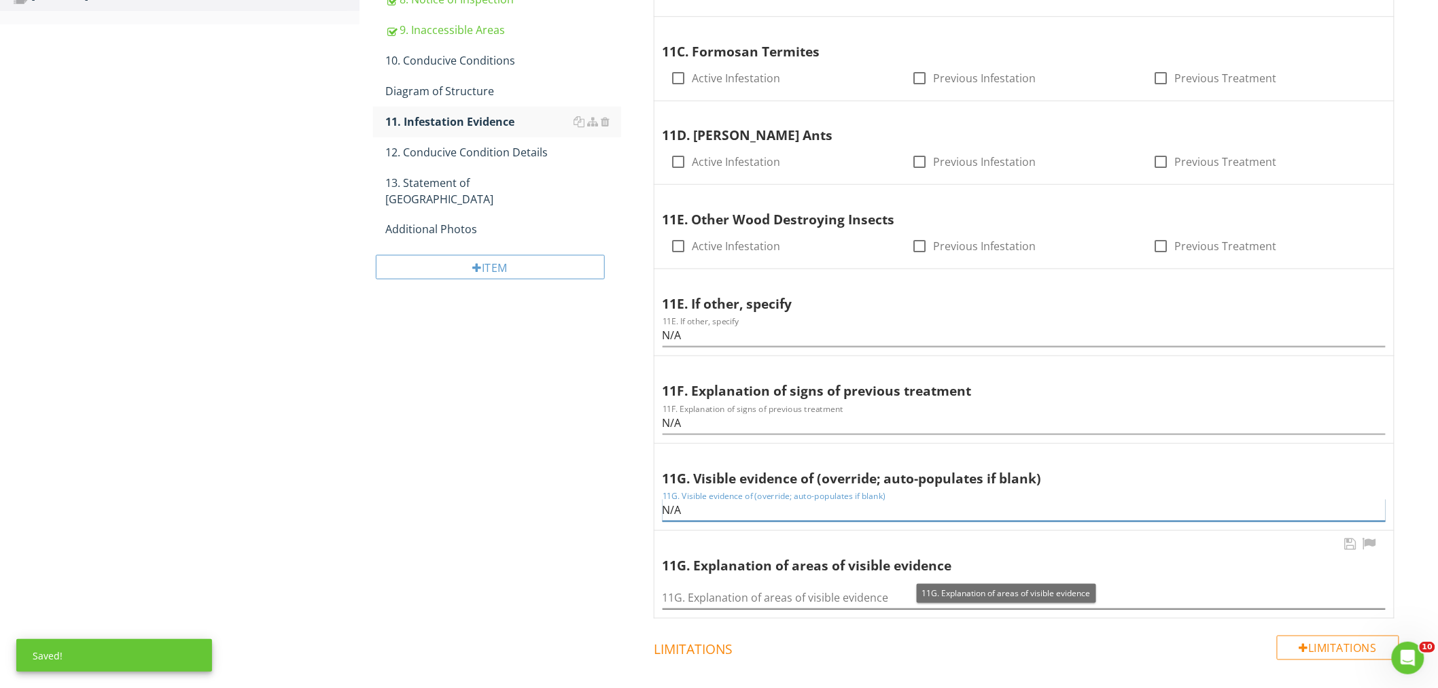
type input "N/A"
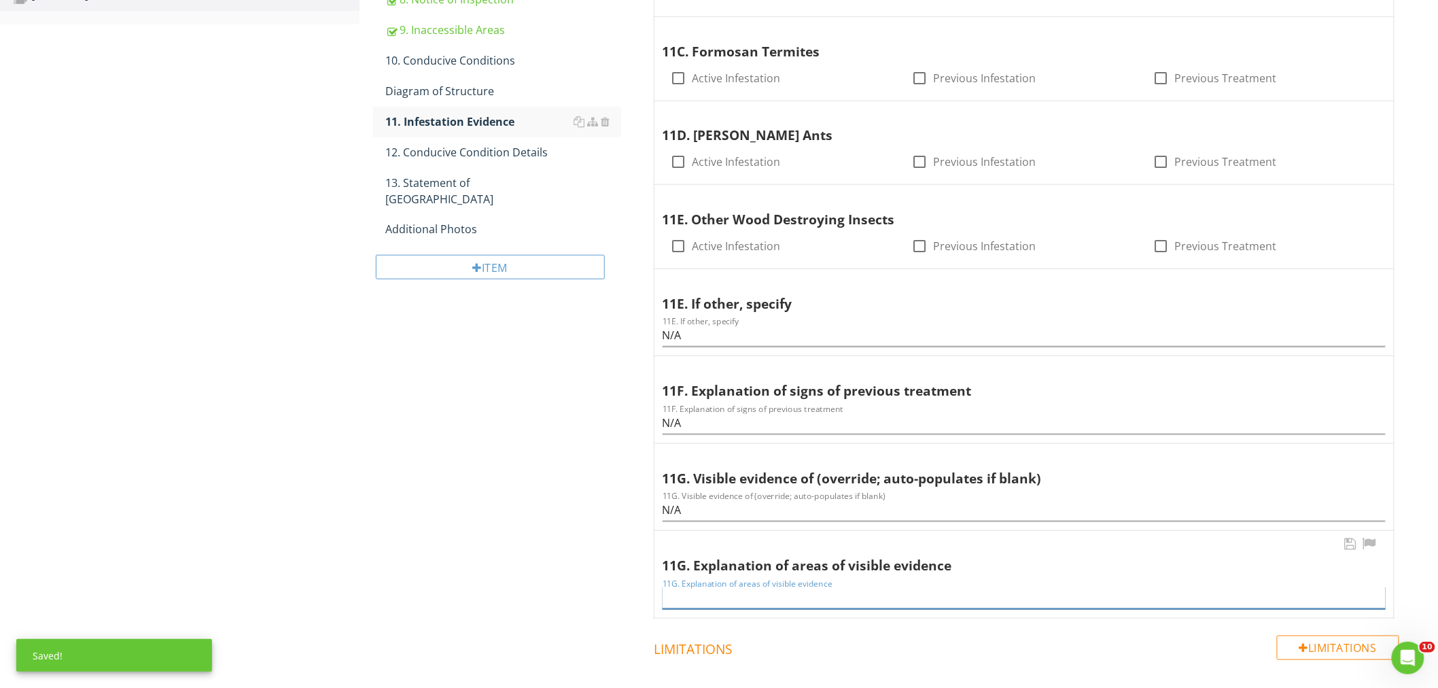
paste input "N/A"
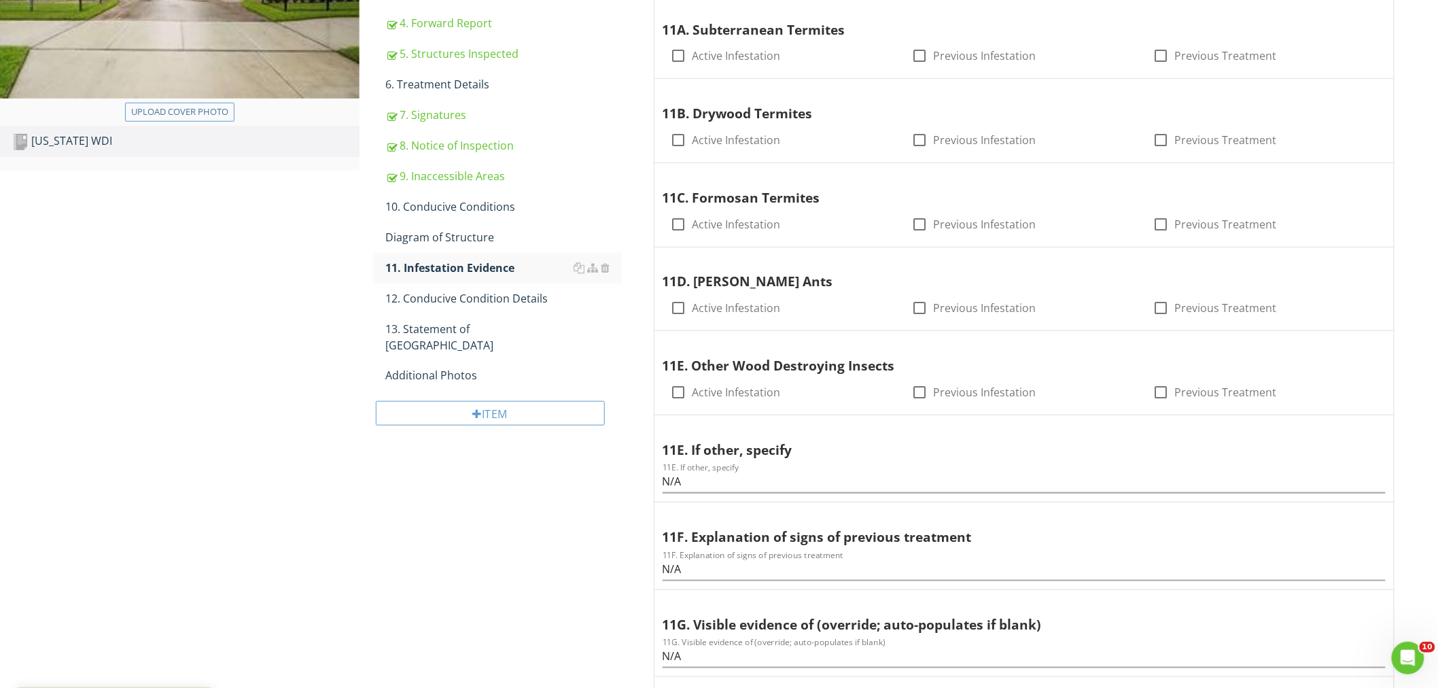
scroll to position [281, 0]
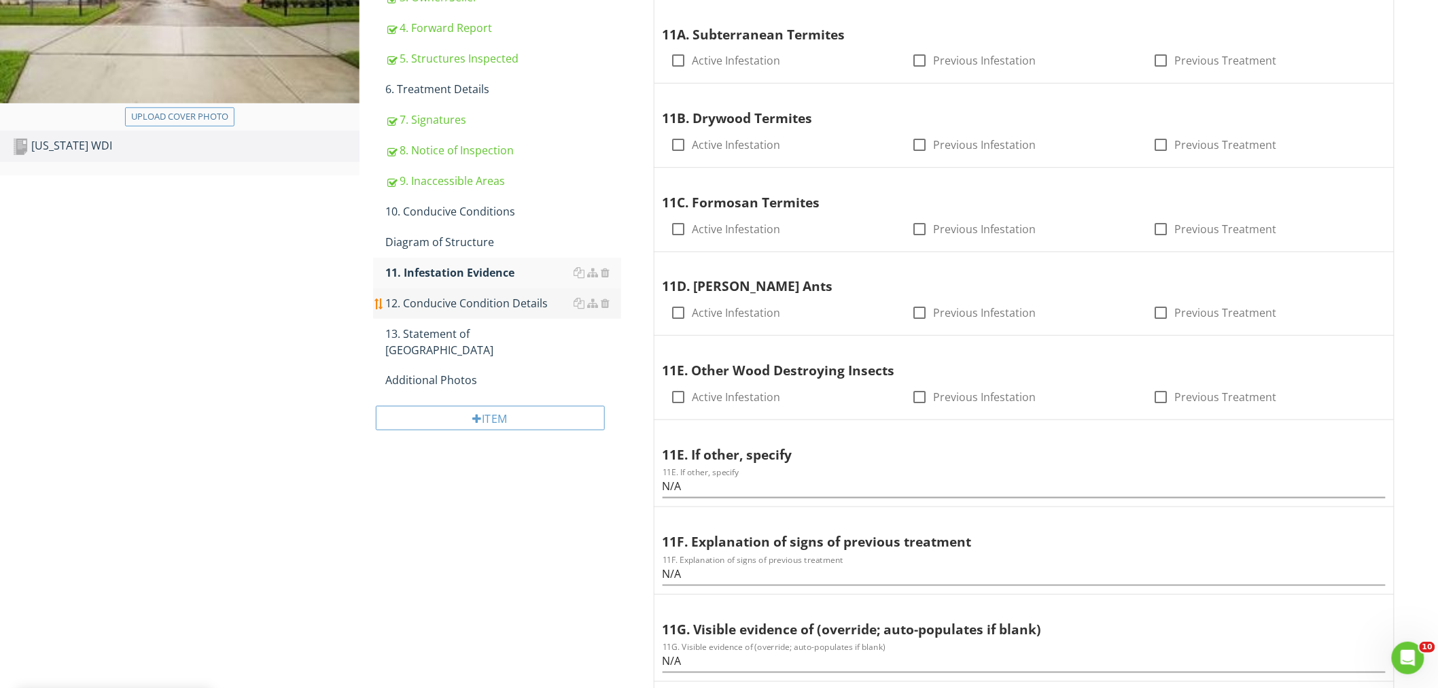
type input "N/A"
click at [470, 301] on div "12. Conducive Condition Details" at bounding box center [503, 303] width 236 height 16
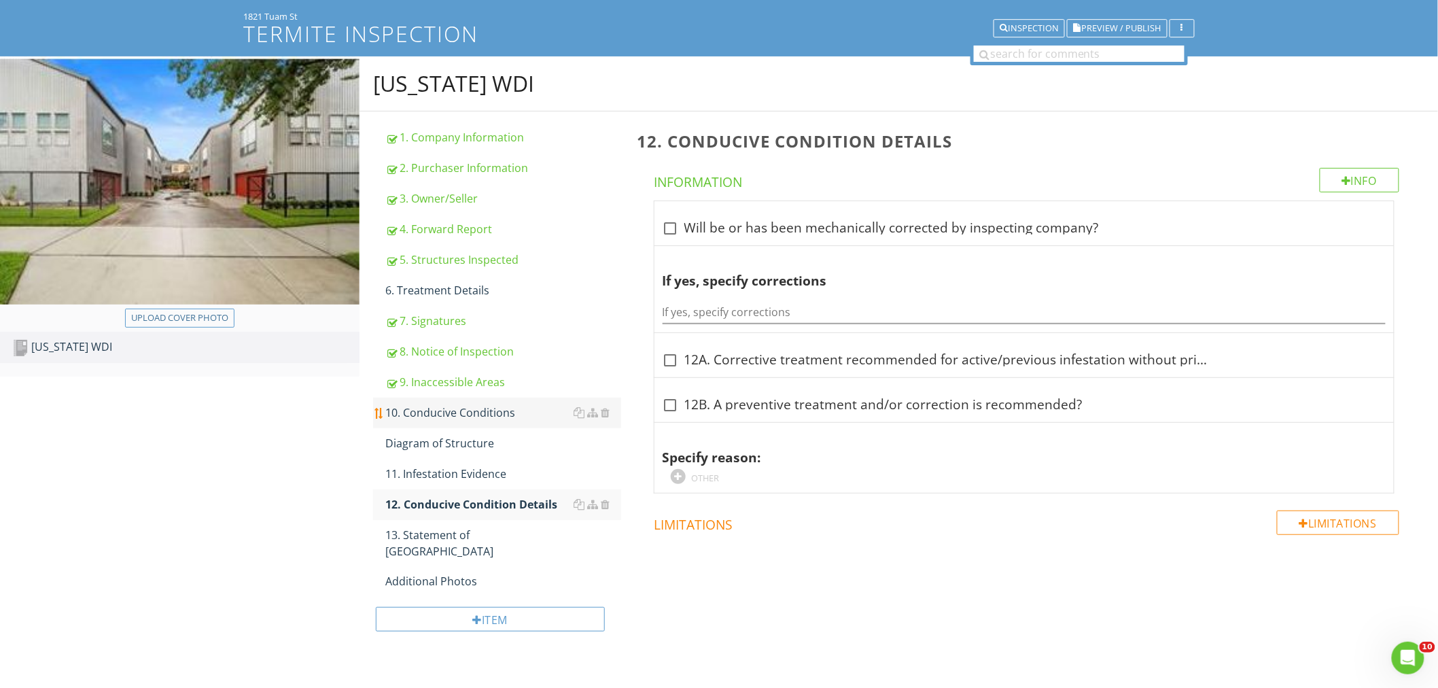
scroll to position [79, 0]
click at [471, 533] on div "13. Statement of Purchaser" at bounding box center [503, 543] width 236 height 33
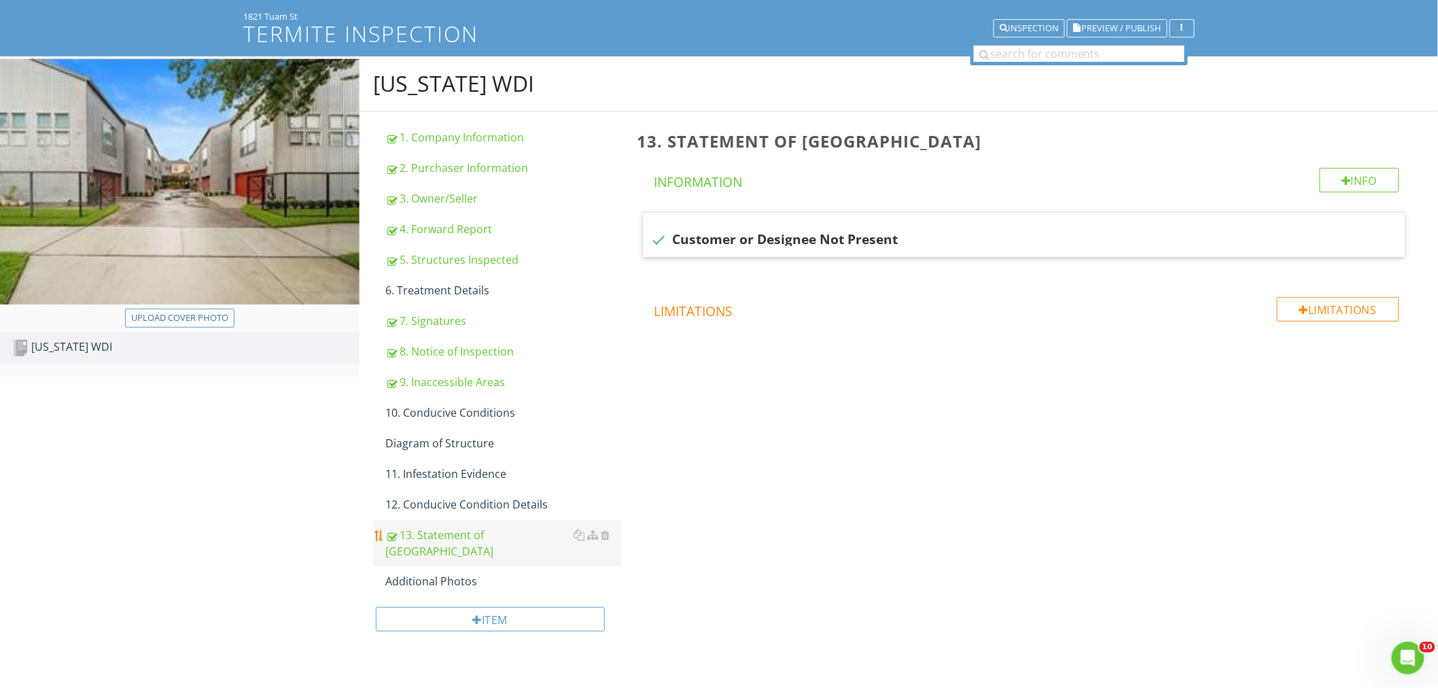
scroll to position [79, 0]
click at [464, 573] on div "Additional Photos" at bounding box center [503, 581] width 236 height 16
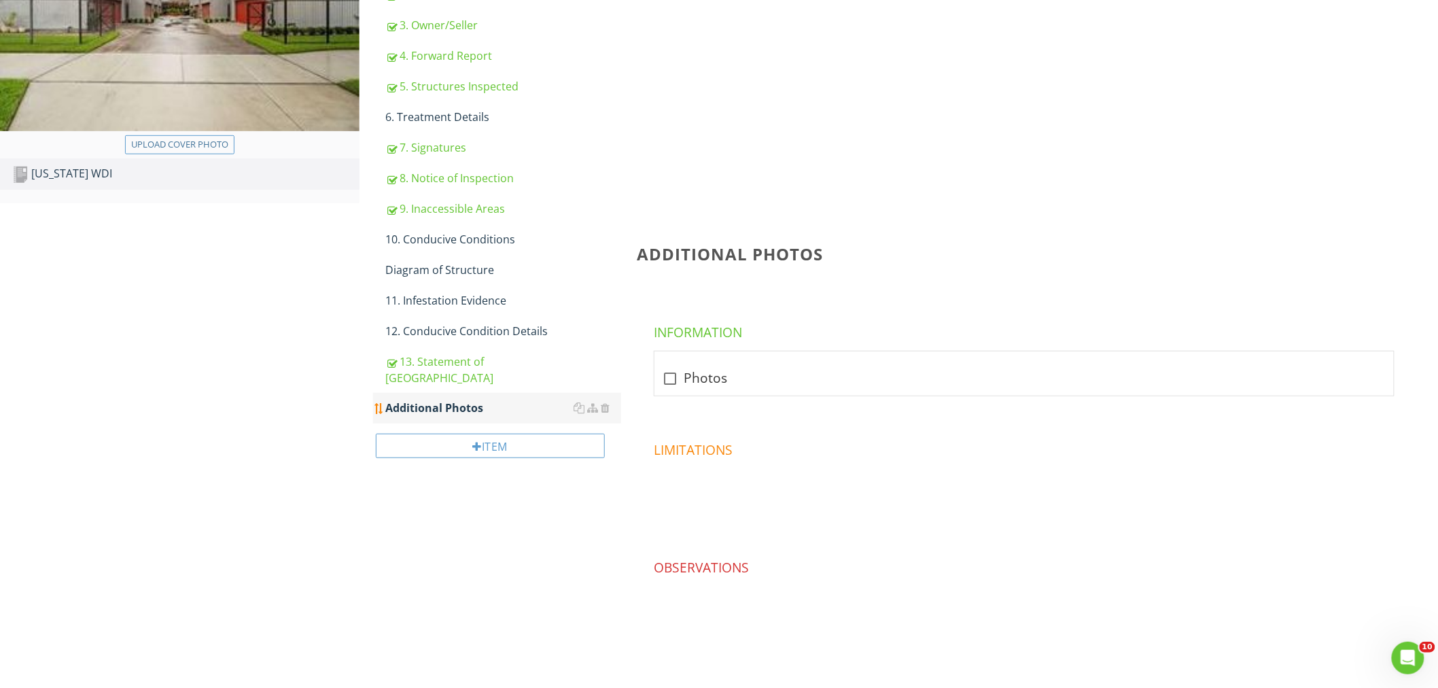
scroll to position [79, 0]
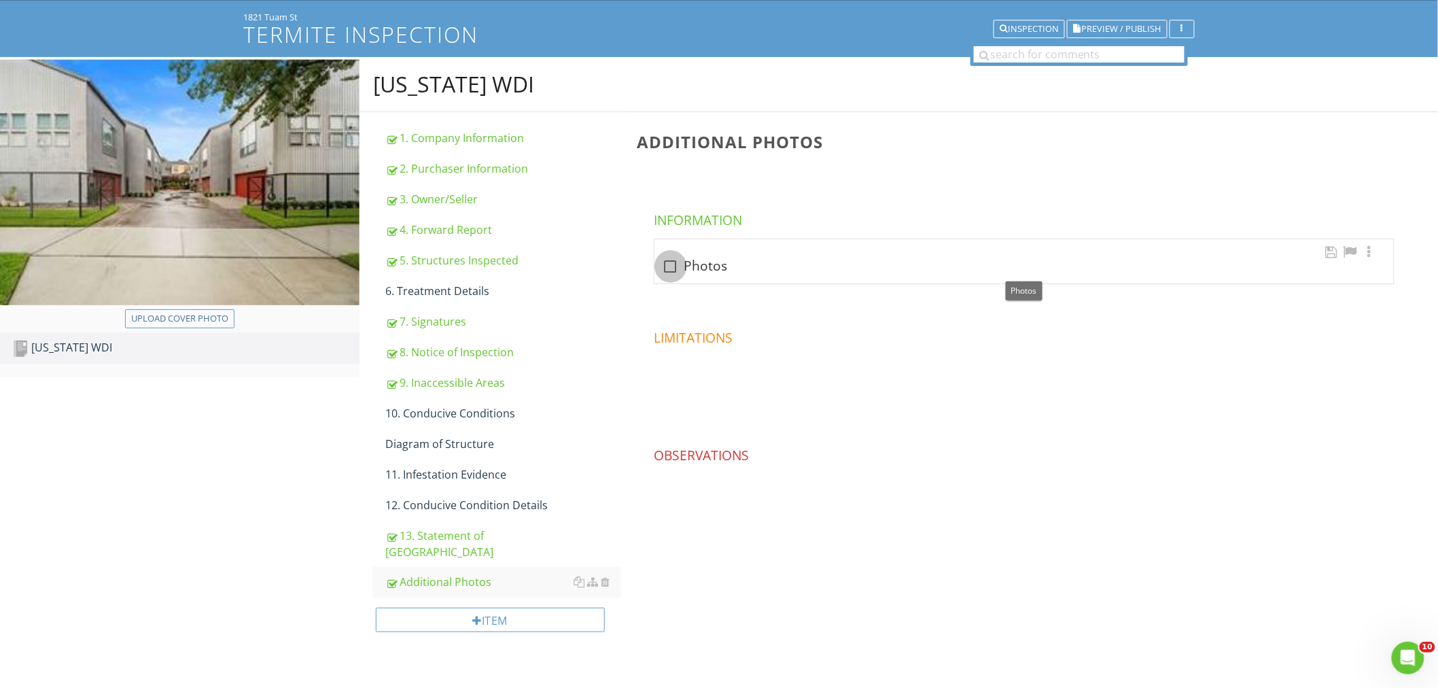
click at [671, 267] on div at bounding box center [670, 266] width 23 height 23
checkbox input "true"
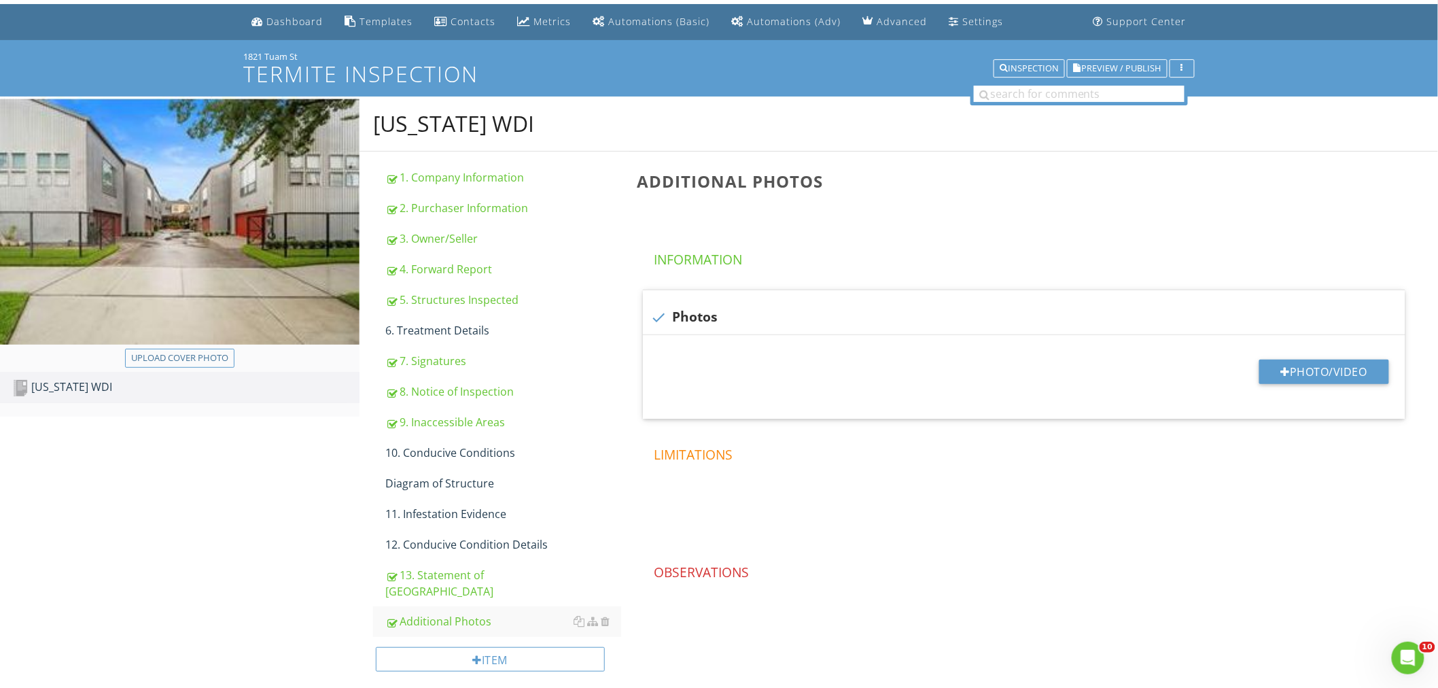
scroll to position [0, 0]
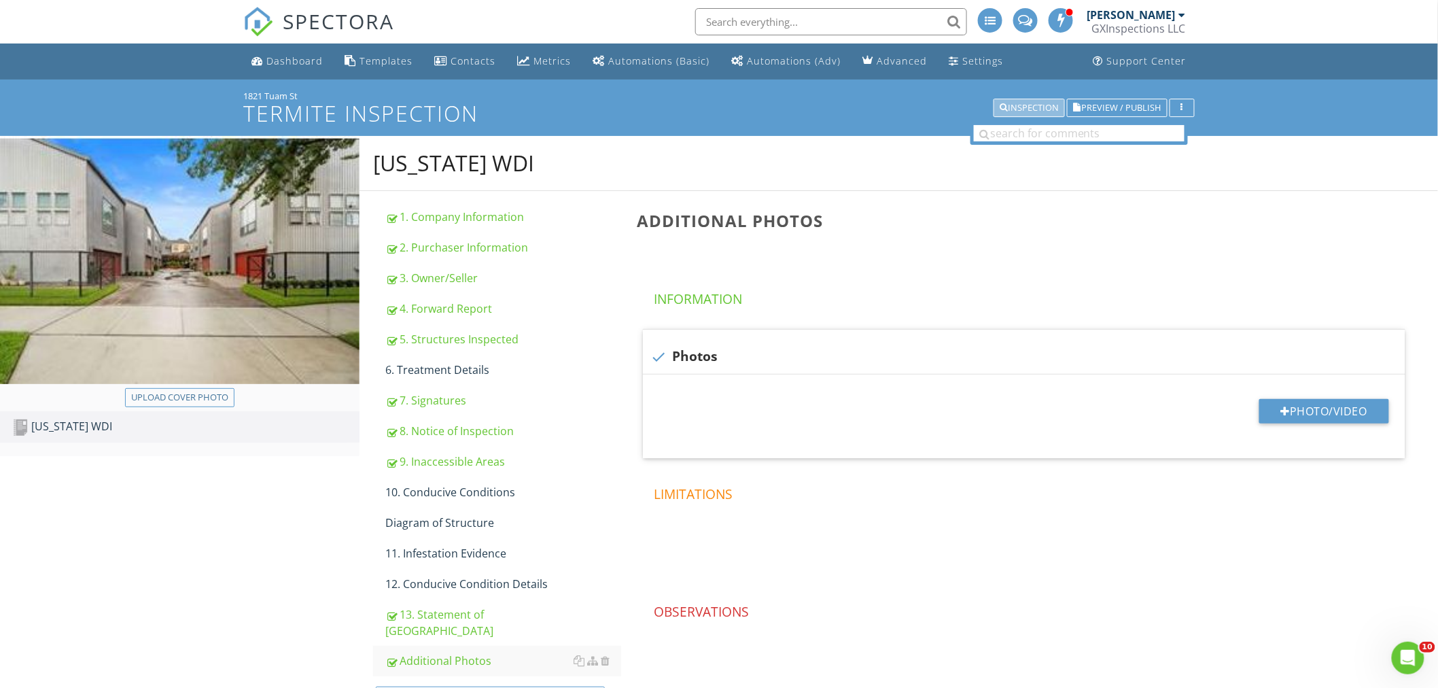
click at [1021, 105] on div "Inspection" at bounding box center [1028, 108] width 59 height 10
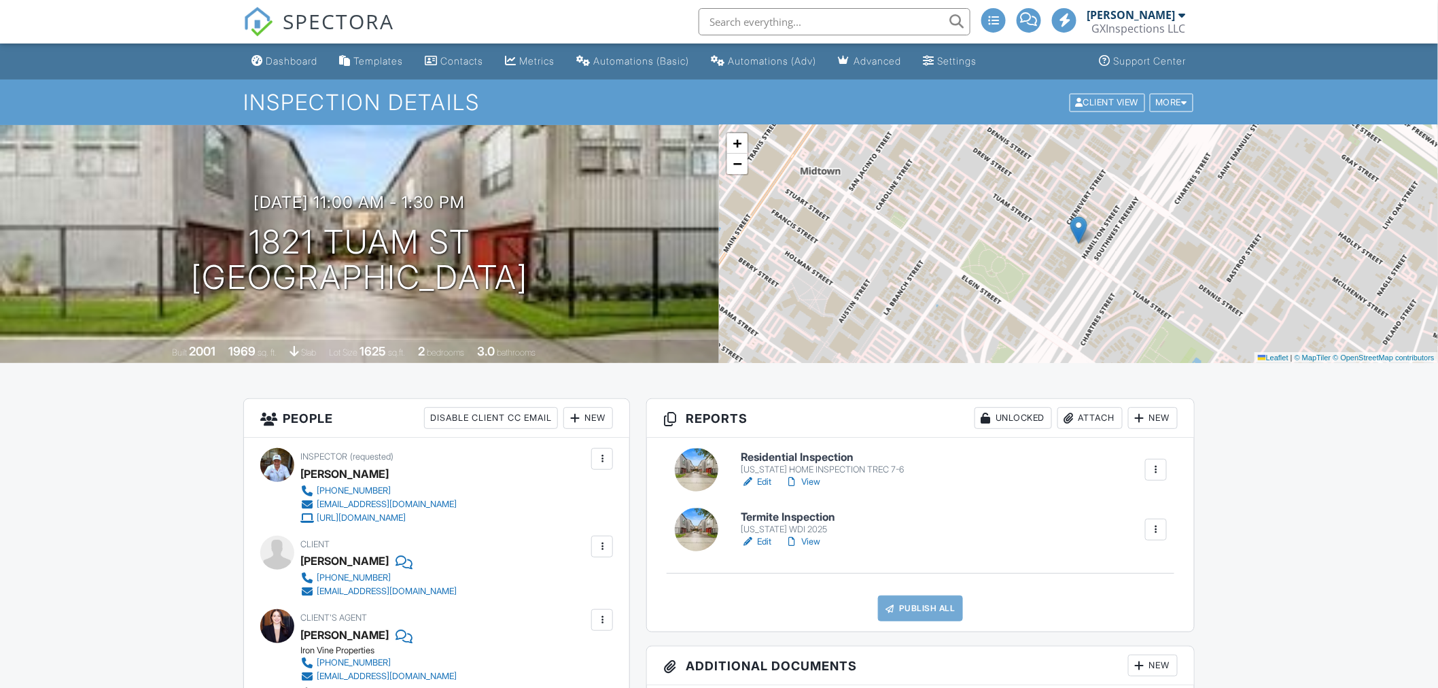
click at [766, 481] on link "Edit" at bounding box center [756, 482] width 31 height 14
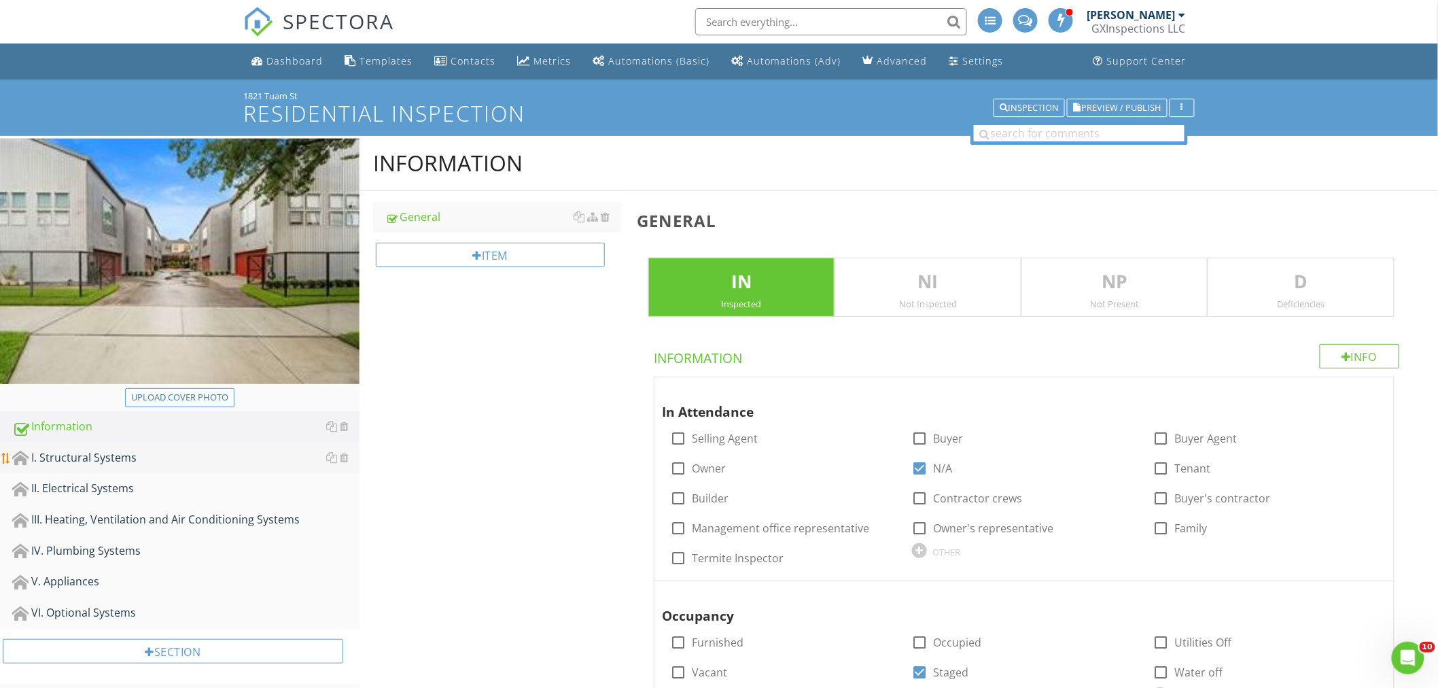
click at [109, 453] on div "I. Structural Systems" at bounding box center [185, 458] width 347 height 18
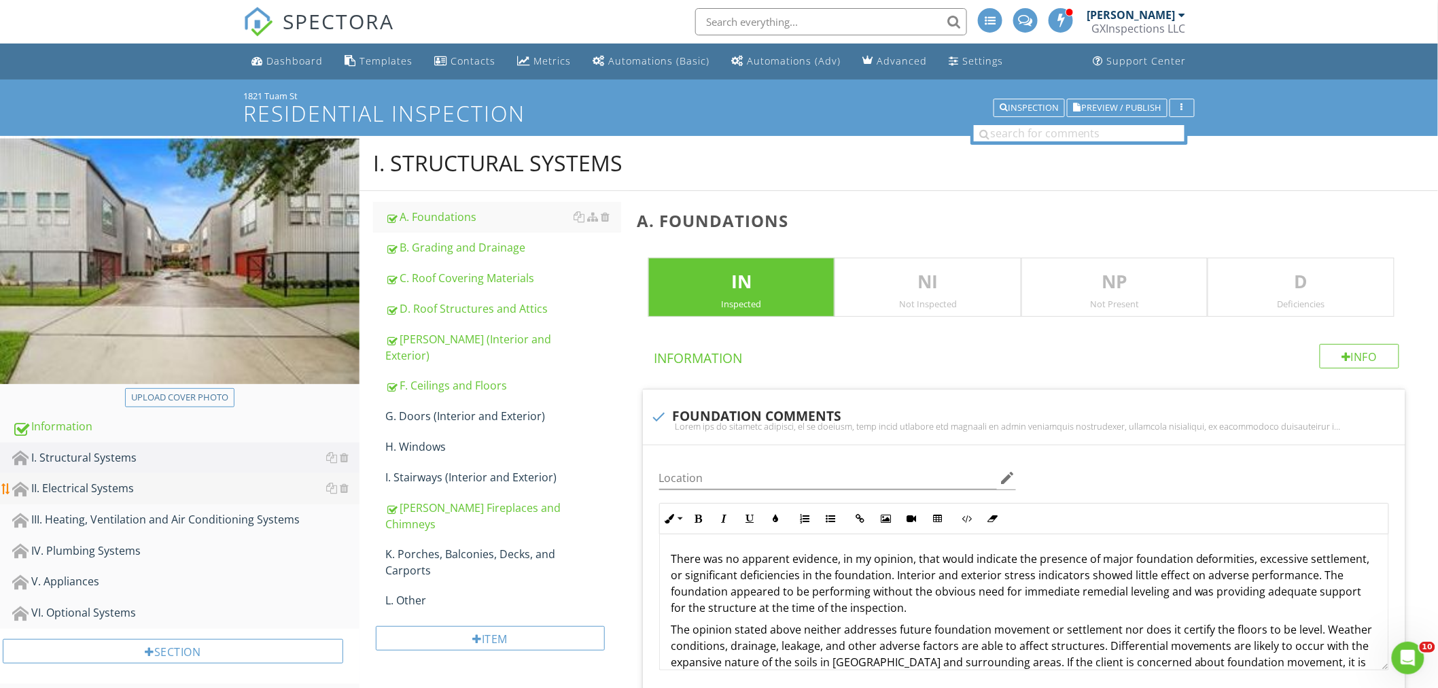
click at [107, 488] on div "II. Electrical Systems" at bounding box center [185, 489] width 347 height 18
type textarea "<p>There was no apparent evidence, in my opinion, that would indicate the prese…"
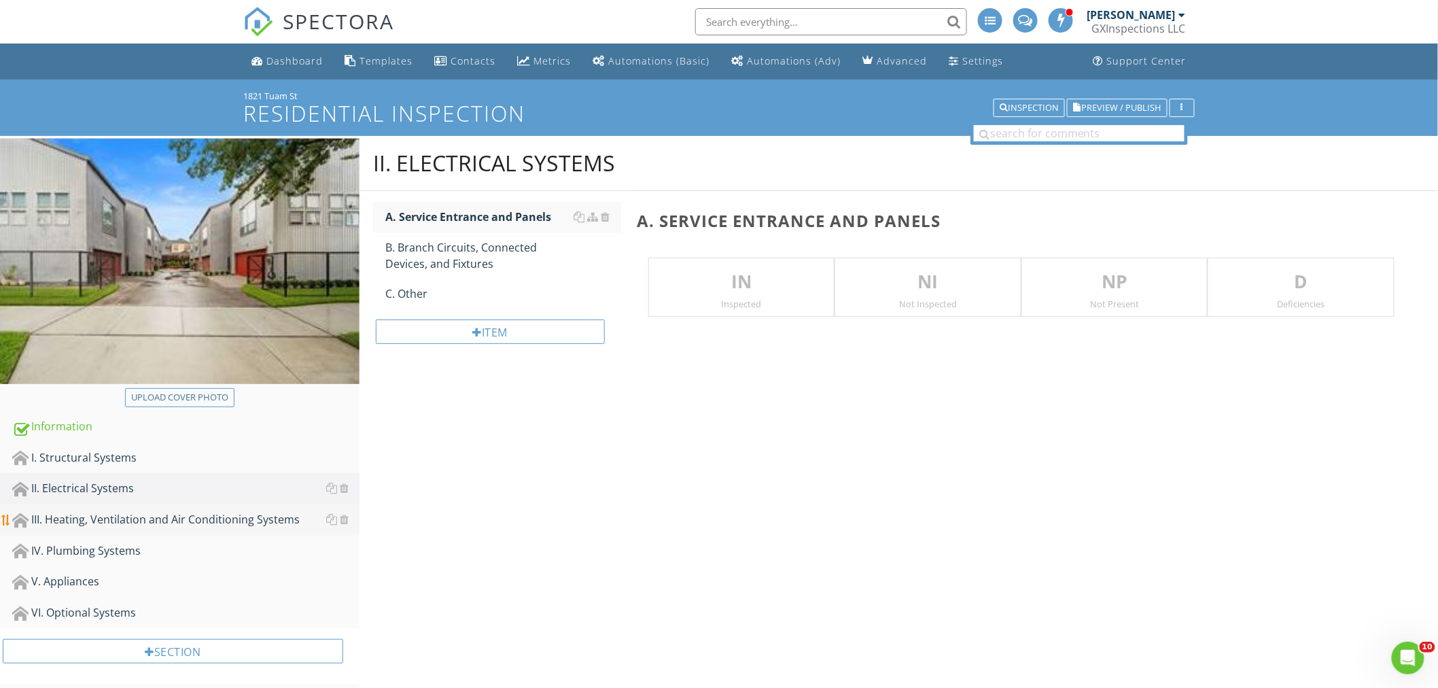
click at [96, 518] on div "III. Heating, Ventilation and Air Conditioning Systems" at bounding box center [185, 520] width 347 height 18
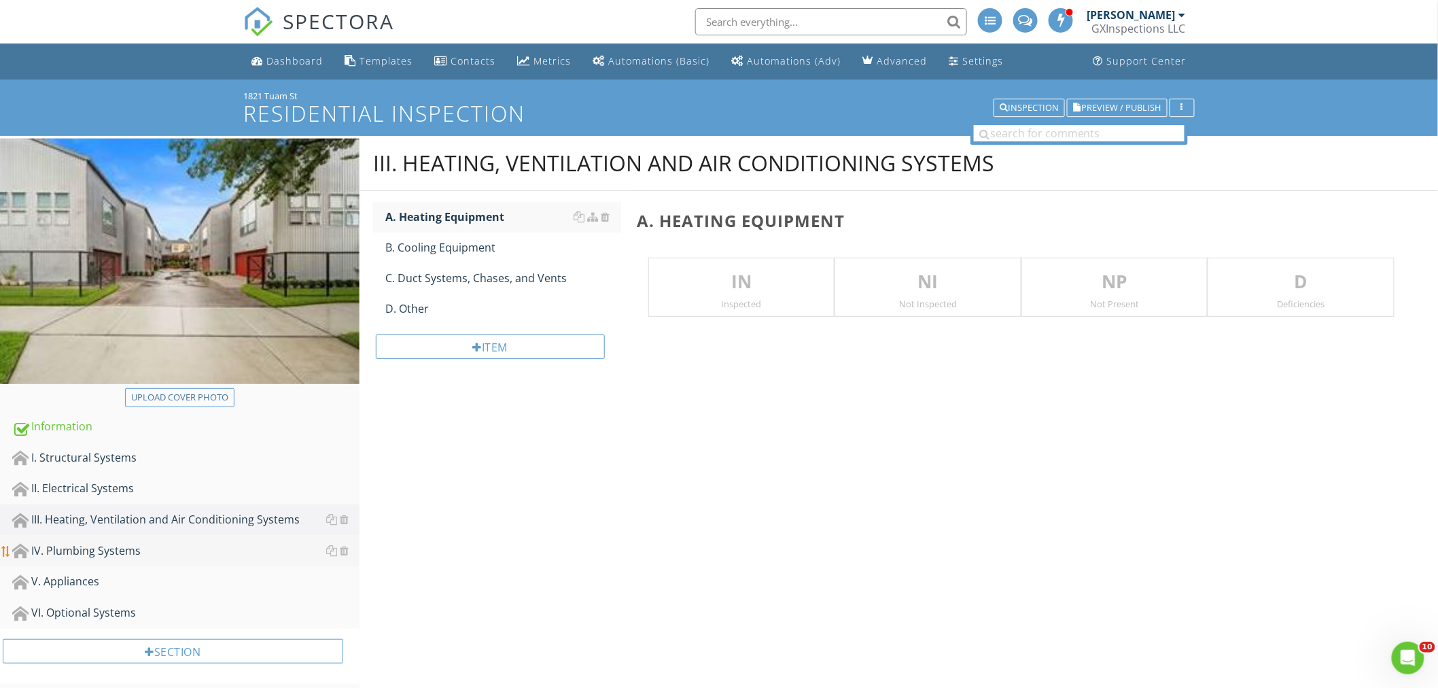
click at [77, 547] on div "IV. Plumbing Systems" at bounding box center [185, 551] width 347 height 18
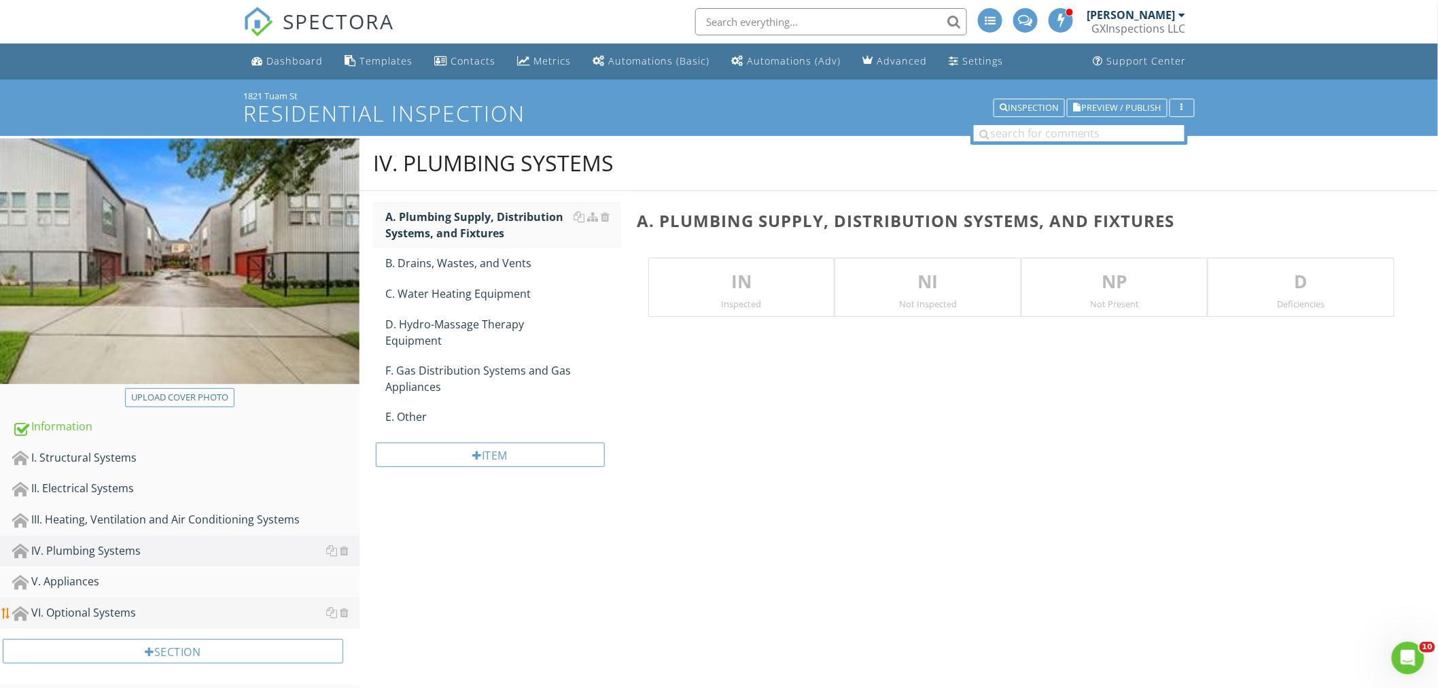
click at [80, 611] on div "VI. Optional Systems" at bounding box center [185, 613] width 347 height 18
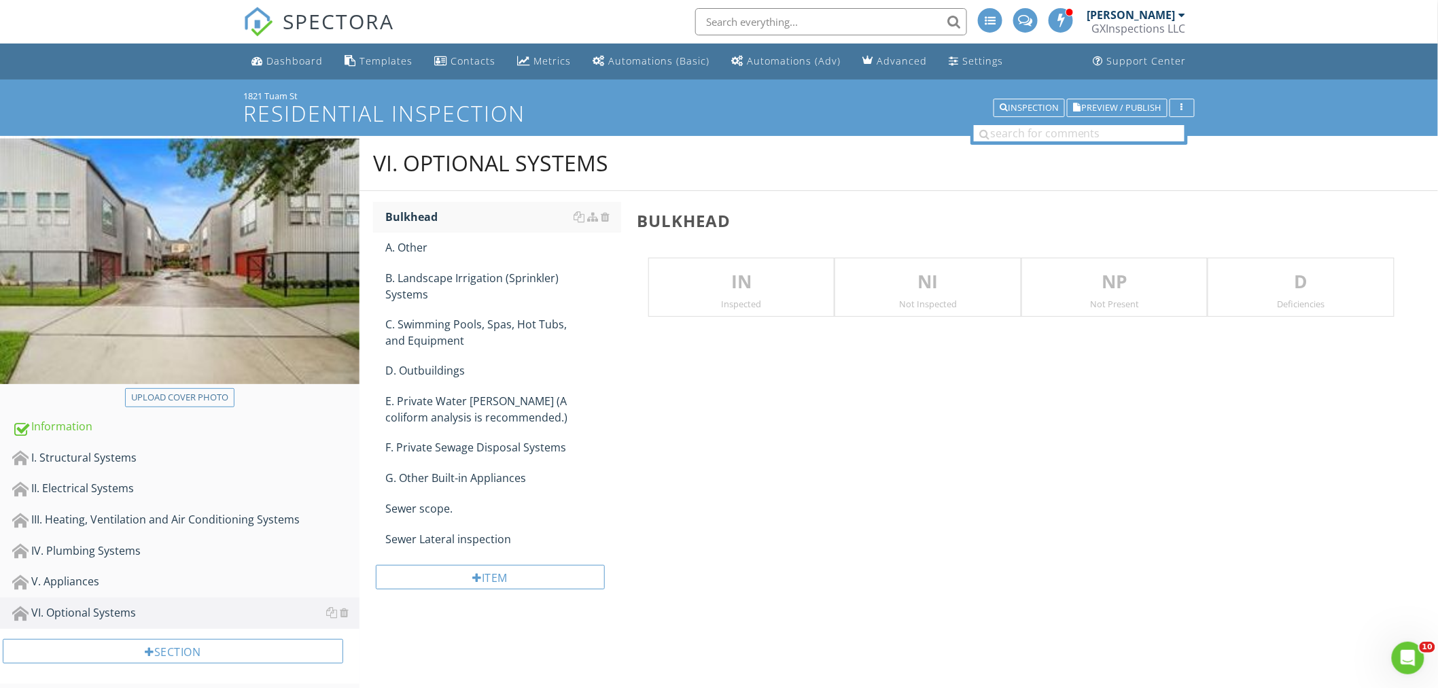
click at [1086, 291] on p "NP" at bounding box center [1114, 281] width 185 height 27
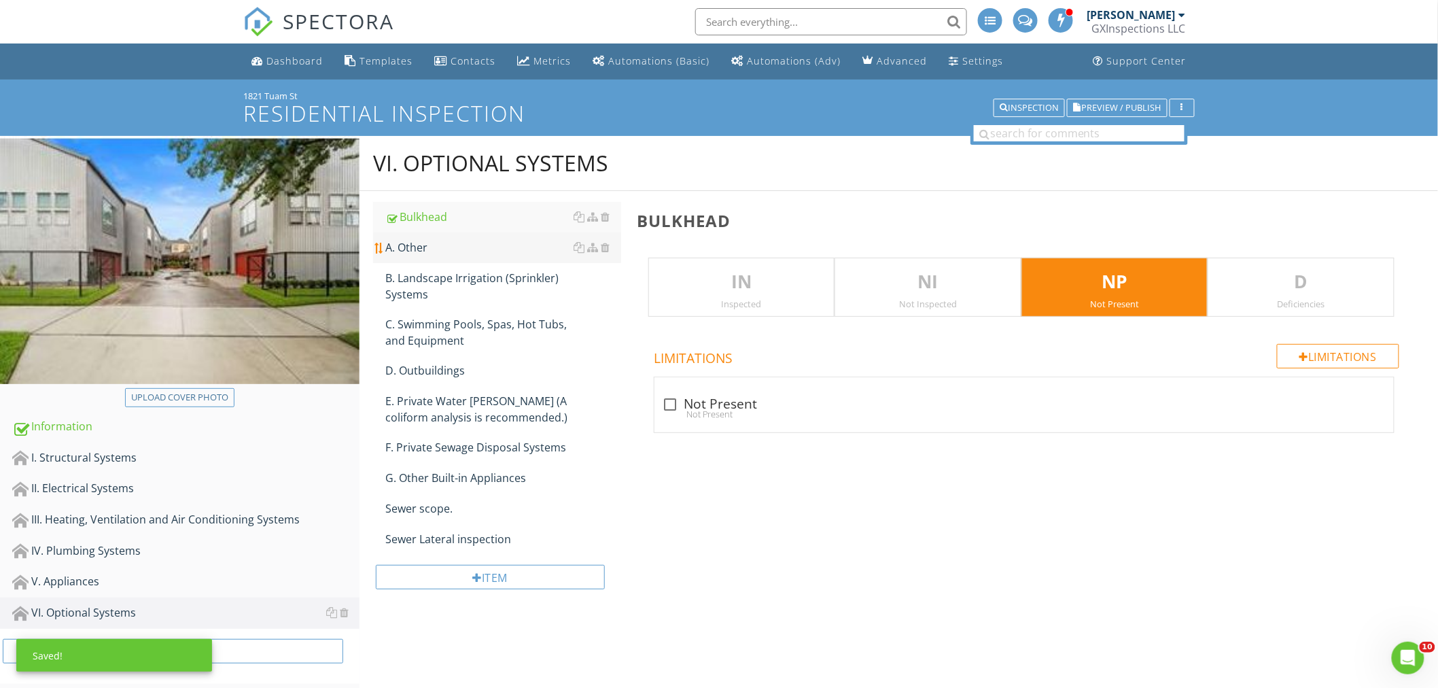
drag, startPoint x: 444, startPoint y: 249, endPoint x: 501, endPoint y: 249, distance: 57.1
click at [443, 249] on div "A. Other" at bounding box center [503, 247] width 236 height 16
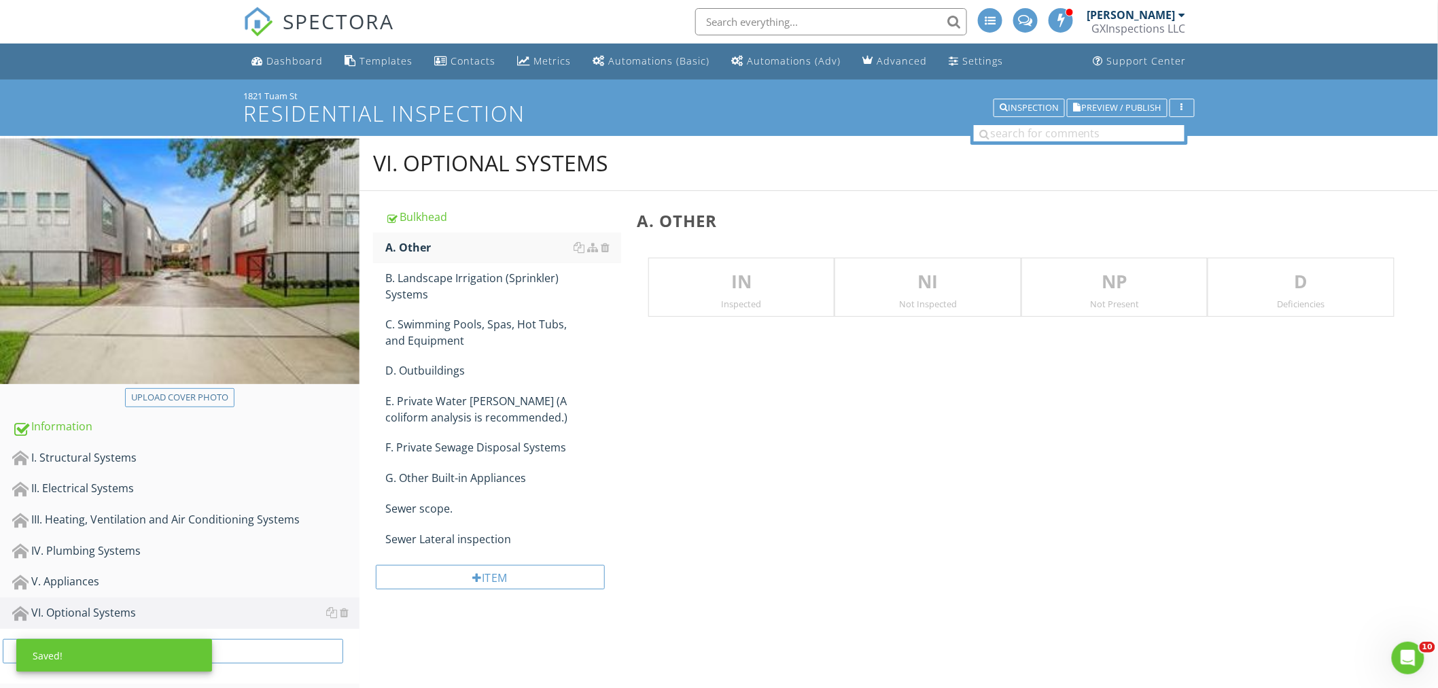
click at [1108, 272] on p "NP" at bounding box center [1114, 281] width 185 height 27
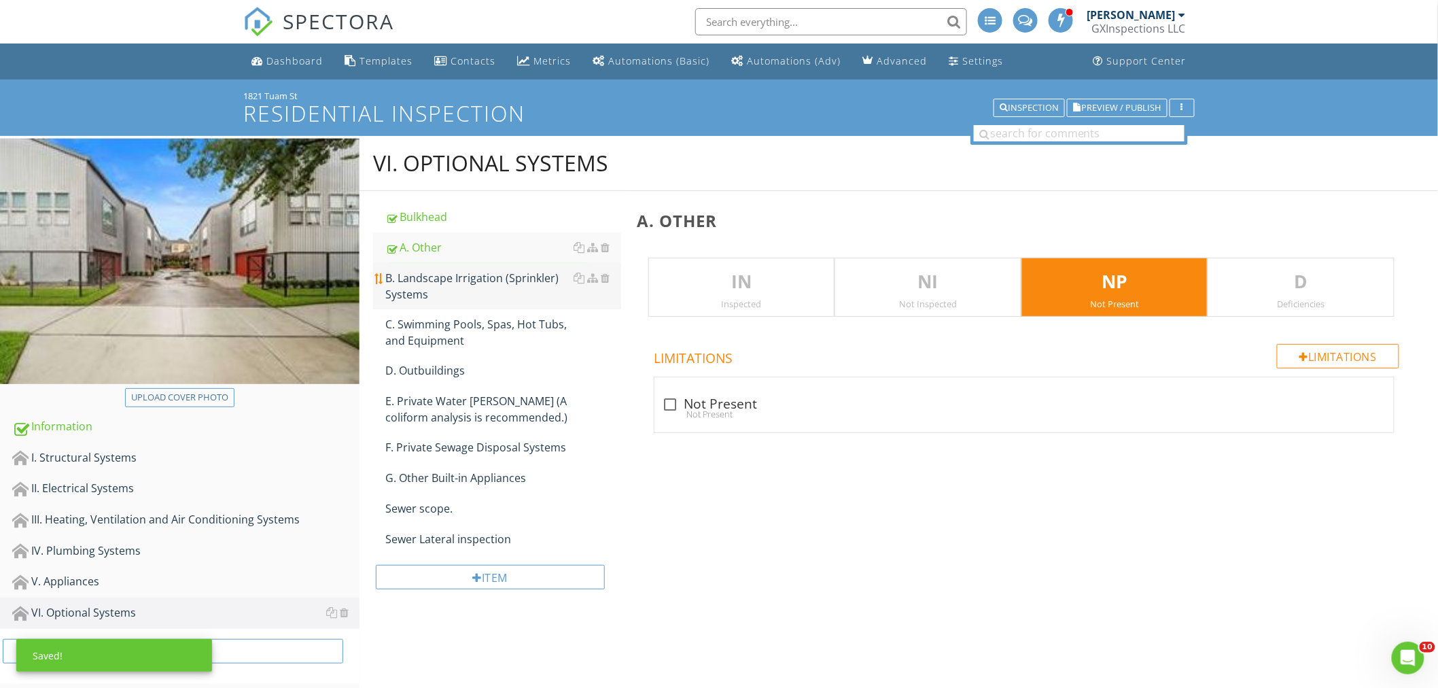
click at [541, 279] on div "B. Landscape Irrigation (Sprinkler) Systems" at bounding box center [503, 286] width 236 height 33
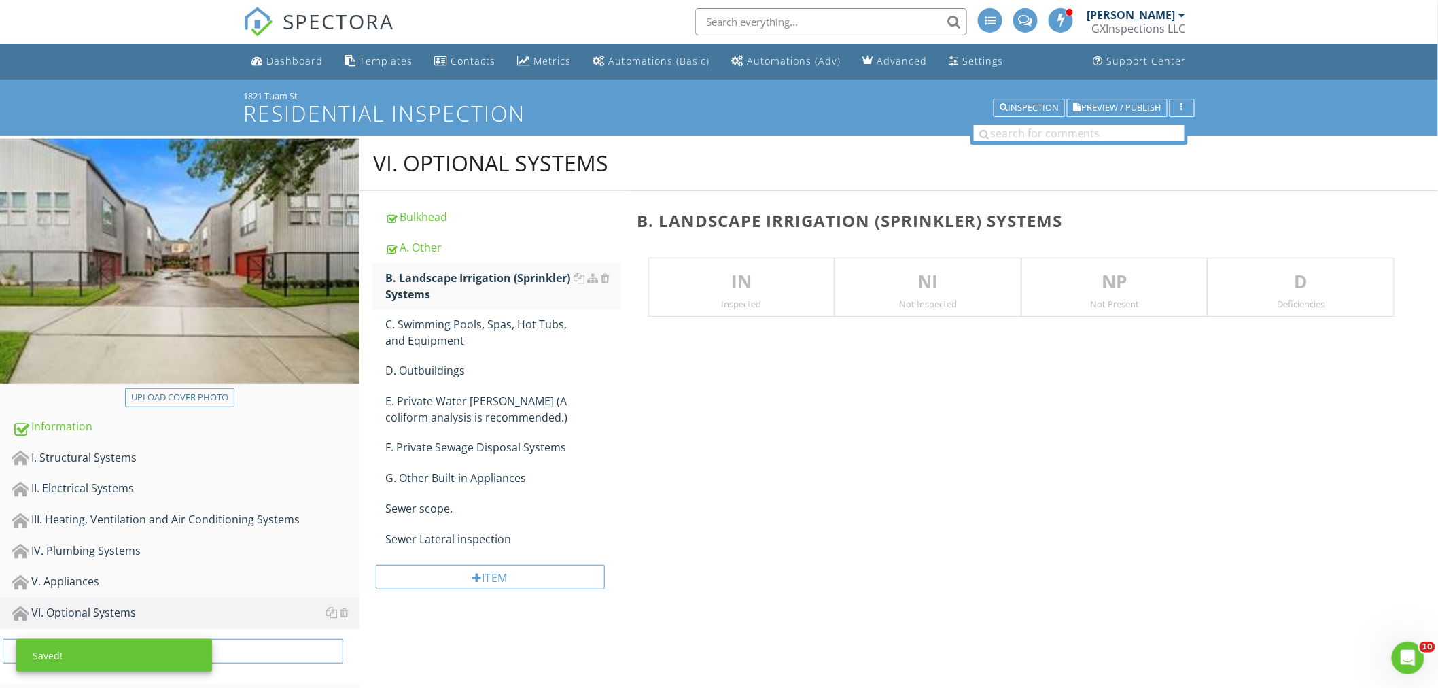
click at [1052, 301] on div "Not Present" at bounding box center [1114, 303] width 185 height 11
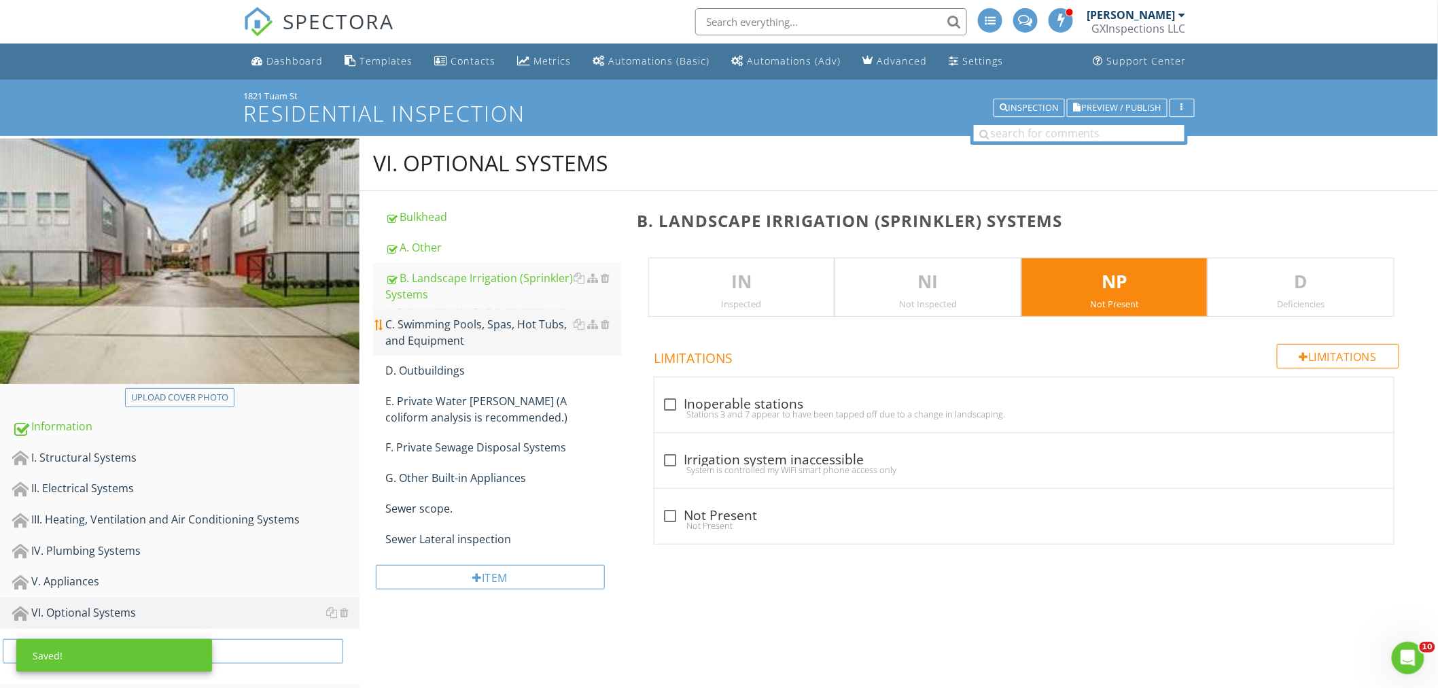
click at [431, 327] on div "C. Swimming Pools, Spas, Hot Tubs, and Equipment" at bounding box center [503, 332] width 236 height 33
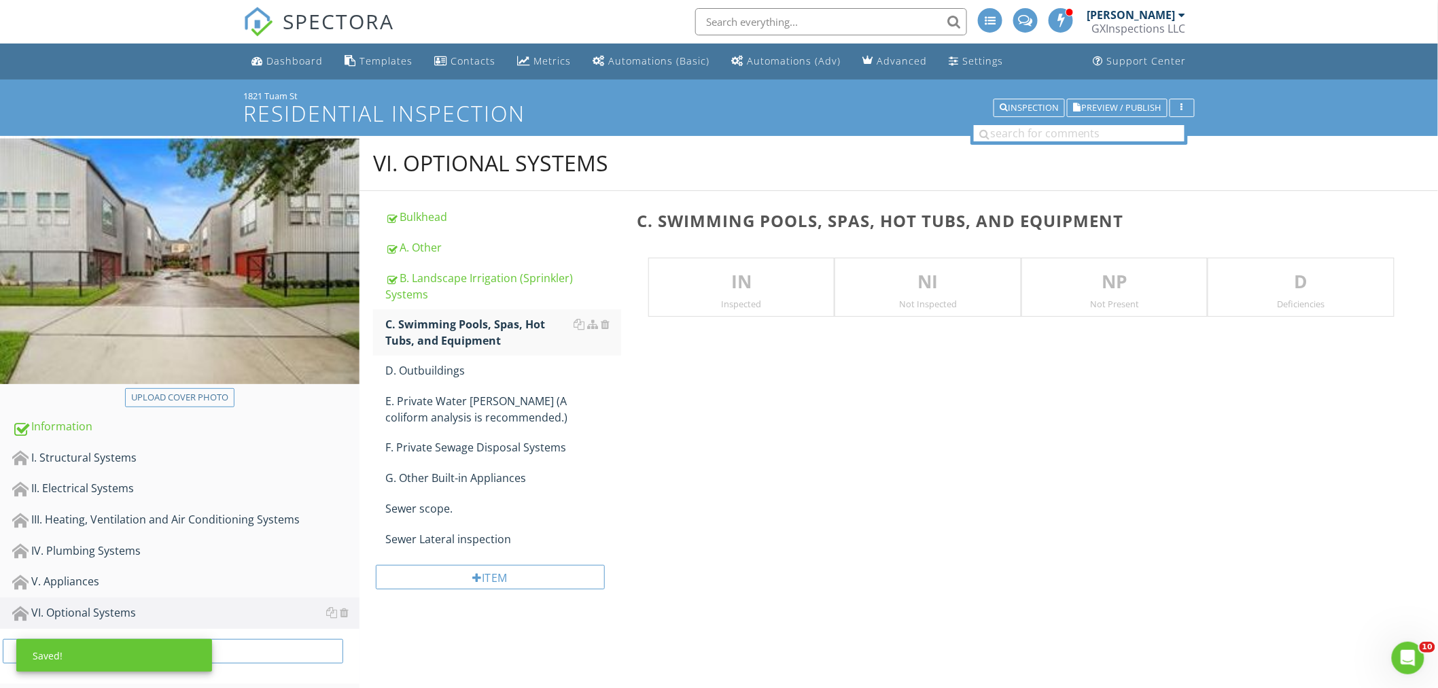
click at [1096, 289] on p "NP" at bounding box center [1114, 281] width 185 height 27
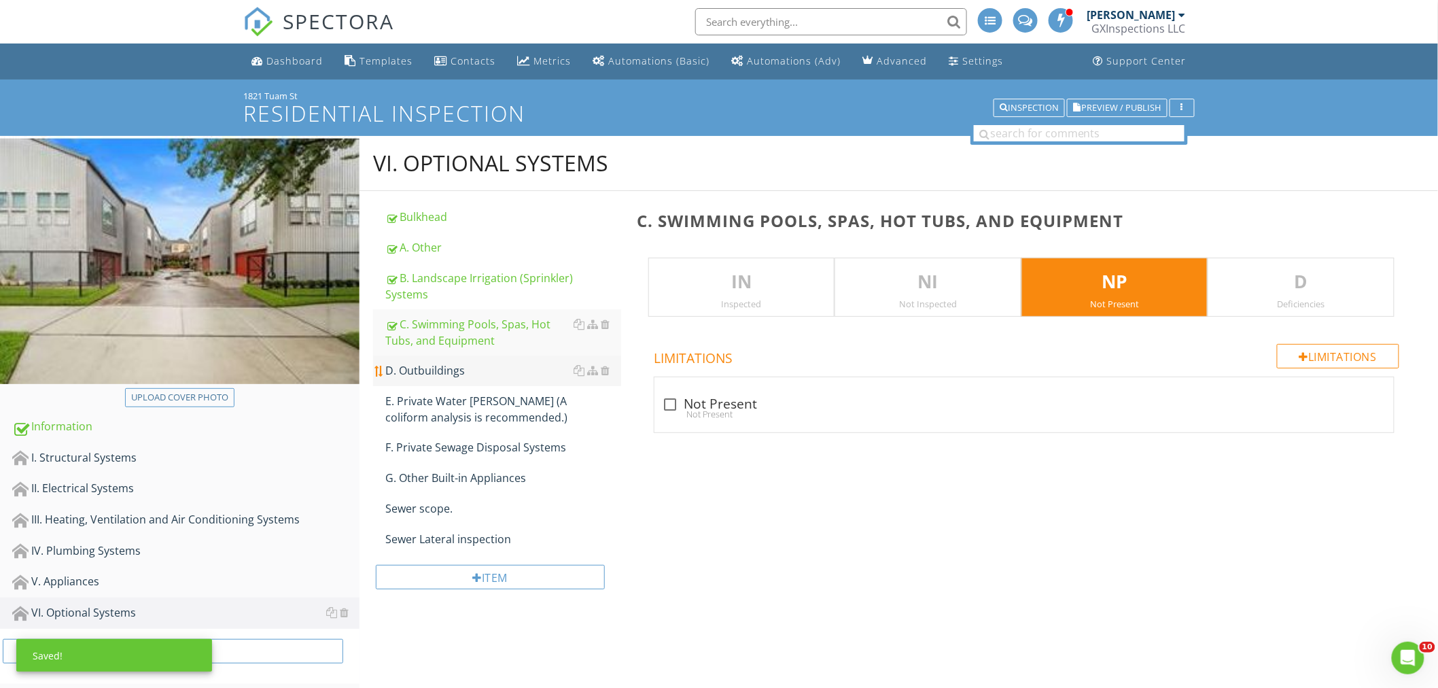
drag, startPoint x: 452, startPoint y: 371, endPoint x: 586, endPoint y: 357, distance: 133.8
click at [452, 372] on div "D. Outbuildings" at bounding box center [503, 370] width 236 height 16
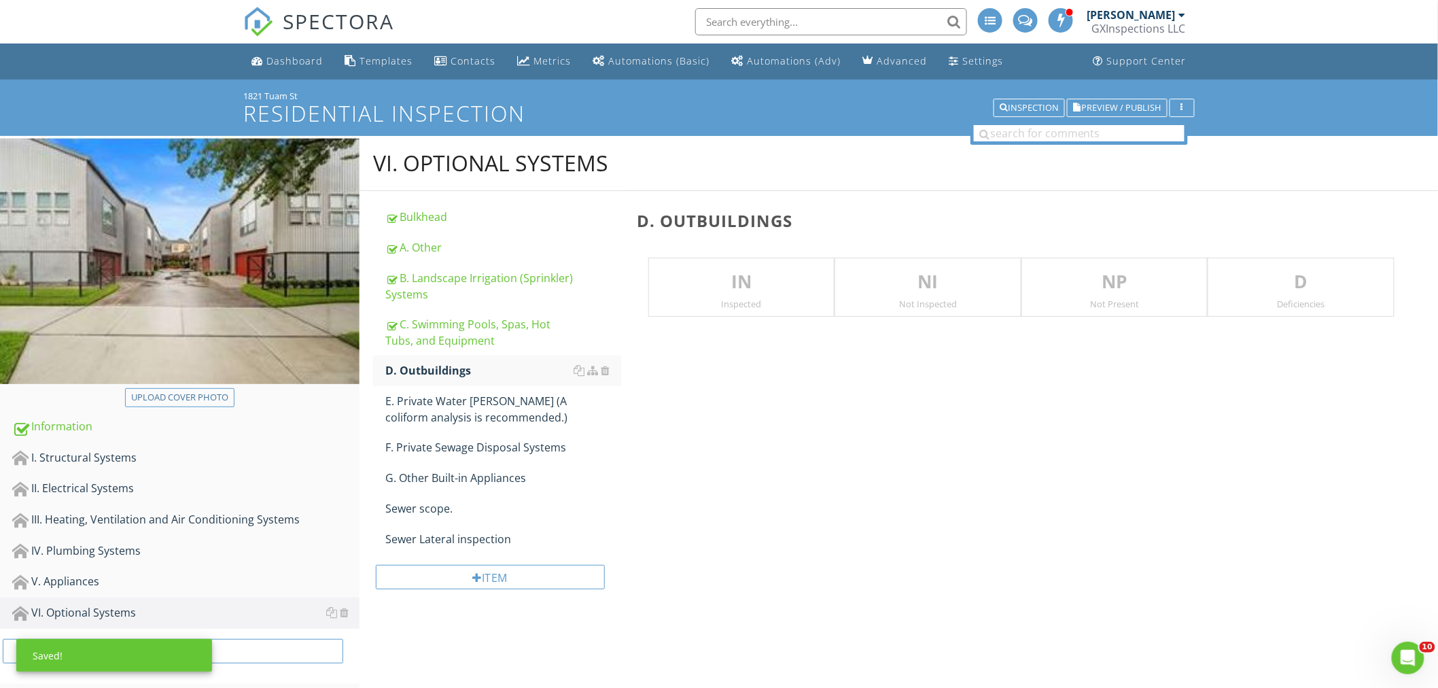
click at [1064, 289] on p "NP" at bounding box center [1114, 281] width 185 height 27
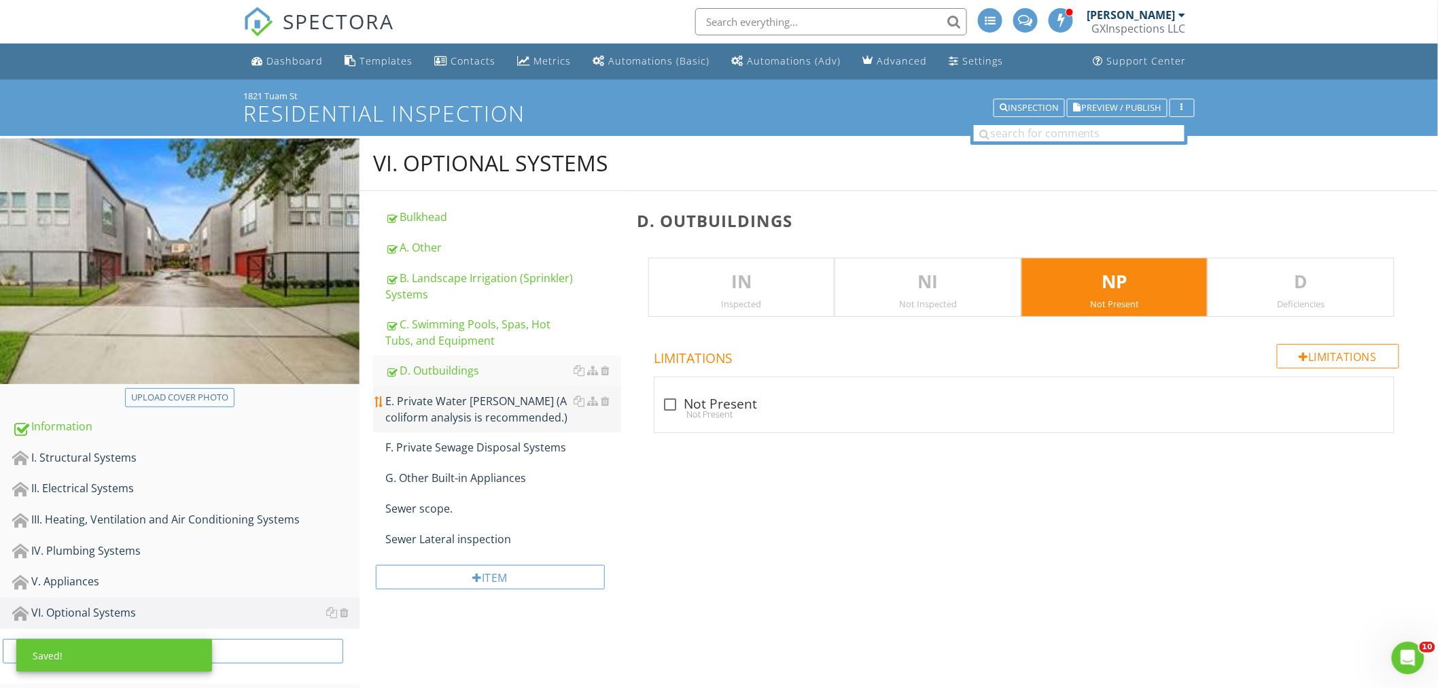
drag, startPoint x: 449, startPoint y: 405, endPoint x: 469, endPoint y: 401, distance: 20.8
click at [450, 403] on div "E. Private Water [PERSON_NAME] (A coliform analysis is recommended.)" at bounding box center [503, 409] width 236 height 33
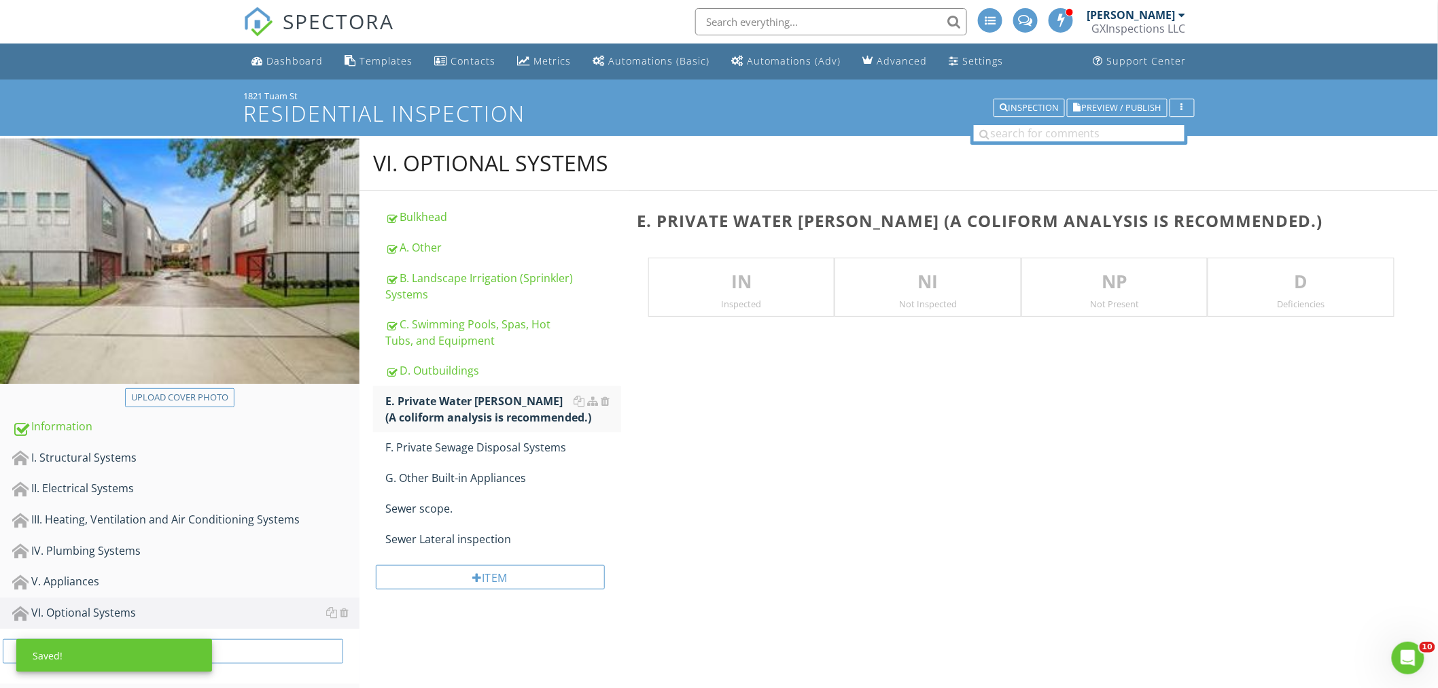
click at [1067, 296] on div "NP Not Present" at bounding box center [1114, 287] width 187 height 60
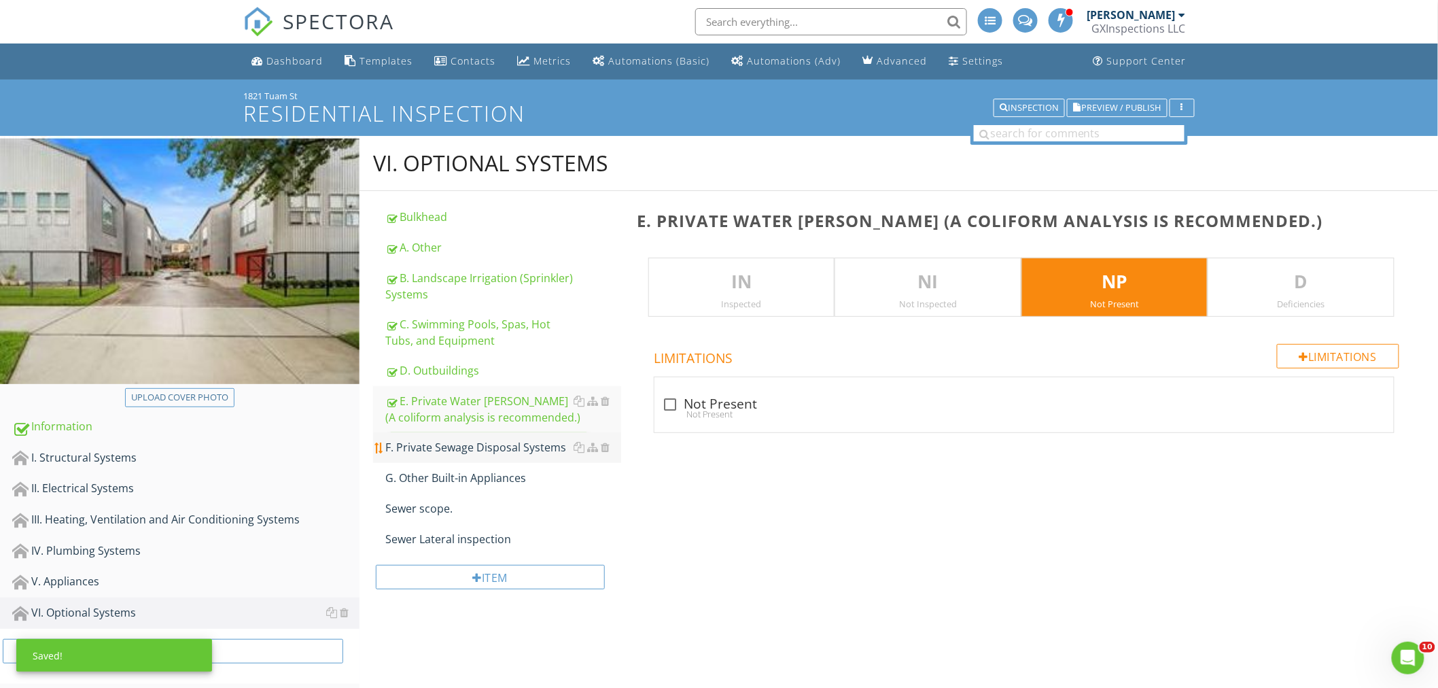
drag, startPoint x: 501, startPoint y: 444, endPoint x: 573, endPoint y: 438, distance: 71.6
click at [501, 444] on div "F. Private Sewage Disposal Systems" at bounding box center [503, 447] width 236 height 16
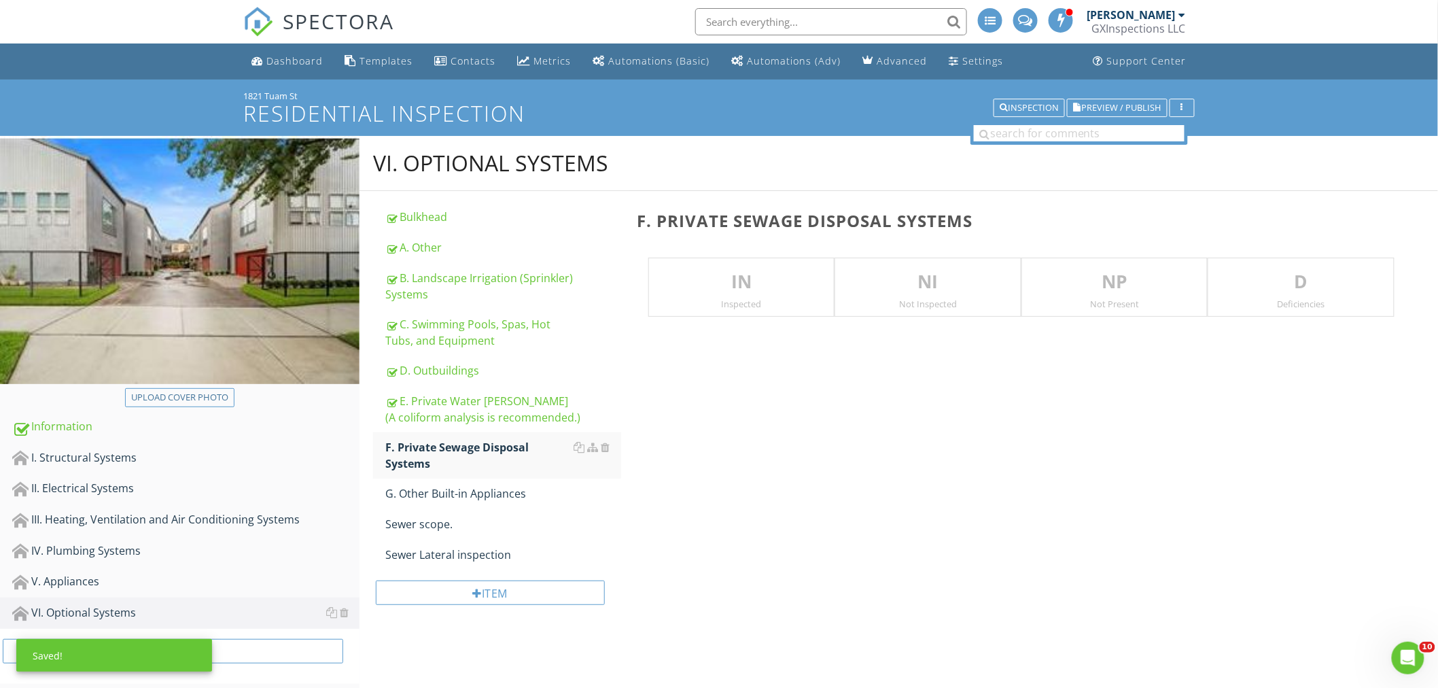
click at [1076, 311] on div "NP Not Present" at bounding box center [1114, 287] width 187 height 60
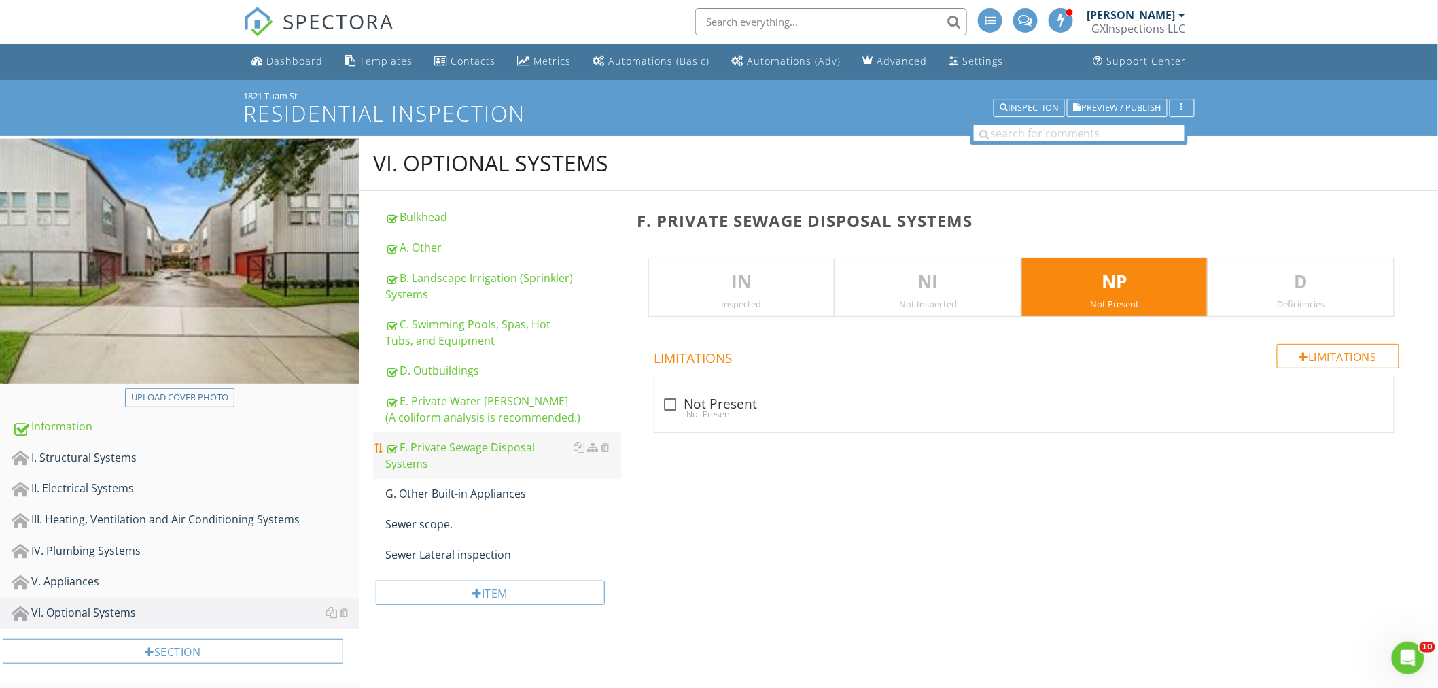
drag, startPoint x: 483, startPoint y: 491, endPoint x: 607, endPoint y: 463, distance: 126.7
click at [483, 492] on div "G. Other Built-in Appliances" at bounding box center [503, 493] width 236 height 16
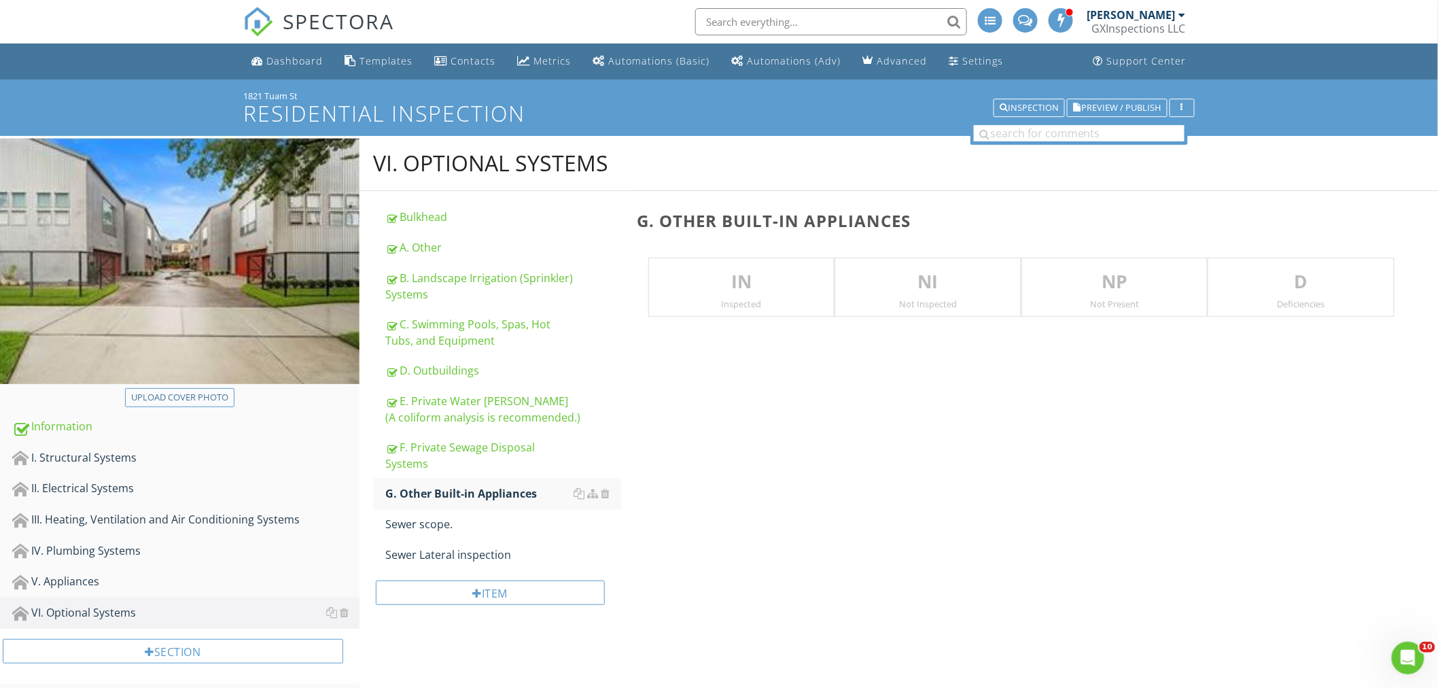
click at [1084, 294] on p "NP" at bounding box center [1114, 281] width 185 height 27
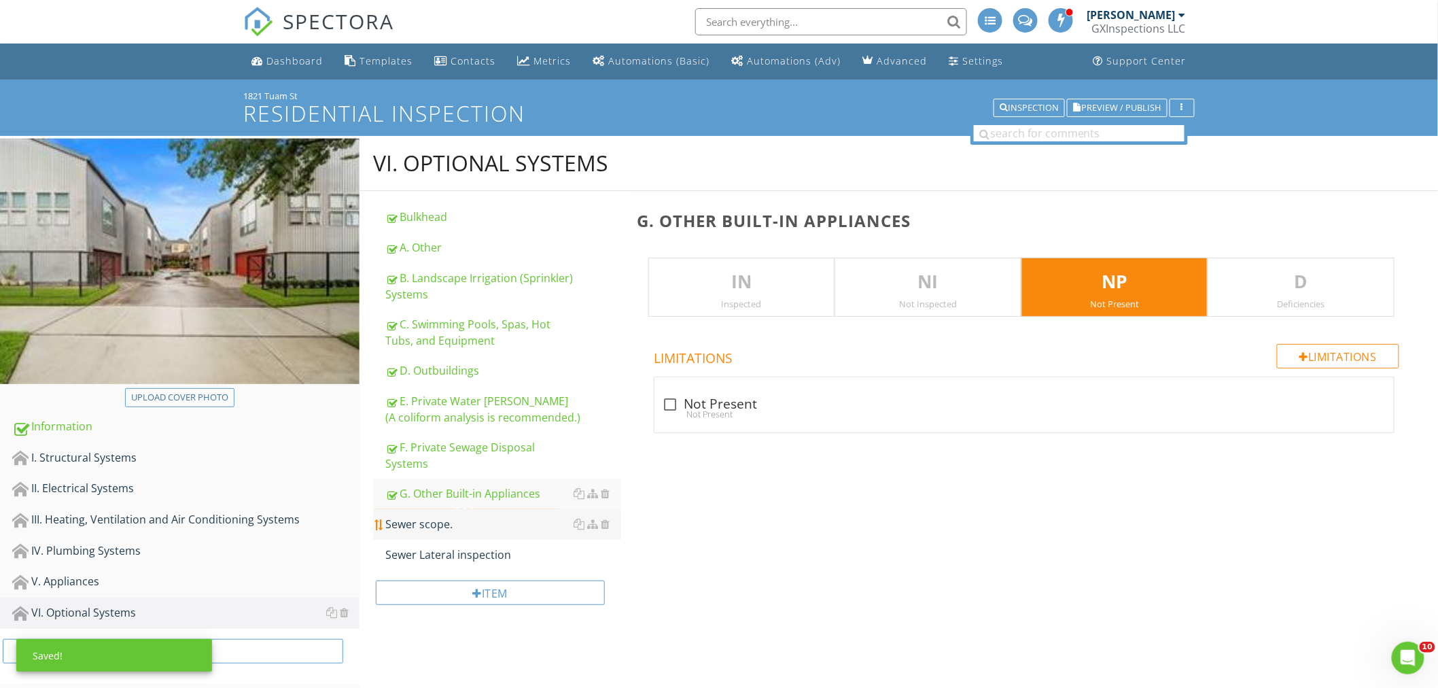
click at [439, 524] on div "Sewer scope." at bounding box center [503, 524] width 236 height 16
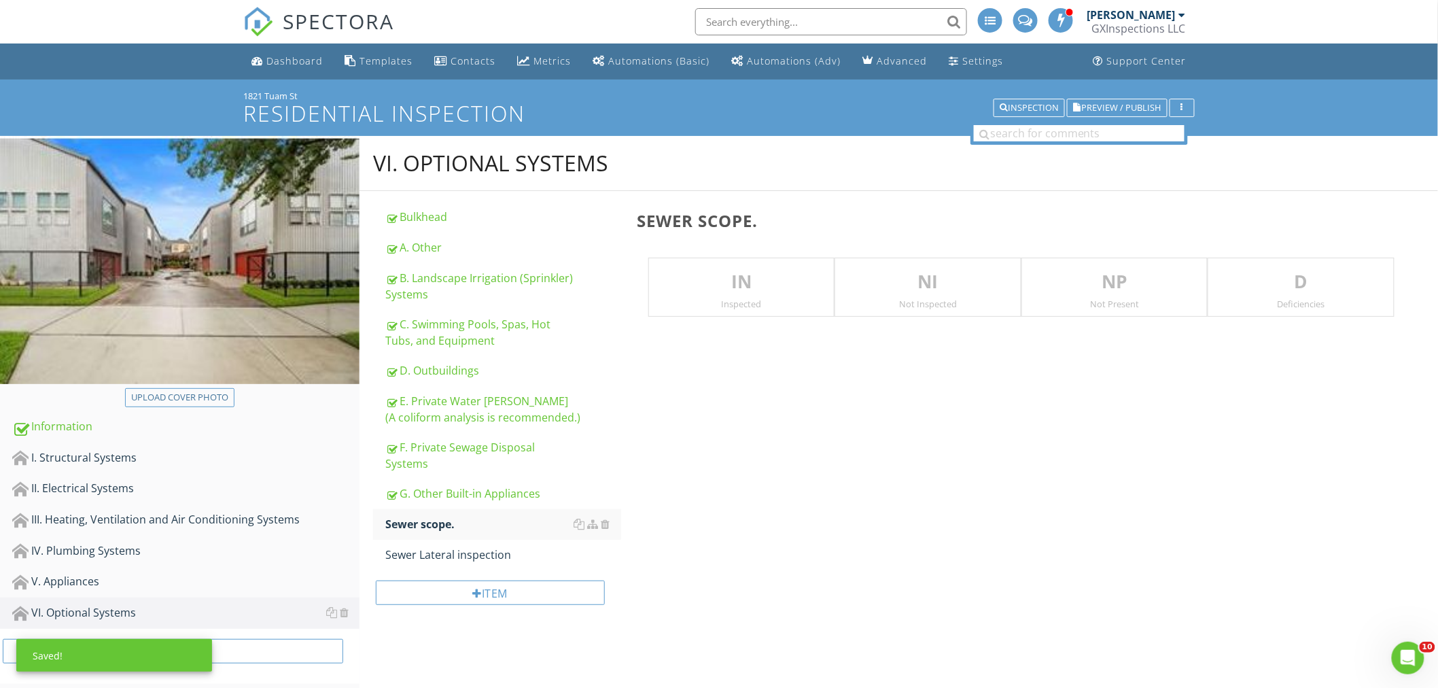
click at [1091, 293] on p "NP" at bounding box center [1114, 281] width 185 height 27
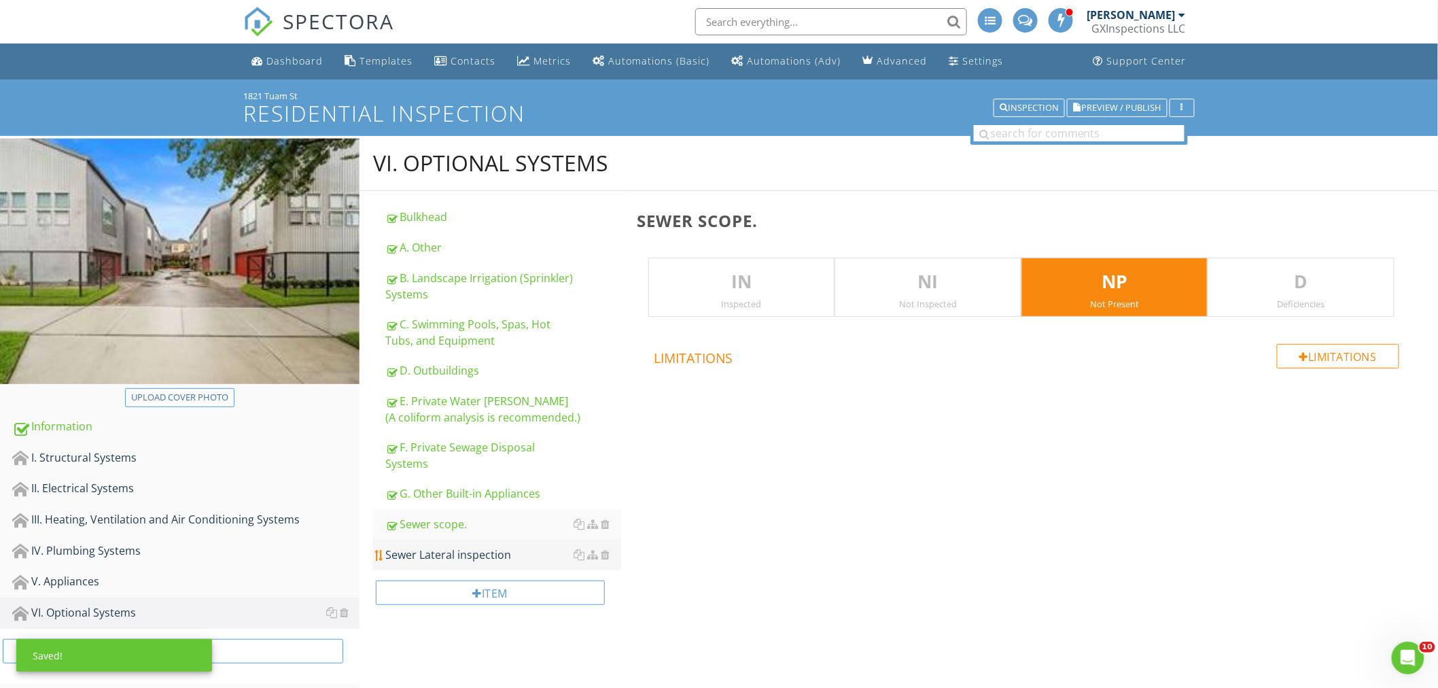
click at [472, 554] on div "Sewer Lateral inspection" at bounding box center [503, 554] width 236 height 16
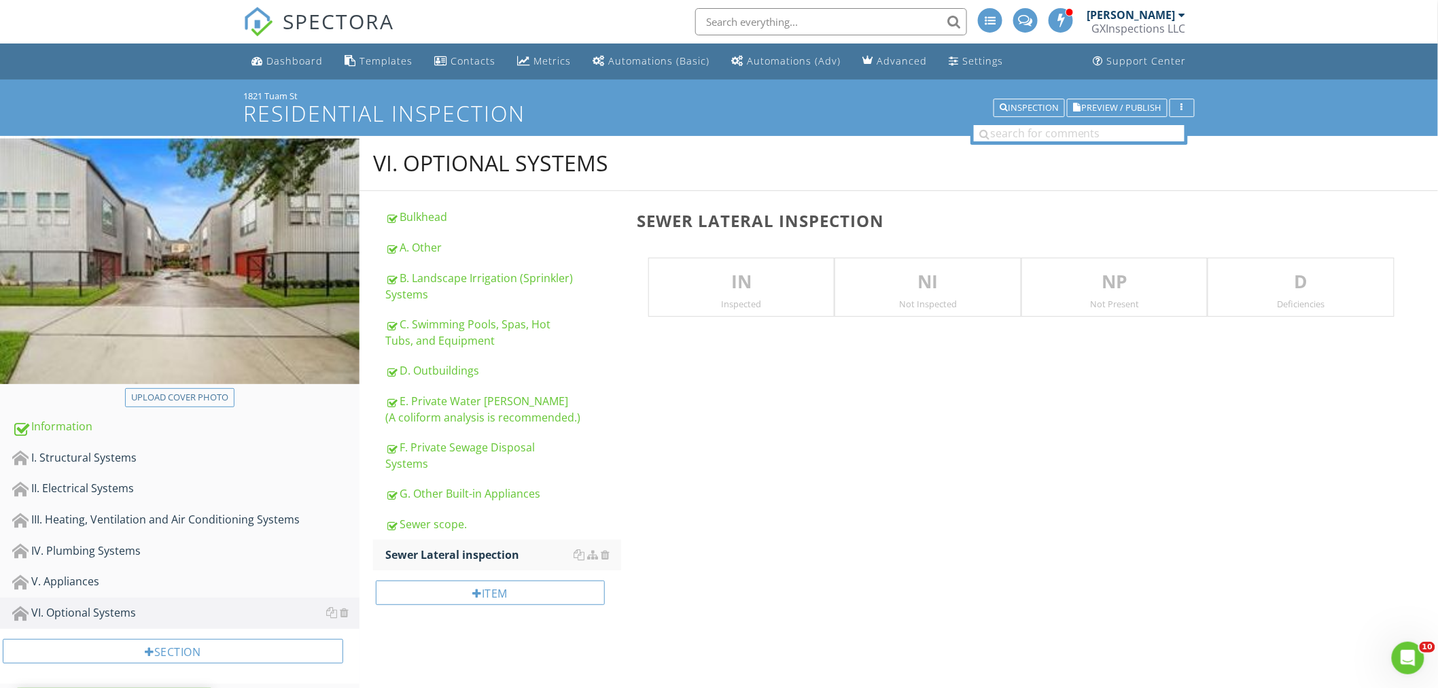
click at [1133, 277] on p "NP" at bounding box center [1114, 281] width 185 height 27
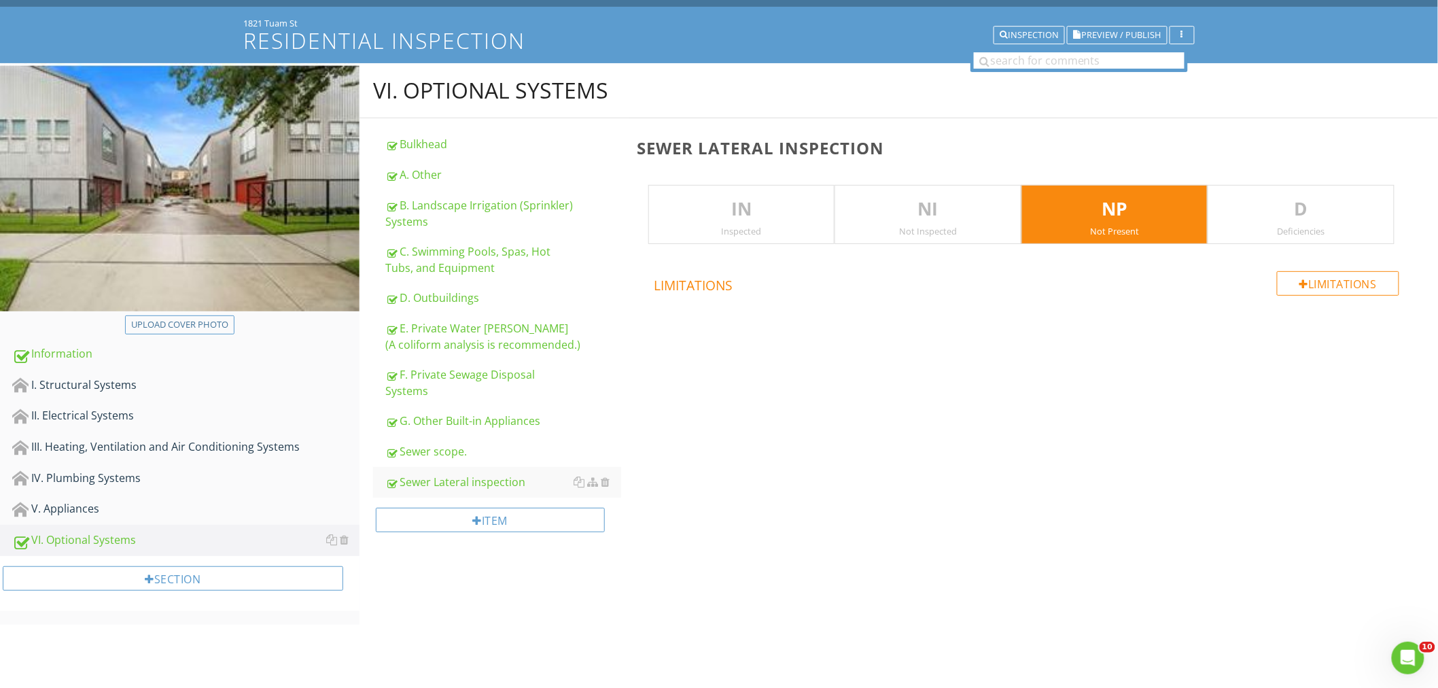
scroll to position [79, 0]
